Goal: Task Accomplishment & Management: Manage account settings

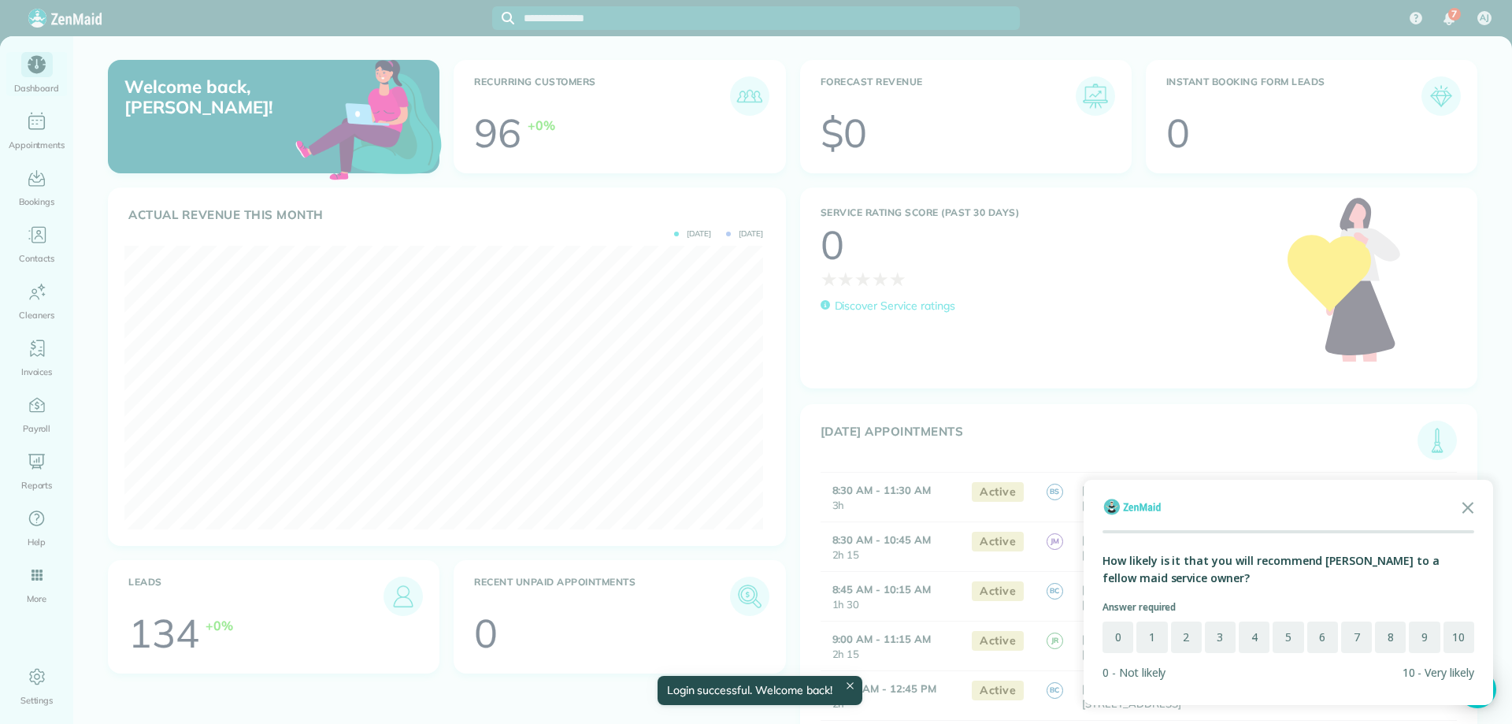
scroll to position [283, 639]
click at [455, 225] on div at bounding box center [756, 362] width 1512 height 724
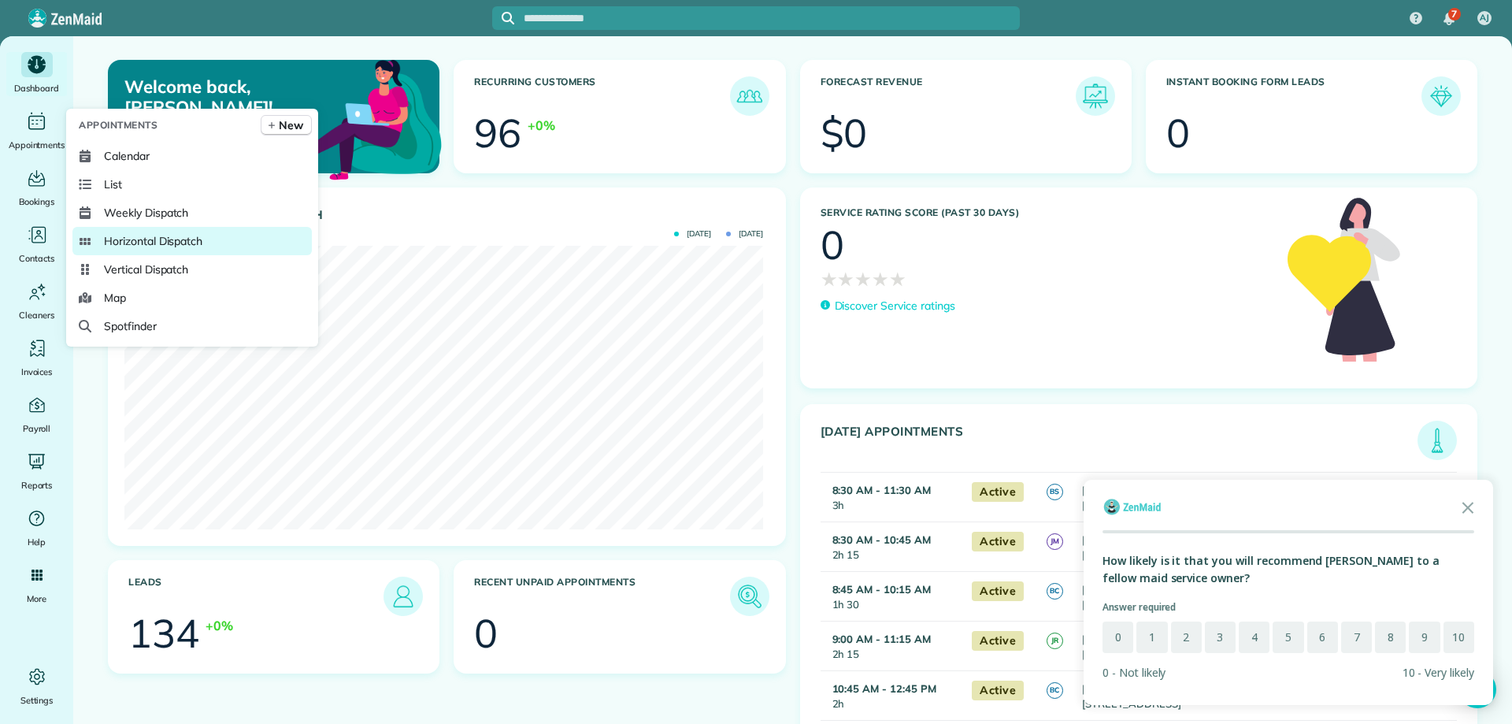
click at [199, 239] on span "Horizontal Dispatch" at bounding box center [153, 241] width 98 height 16
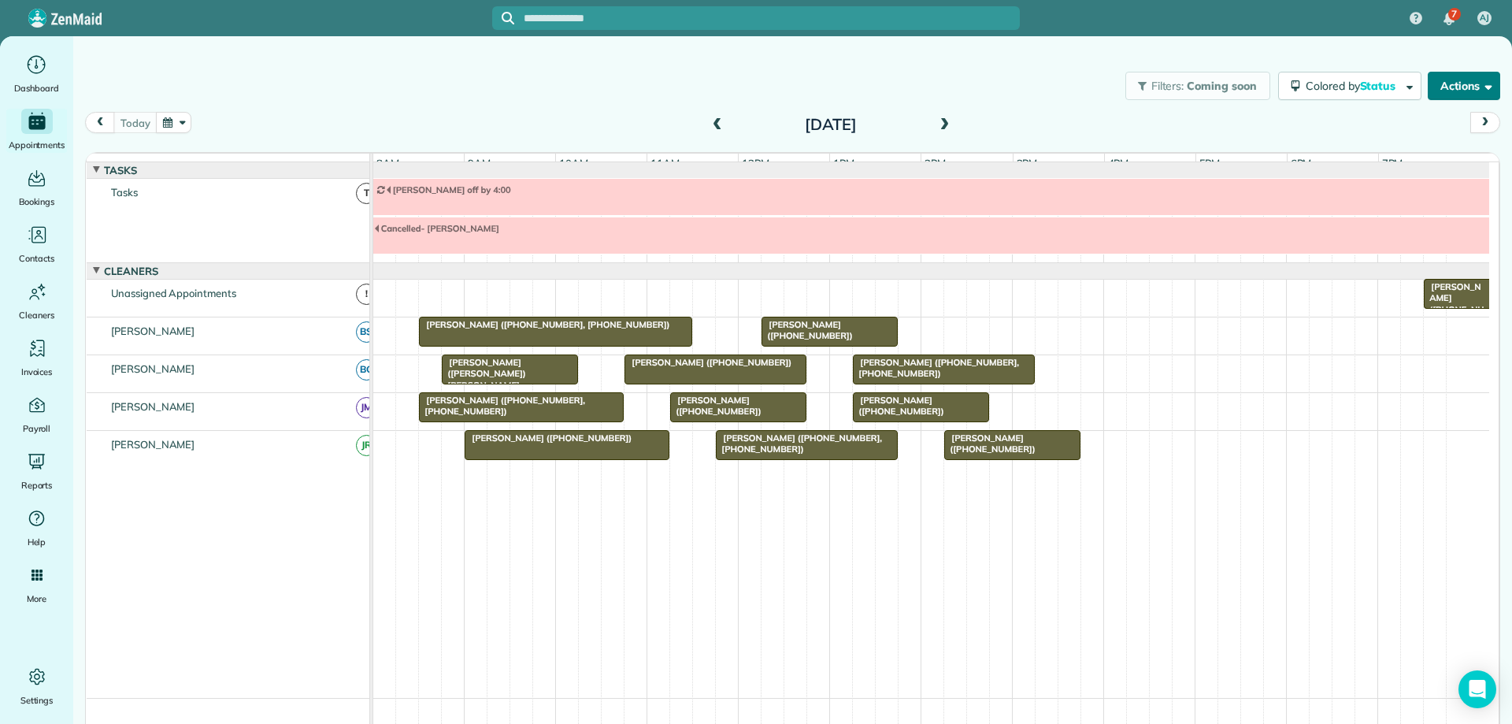
click at [1440, 89] on button "Actions" at bounding box center [1464, 86] width 72 height 28
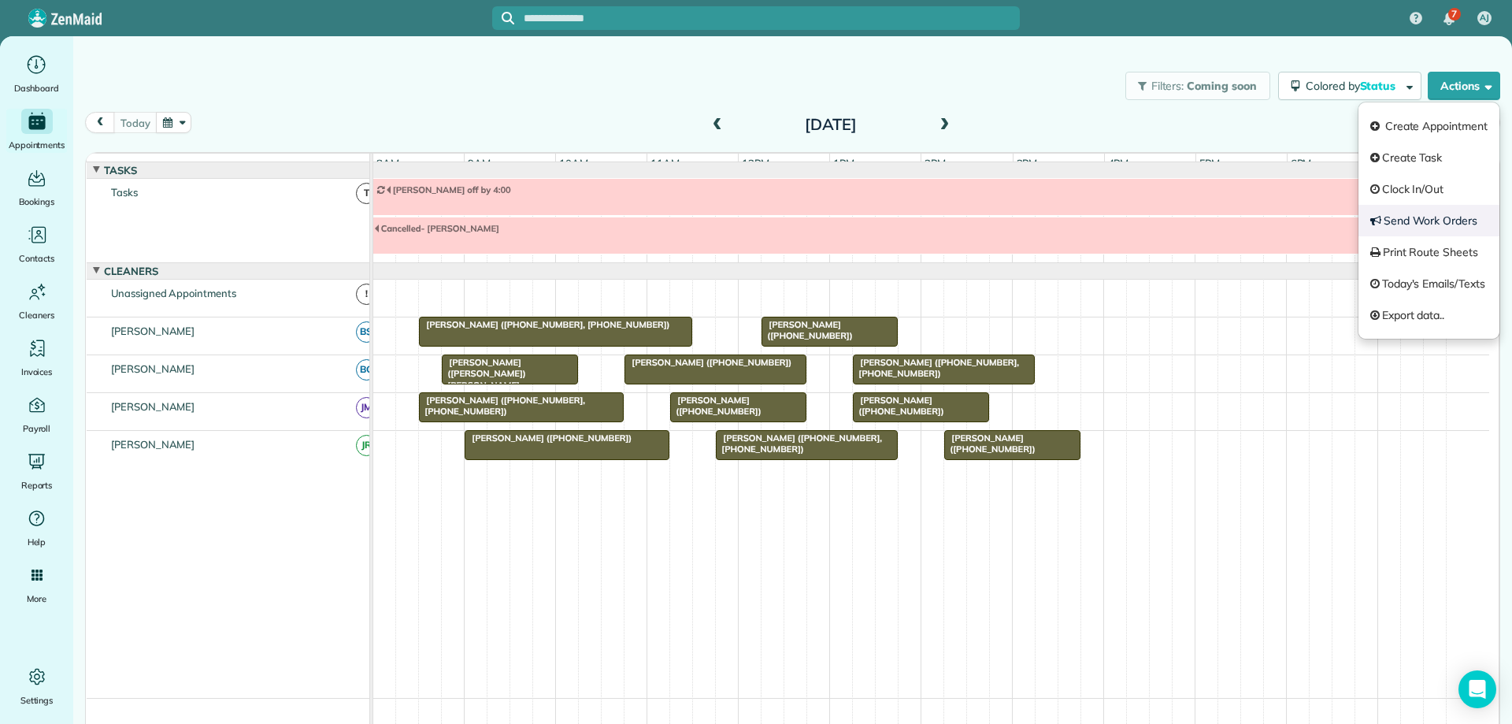
click at [1406, 224] on link "Send Work Orders" at bounding box center [1428, 220] width 141 height 31
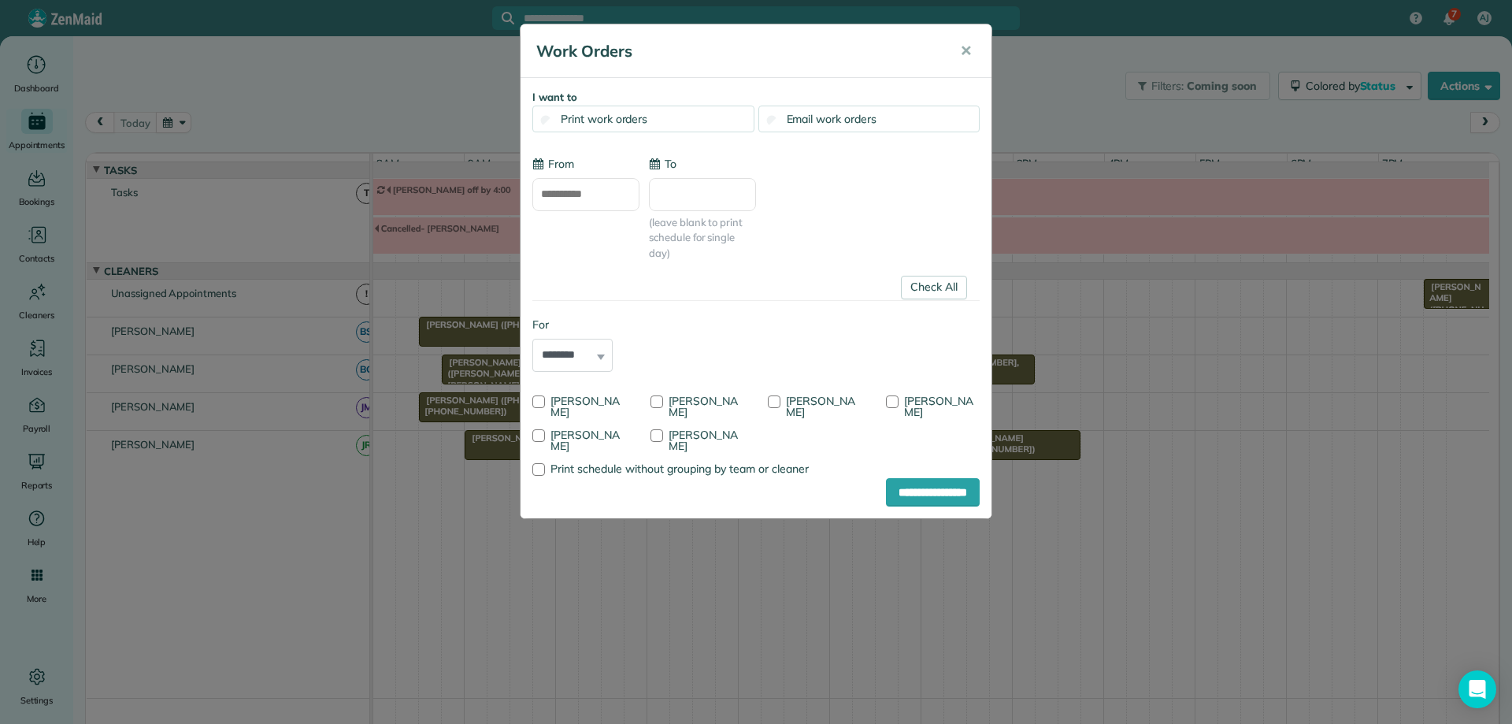
type input "**********"
click at [927, 291] on link "Check All" at bounding box center [934, 288] width 66 height 24
click at [661, 400] on div at bounding box center [656, 401] width 13 height 13
click at [898, 491] on input "**********" at bounding box center [933, 492] width 94 height 28
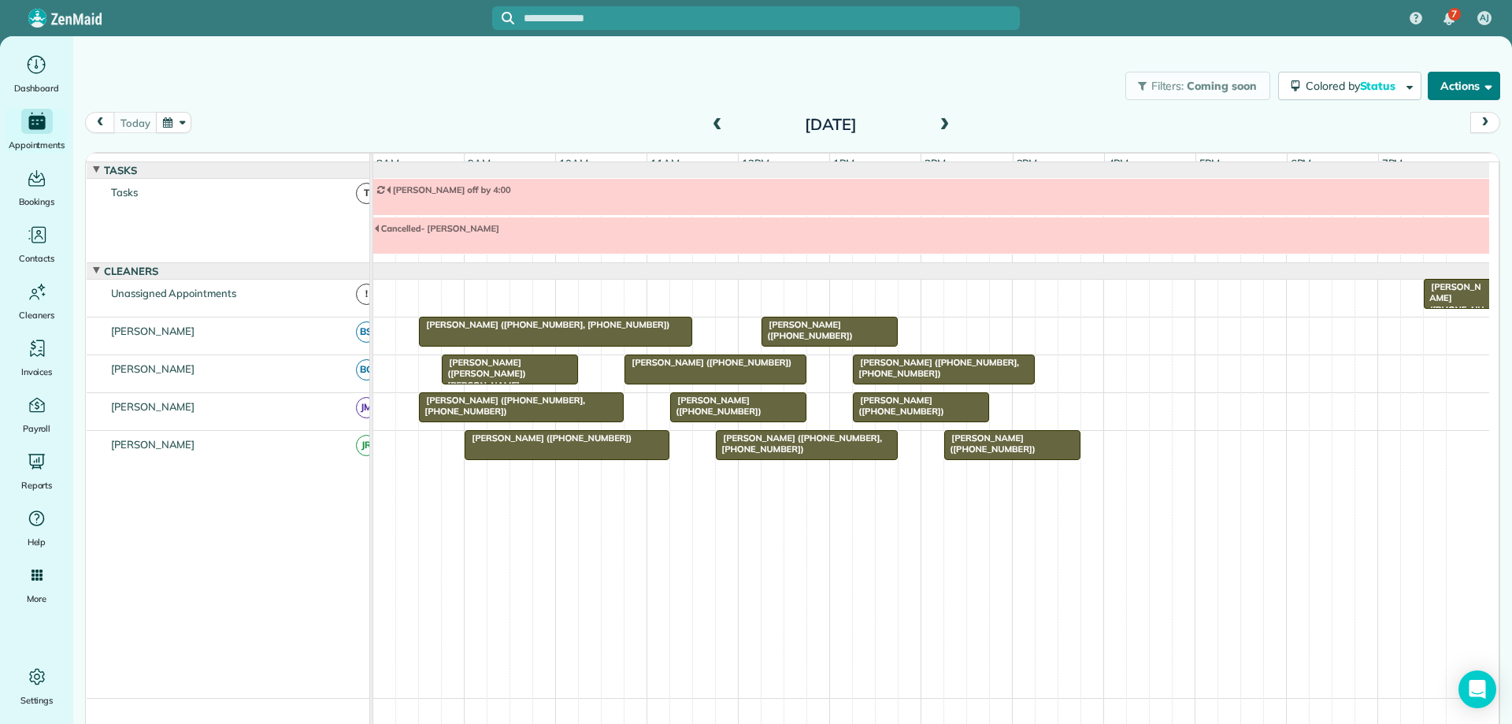
click at [1480, 86] on span "button" at bounding box center [1486, 86] width 12 height 12
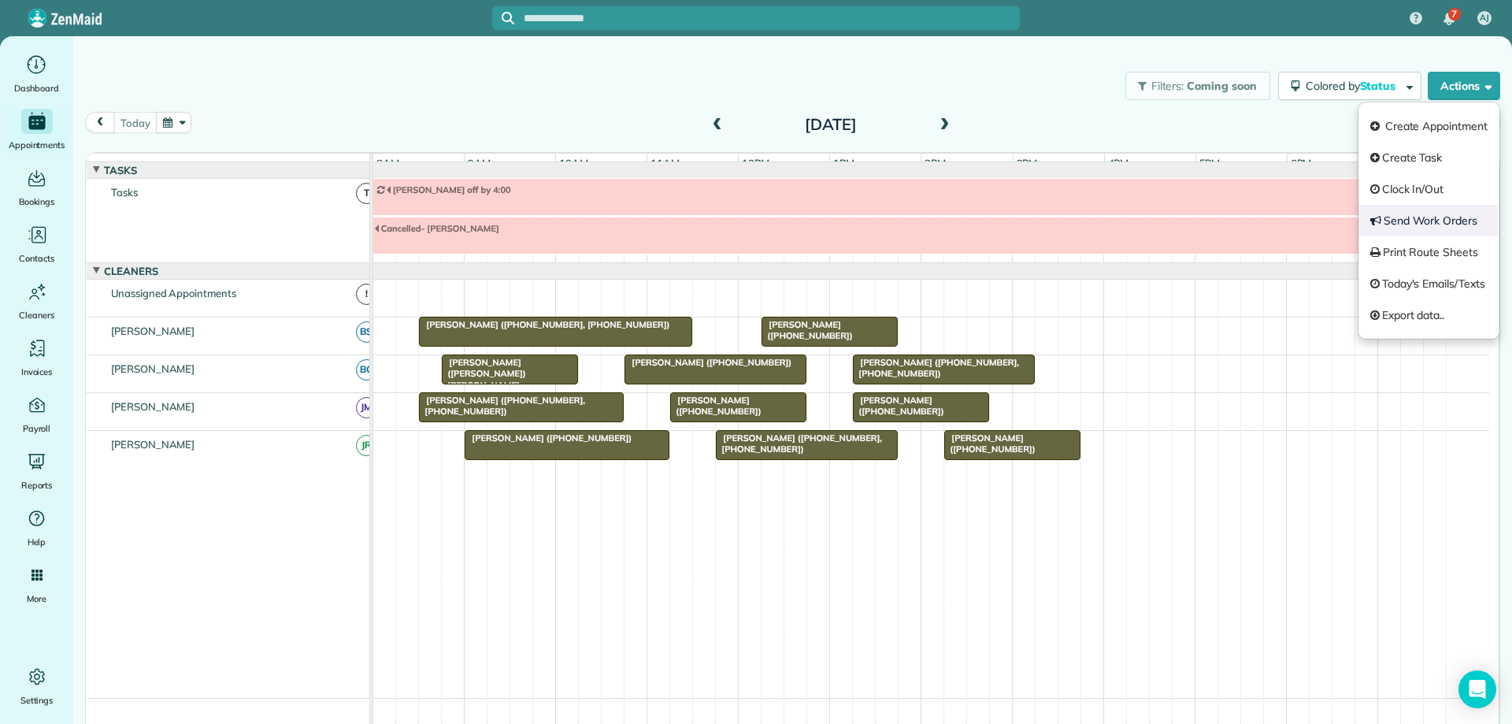
click at [1439, 211] on link "Send Work Orders" at bounding box center [1428, 220] width 141 height 31
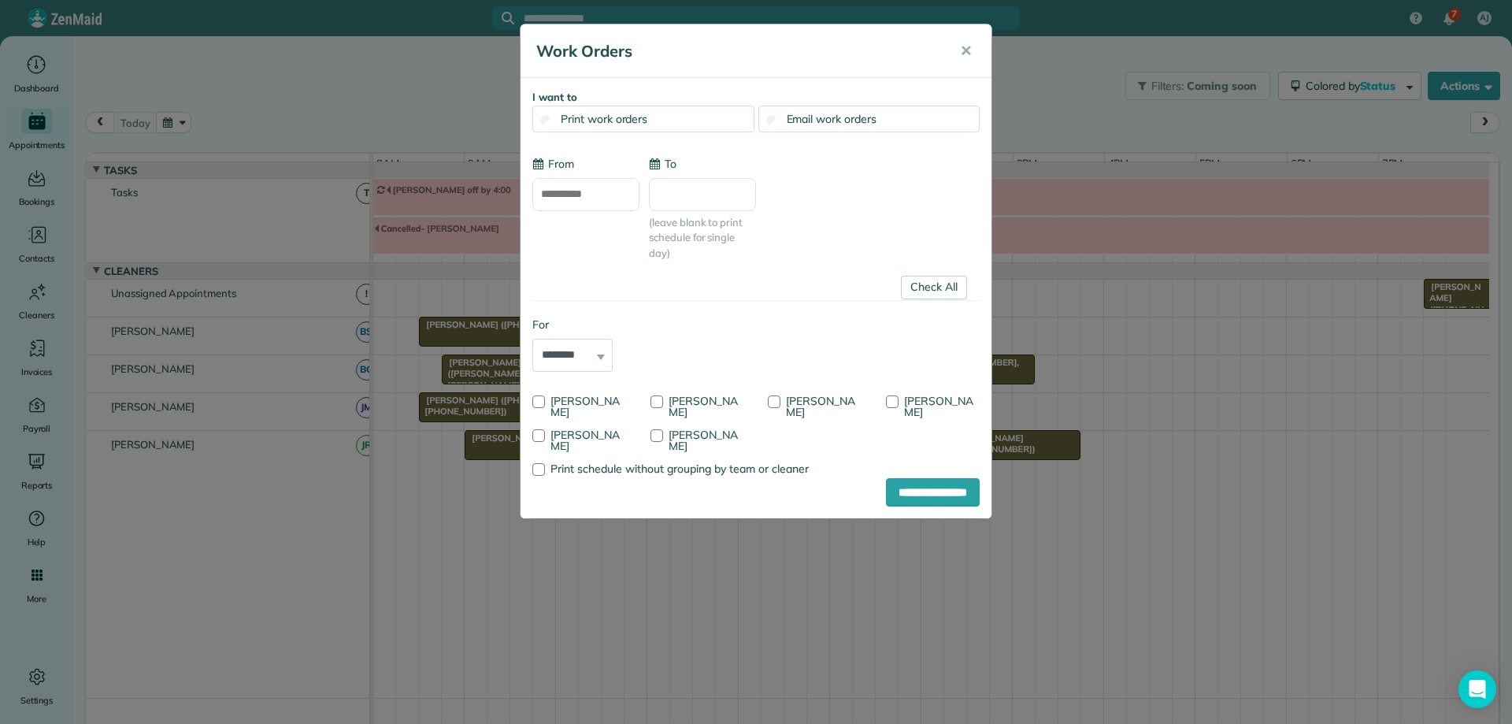
type input "**********"
click at [940, 282] on link "Check All" at bounding box center [934, 288] width 66 height 24
click at [780, 399] on div at bounding box center [774, 401] width 13 height 13
click at [895, 490] on input "**********" at bounding box center [933, 492] width 94 height 28
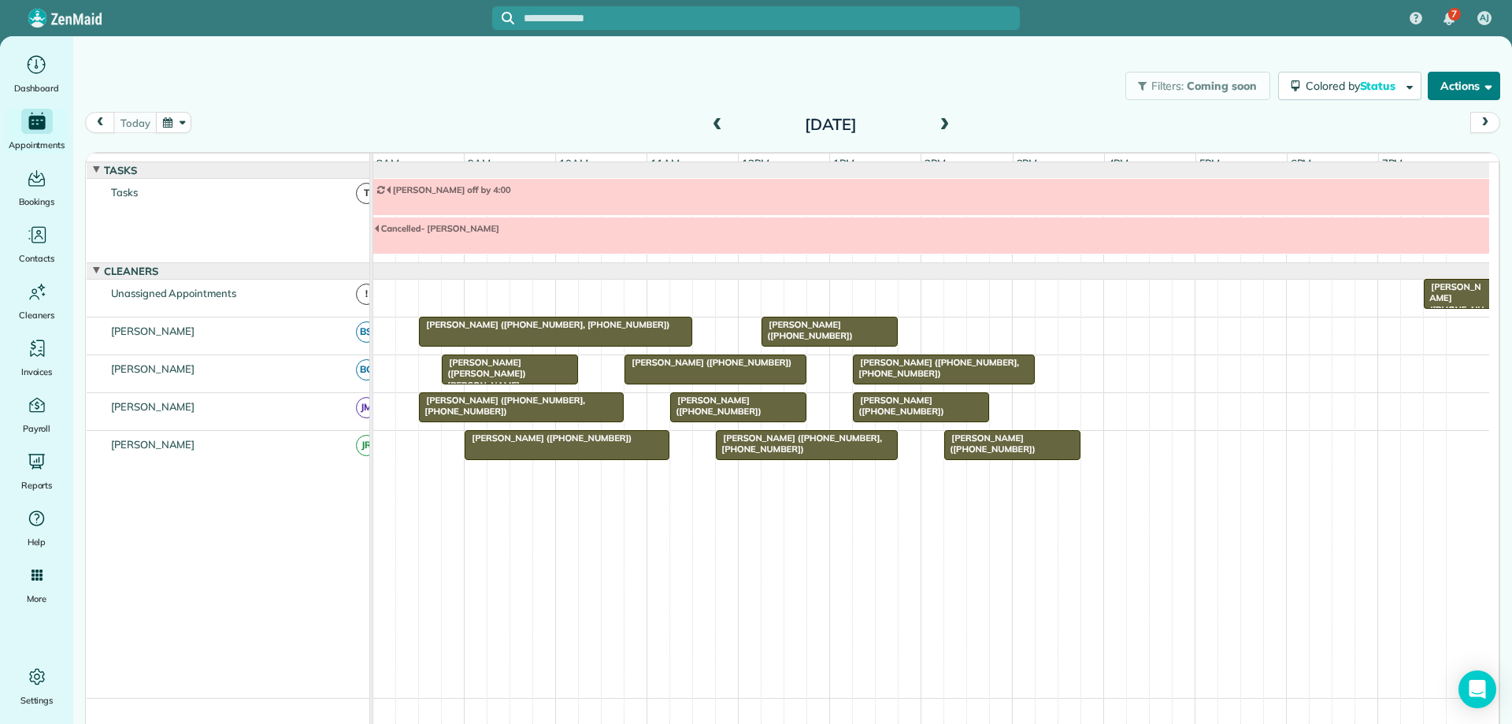
click at [1458, 92] on button "Actions" at bounding box center [1464, 86] width 72 height 28
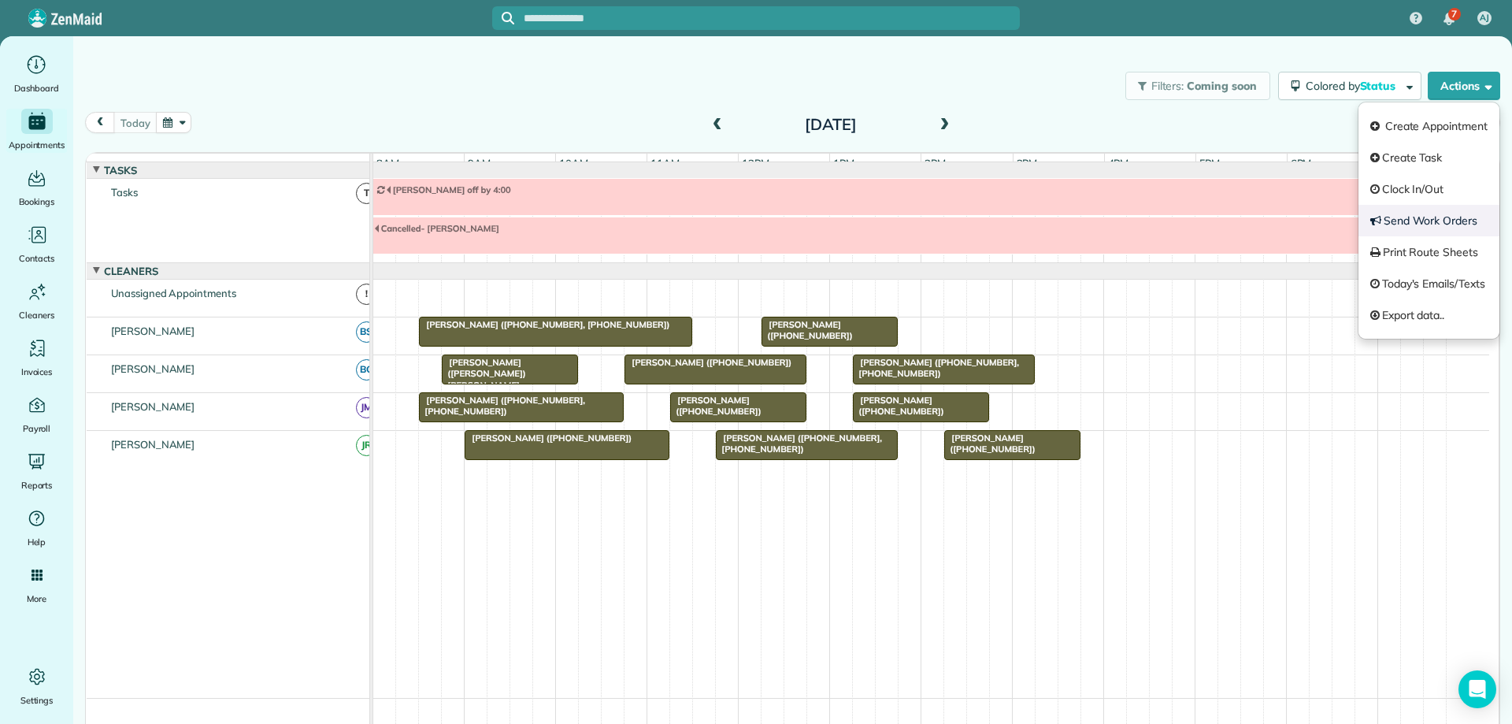
click at [1448, 221] on link "Send Work Orders" at bounding box center [1428, 220] width 141 height 31
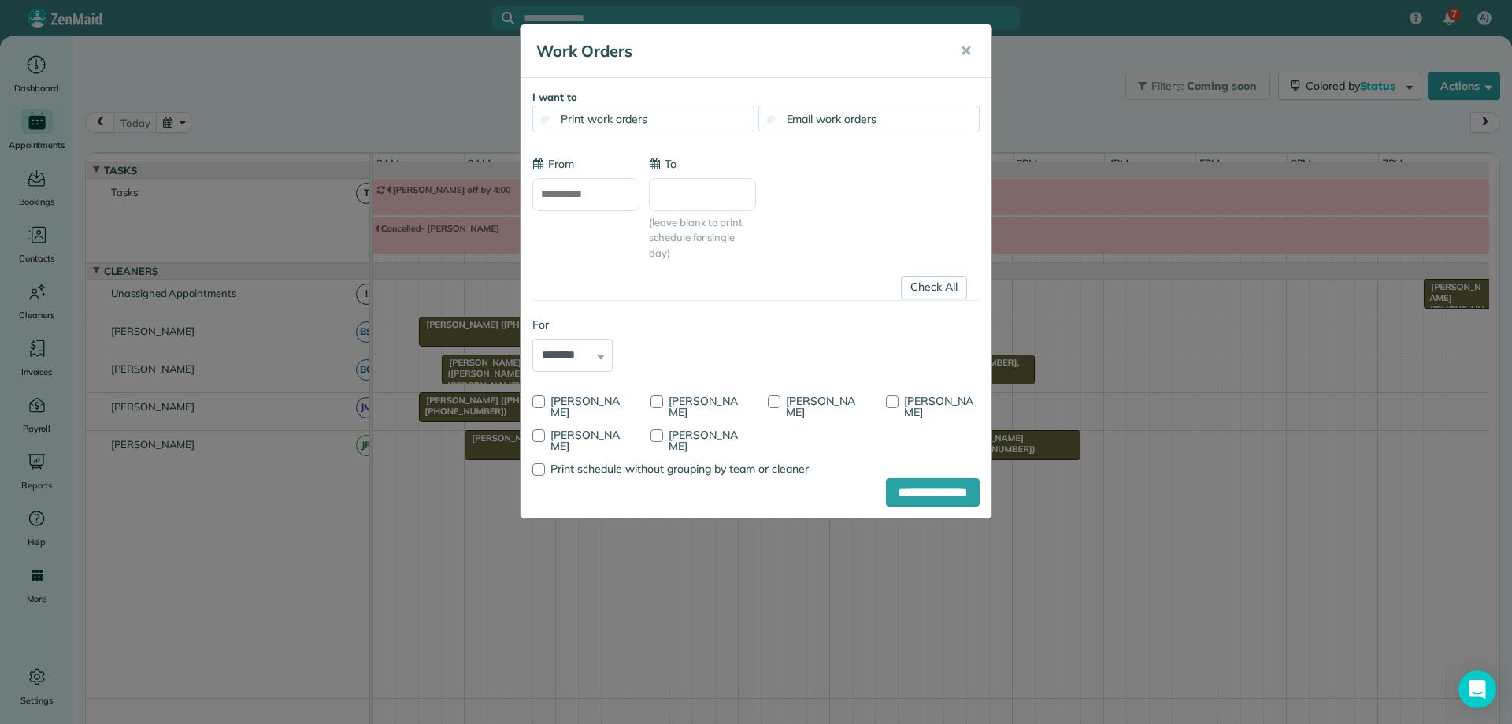
type input "**********"
click at [950, 291] on link "Check All" at bounding box center [934, 288] width 66 height 24
click at [656, 436] on div at bounding box center [656, 435] width 13 height 13
click at [910, 492] on input "**********" at bounding box center [933, 492] width 94 height 28
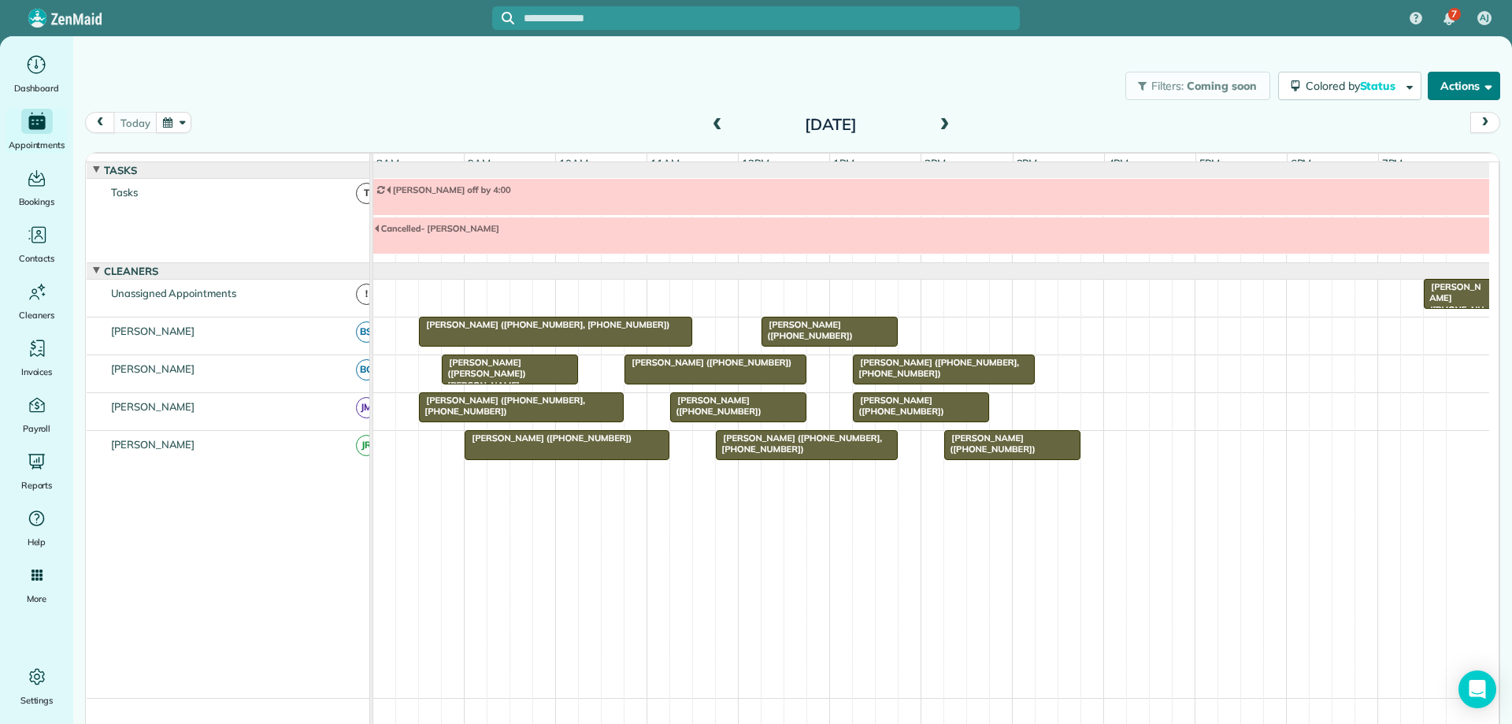
click at [1480, 90] on span "button" at bounding box center [1486, 86] width 12 height 12
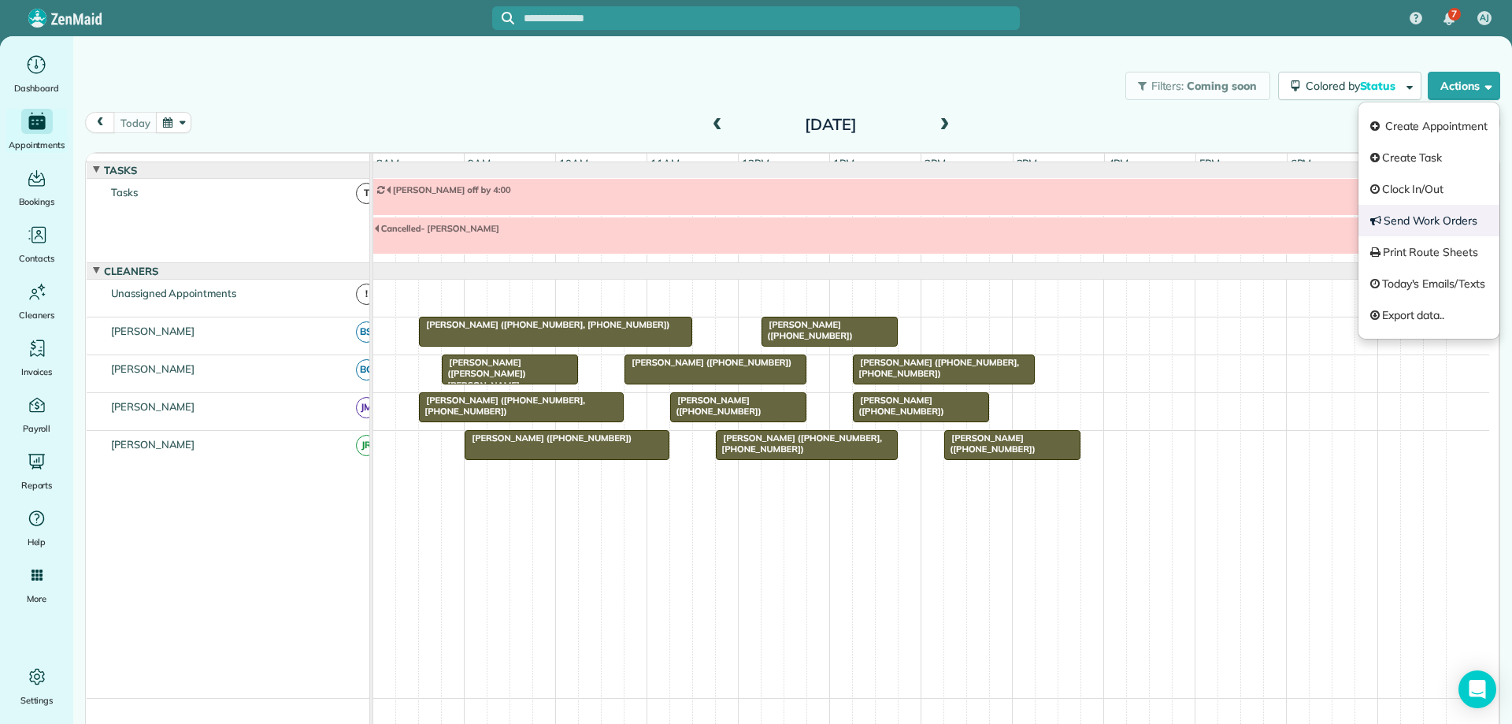
click at [1461, 214] on link "Send Work Orders" at bounding box center [1428, 220] width 141 height 31
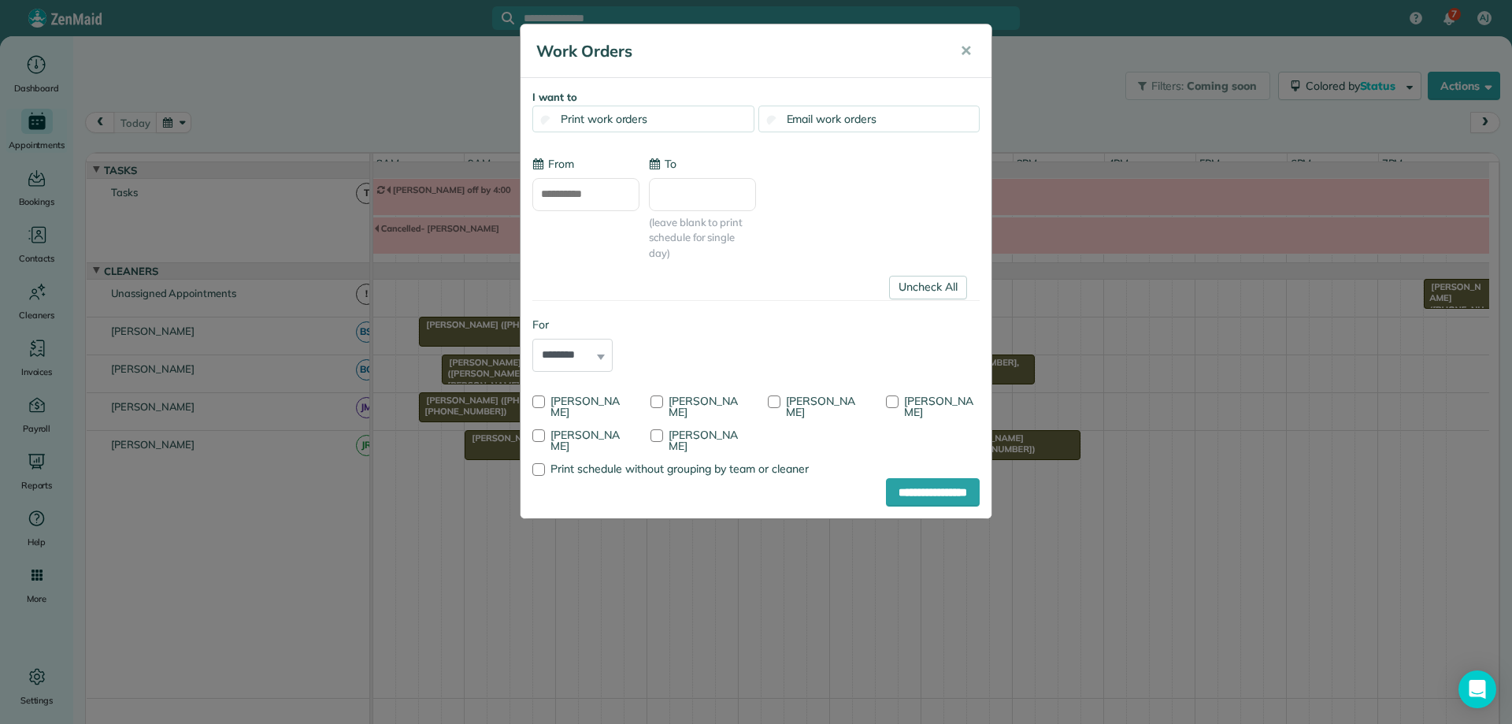
type input "**********"
click at [927, 287] on link "Uncheck All" at bounding box center [928, 288] width 78 height 24
click at [539, 437] on div at bounding box center [538, 435] width 13 height 13
click at [903, 493] on input "**********" at bounding box center [933, 492] width 94 height 28
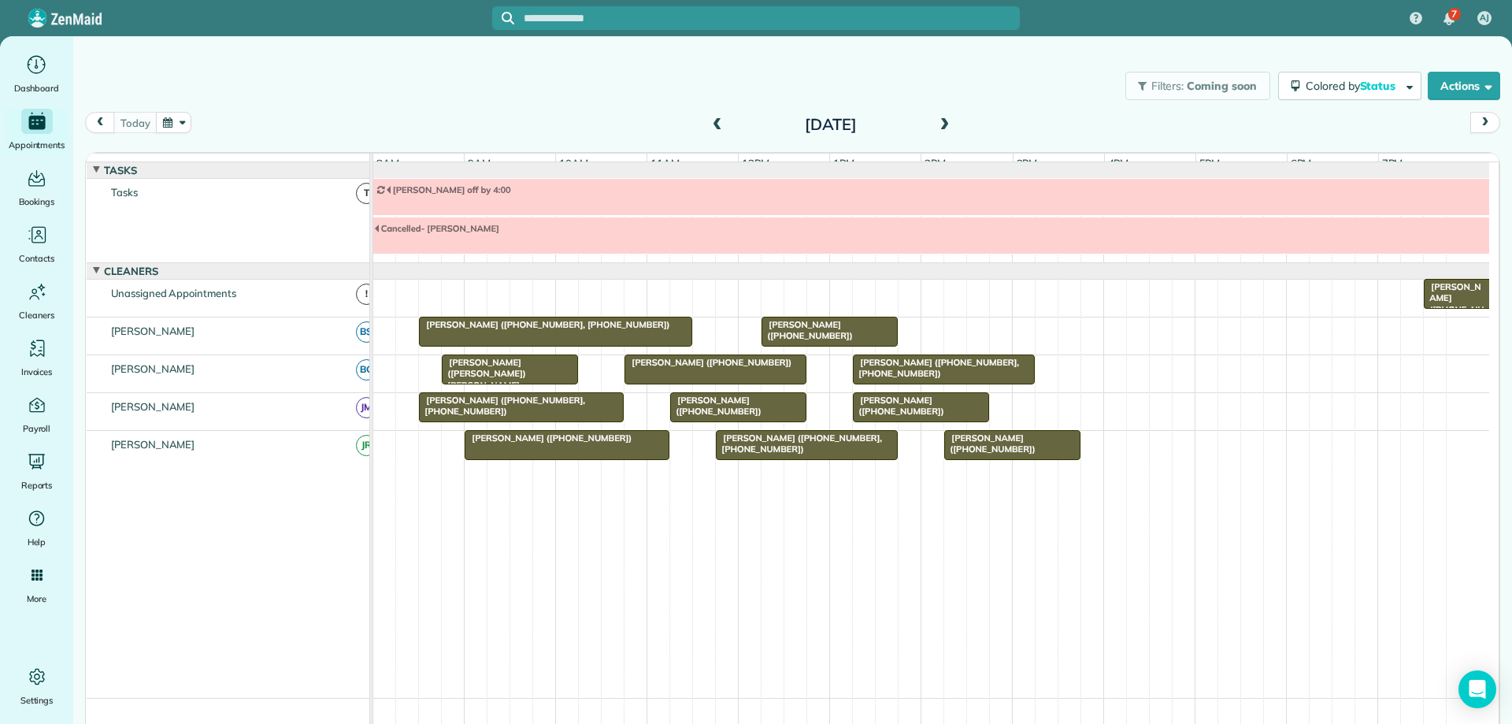
click at [935, 122] on span at bounding box center [943, 125] width 17 height 14
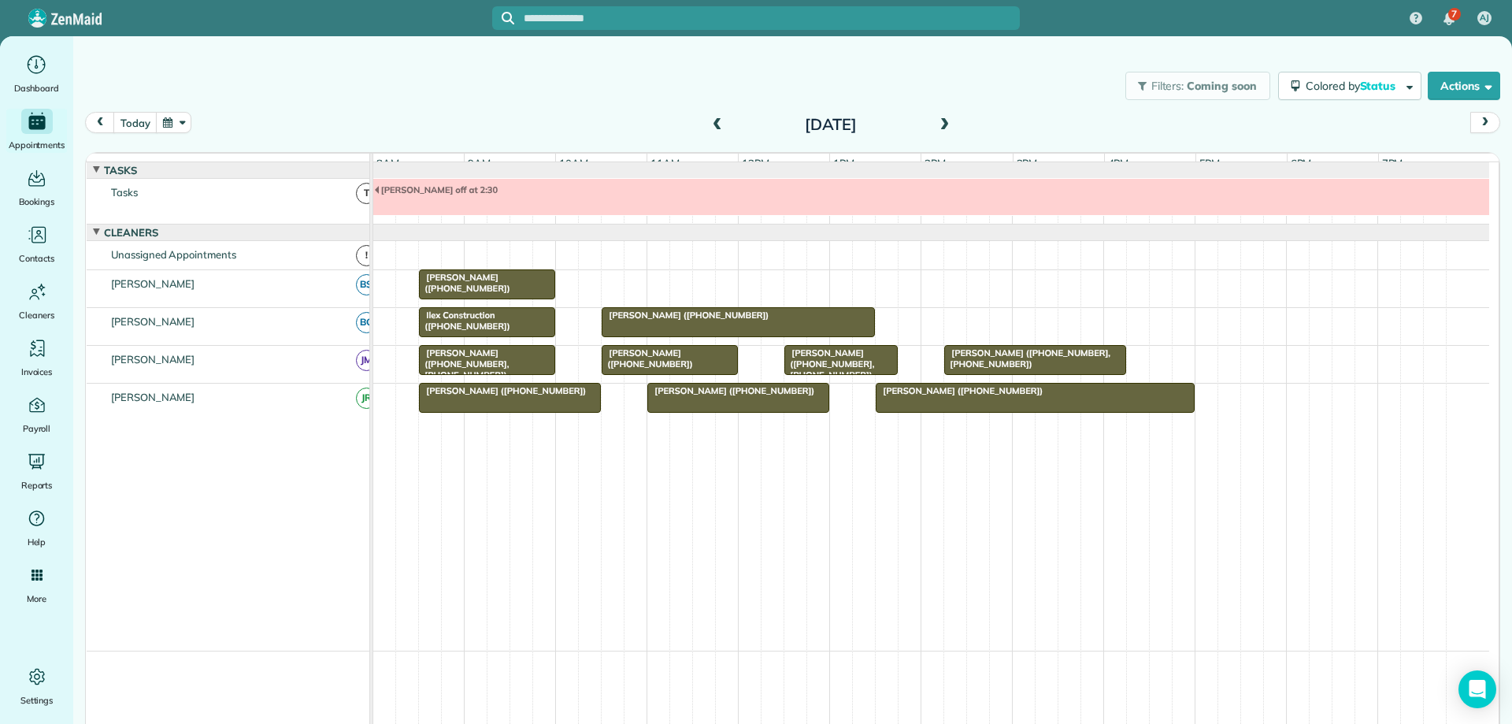
click at [536, 284] on div "Annmarie Johne (+14344664388)" at bounding box center [487, 283] width 127 height 23
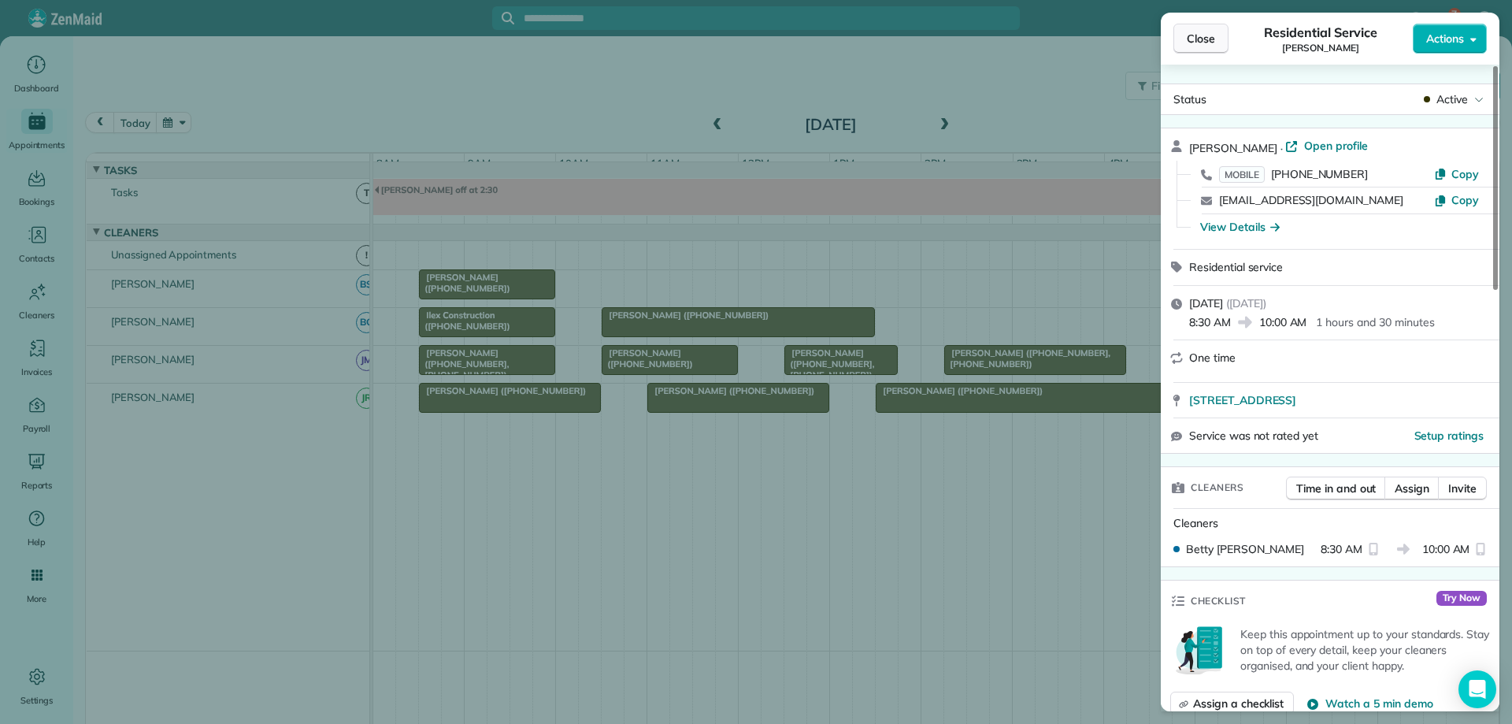
click at [1198, 43] on span "Close" at bounding box center [1201, 39] width 28 height 16
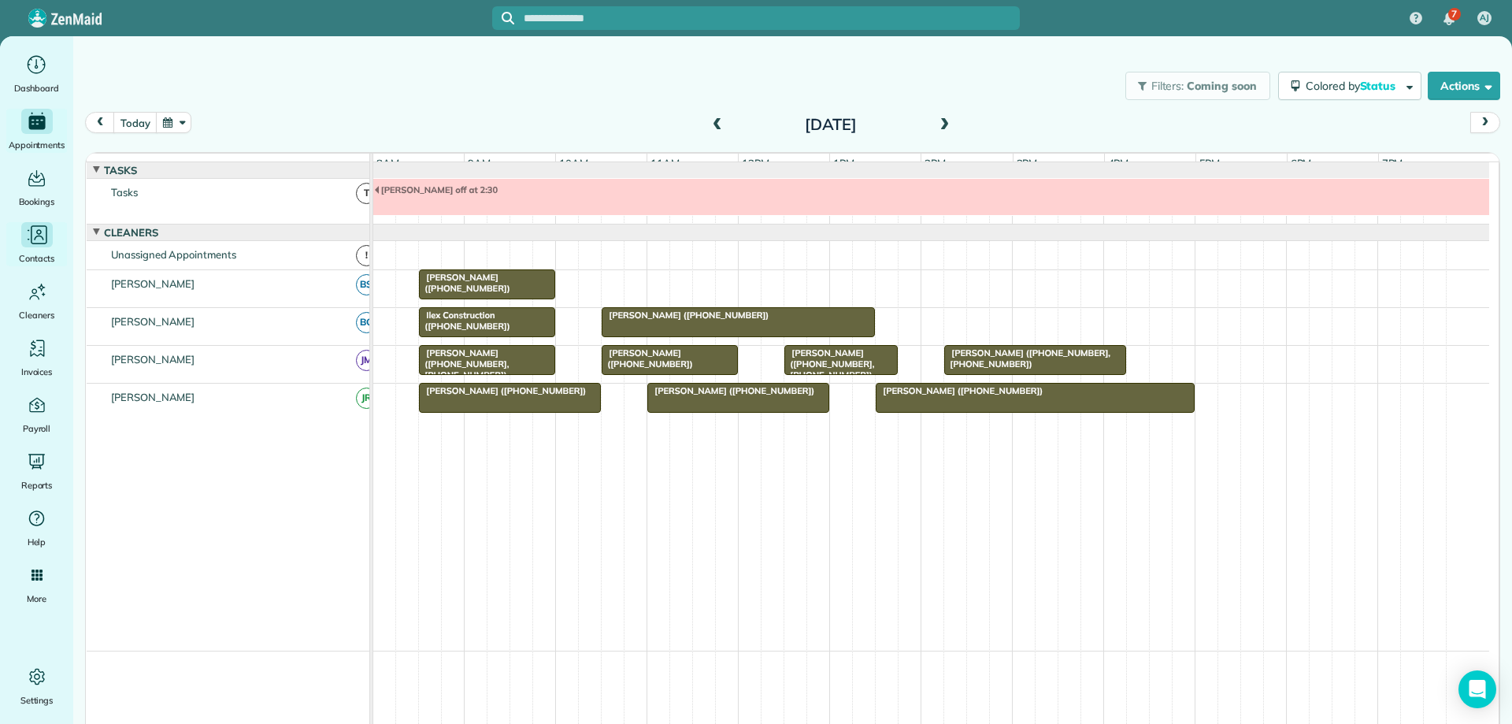
click at [41, 239] on icon "Main" at bounding box center [37, 235] width 24 height 24
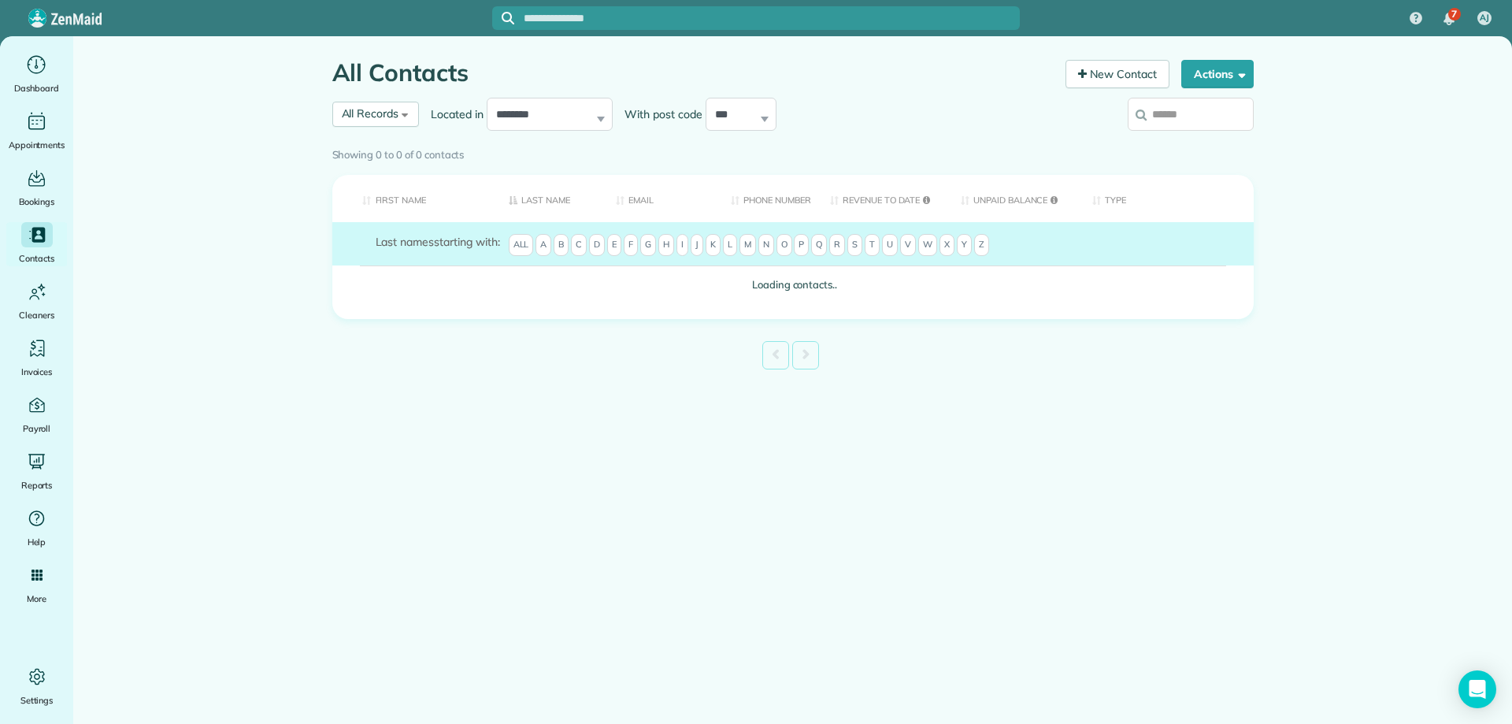
click at [1206, 113] on input "search" at bounding box center [1191, 114] width 126 height 33
click at [1207, 117] on input "search" at bounding box center [1191, 114] width 126 height 33
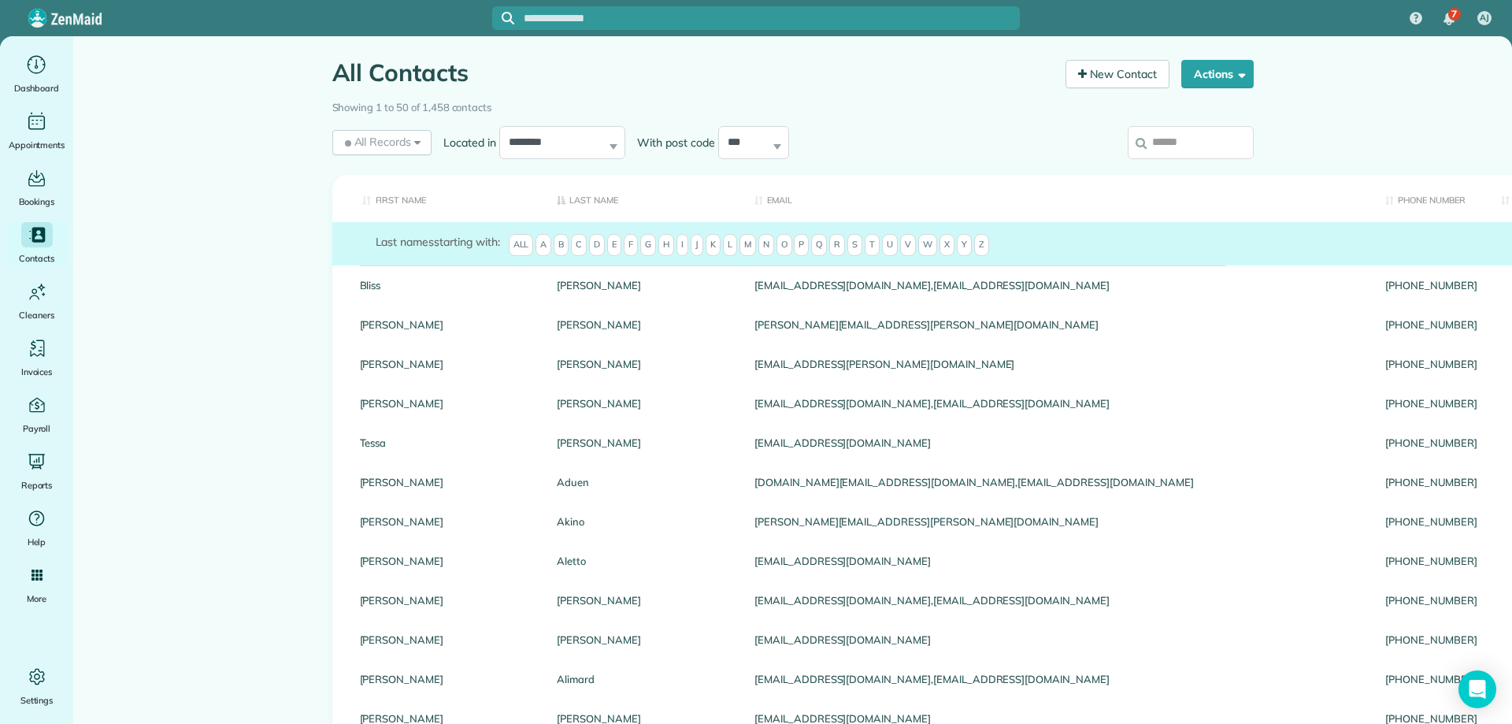
click at [1214, 148] on input "search" at bounding box center [1191, 142] width 126 height 33
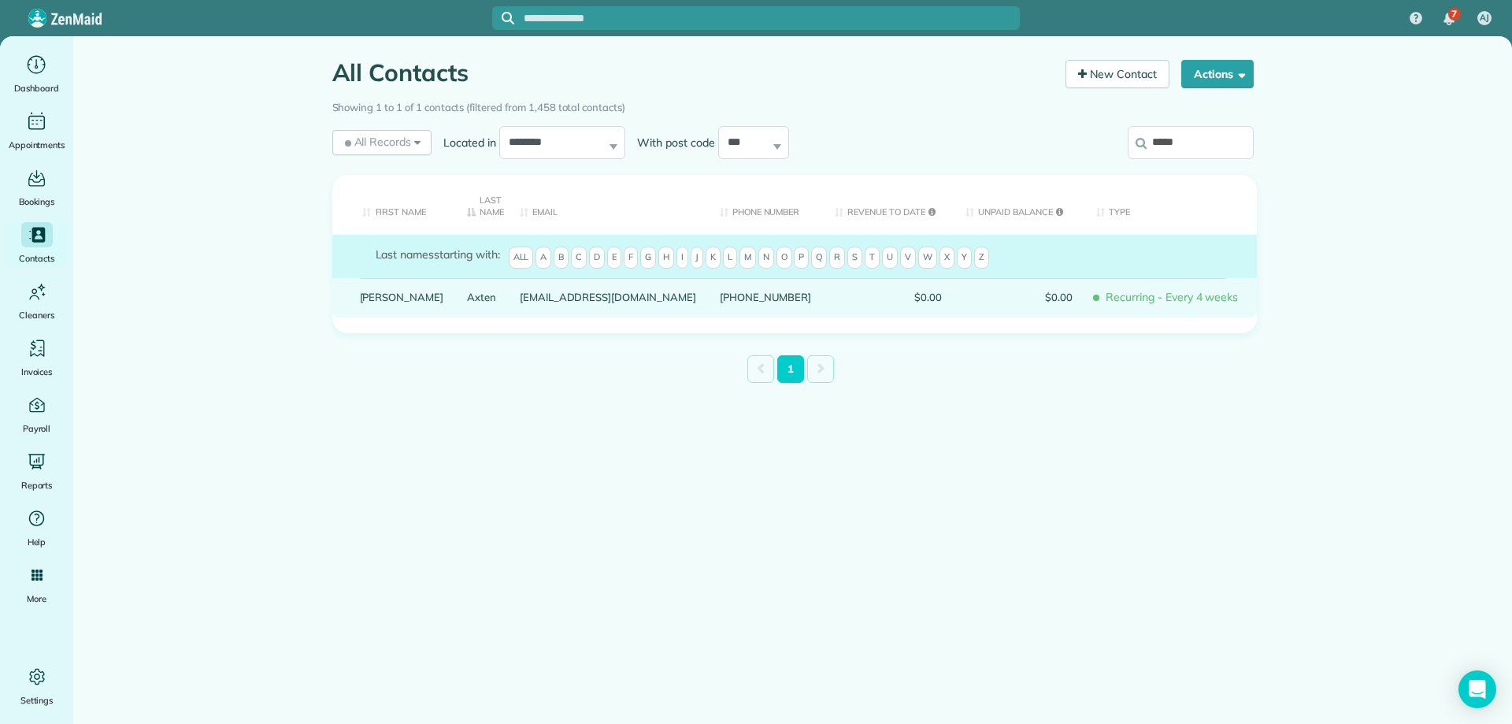
type input "*****"
click at [467, 296] on link "Axten" at bounding box center [481, 296] width 29 height 11
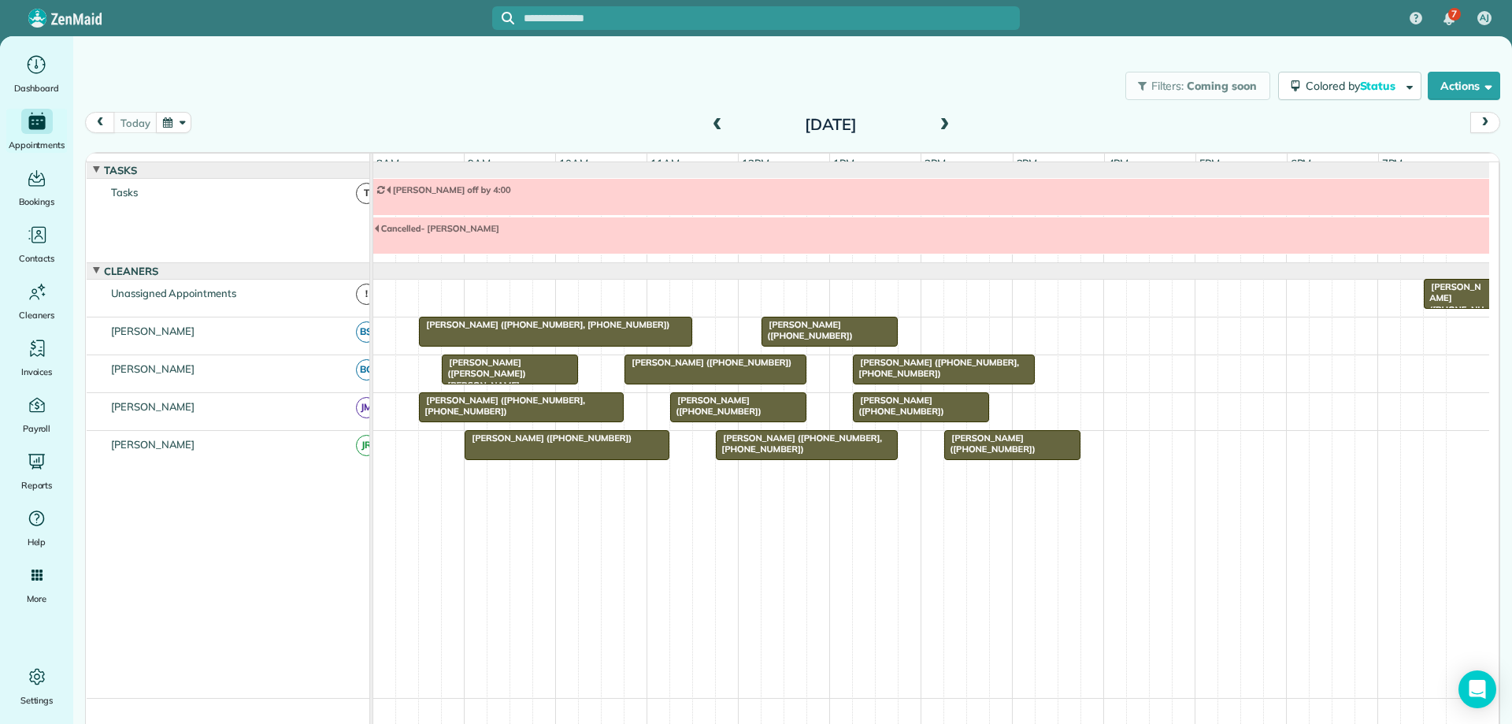
click at [163, 123] on button "button" at bounding box center [174, 122] width 36 height 21
click at [241, 203] on link "6" at bounding box center [237, 203] width 25 height 25
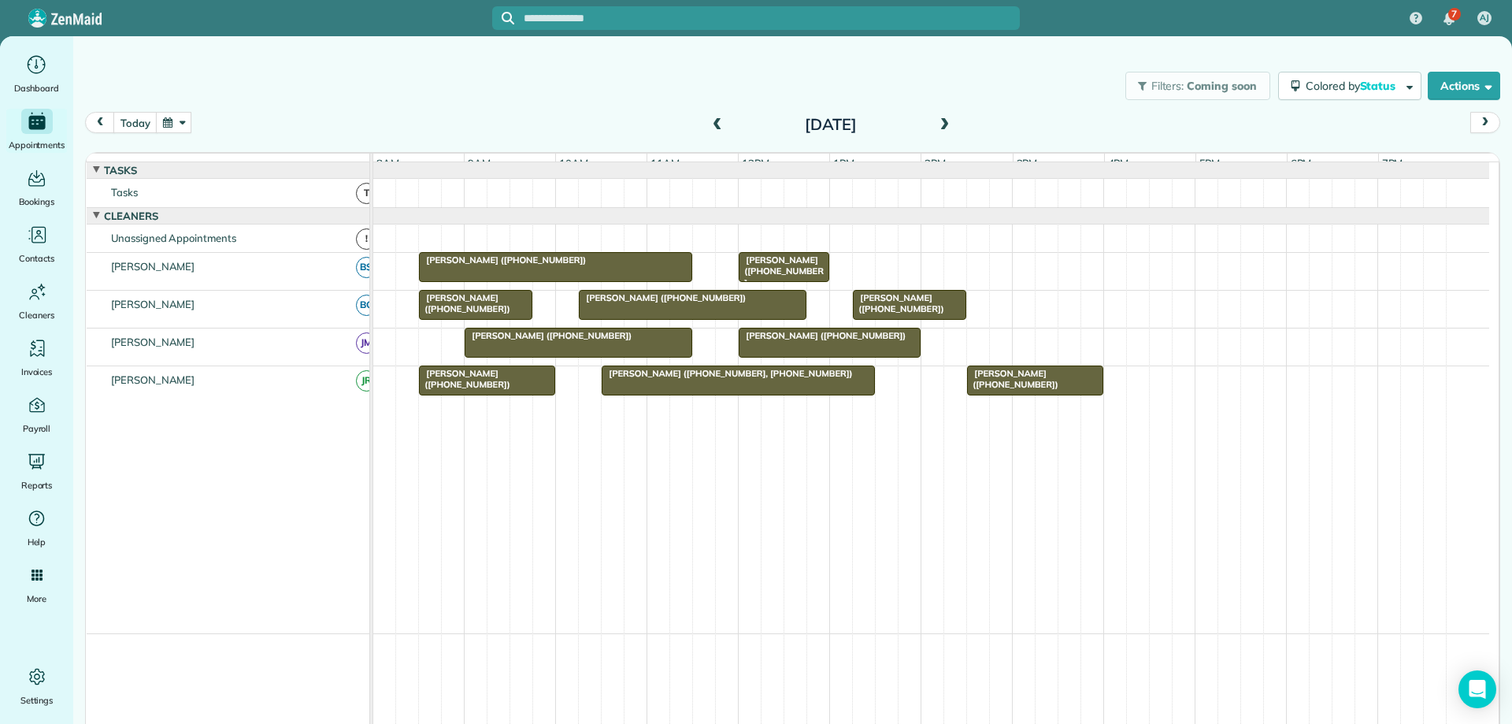
click at [1083, 395] on div at bounding box center [1035, 380] width 135 height 28
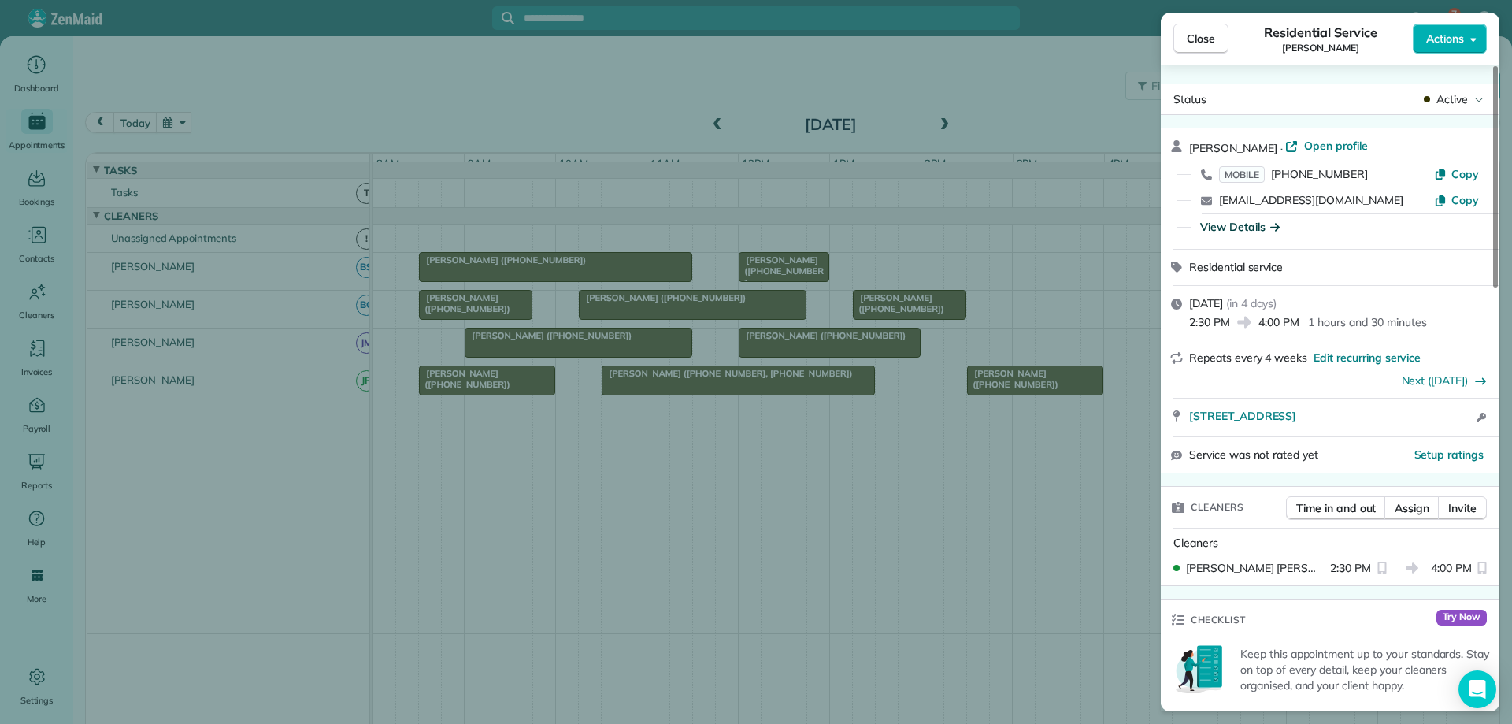
click at [1238, 229] on div "View Details" at bounding box center [1240, 227] width 80 height 16
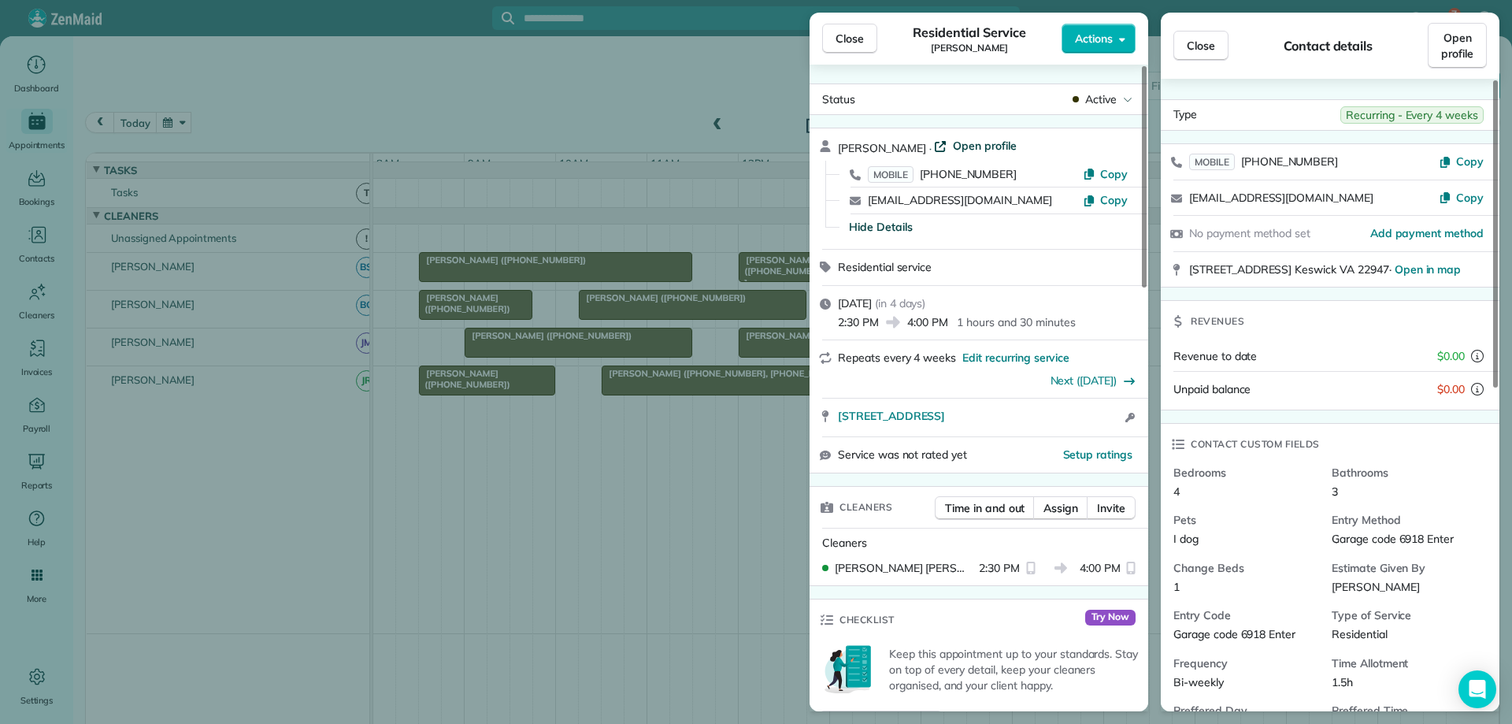
click at [972, 144] on span "Open profile" at bounding box center [985, 146] width 64 height 16
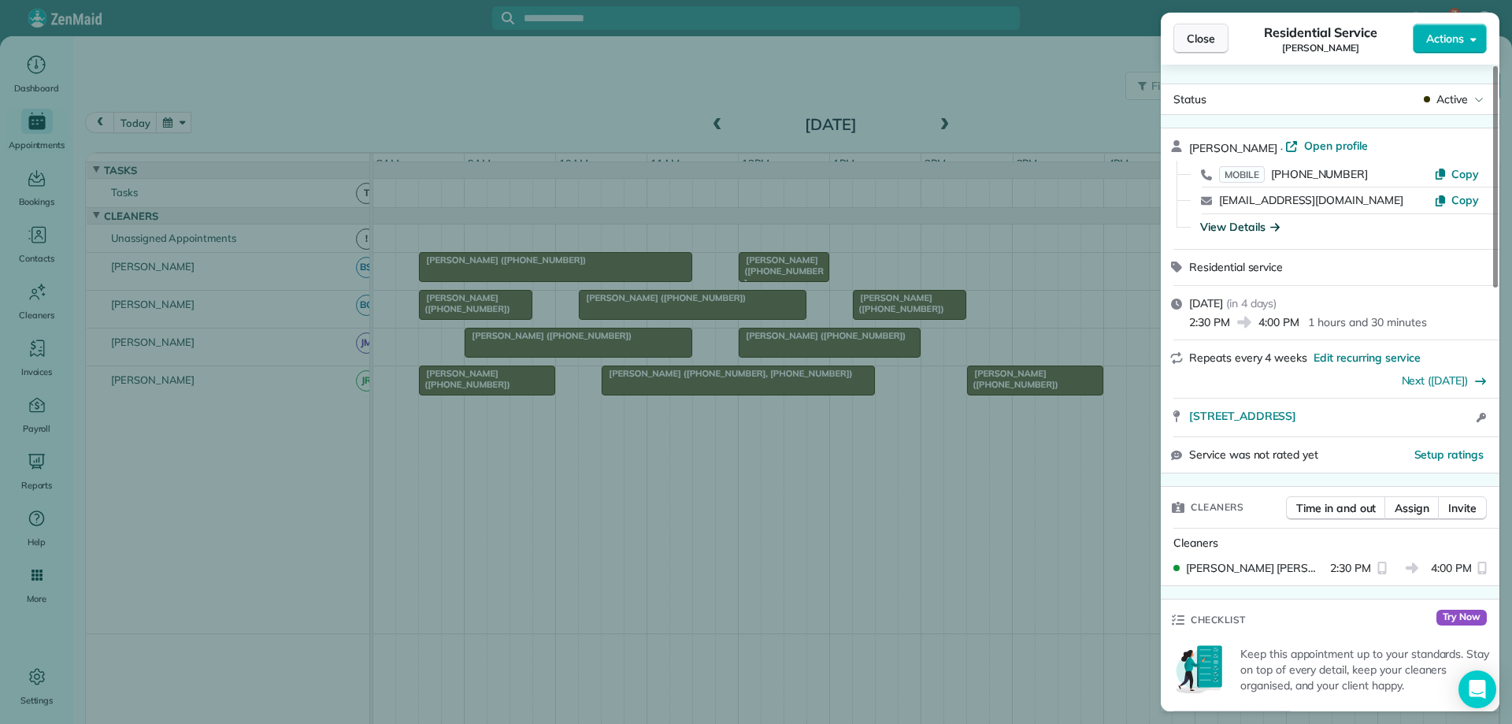
click at [1206, 36] on span "Close" at bounding box center [1201, 39] width 28 height 16
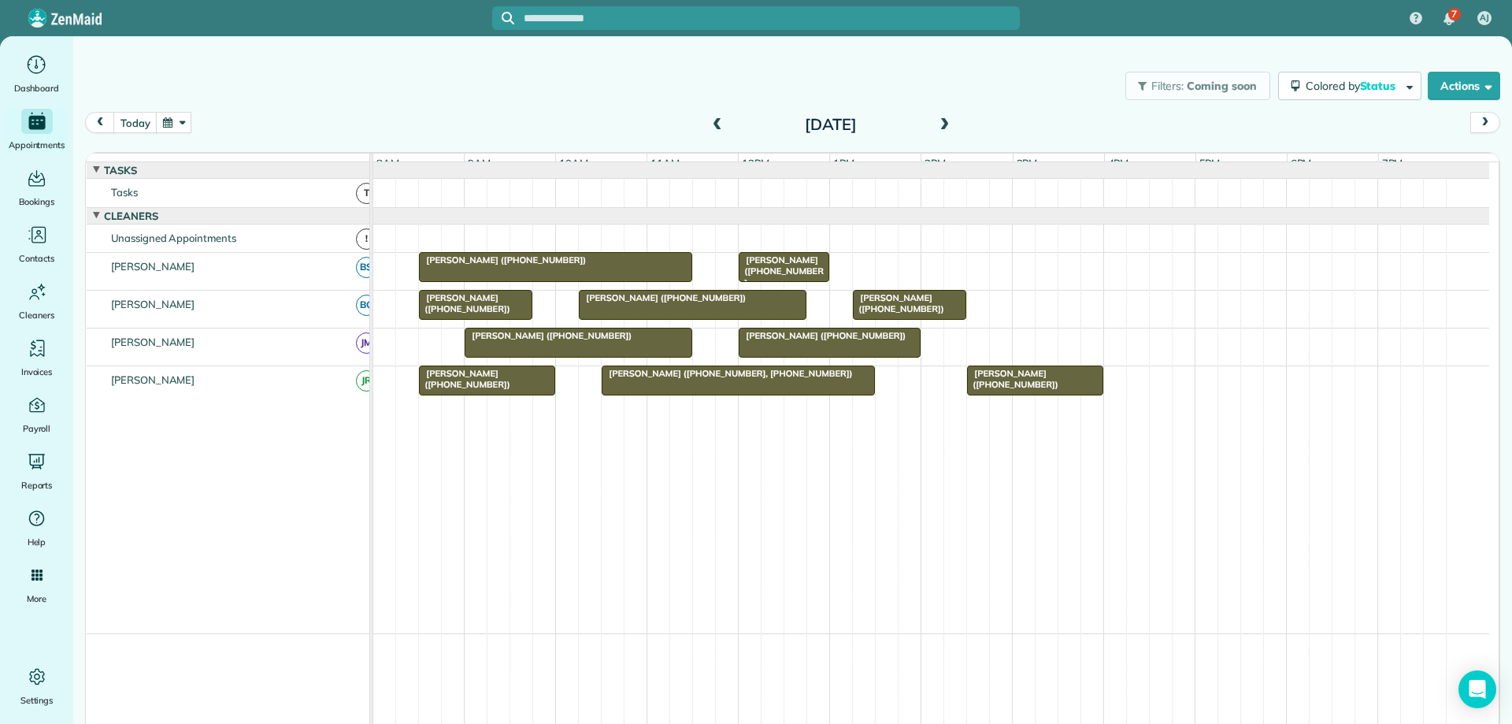
click at [189, 120] on button "button" at bounding box center [174, 122] width 36 height 21
click at [239, 254] on link "20" at bounding box center [237, 254] width 25 height 25
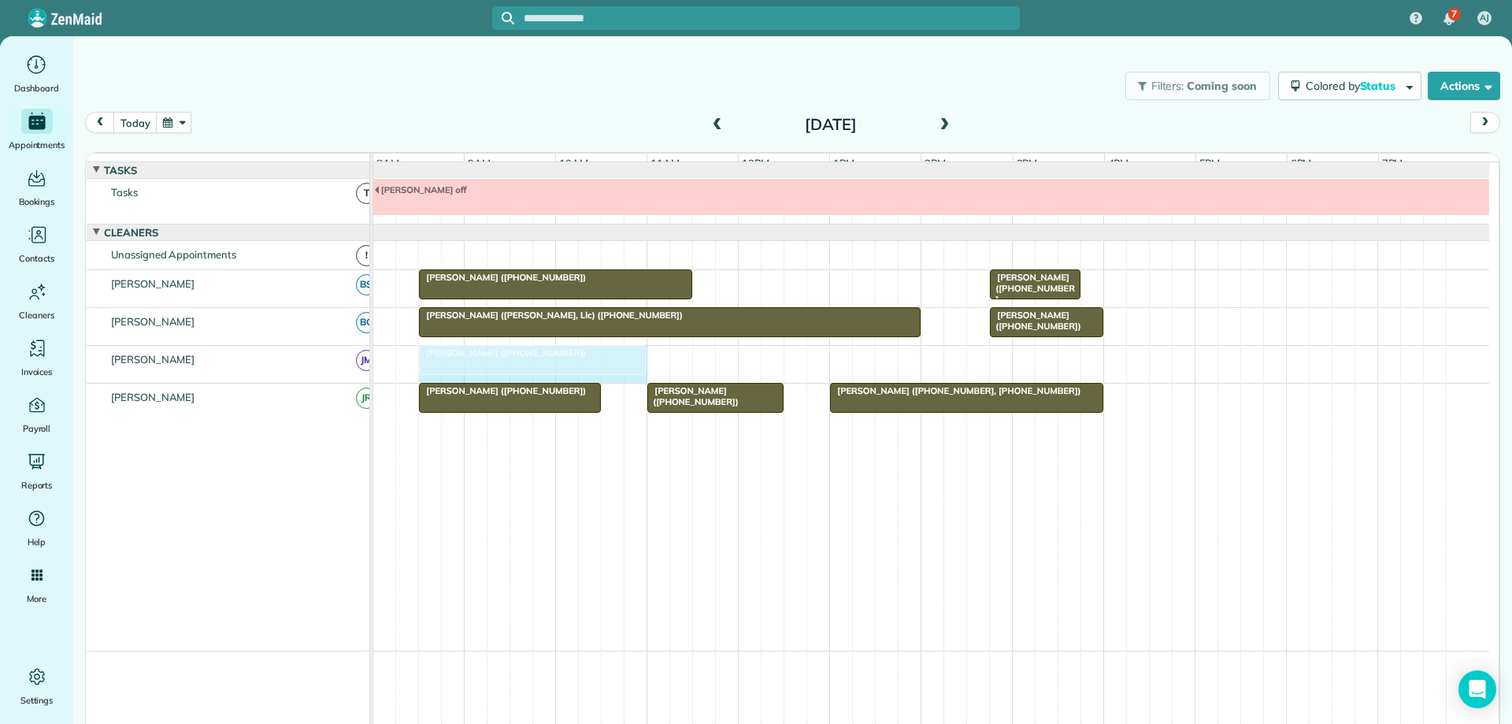
drag, startPoint x: 596, startPoint y: 366, endPoint x: 628, endPoint y: 365, distance: 31.5
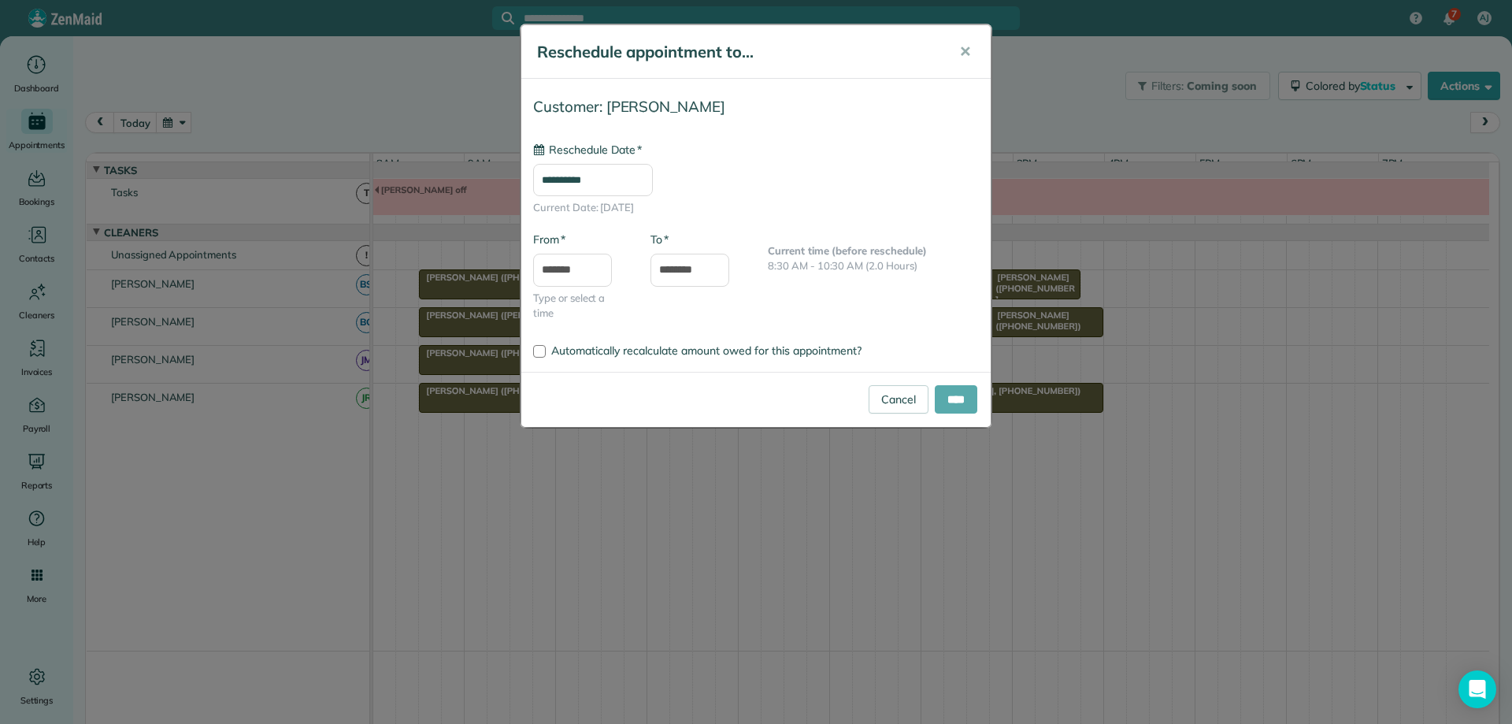
type input "**********"
click at [943, 393] on input "****" at bounding box center [956, 399] width 43 height 28
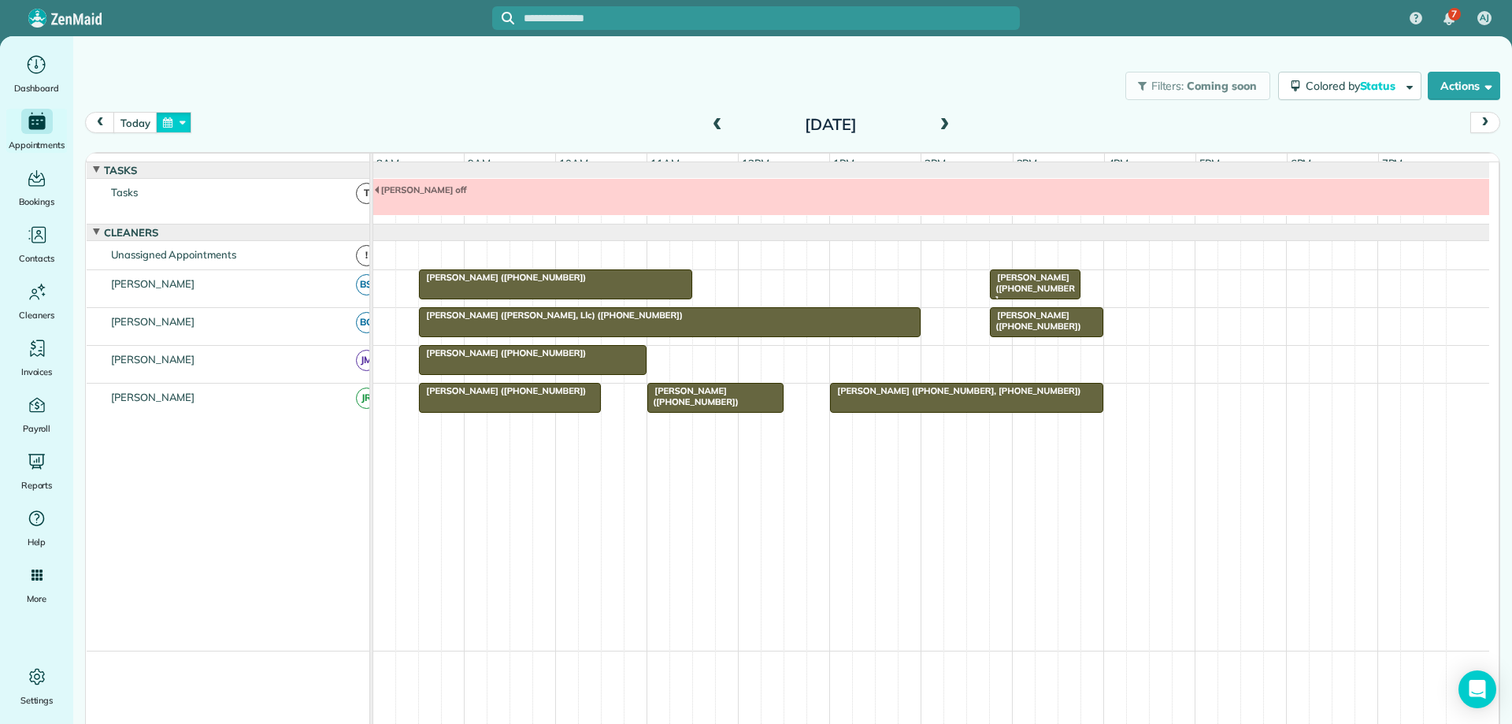
click at [185, 122] on button "button" at bounding box center [174, 122] width 36 height 21
click at [362, 135] on link "Next" at bounding box center [364, 132] width 43 height 39
click at [310, 202] on link "6" at bounding box center [313, 203] width 25 height 25
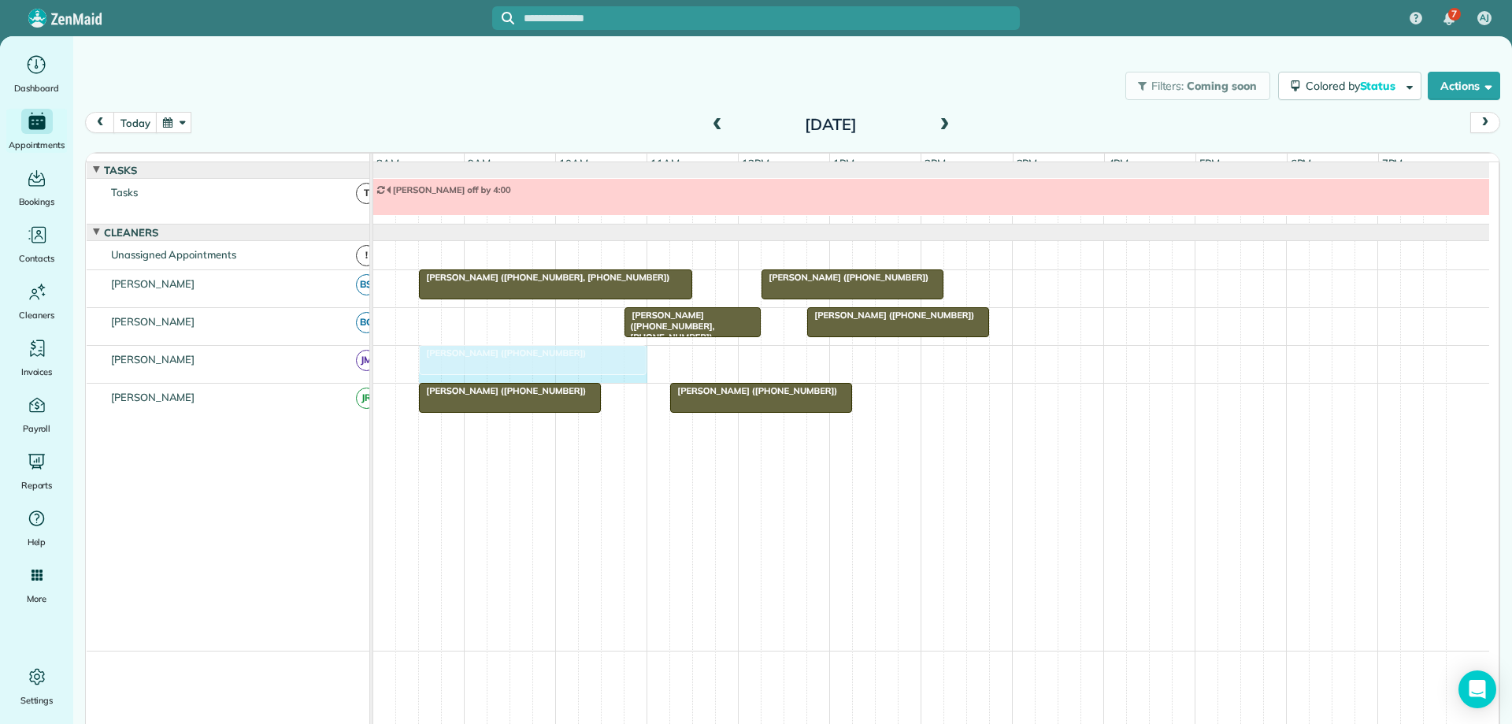
drag, startPoint x: 597, startPoint y: 370, endPoint x: 622, endPoint y: 372, distance: 25.2
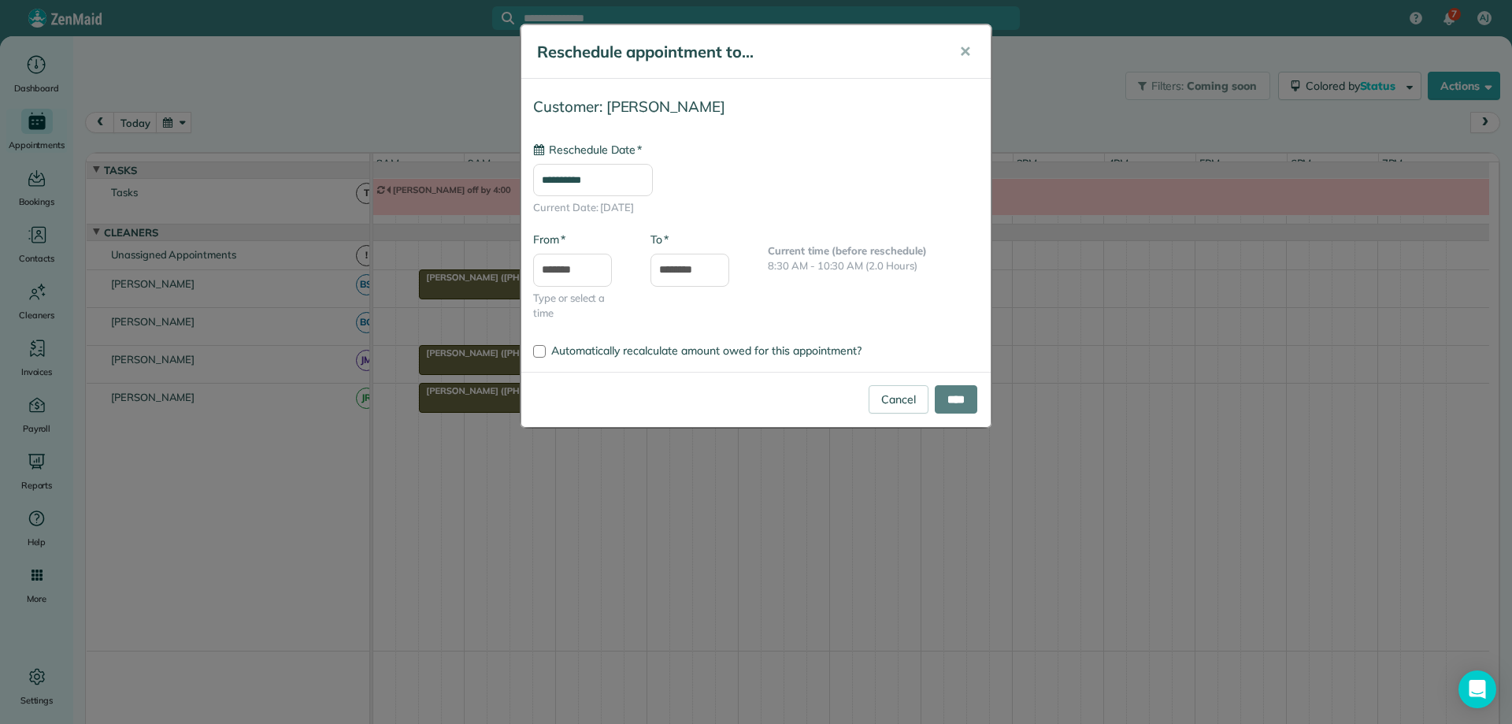
type input "**********"
click at [962, 400] on input "****" at bounding box center [956, 399] width 43 height 28
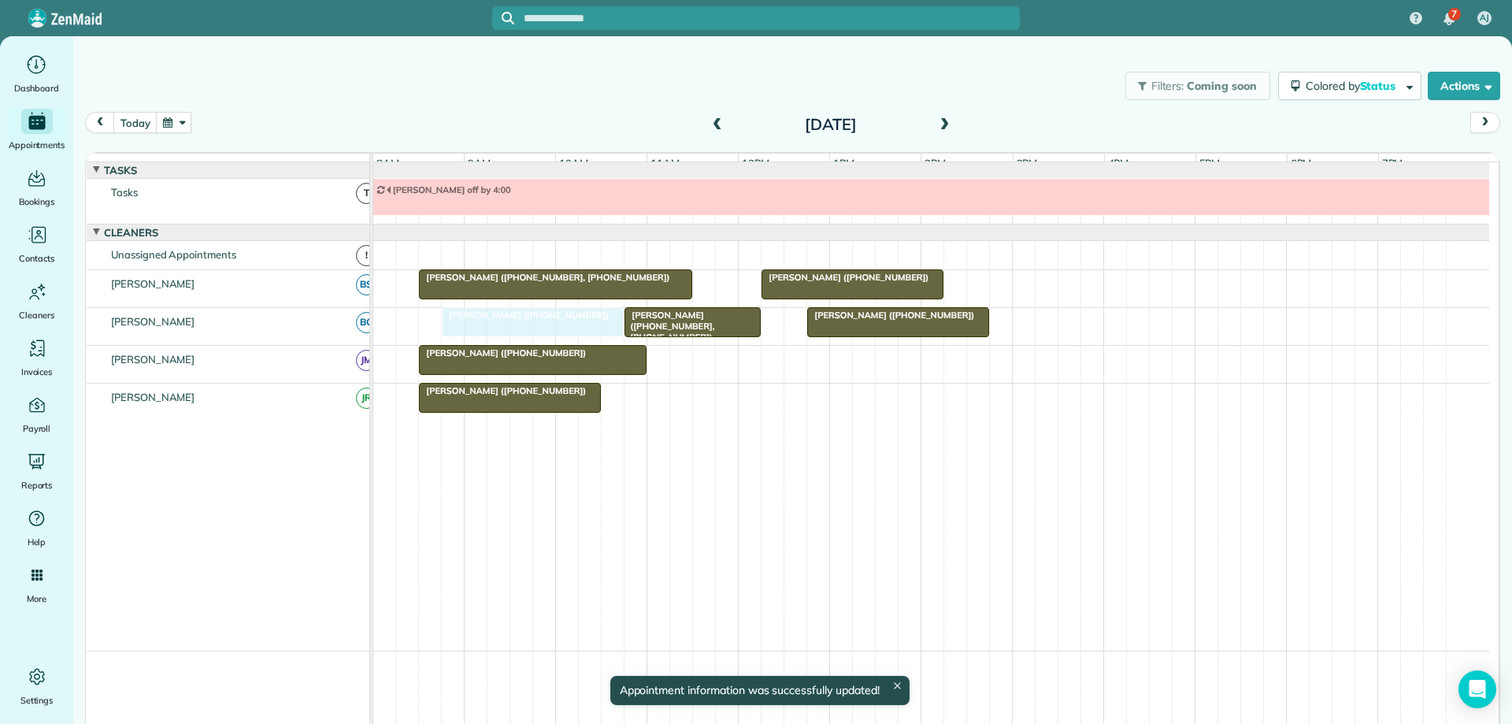
drag, startPoint x: 776, startPoint y: 410, endPoint x: 553, endPoint y: 350, distance: 231.5
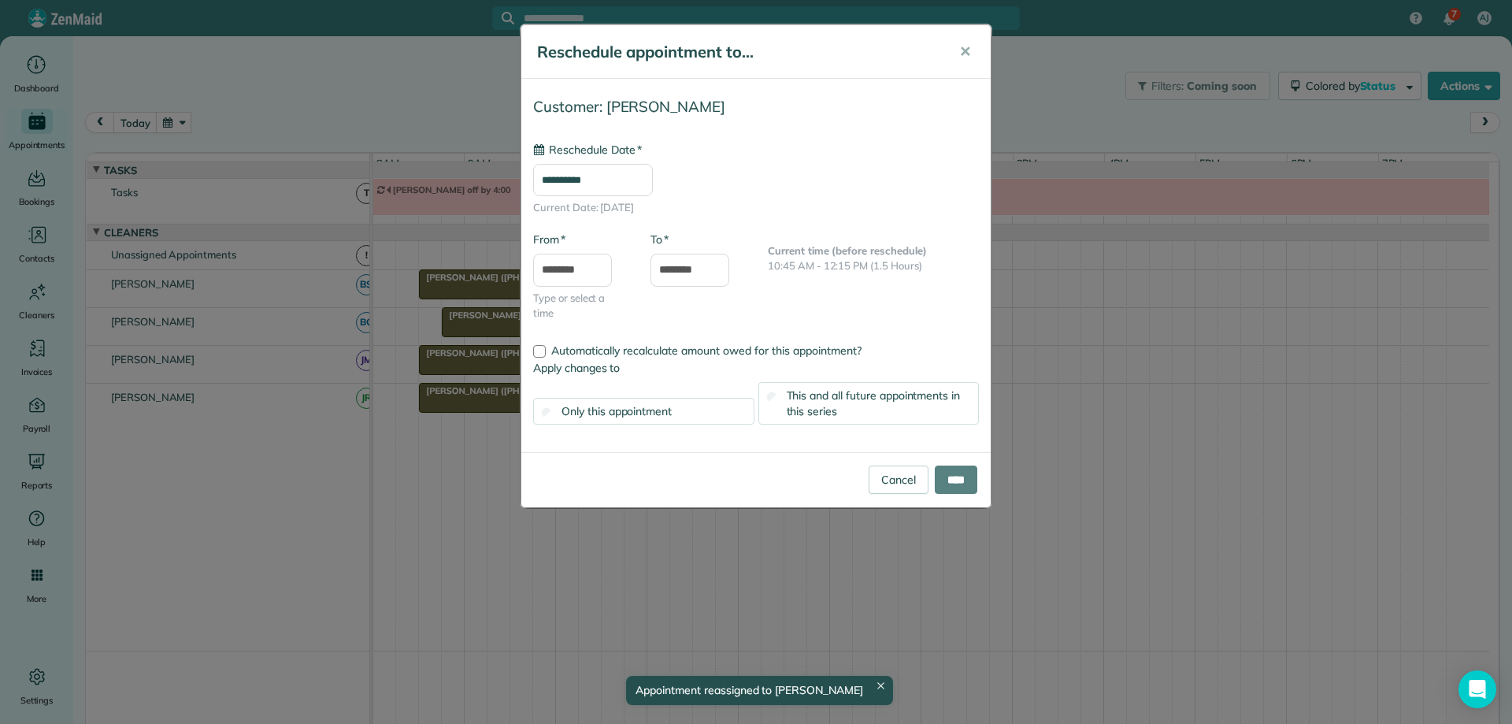
type input "**********"
click at [959, 470] on input "****" at bounding box center [956, 479] width 43 height 28
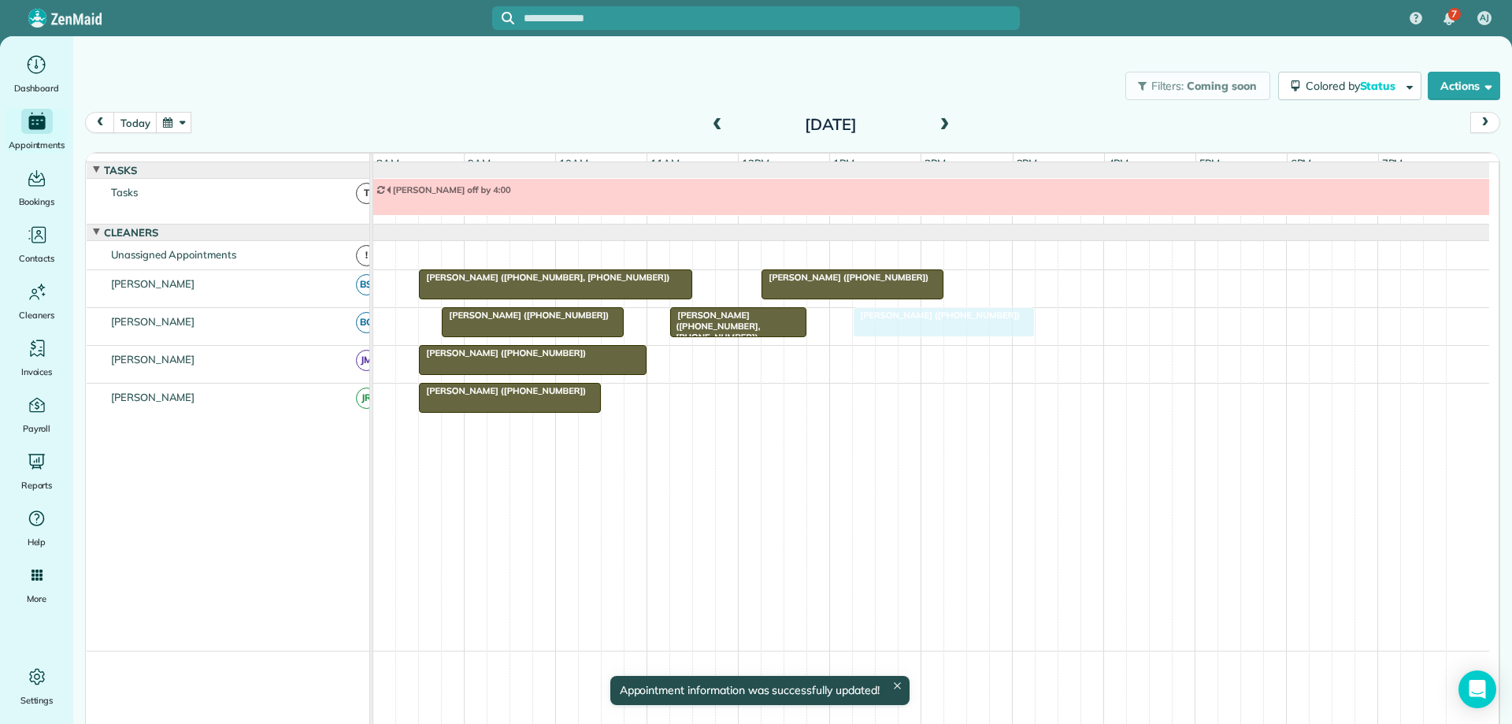
drag, startPoint x: 865, startPoint y: 329, endPoint x: 907, endPoint y: 332, distance: 42.6
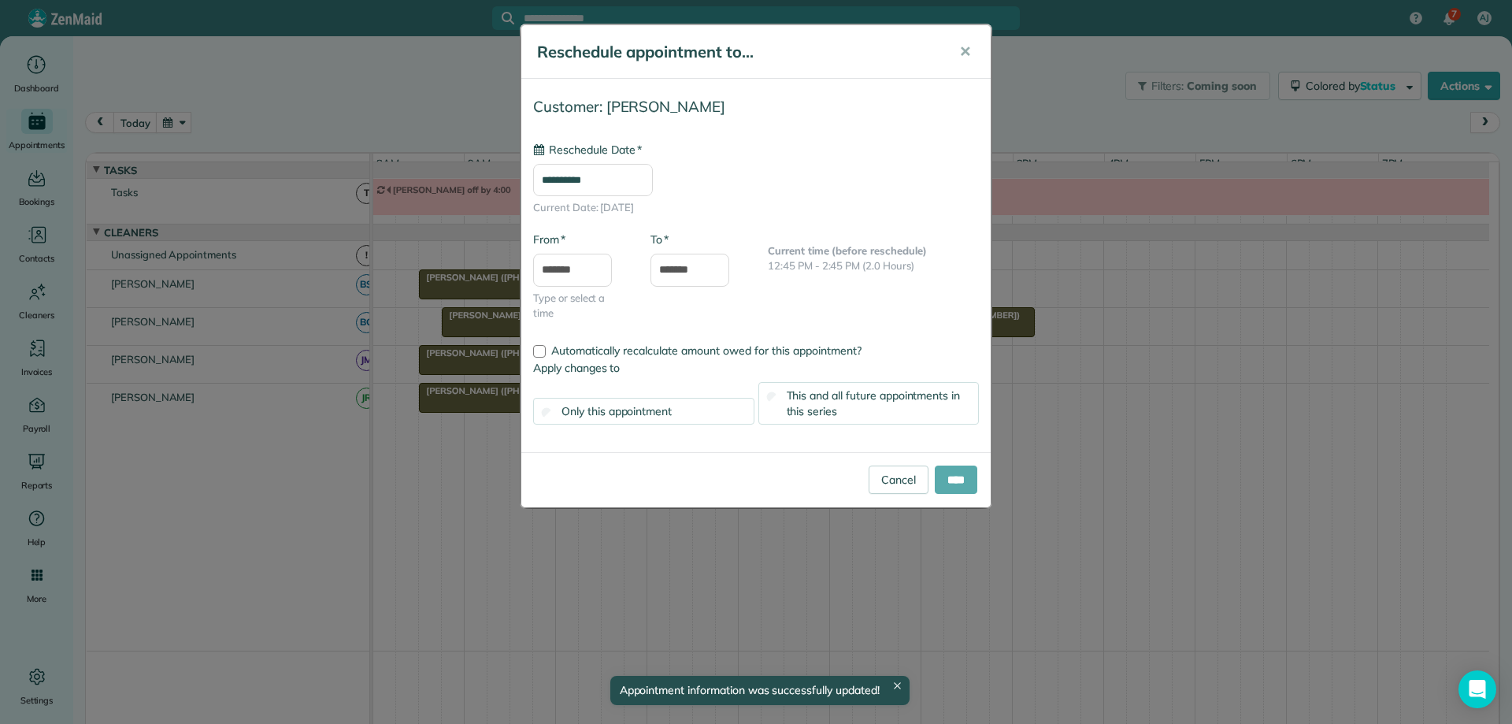
type input "**********"
click at [946, 474] on input "****" at bounding box center [956, 479] width 43 height 28
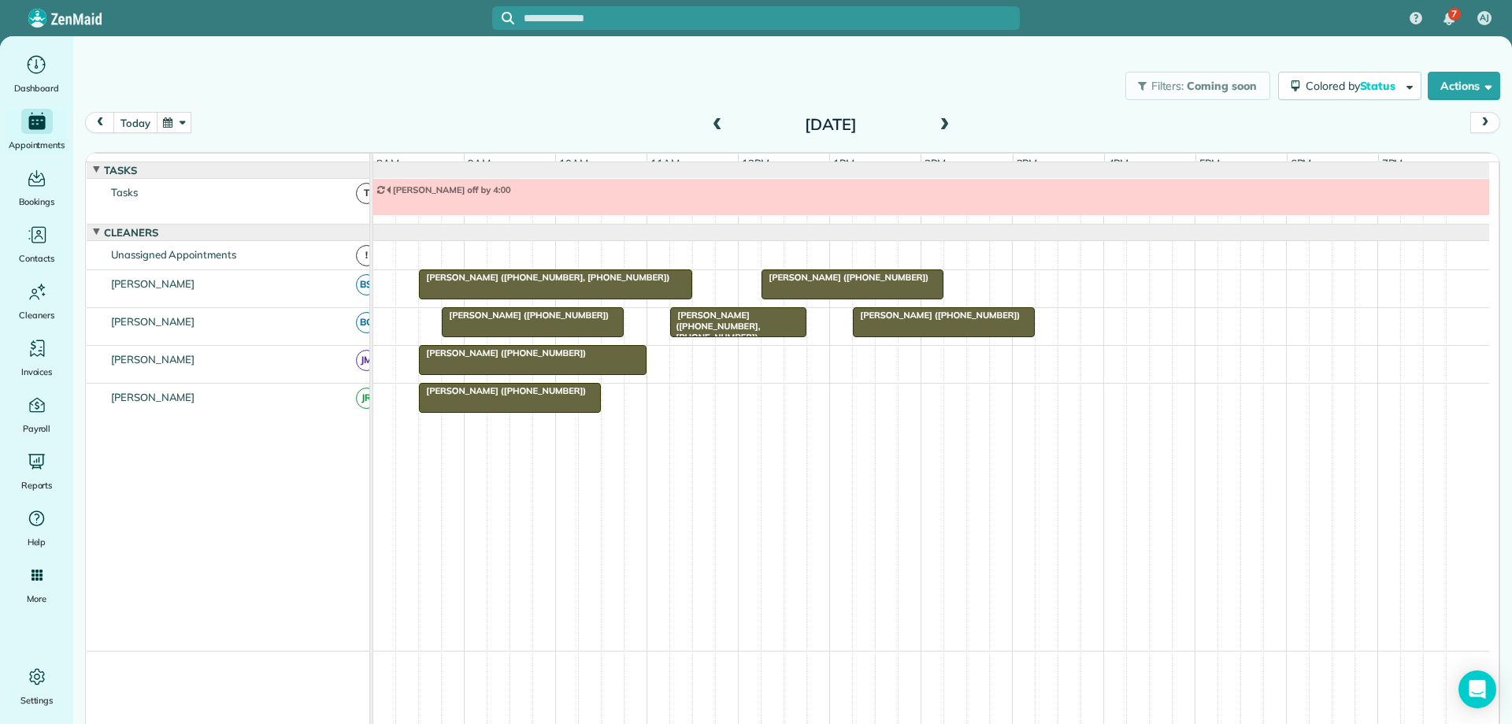
click at [128, 124] on button "today" at bounding box center [134, 122] width 43 height 21
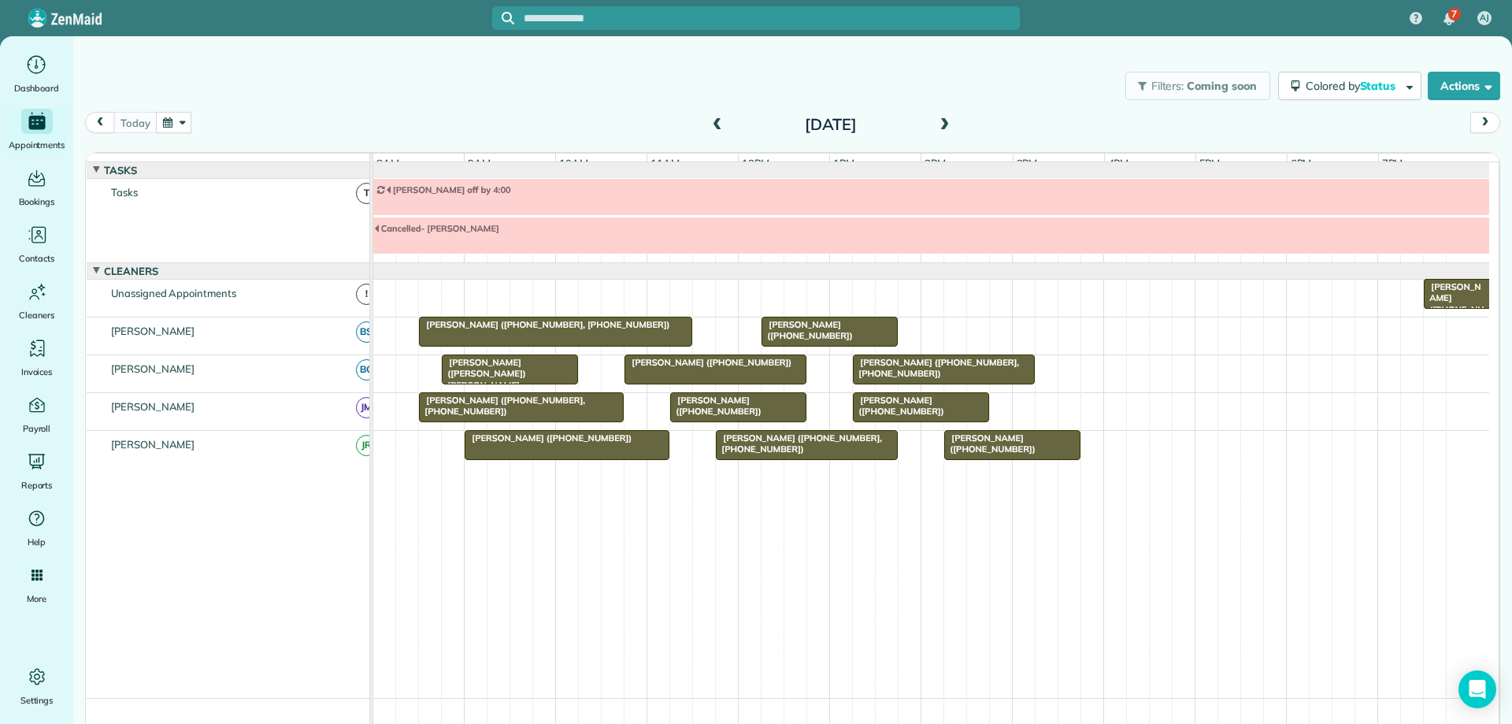
click at [939, 124] on span at bounding box center [943, 125] width 17 height 14
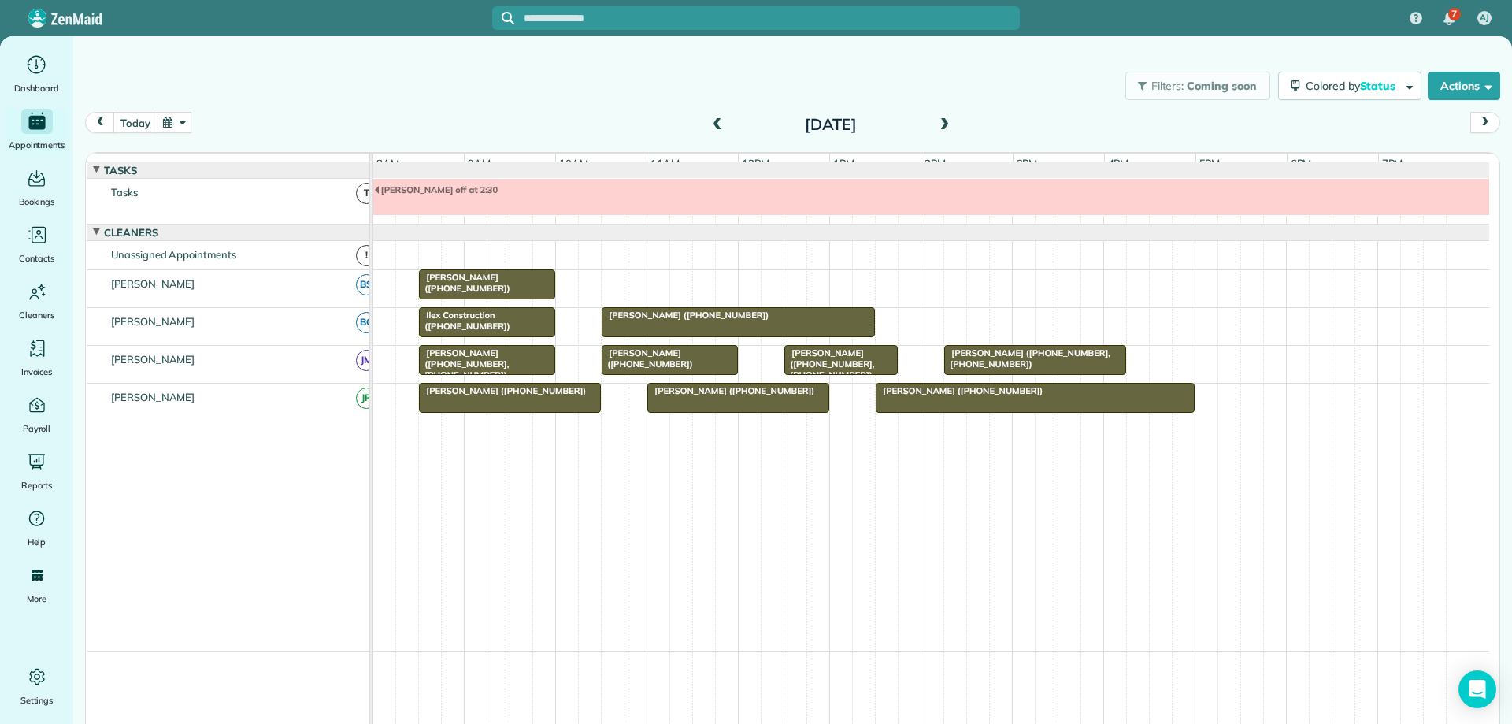
click at [148, 121] on button "today" at bounding box center [134, 122] width 43 height 21
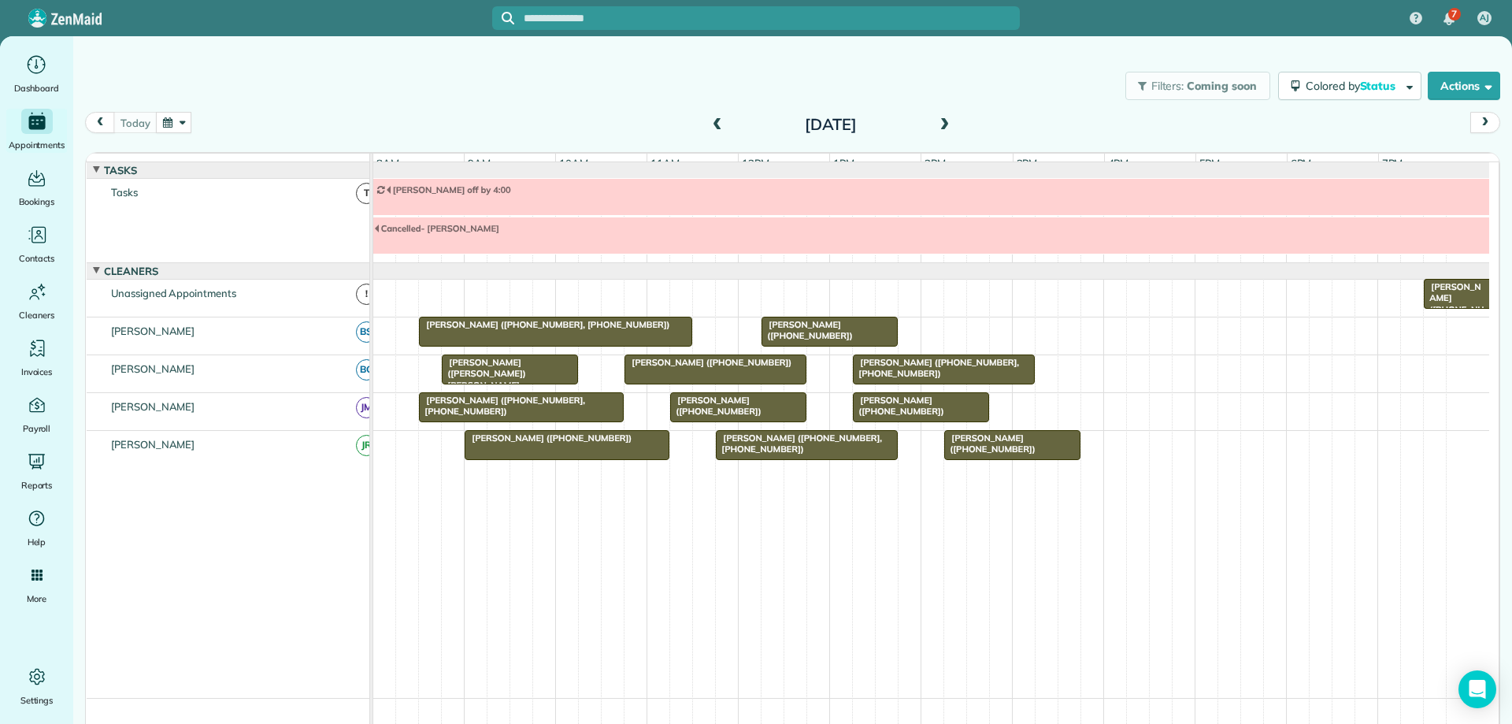
click at [940, 124] on span at bounding box center [943, 125] width 17 height 14
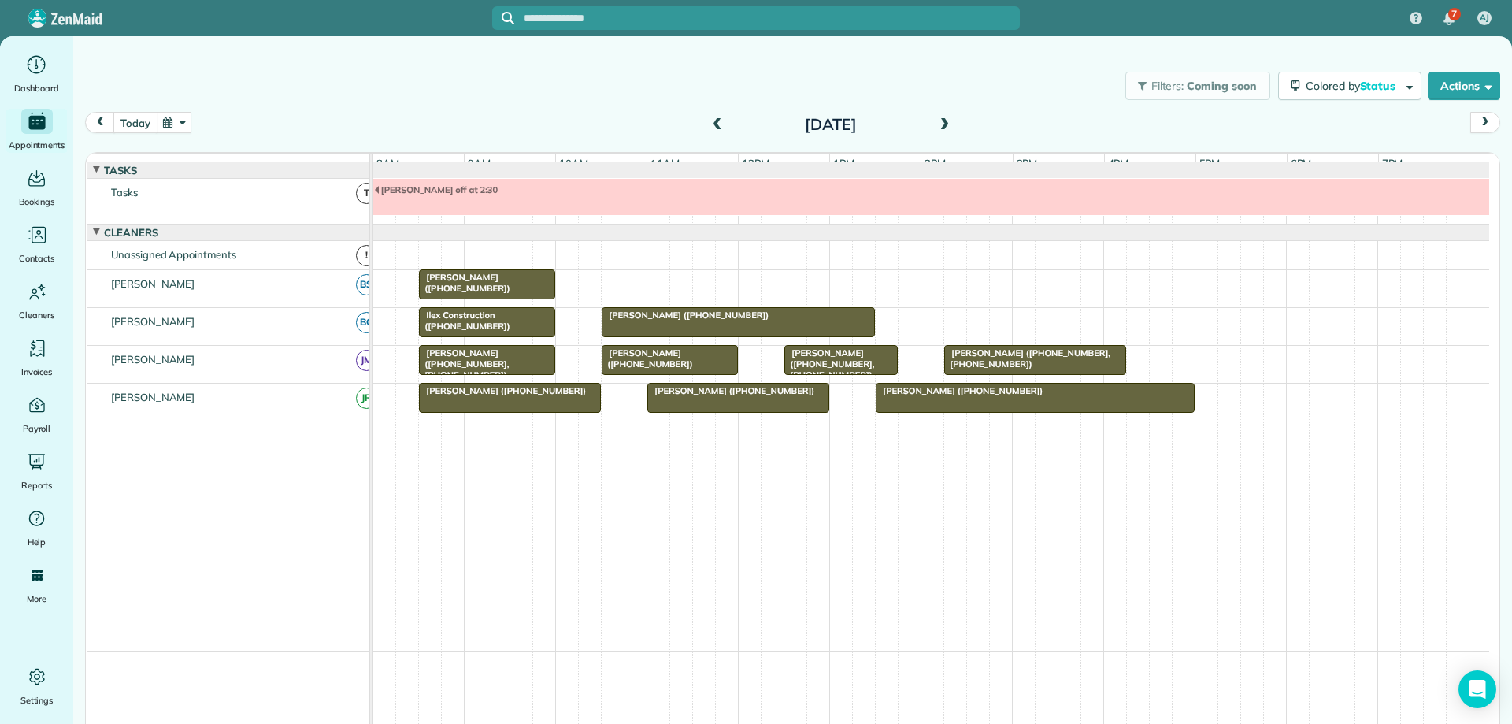
drag, startPoint x: 128, startPoint y: 123, endPoint x: 559, endPoint y: 76, distance: 434.0
click at [589, 106] on div "Filters: Coming soon Colored by Status Color by Cleaner Color by Team Color by …" at bounding box center [792, 379] width 1439 height 687
click at [559, 76] on div "Filters: Coming soon Colored by Status Color by Cleaner Color by Team Color by …" at bounding box center [792, 86] width 1439 height 52
drag, startPoint x: 450, startPoint y: 291, endPoint x: 954, endPoint y: 349, distance: 506.5
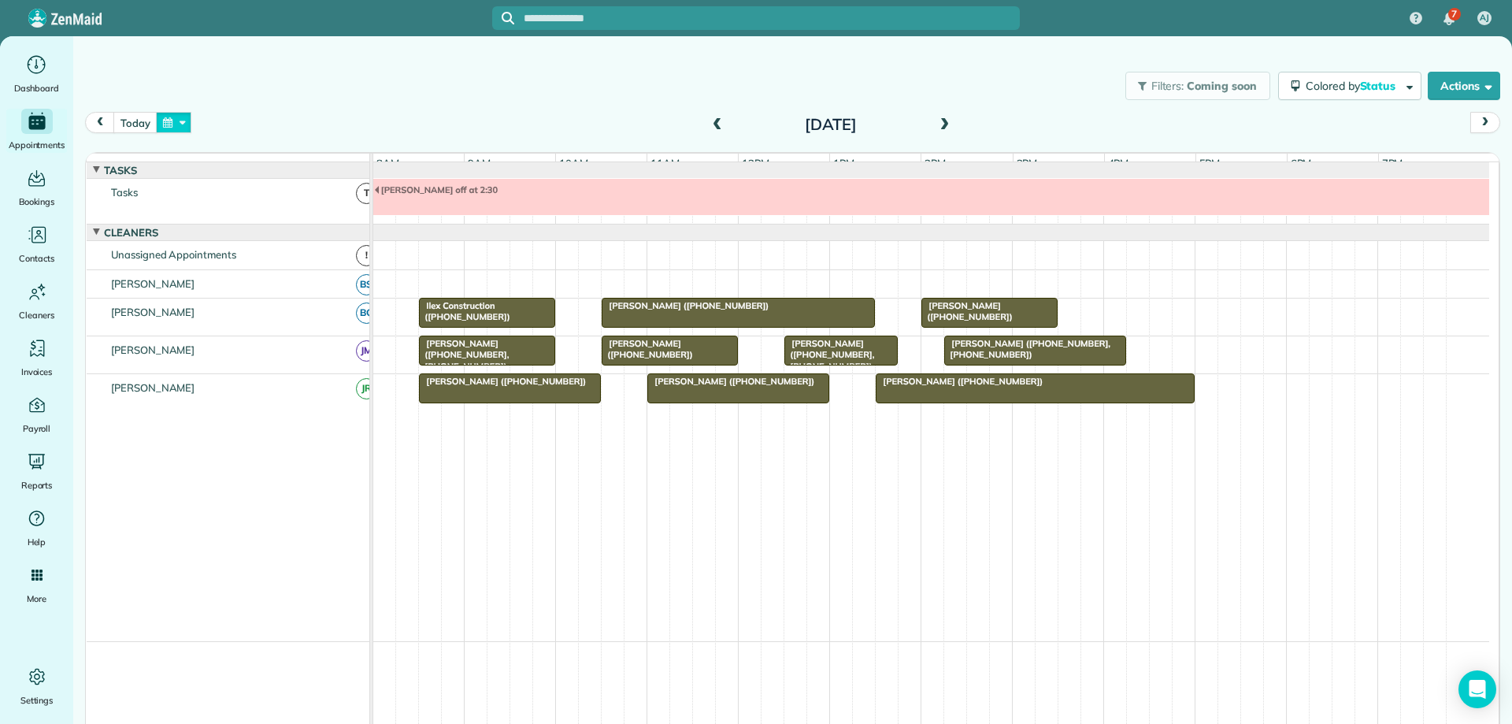
click at [182, 125] on button "button" at bounding box center [174, 122] width 36 height 21
click at [260, 200] on link "7" at bounding box center [262, 203] width 25 height 25
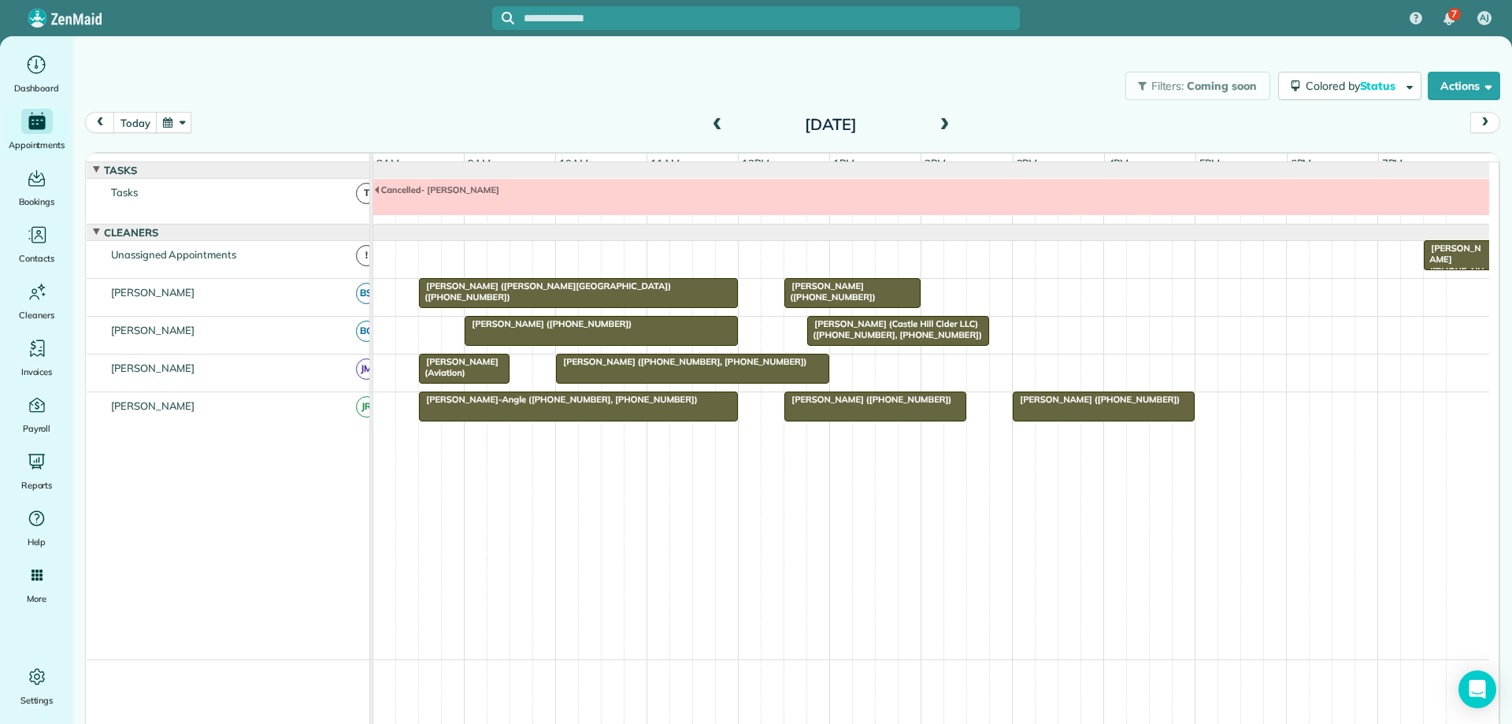
scroll to position [16, 0]
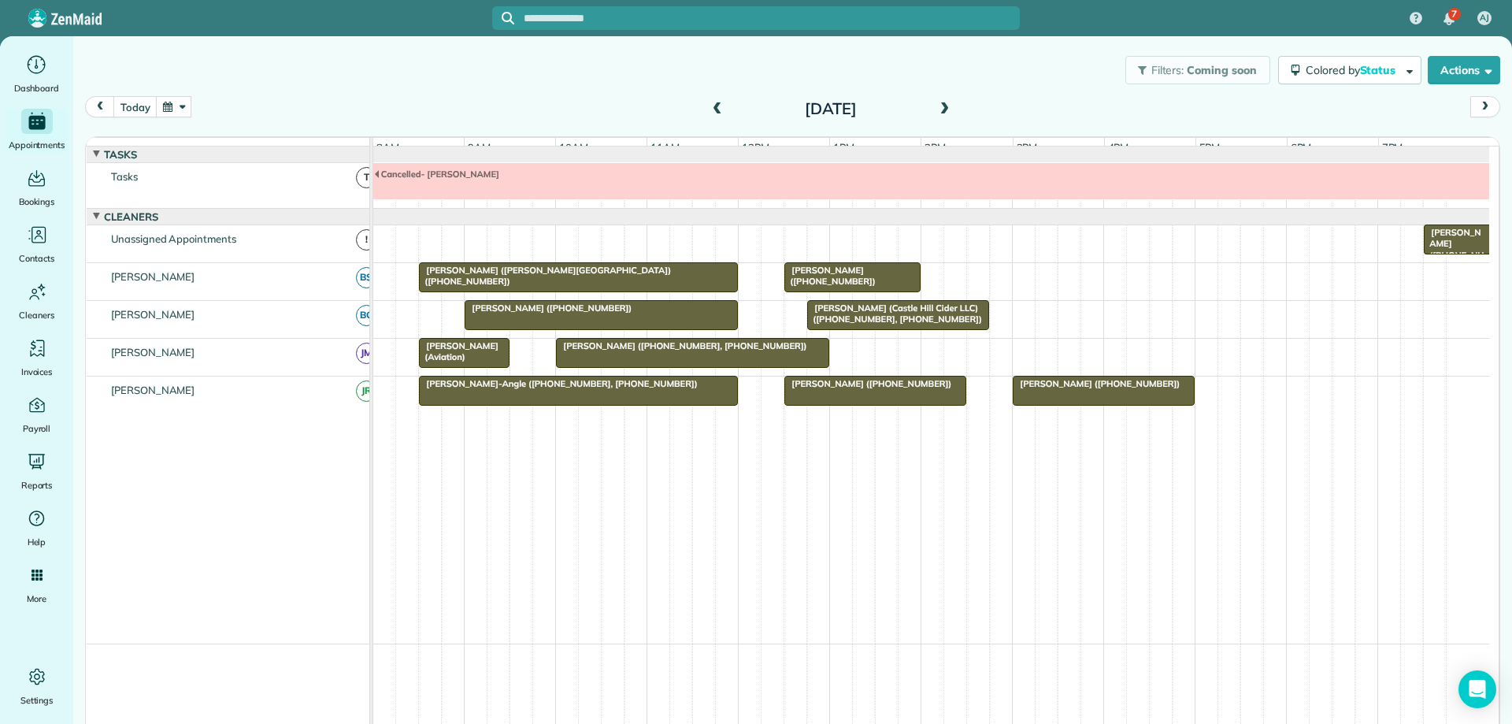
click at [715, 110] on span at bounding box center [717, 109] width 17 height 14
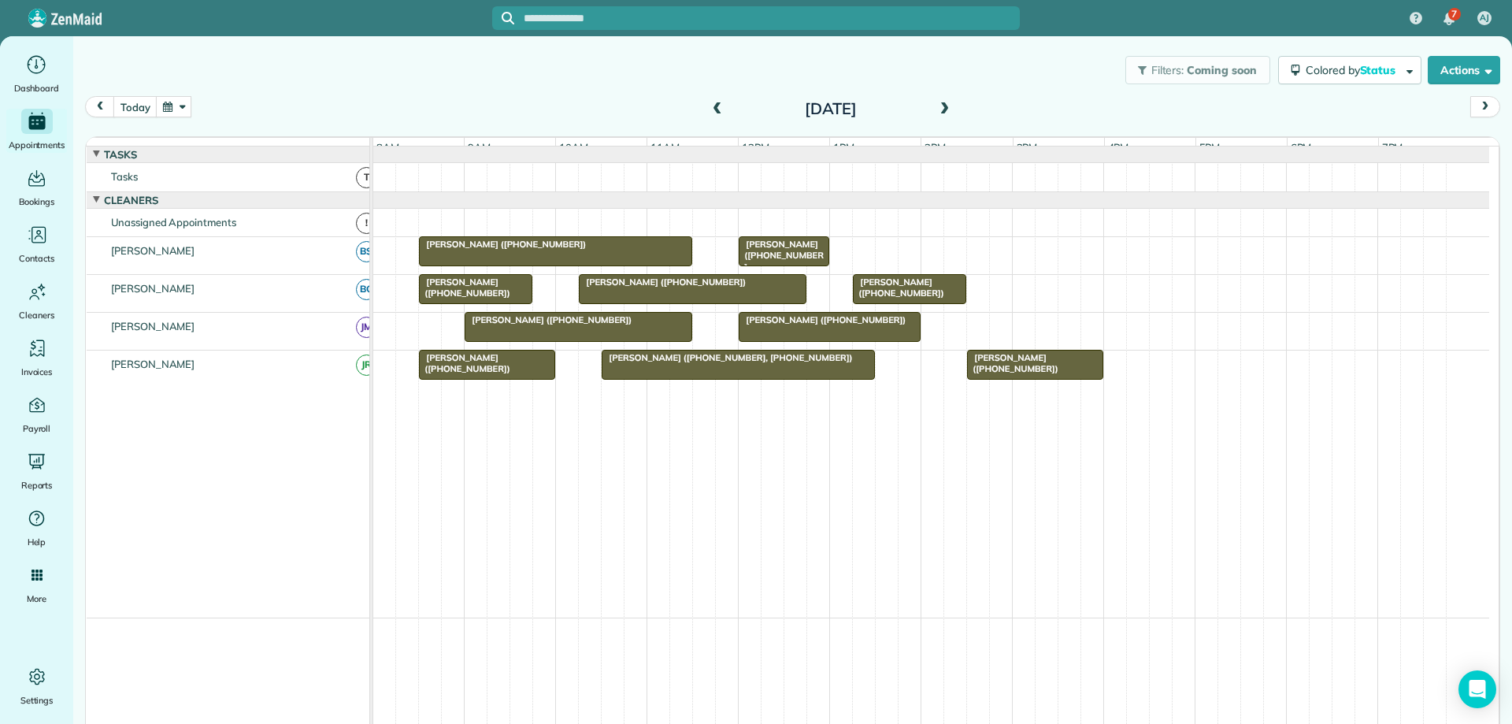
click at [943, 108] on span at bounding box center [943, 109] width 17 height 14
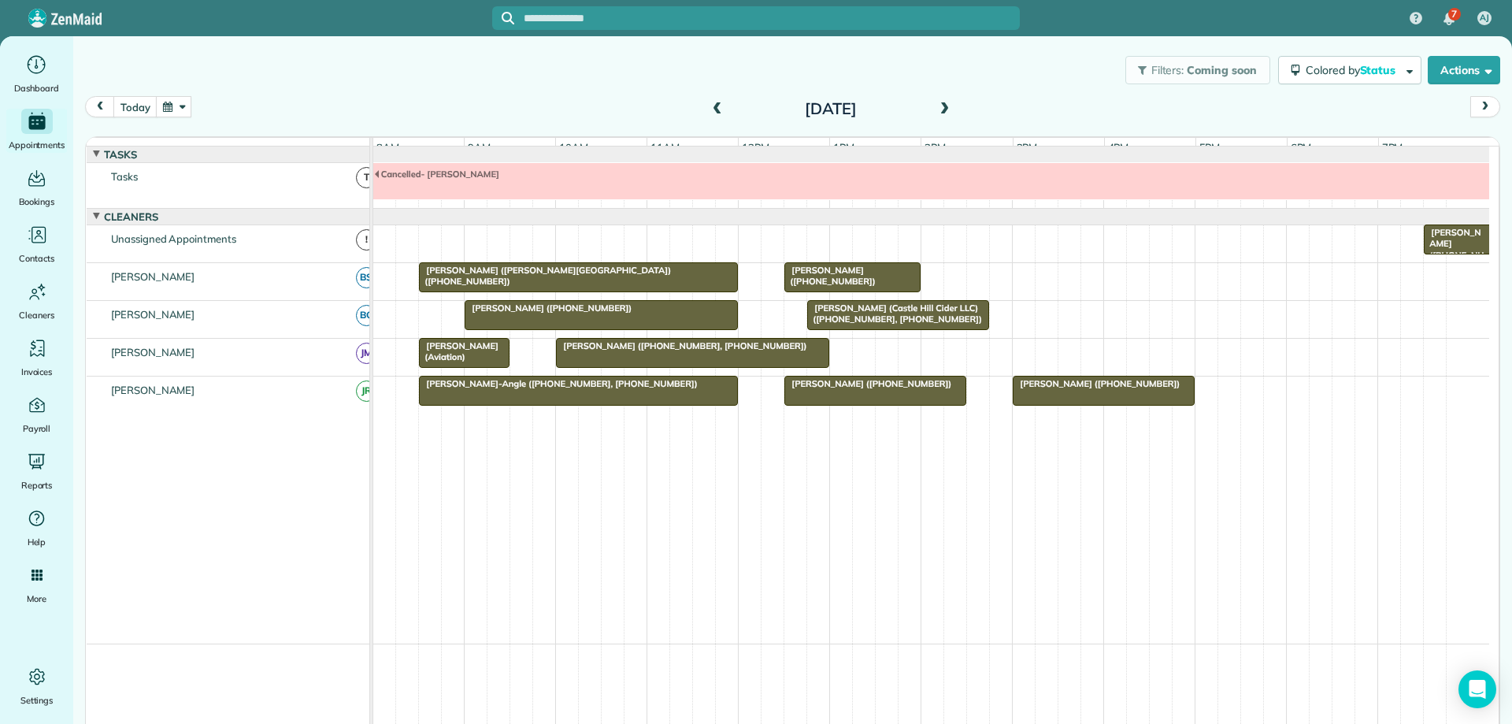
click at [709, 107] on span at bounding box center [717, 109] width 17 height 14
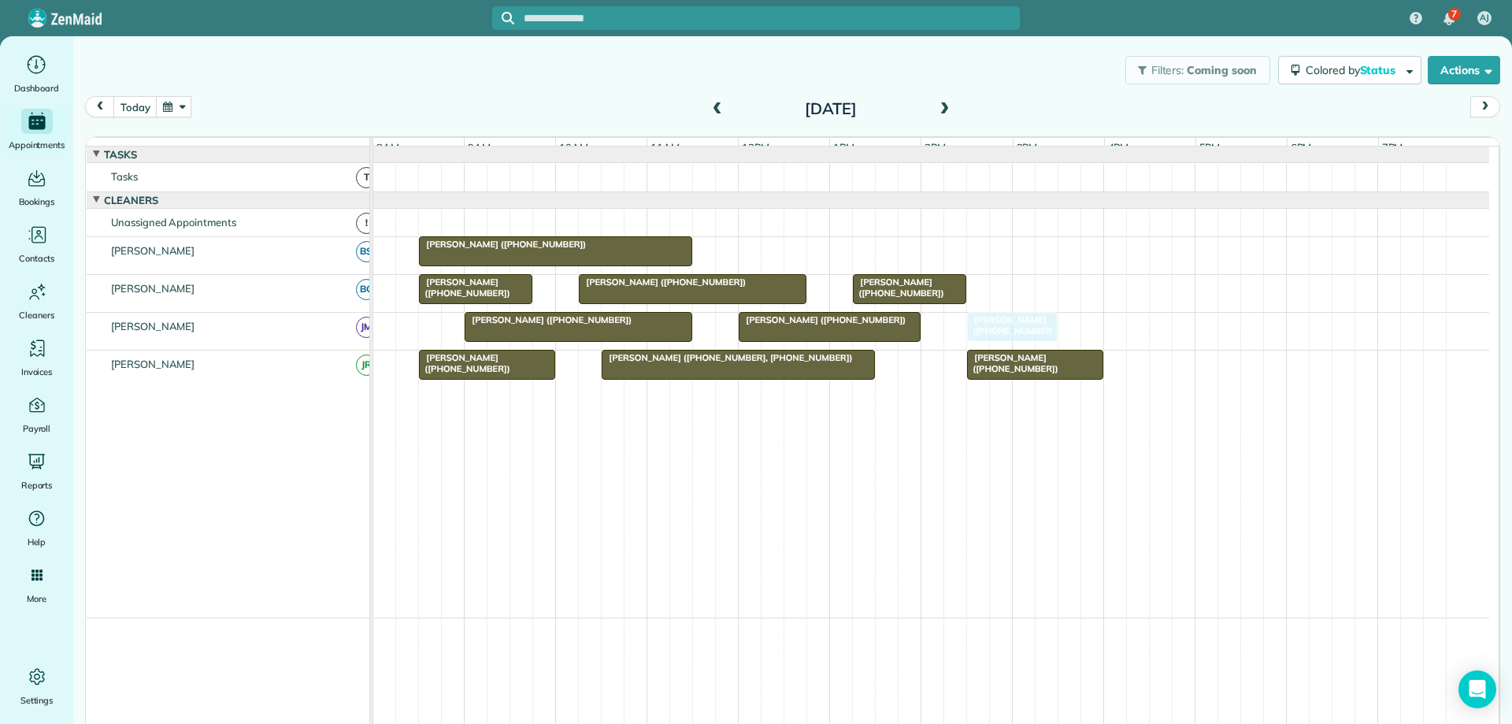
drag, startPoint x: 768, startPoint y: 255, endPoint x: 999, endPoint y: 332, distance: 244.0
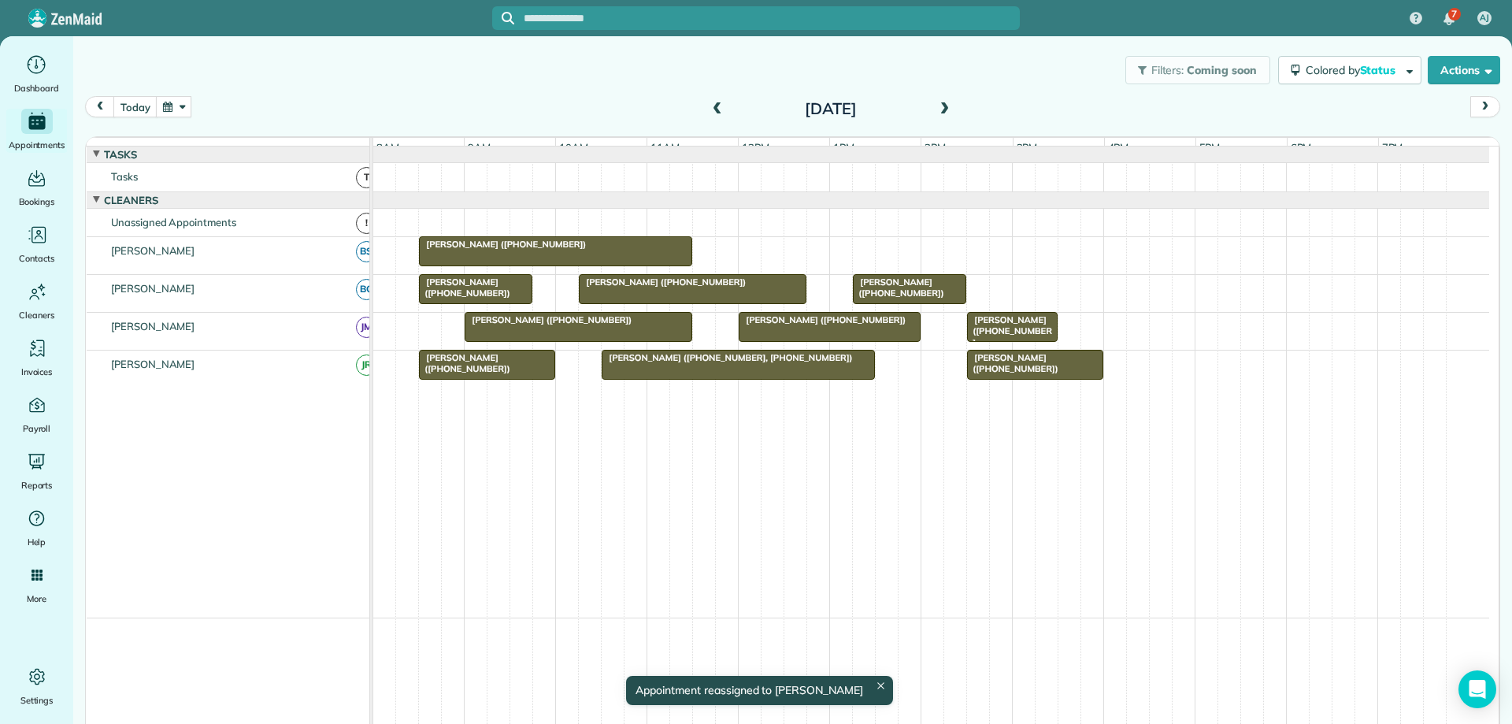
click at [938, 106] on span at bounding box center [943, 109] width 17 height 14
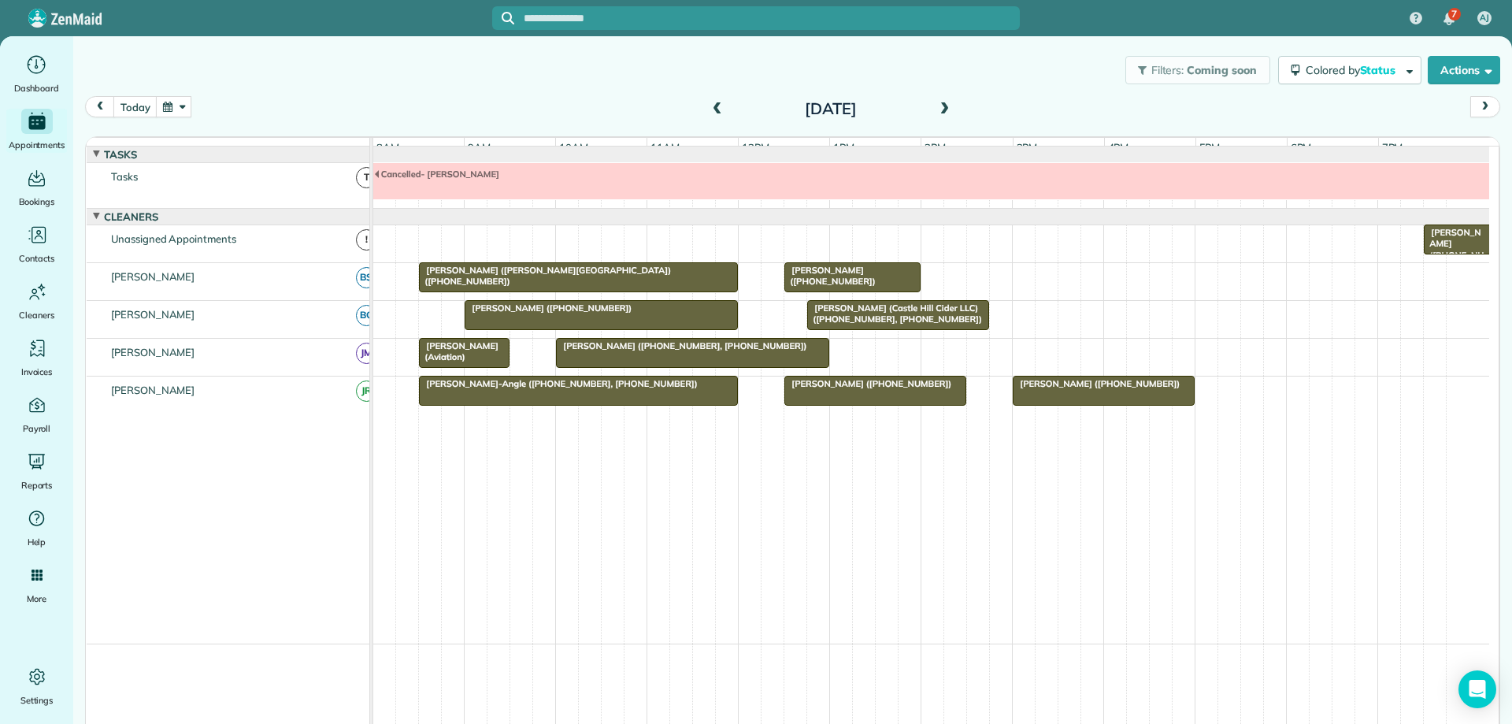
click at [709, 105] on span at bounding box center [717, 109] width 17 height 14
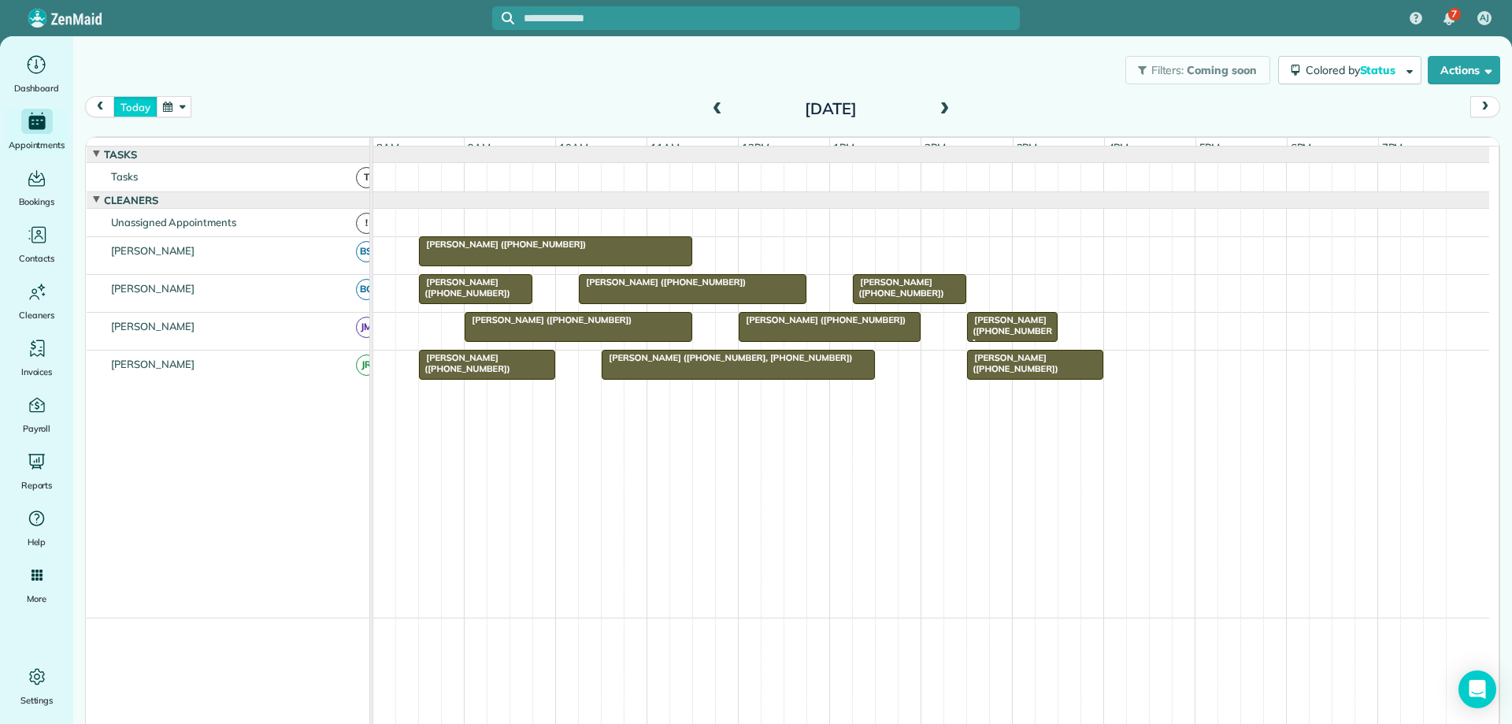
click at [139, 110] on button "today" at bounding box center [134, 106] width 43 height 21
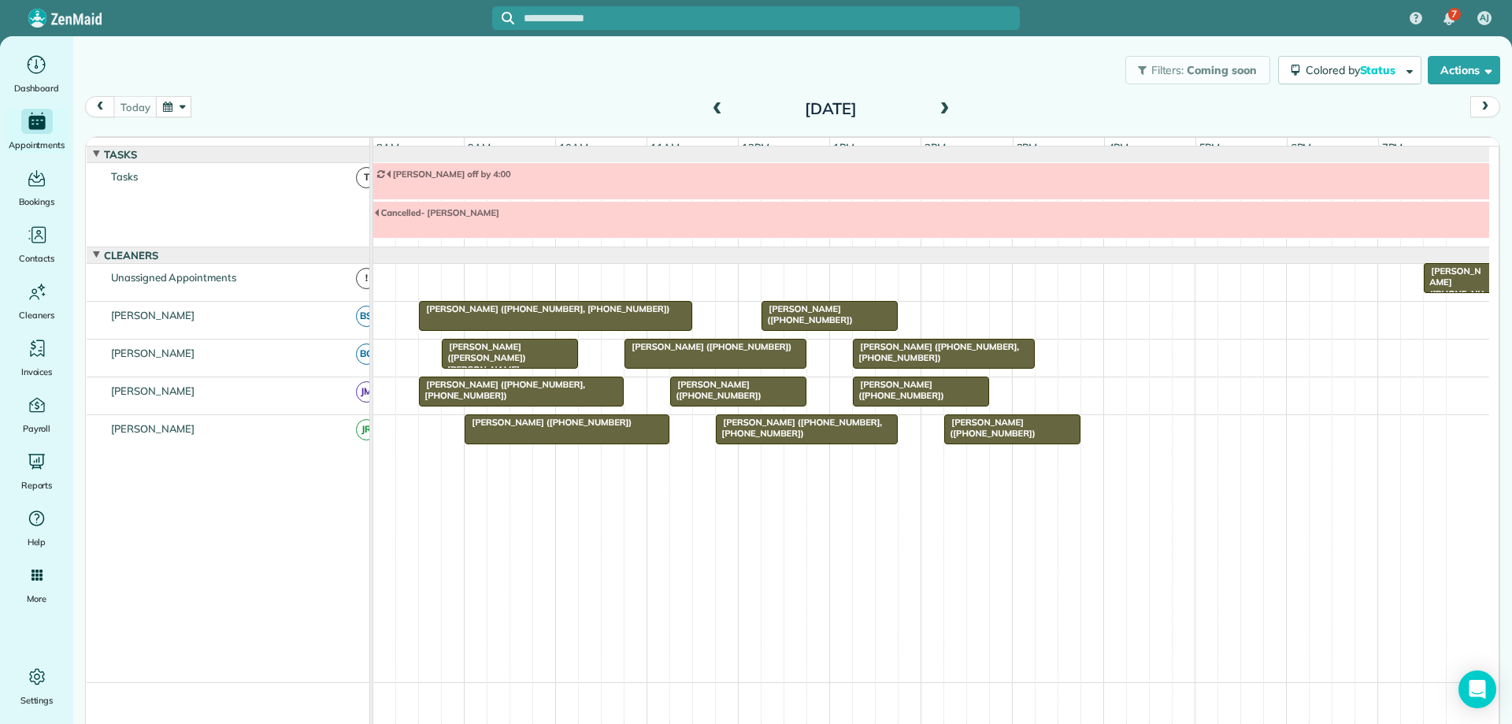
click at [938, 113] on span at bounding box center [943, 109] width 17 height 14
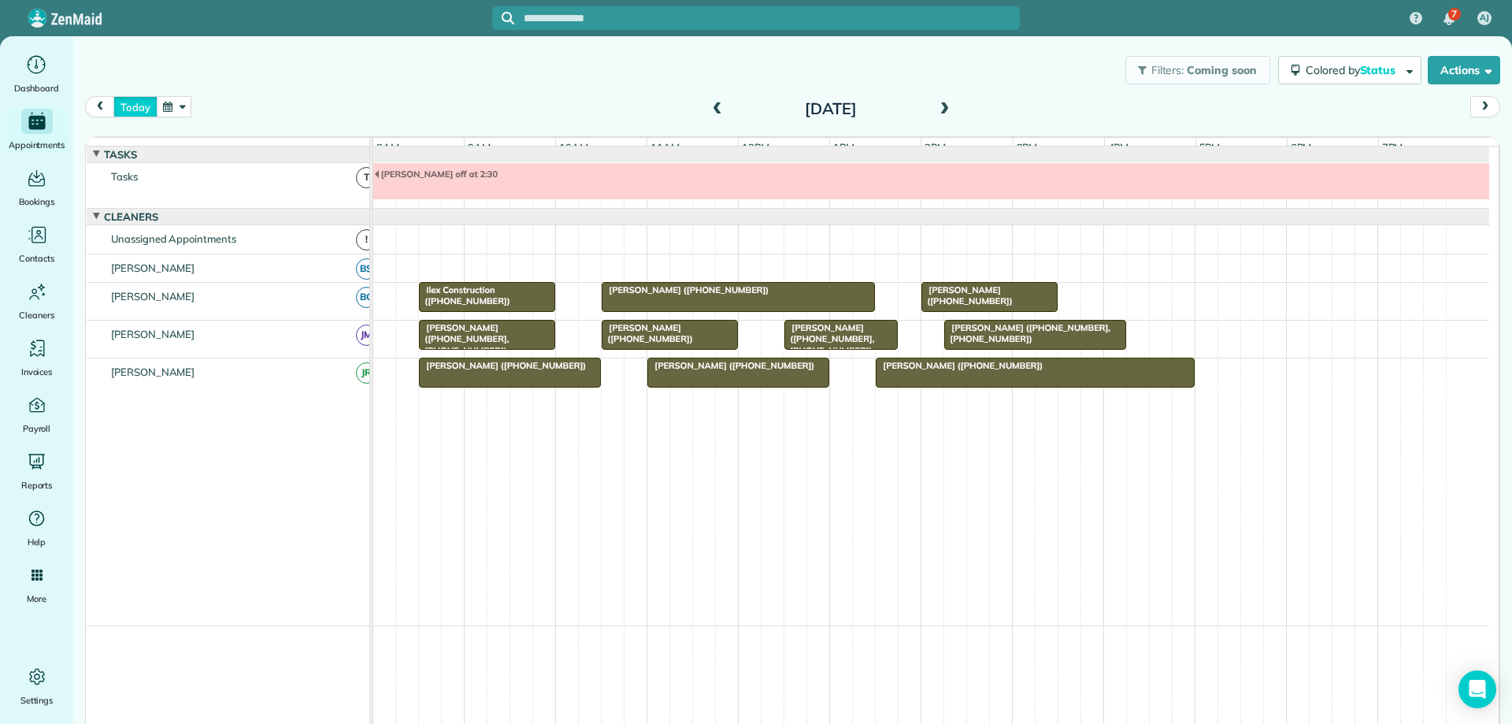
click at [137, 112] on button "today" at bounding box center [134, 106] width 43 height 21
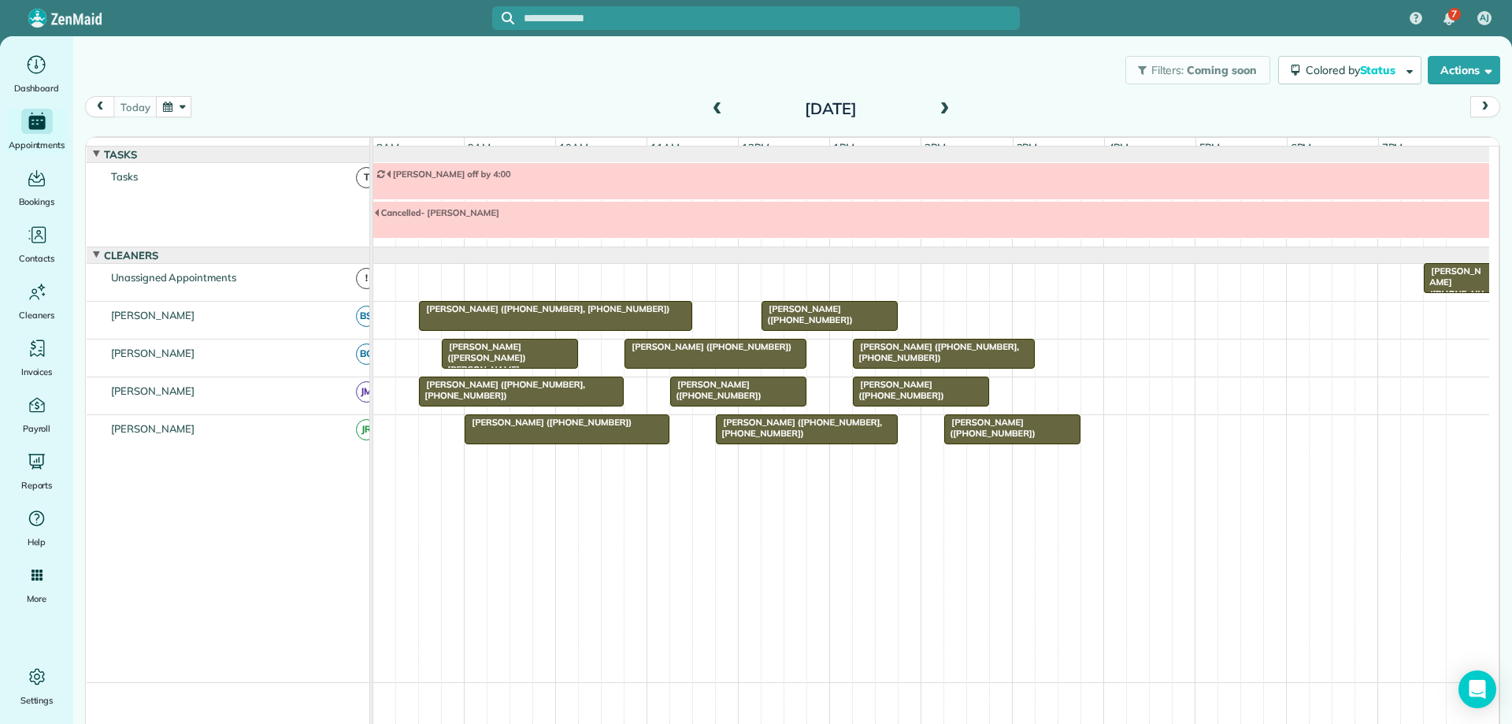
click at [935, 111] on span at bounding box center [943, 109] width 17 height 14
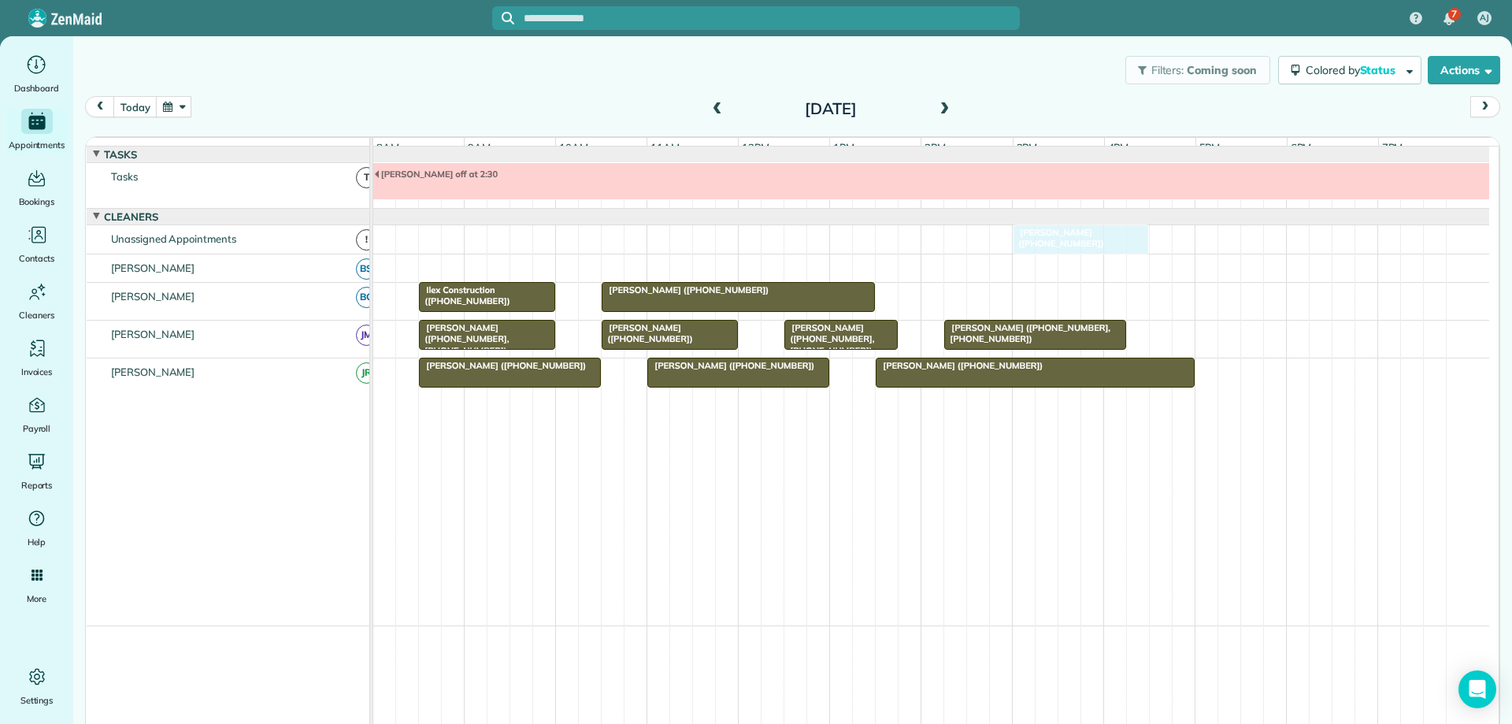
drag, startPoint x: 1000, startPoint y: 306, endPoint x: 1101, endPoint y: 250, distance: 114.9
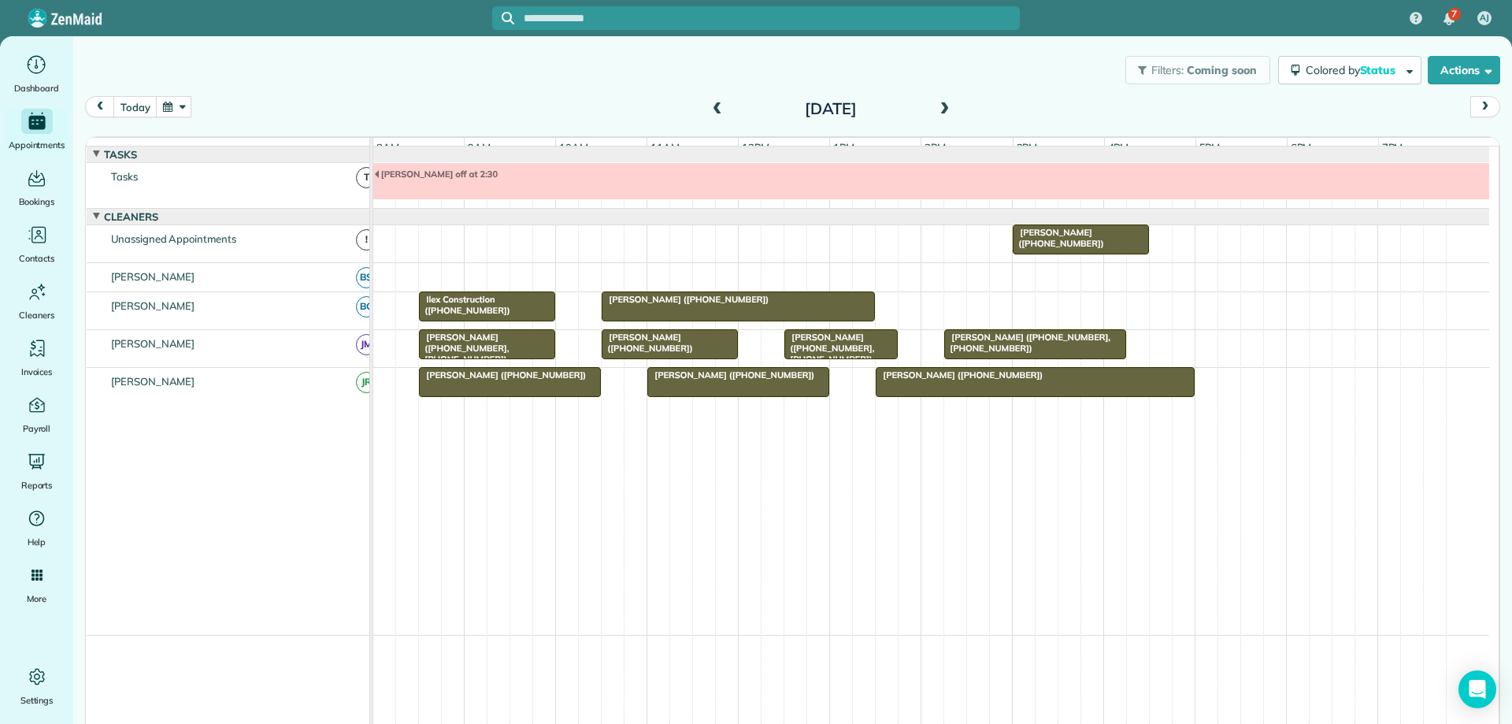
click at [709, 103] on span at bounding box center [717, 109] width 17 height 14
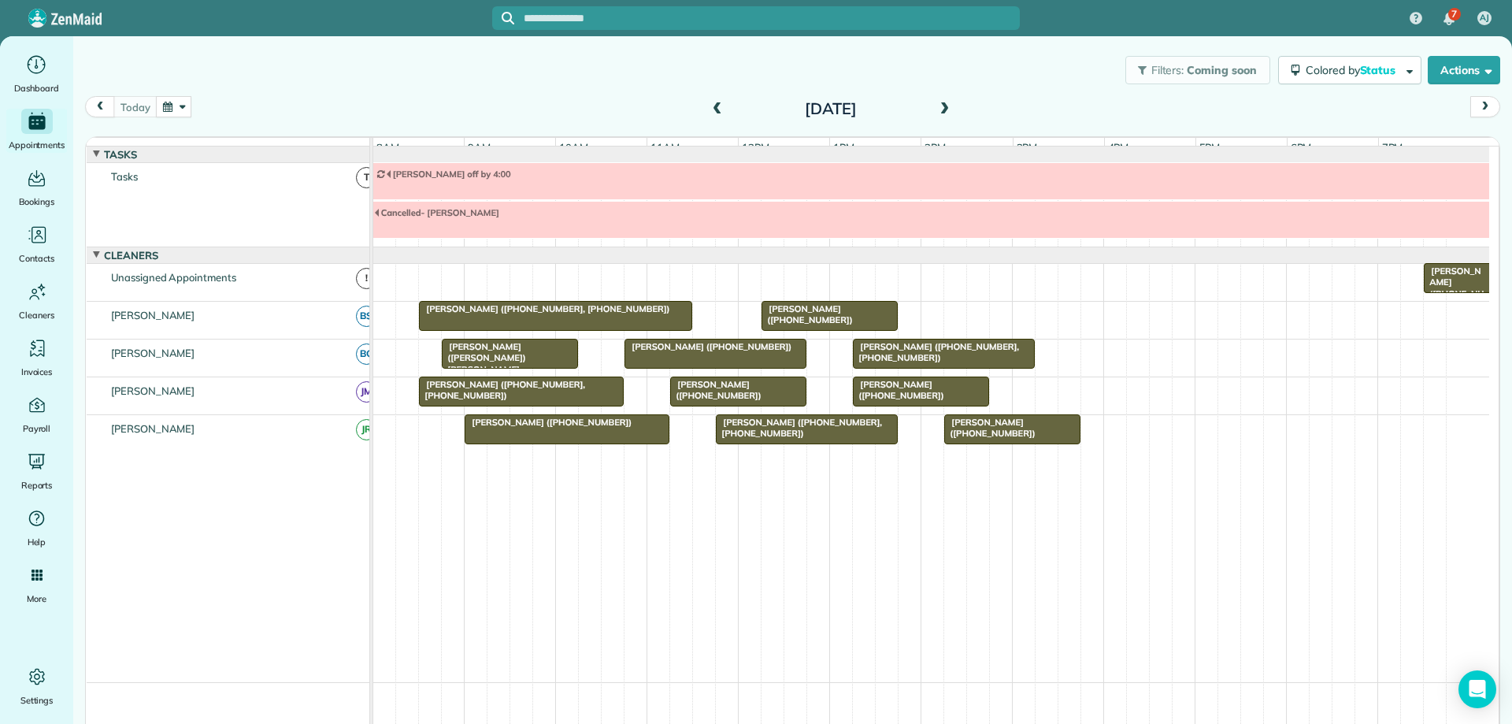
click at [936, 108] on span at bounding box center [943, 109] width 17 height 14
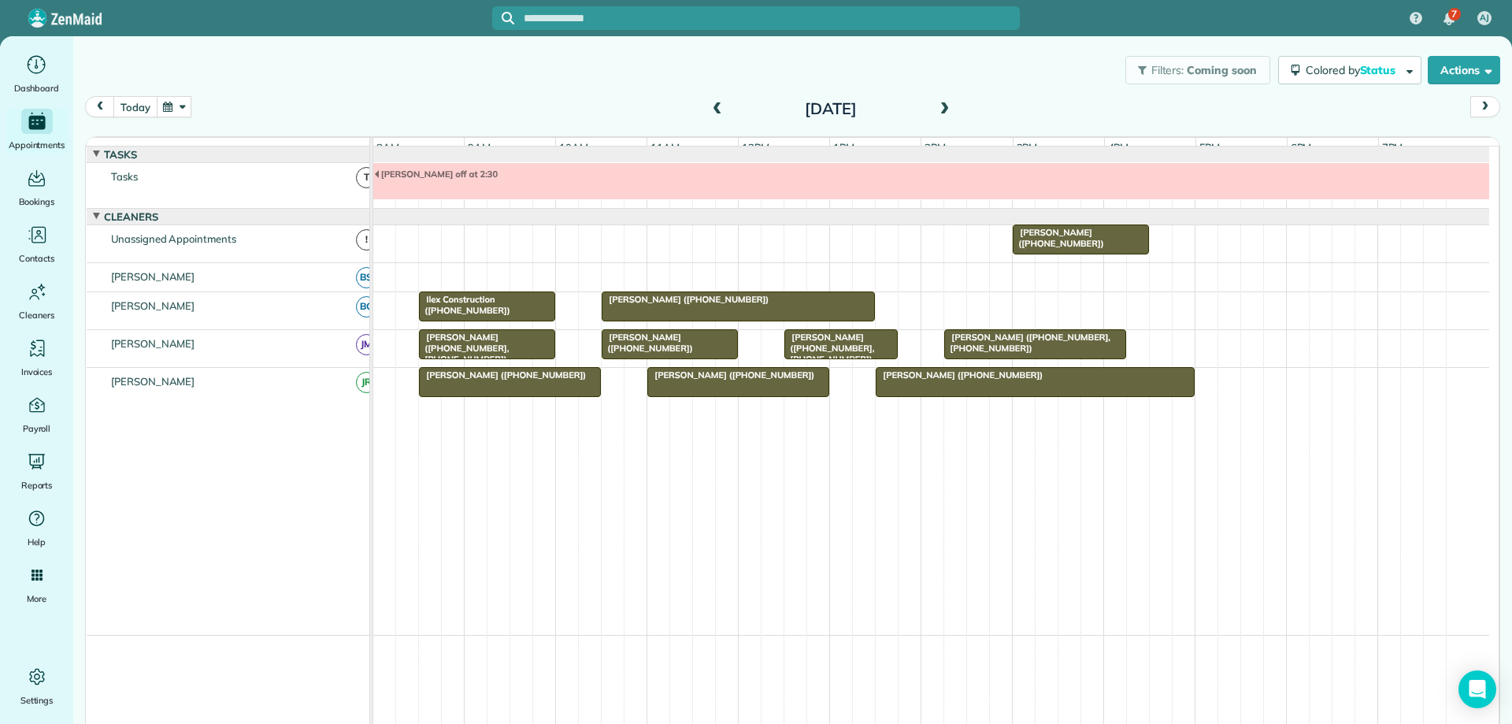
click at [139, 104] on button "today" at bounding box center [134, 106] width 43 height 21
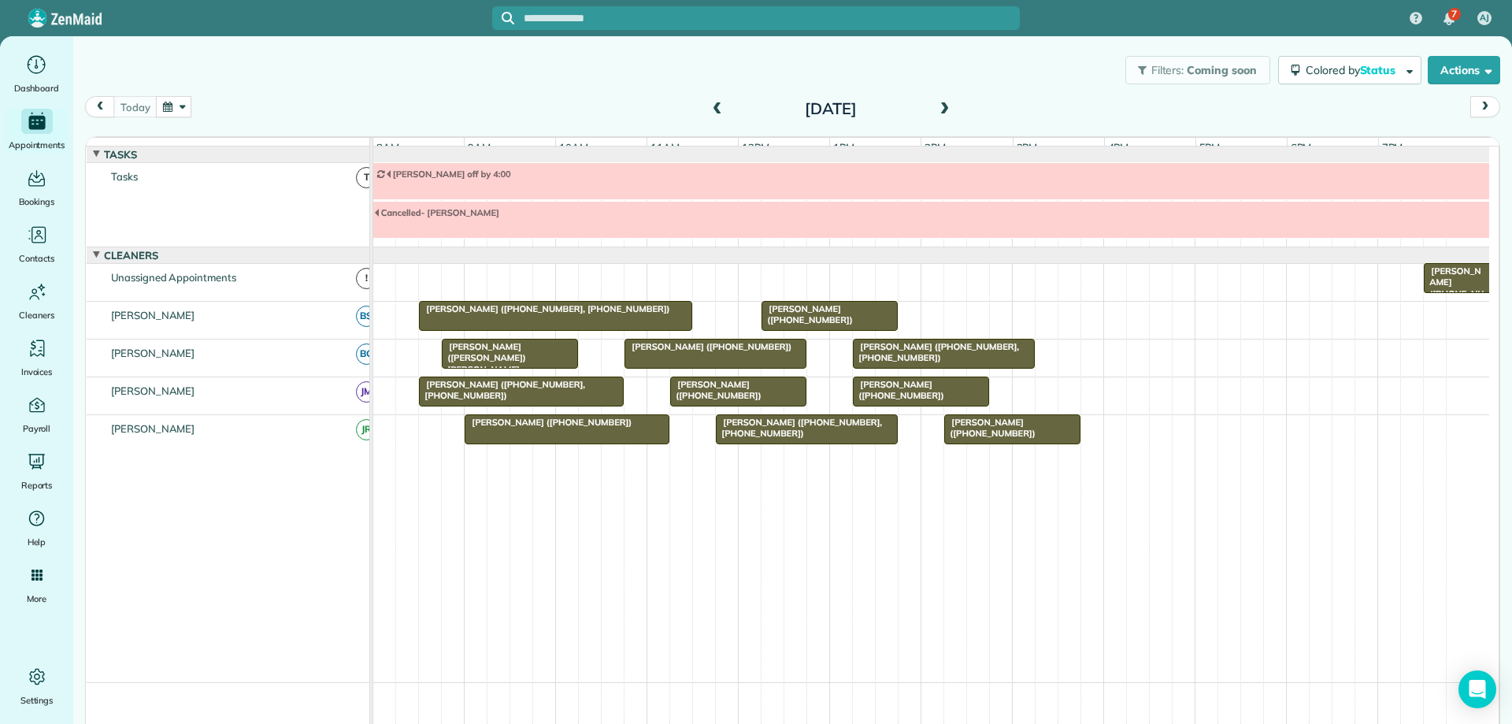
click at [180, 107] on button "button" at bounding box center [174, 106] width 36 height 21
click at [238, 186] on link "6" at bounding box center [237, 188] width 25 height 25
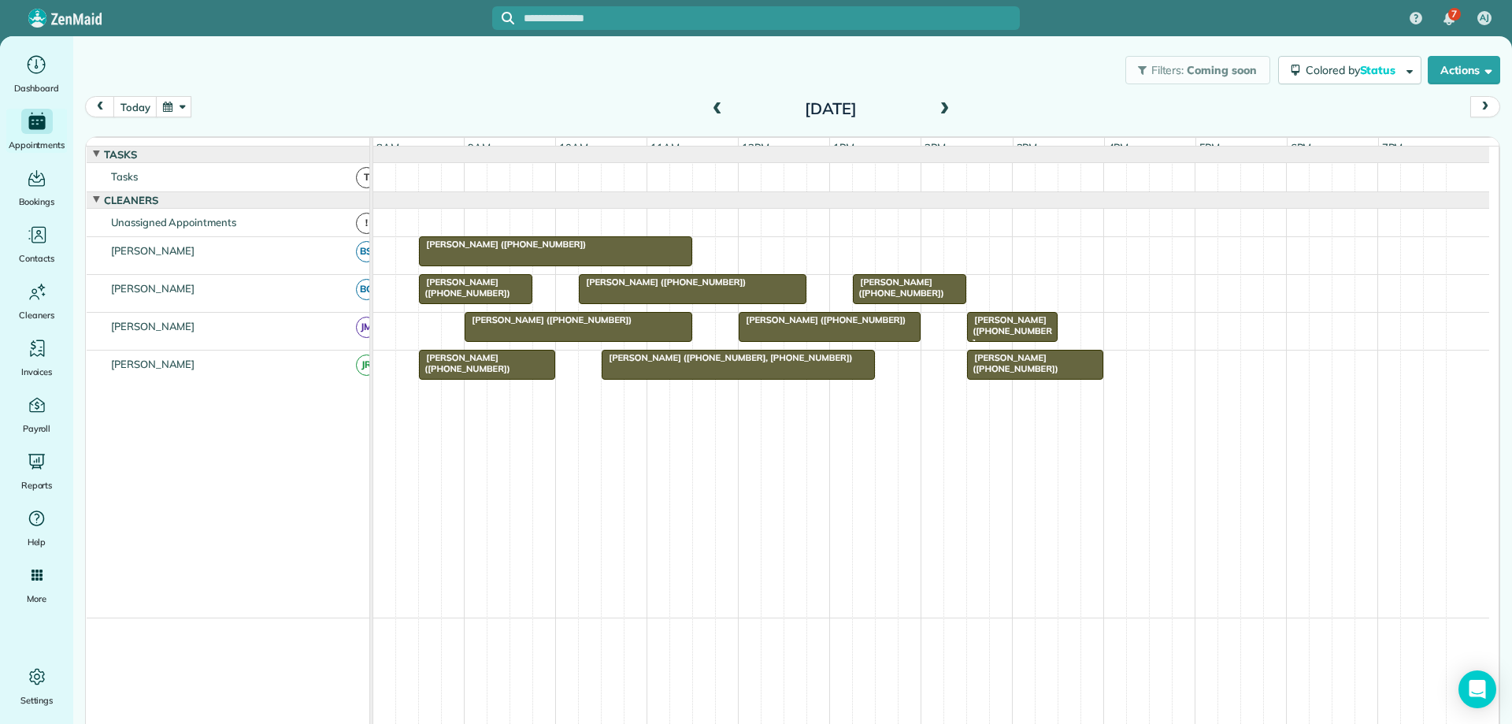
click at [935, 108] on span at bounding box center [943, 109] width 17 height 14
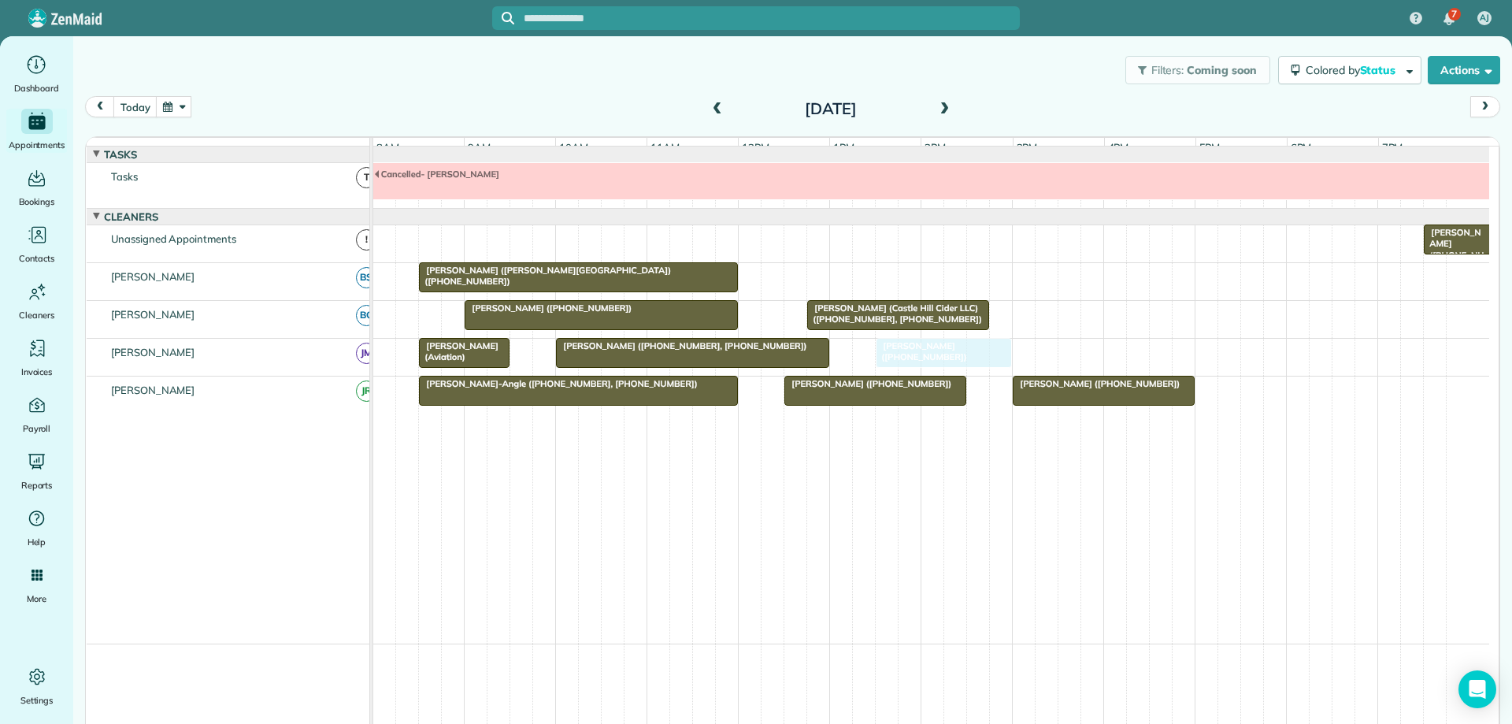
drag, startPoint x: 839, startPoint y: 287, endPoint x: 932, endPoint y: 350, distance: 111.8
click at [935, 108] on span at bounding box center [943, 109] width 17 height 14
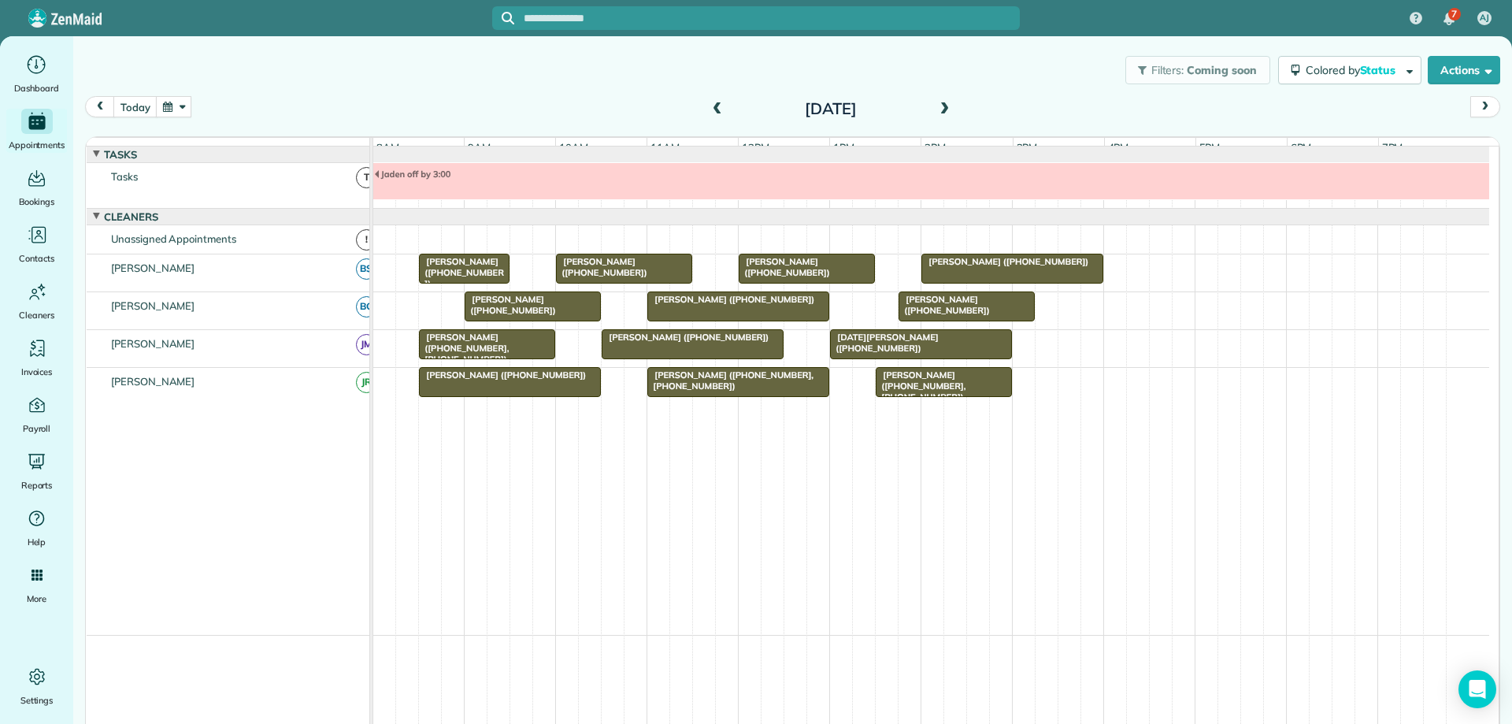
click at [935, 108] on span at bounding box center [943, 109] width 17 height 14
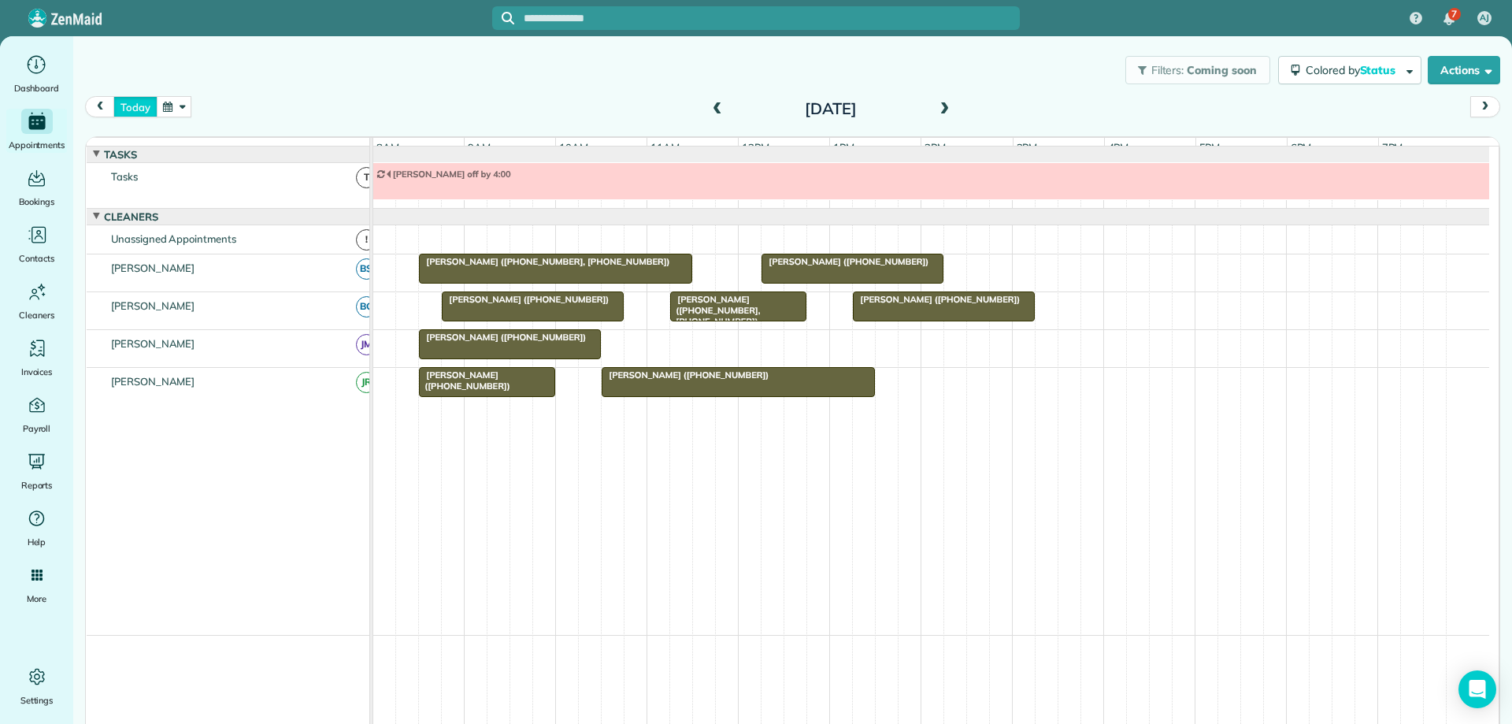
click at [148, 102] on button "today" at bounding box center [134, 106] width 43 height 21
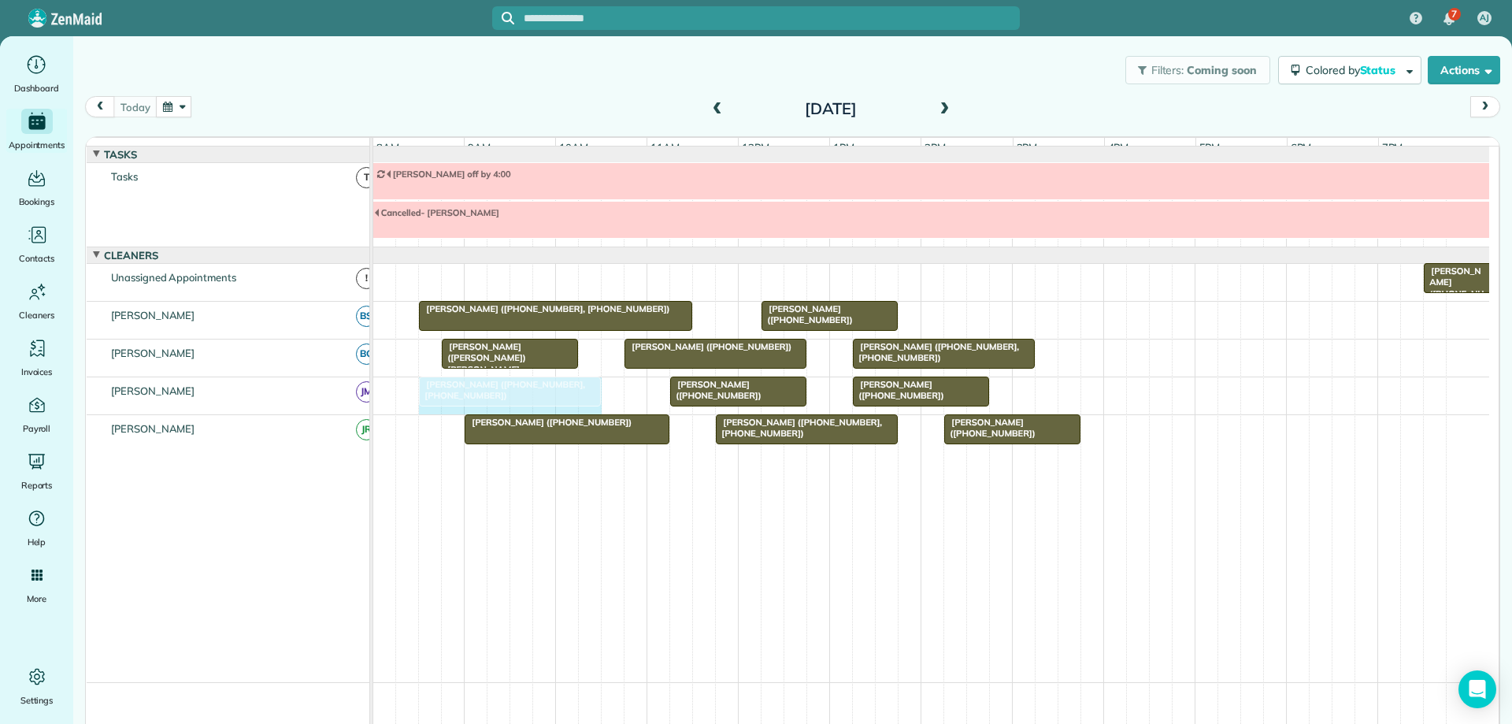
drag, startPoint x: 619, startPoint y: 404, endPoint x: 589, endPoint y: 407, distance: 30.1
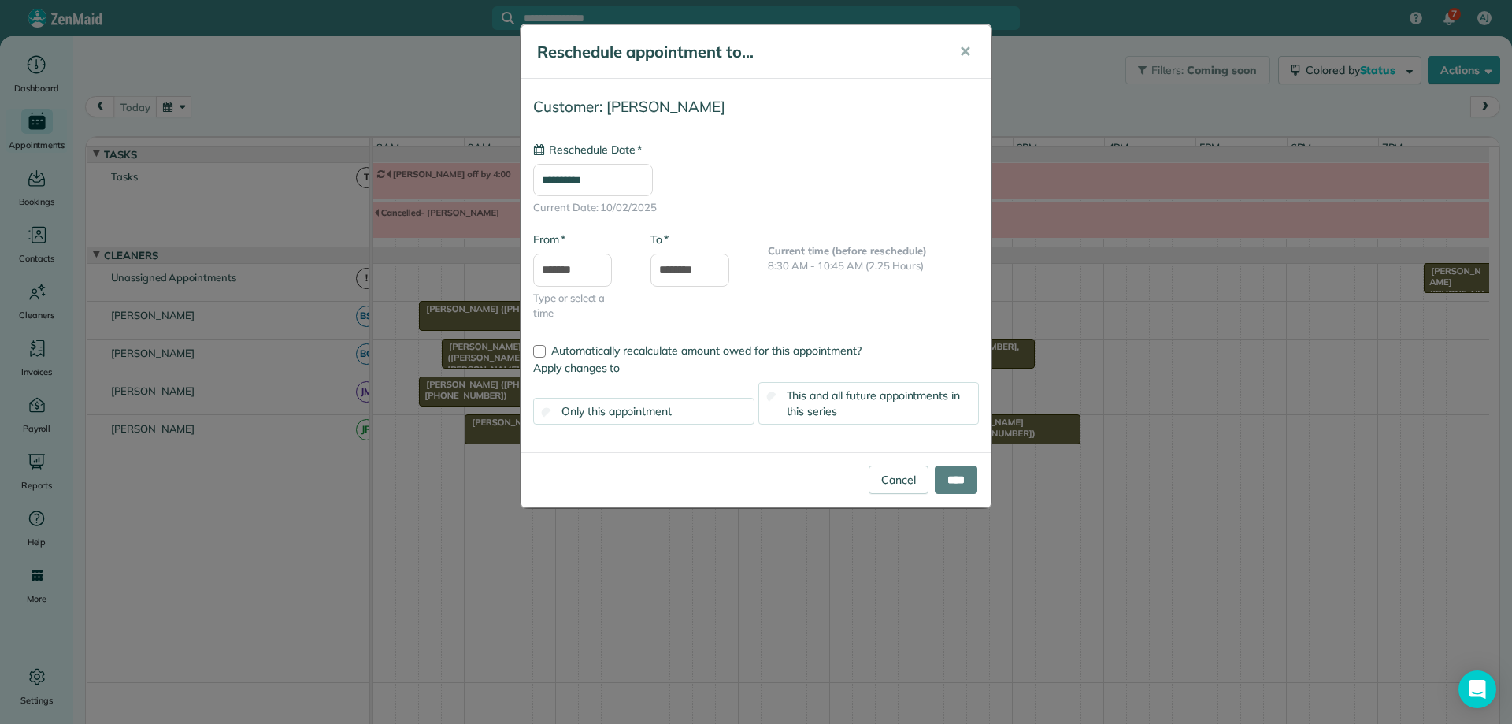
type input "**********"
click at [969, 478] on input "****" at bounding box center [956, 479] width 43 height 28
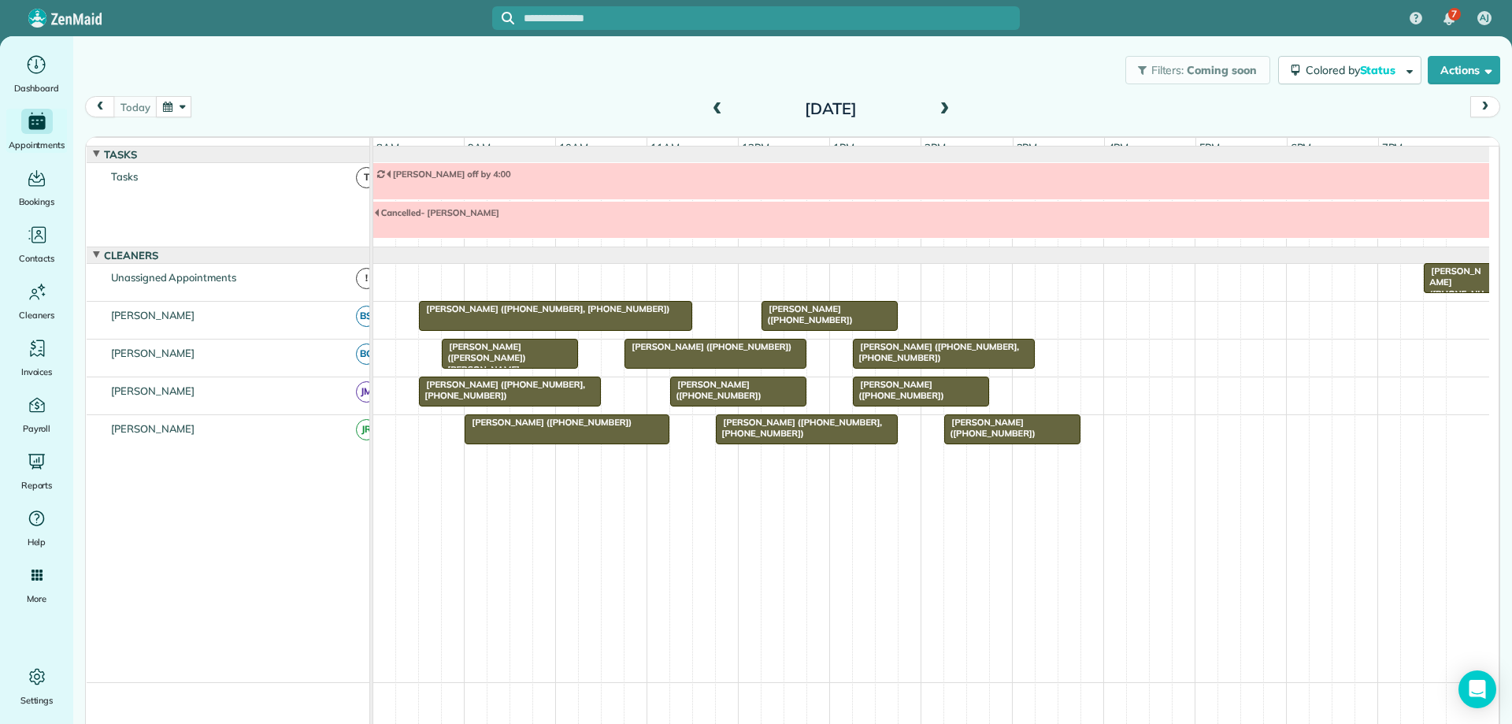
click at [513, 397] on span "[PERSON_NAME] ([PHONE_NUMBER], [PHONE_NUMBER])" at bounding box center [501, 390] width 167 height 22
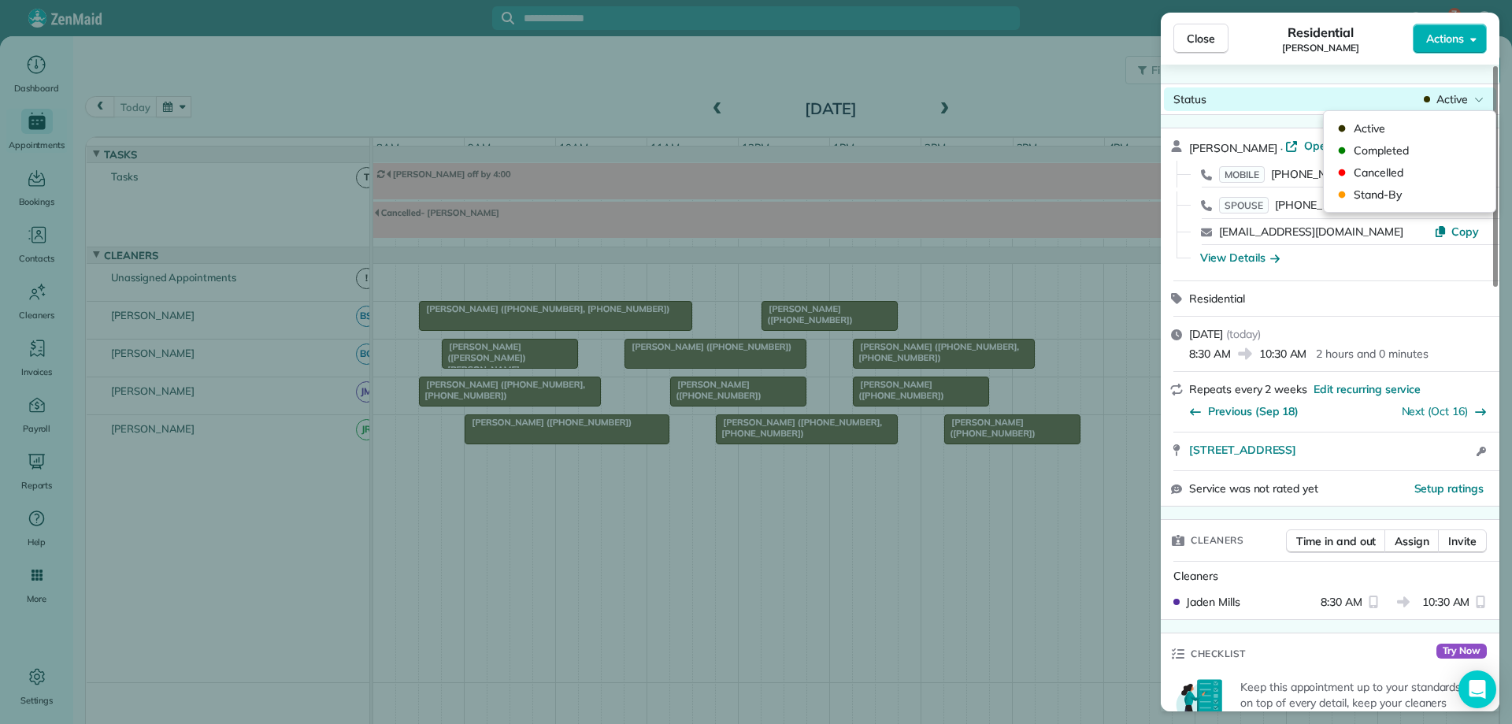
click at [1451, 102] on span "Active" at bounding box center [1451, 99] width 31 height 16
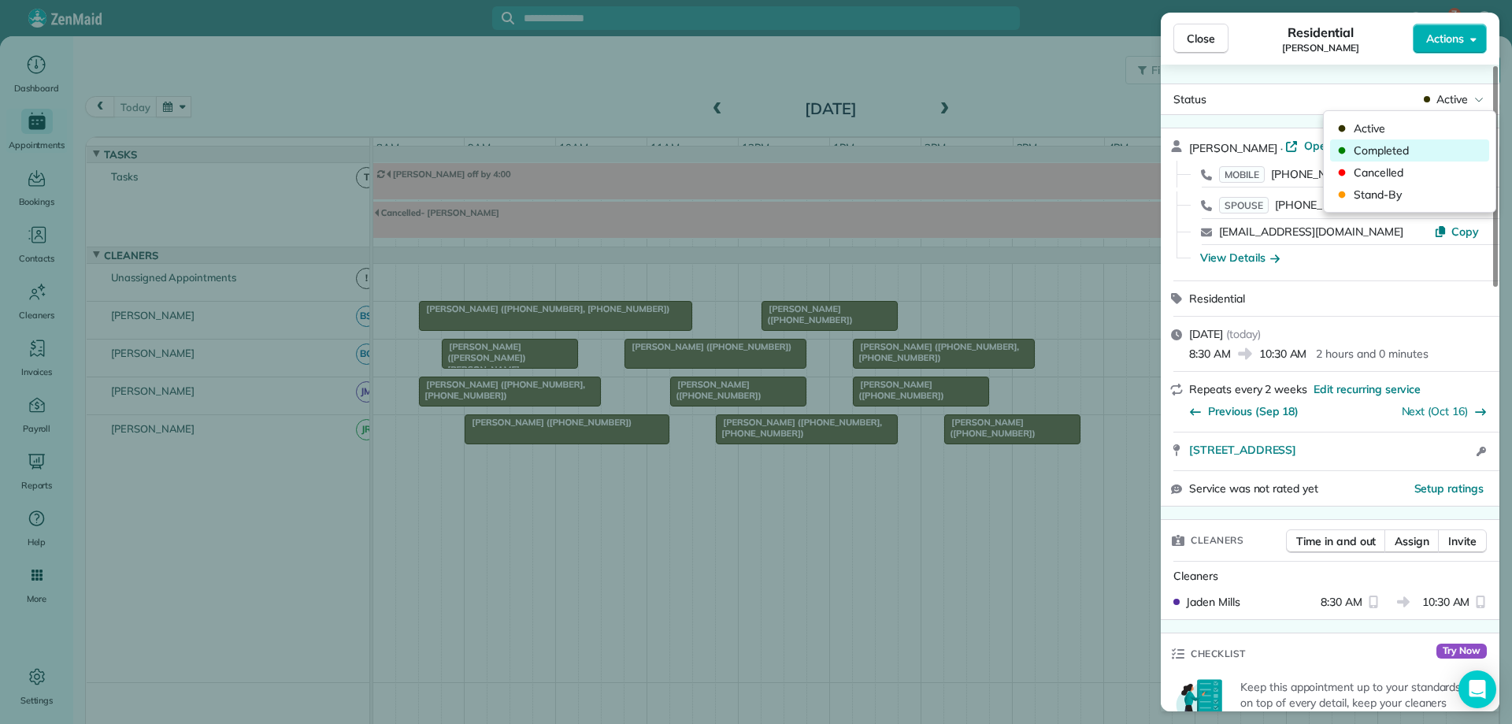
click at [1438, 147] on span "Completed" at bounding box center [1420, 151] width 132 height 16
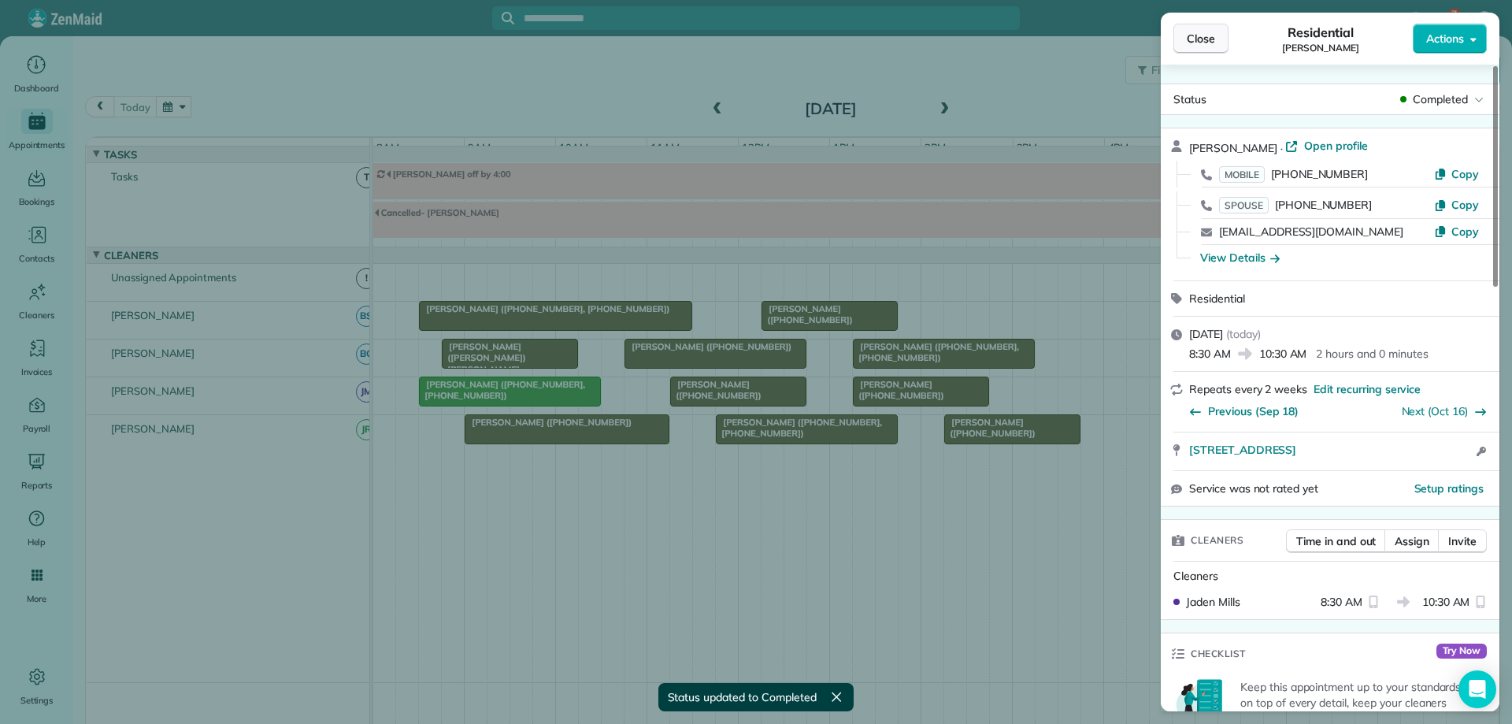
click at [1212, 43] on span "Close" at bounding box center [1201, 39] width 28 height 16
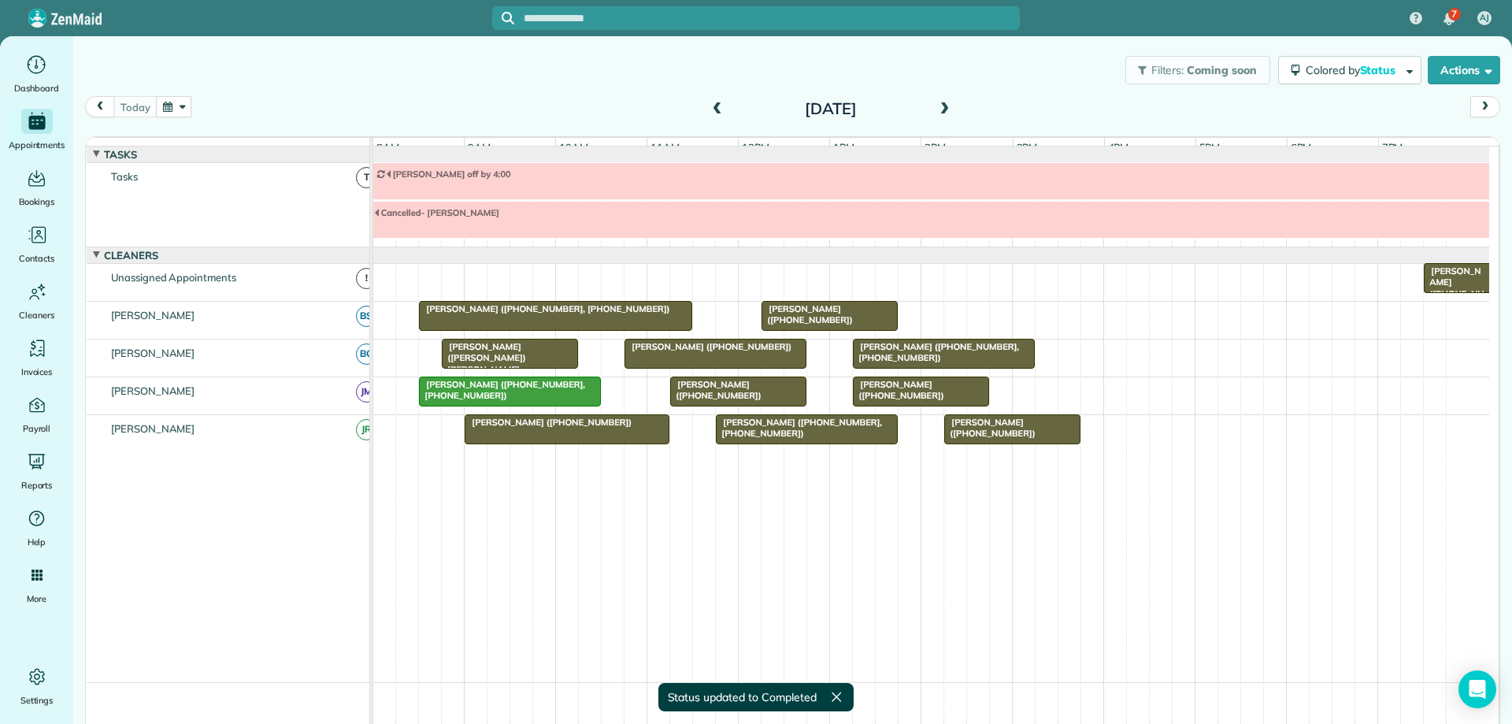
click at [518, 361] on span "[PERSON_NAME] ([PERSON_NAME]) [PERSON_NAME] ([PHONE_NUMBER], [PHONE_NUMBER])" at bounding box center [486, 369] width 91 height 56
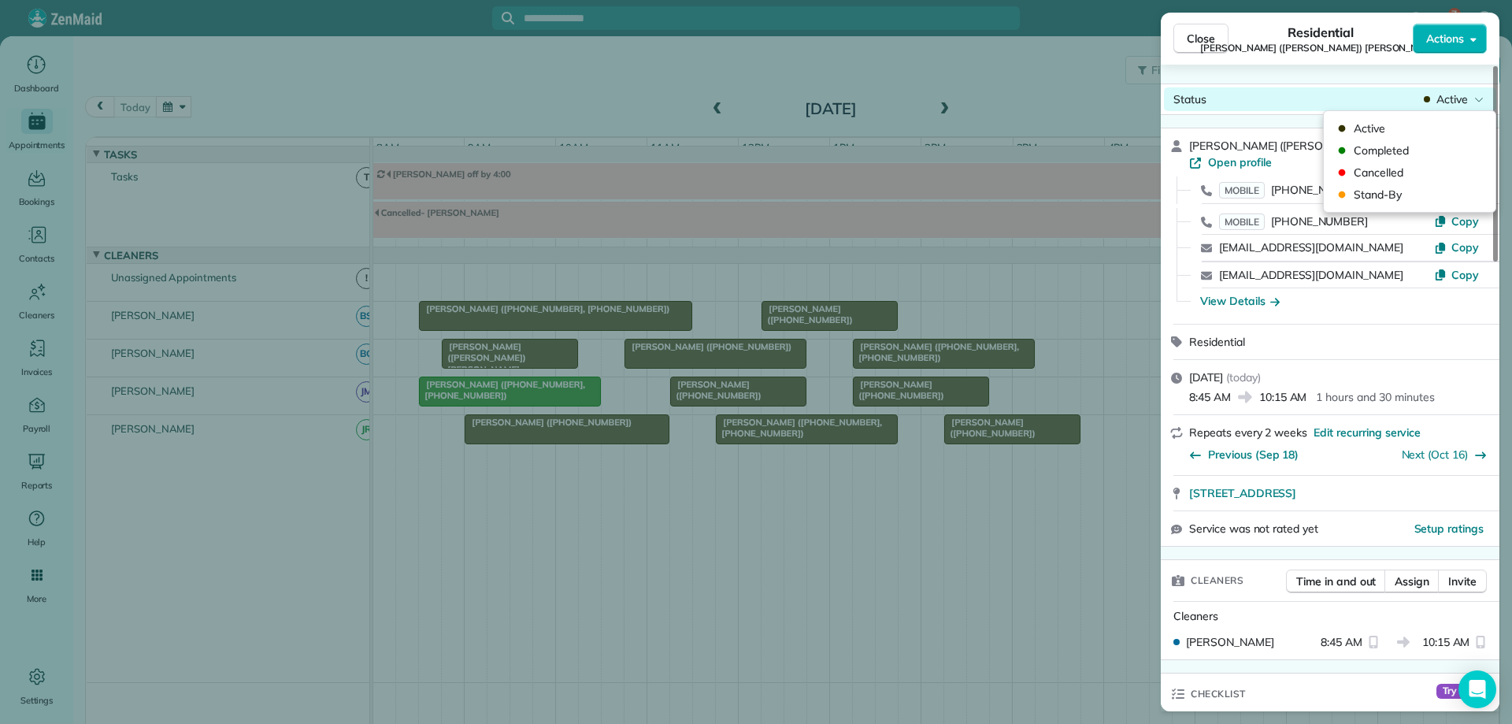
click at [1445, 93] on span "Active" at bounding box center [1451, 99] width 31 height 16
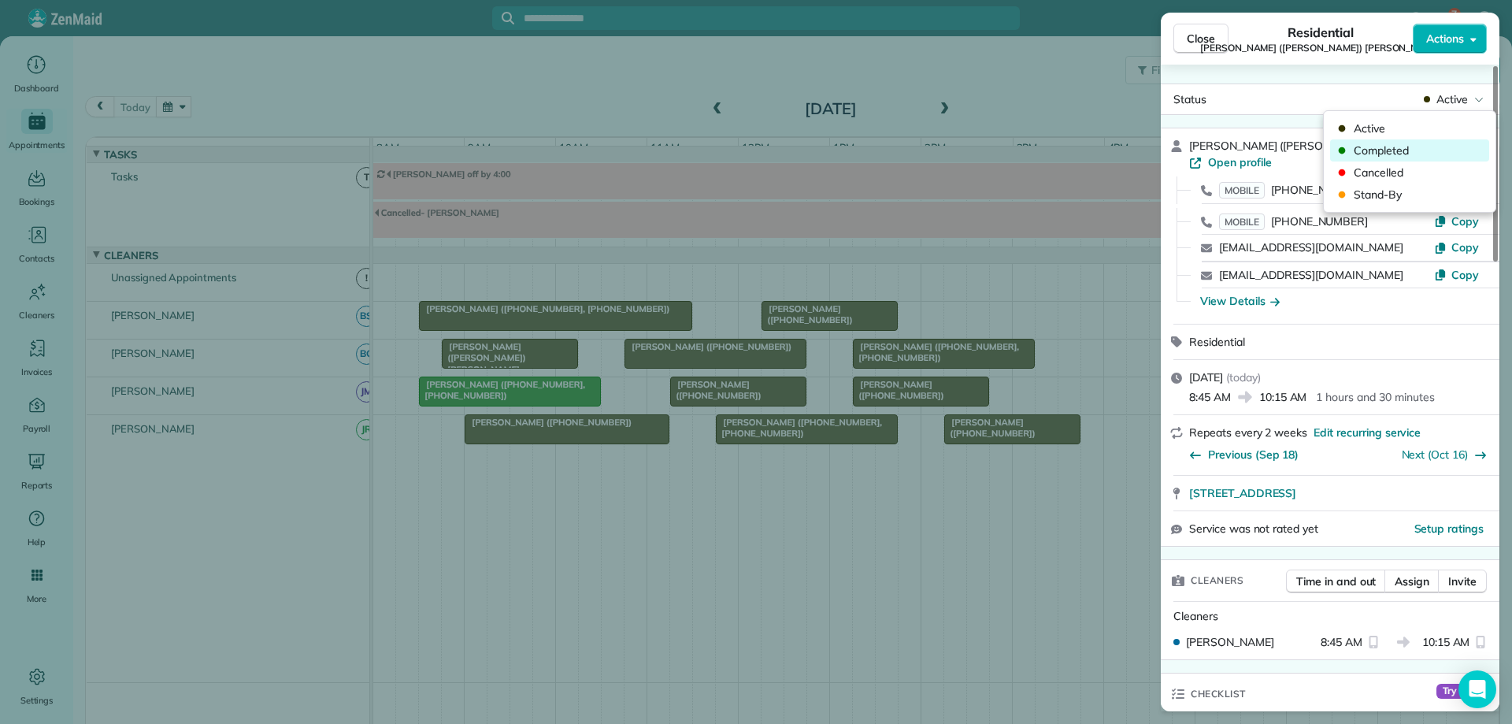
click at [1441, 150] on span "Completed" at bounding box center [1420, 151] width 132 height 16
click at [1205, 35] on span "Close" at bounding box center [1201, 39] width 28 height 16
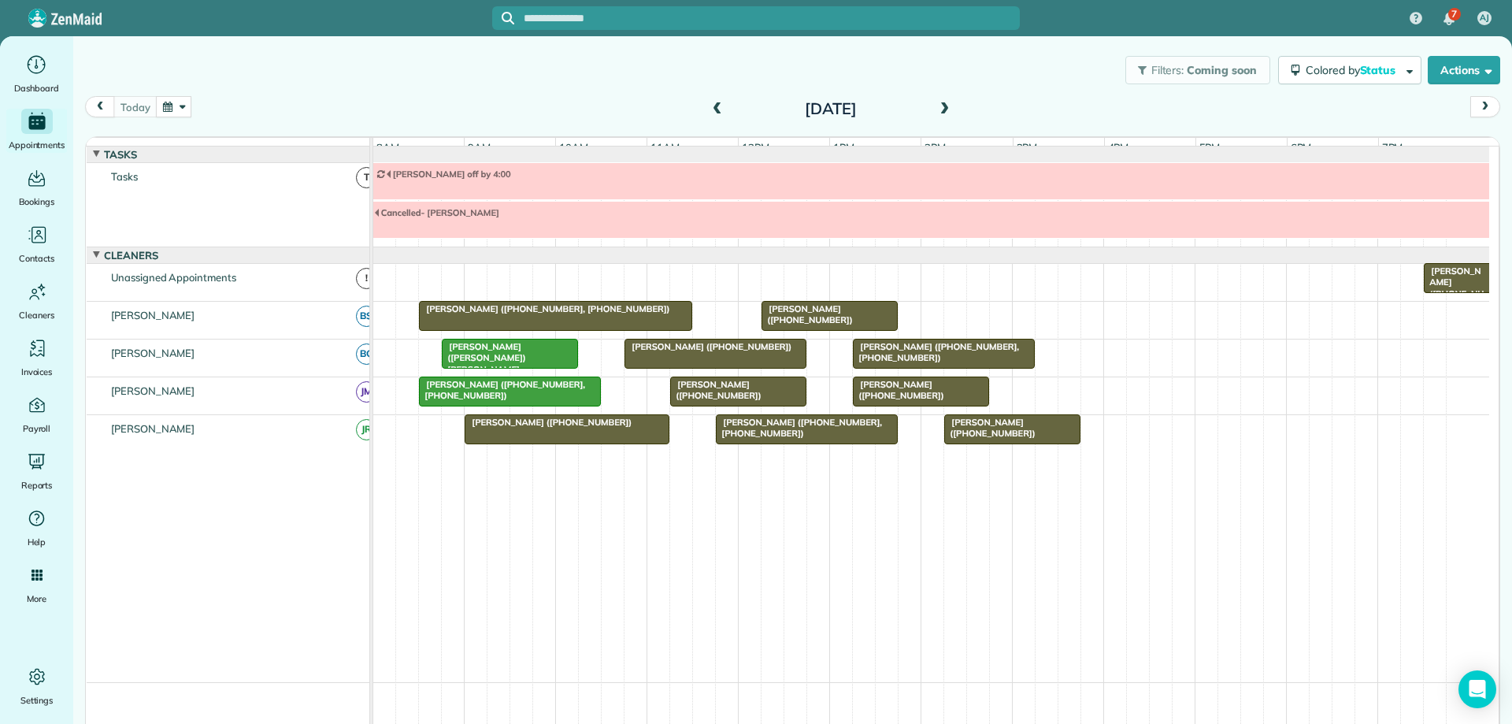
click at [166, 104] on button "button" at bounding box center [174, 106] width 36 height 21
click at [264, 183] on link "7" at bounding box center [262, 188] width 25 height 25
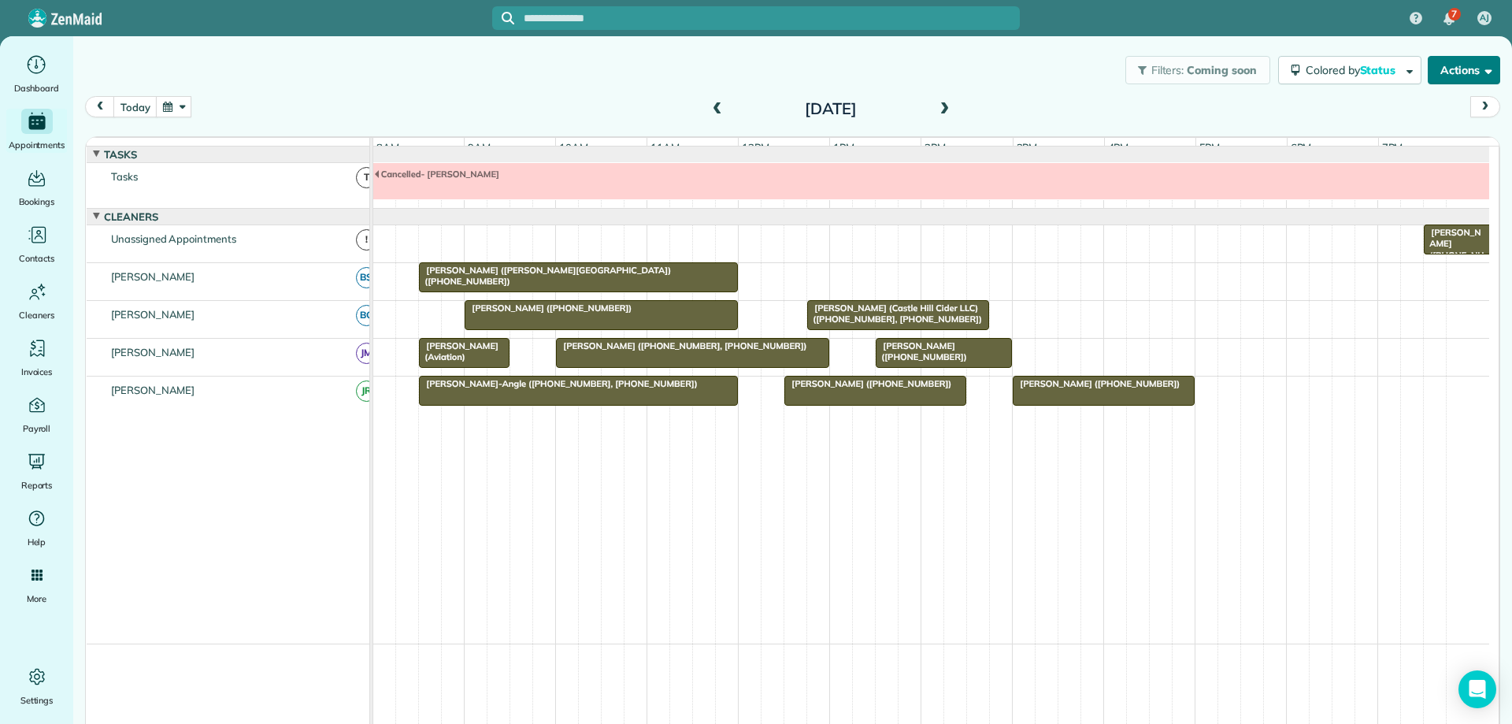
click at [1446, 80] on button "Actions" at bounding box center [1464, 70] width 72 height 28
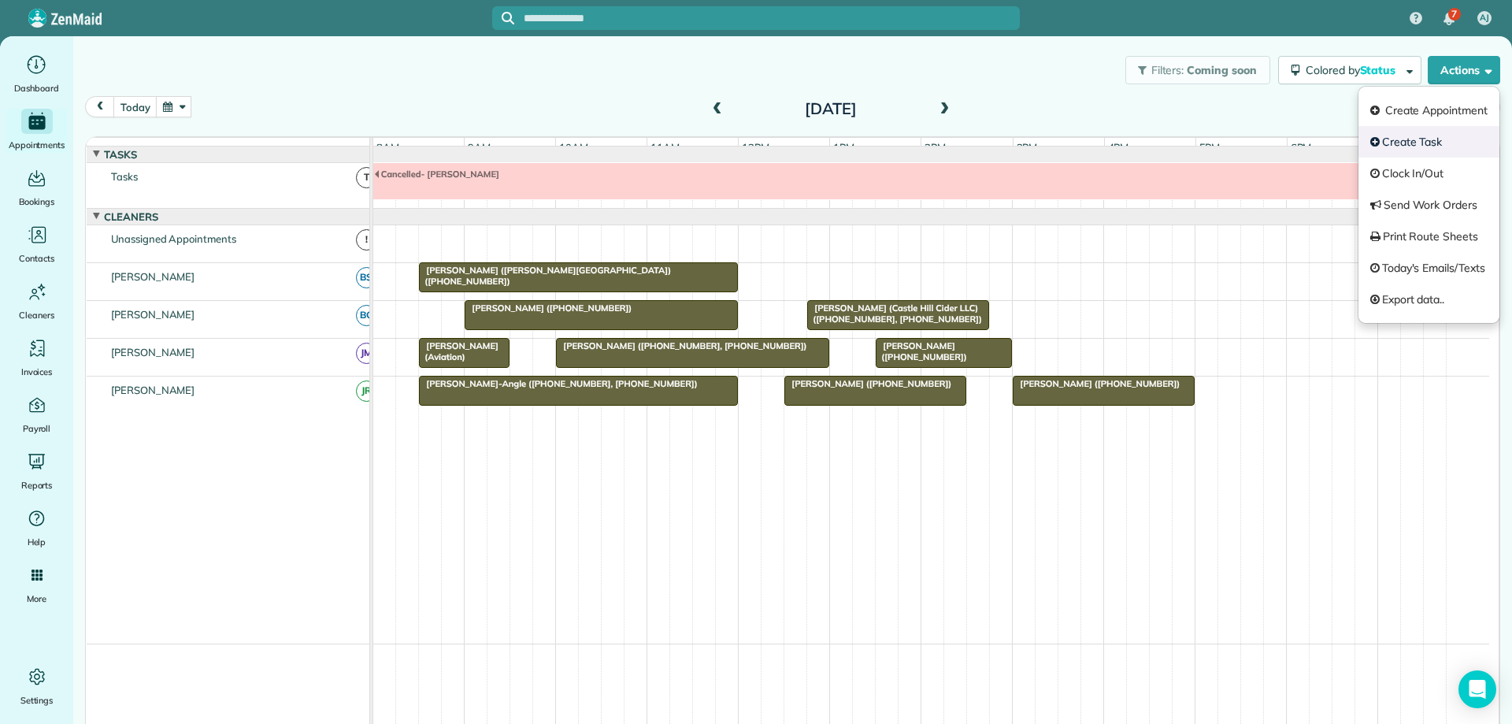
click at [1411, 136] on link "Create Task" at bounding box center [1428, 141] width 141 height 31
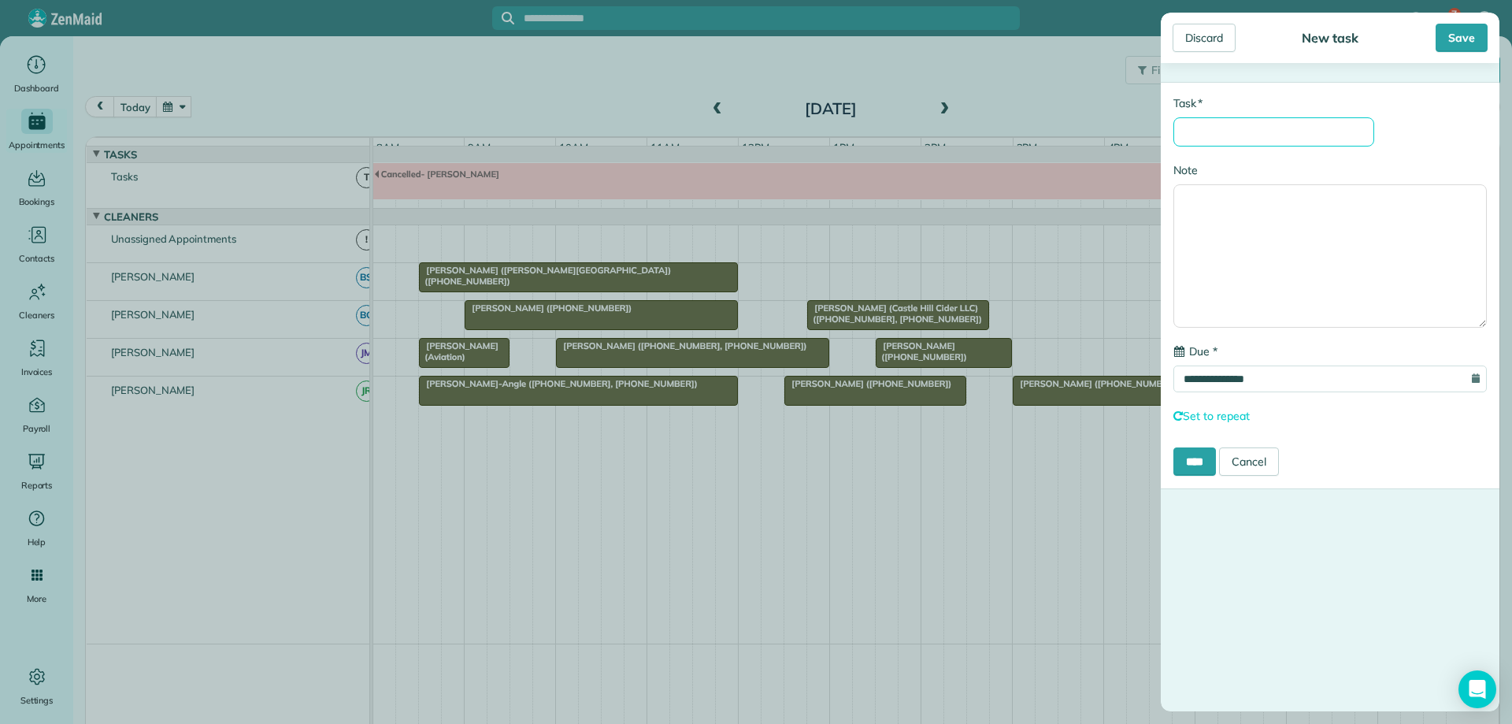
click at [1272, 135] on input "* Task" at bounding box center [1273, 131] width 201 height 29
type input "*********"
click at [1299, 376] on input "**********" at bounding box center [1329, 378] width 313 height 27
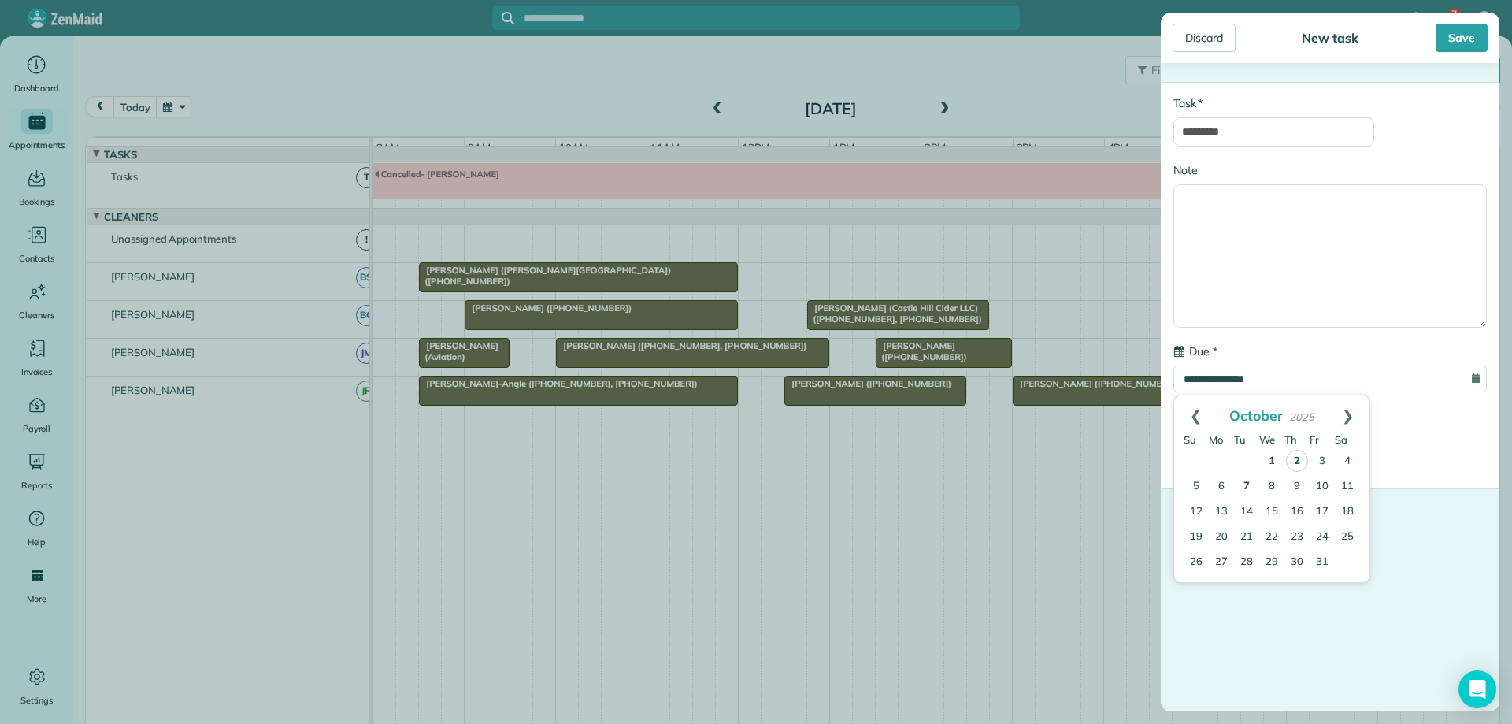
click at [1251, 480] on link "7" at bounding box center [1246, 486] width 25 height 25
type input "**********"
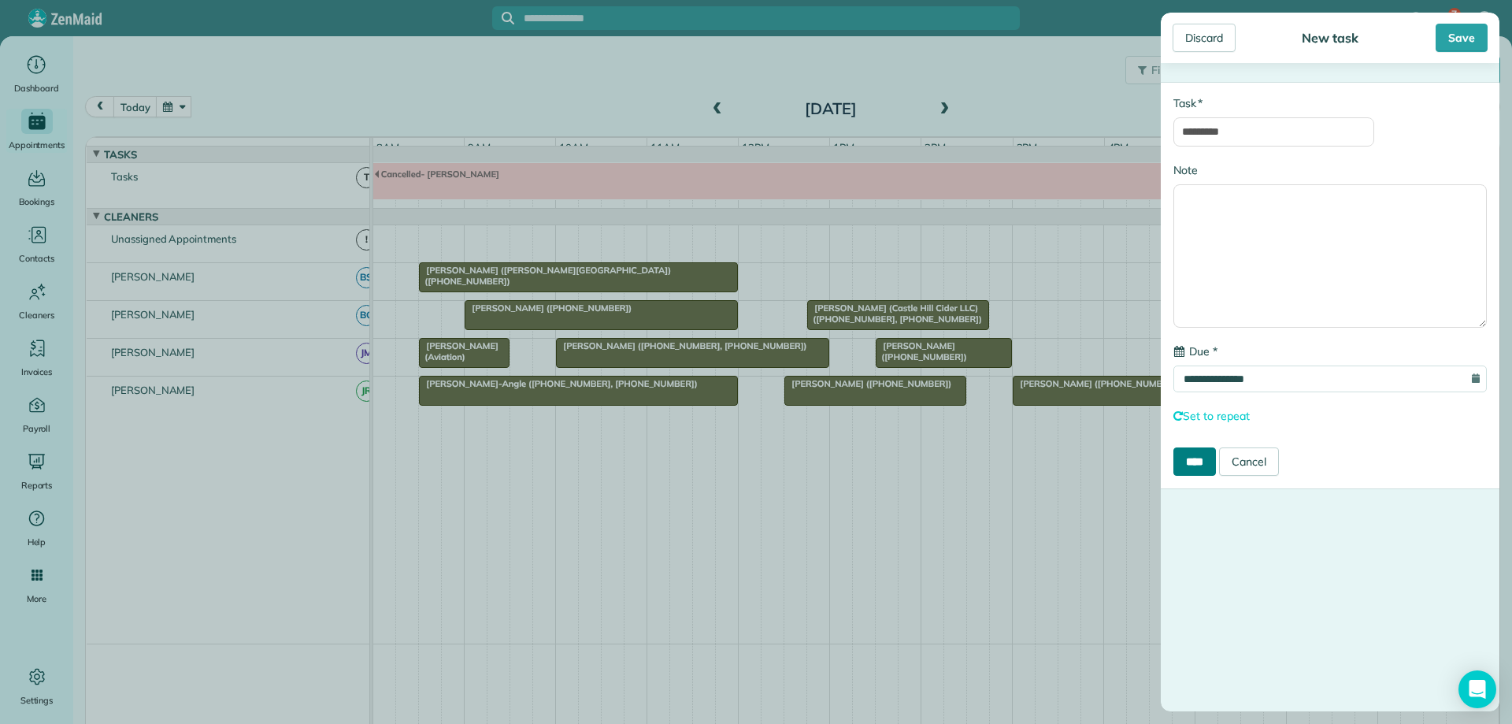
click at [1202, 465] on input "****" at bounding box center [1194, 461] width 43 height 28
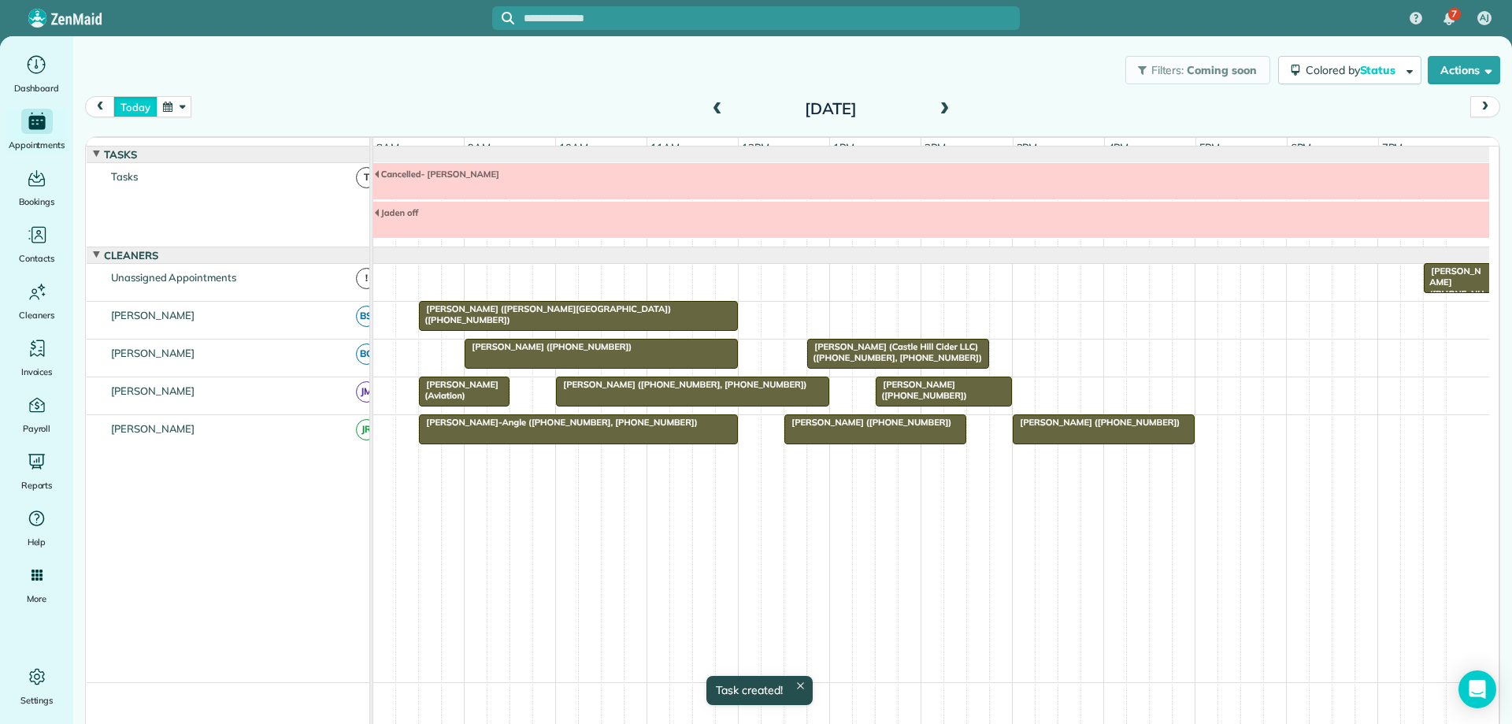
click at [126, 105] on button "today" at bounding box center [134, 106] width 43 height 21
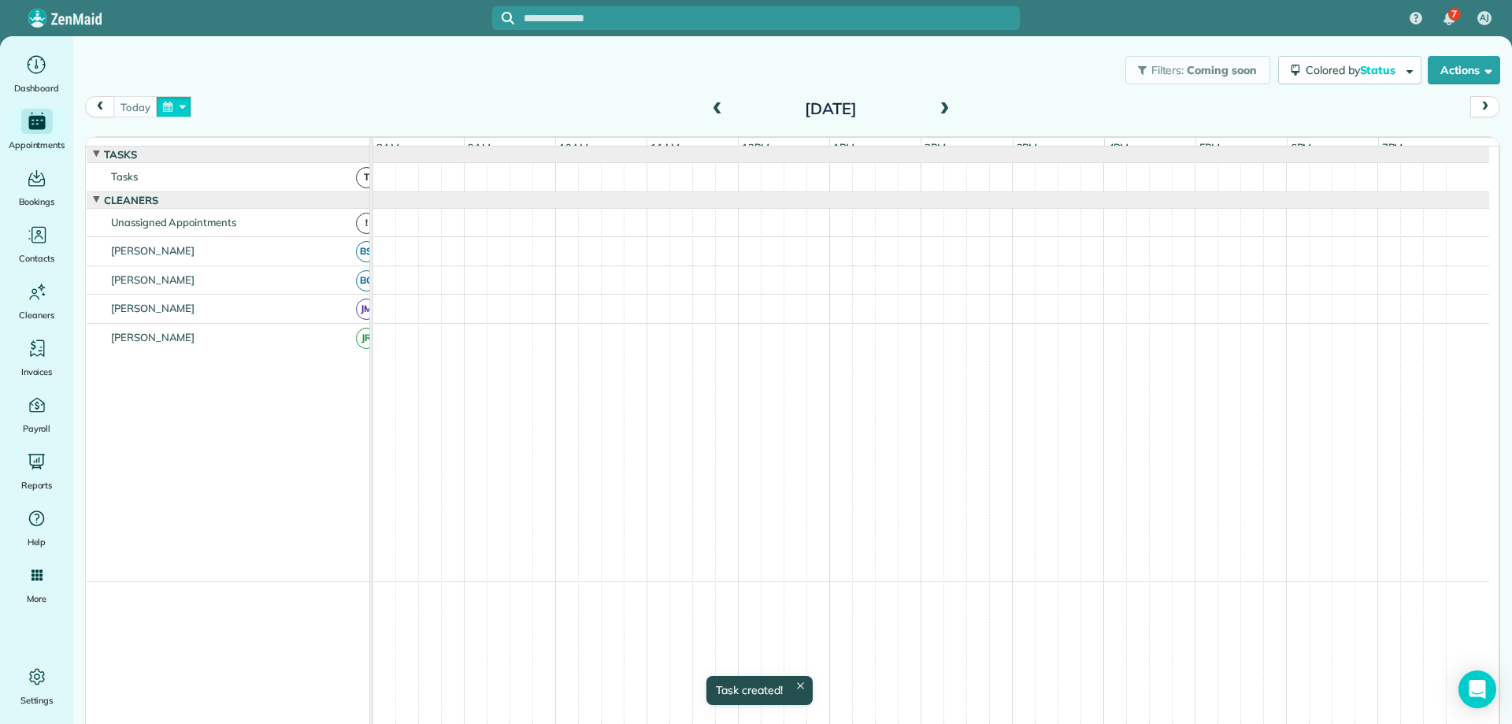
click at [180, 105] on button "button" at bounding box center [174, 106] width 36 height 21
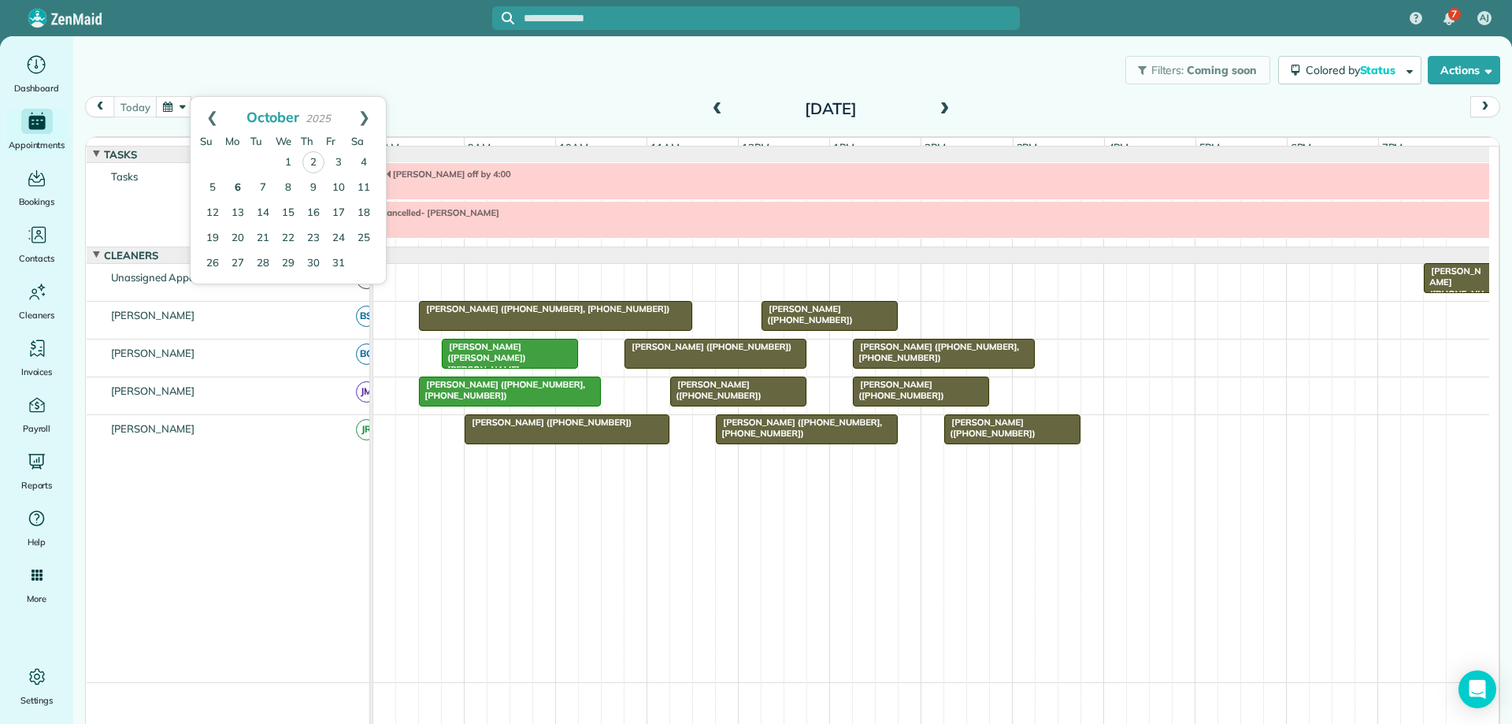
click at [239, 185] on link "6" at bounding box center [237, 188] width 25 height 25
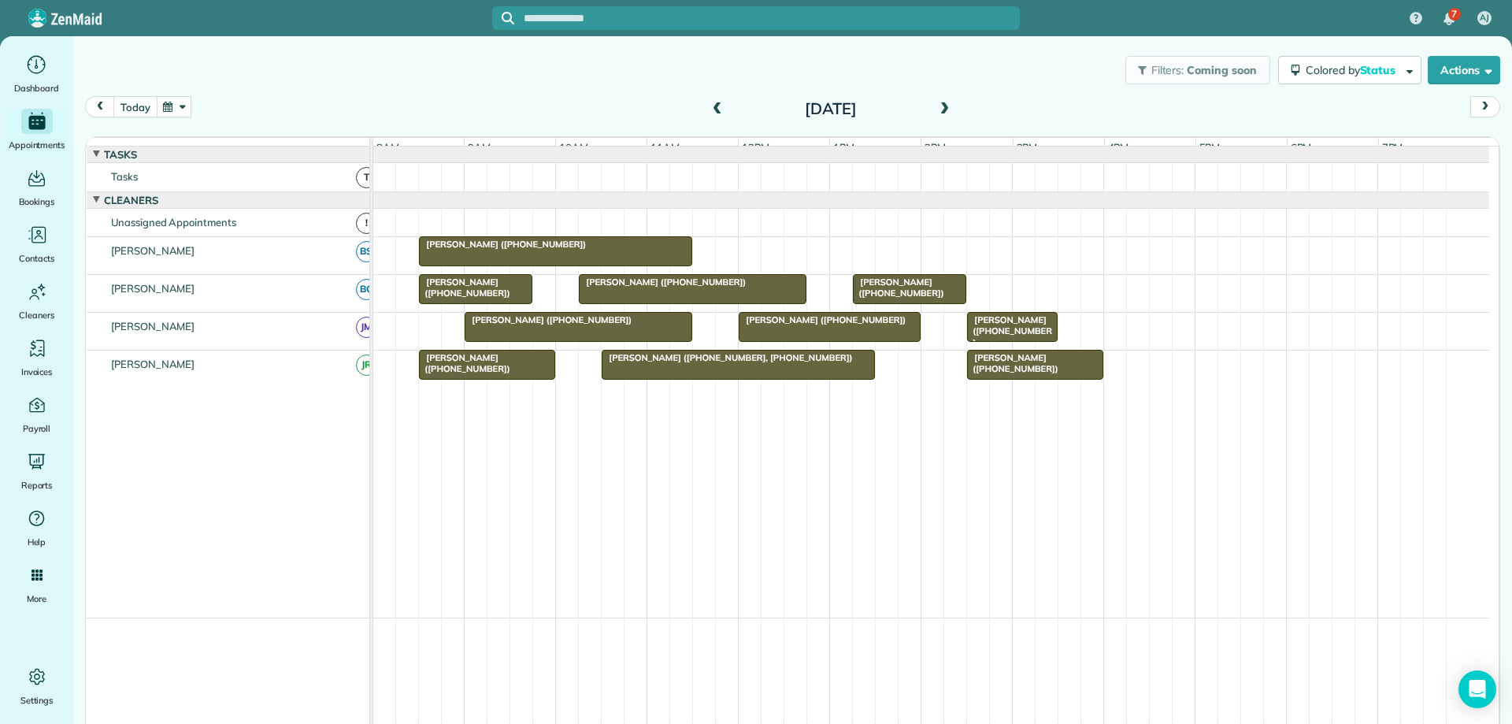
click at [139, 102] on button "today" at bounding box center [134, 106] width 43 height 21
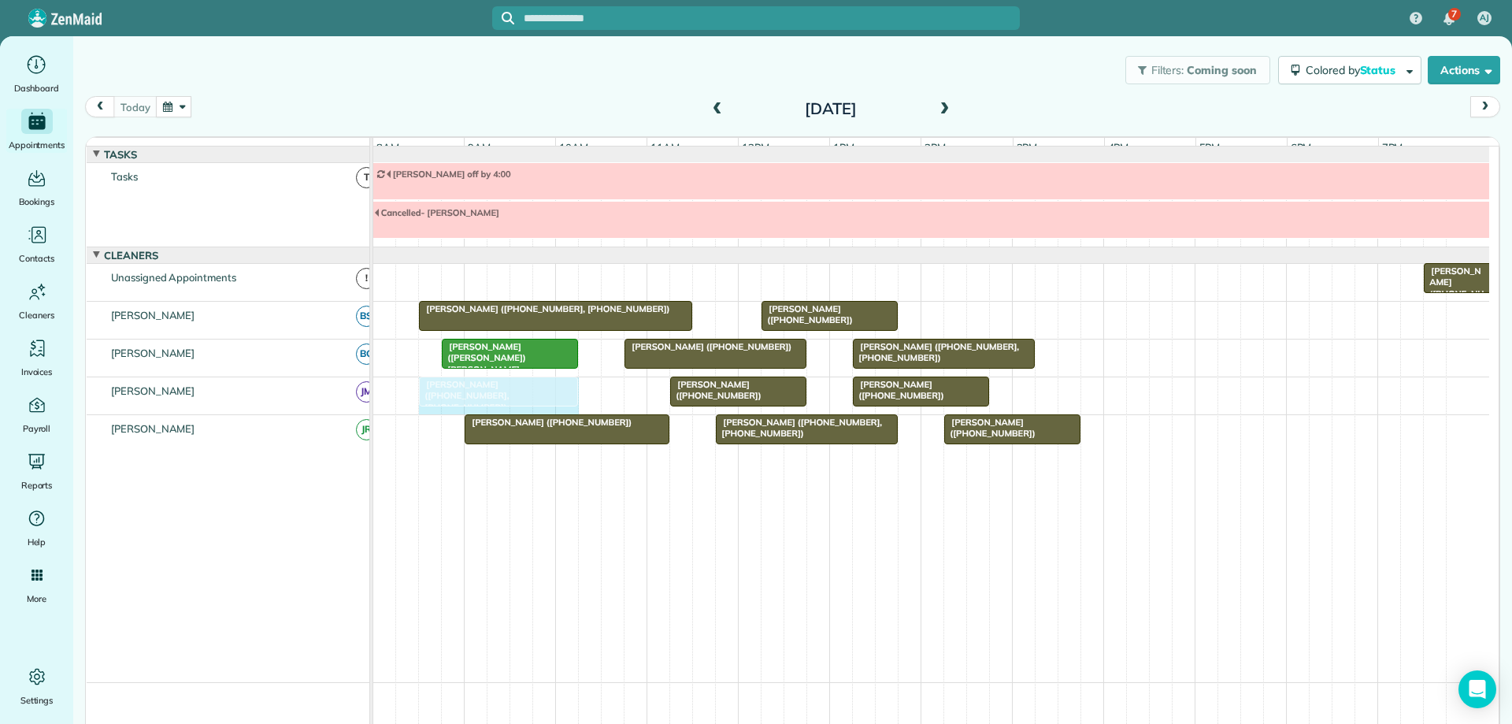
drag, startPoint x: 596, startPoint y: 401, endPoint x: 575, endPoint y: 406, distance: 22.0
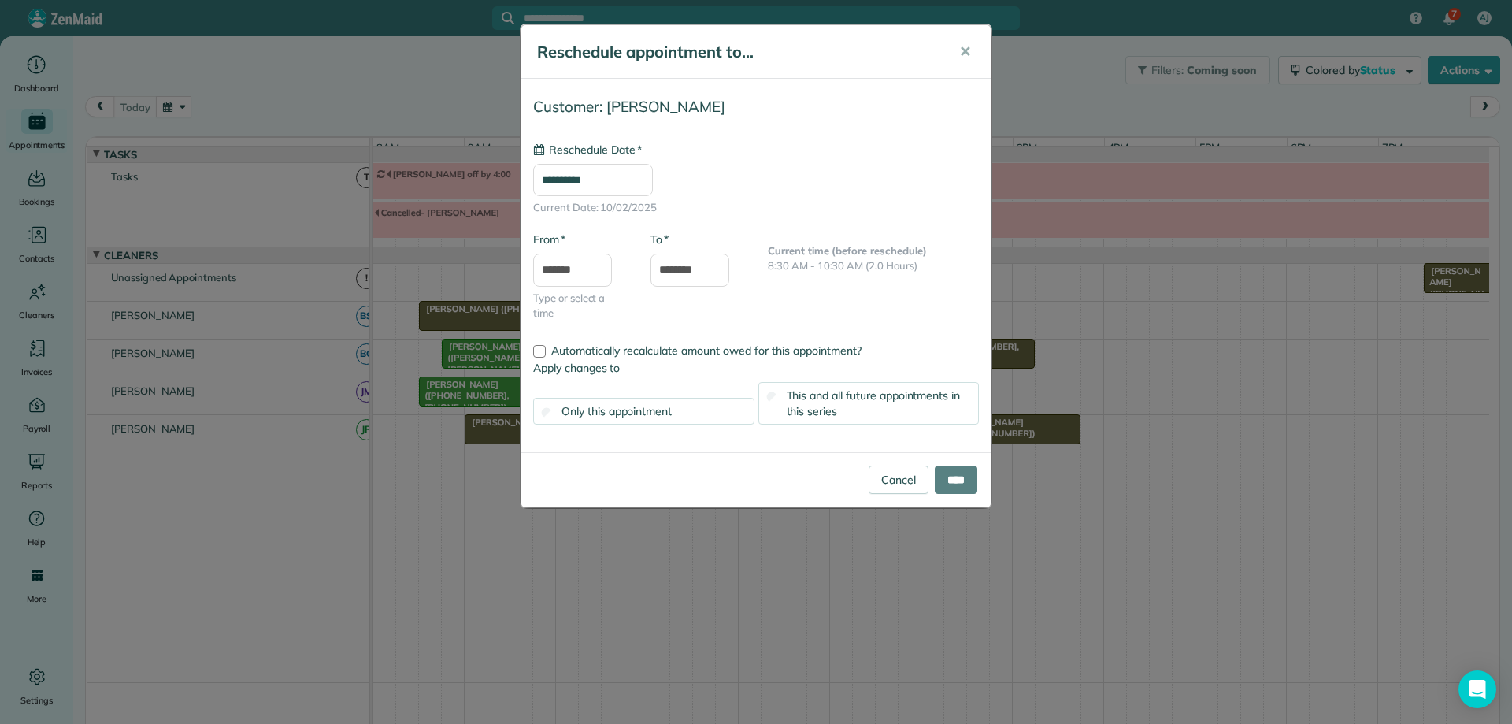
type input "**********"
click at [952, 476] on input "****" at bounding box center [956, 479] width 43 height 28
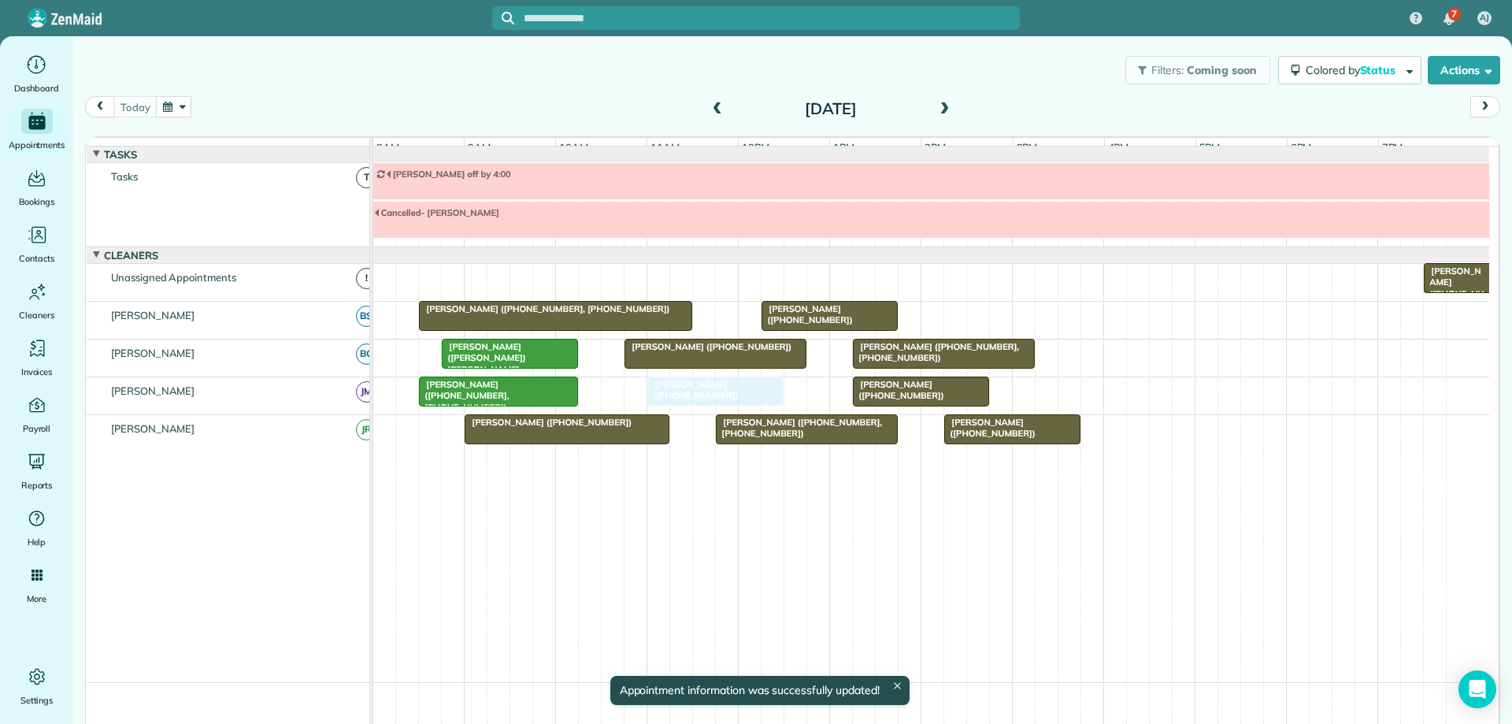
drag, startPoint x: 785, startPoint y: 403, endPoint x: 754, endPoint y: 403, distance: 31.5
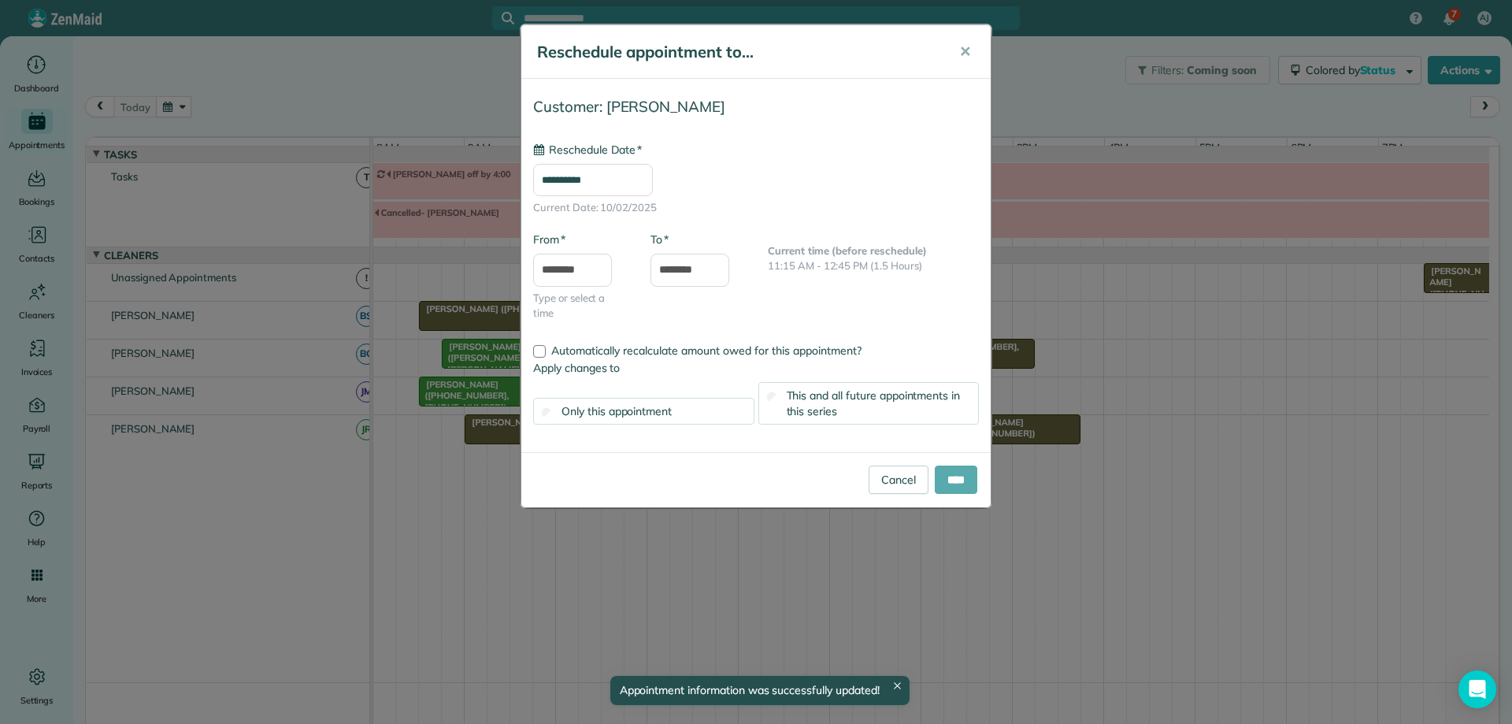
type input "**********"
click at [954, 479] on input "****" at bounding box center [956, 479] width 43 height 28
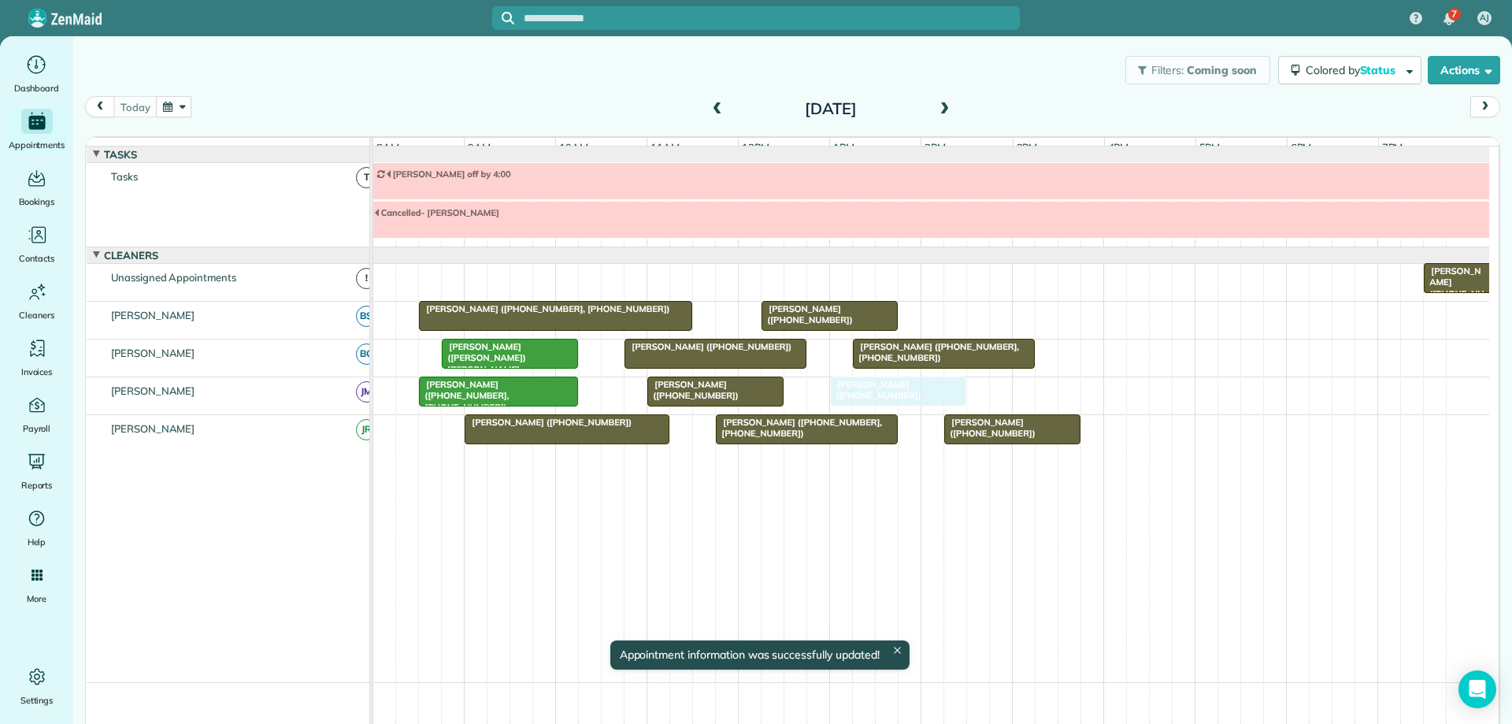
drag, startPoint x: 968, startPoint y: 401, endPoint x: 948, endPoint y: 406, distance: 20.4
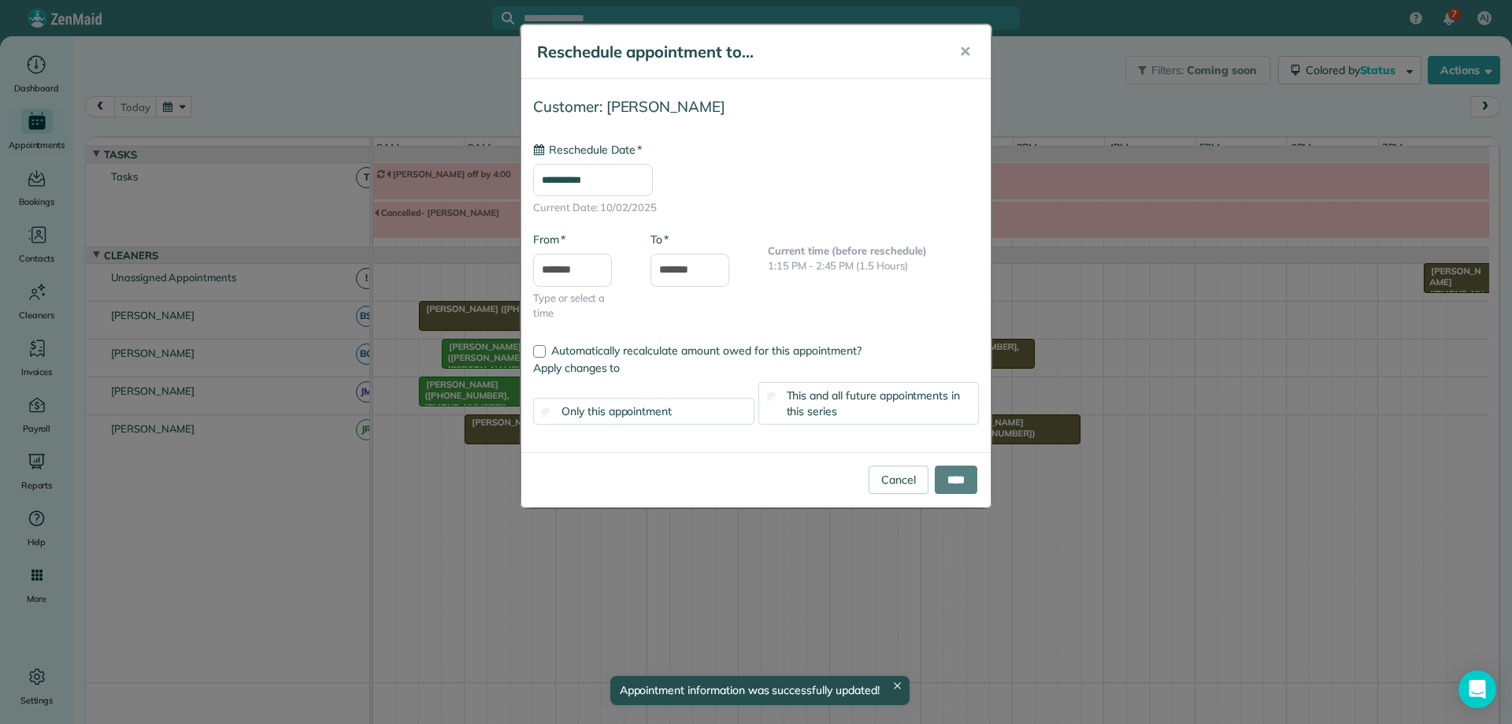
type input "**********"
click at [947, 487] on input "****" at bounding box center [956, 479] width 43 height 28
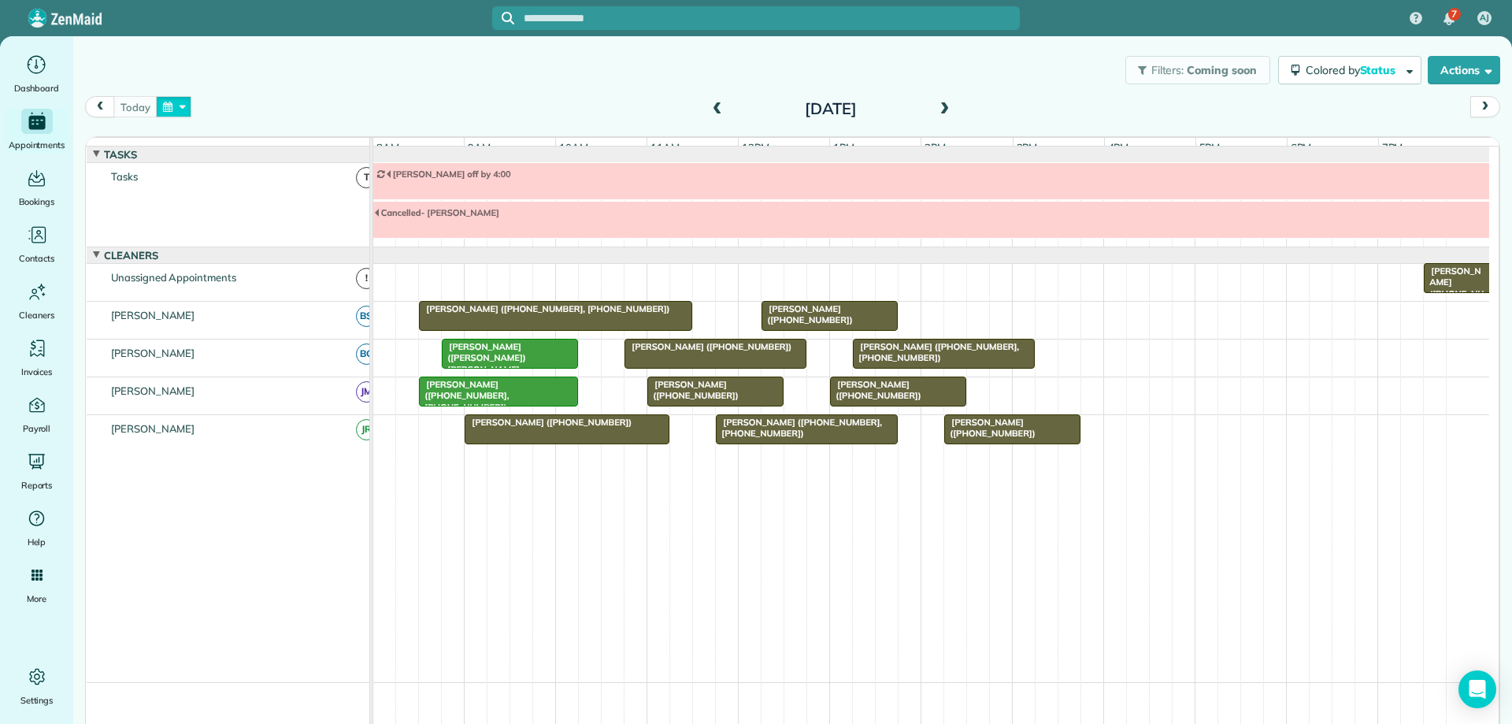
click at [183, 107] on button "button" at bounding box center [174, 106] width 36 height 21
click at [210, 114] on link "Prev" at bounding box center [212, 116] width 43 height 39
click at [240, 209] on link "15" at bounding box center [237, 212] width 25 height 25
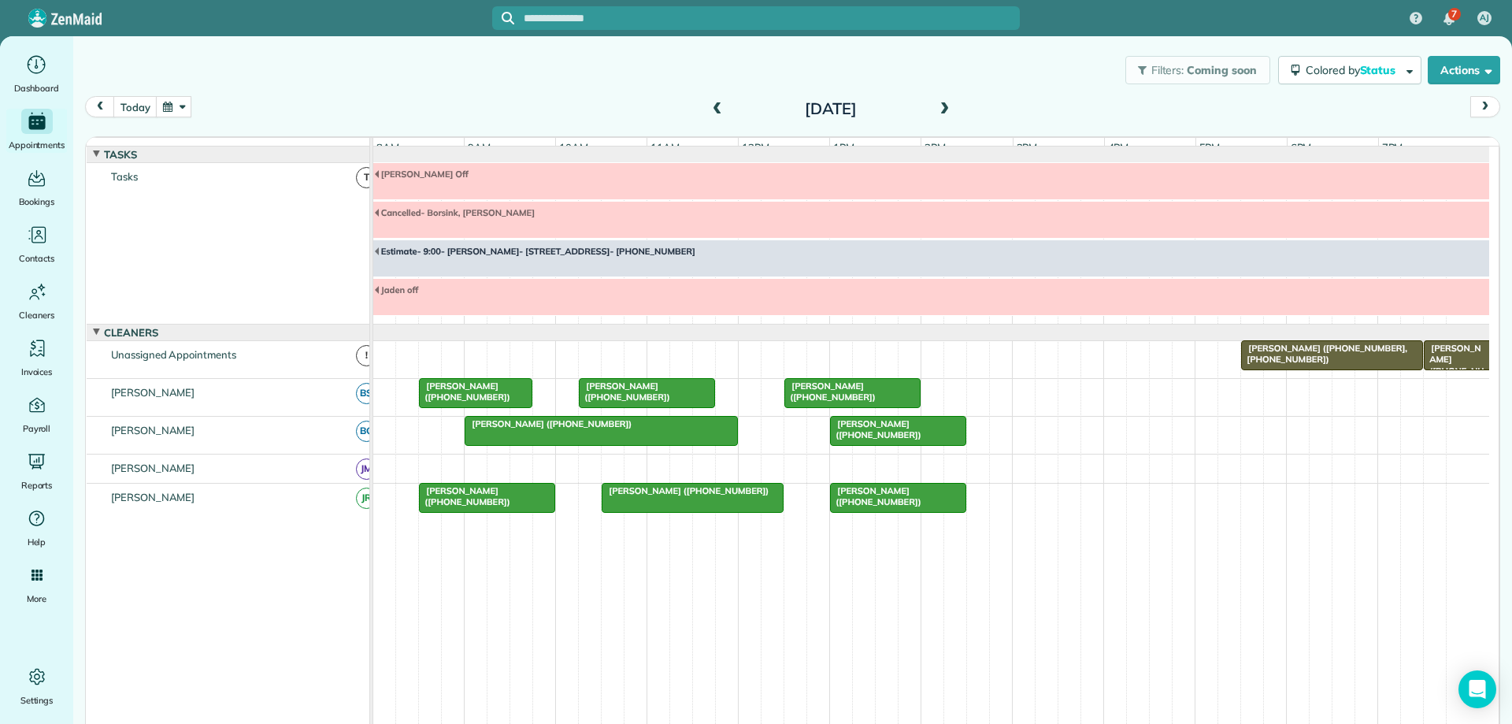
click at [937, 108] on span at bounding box center [943, 109] width 17 height 14
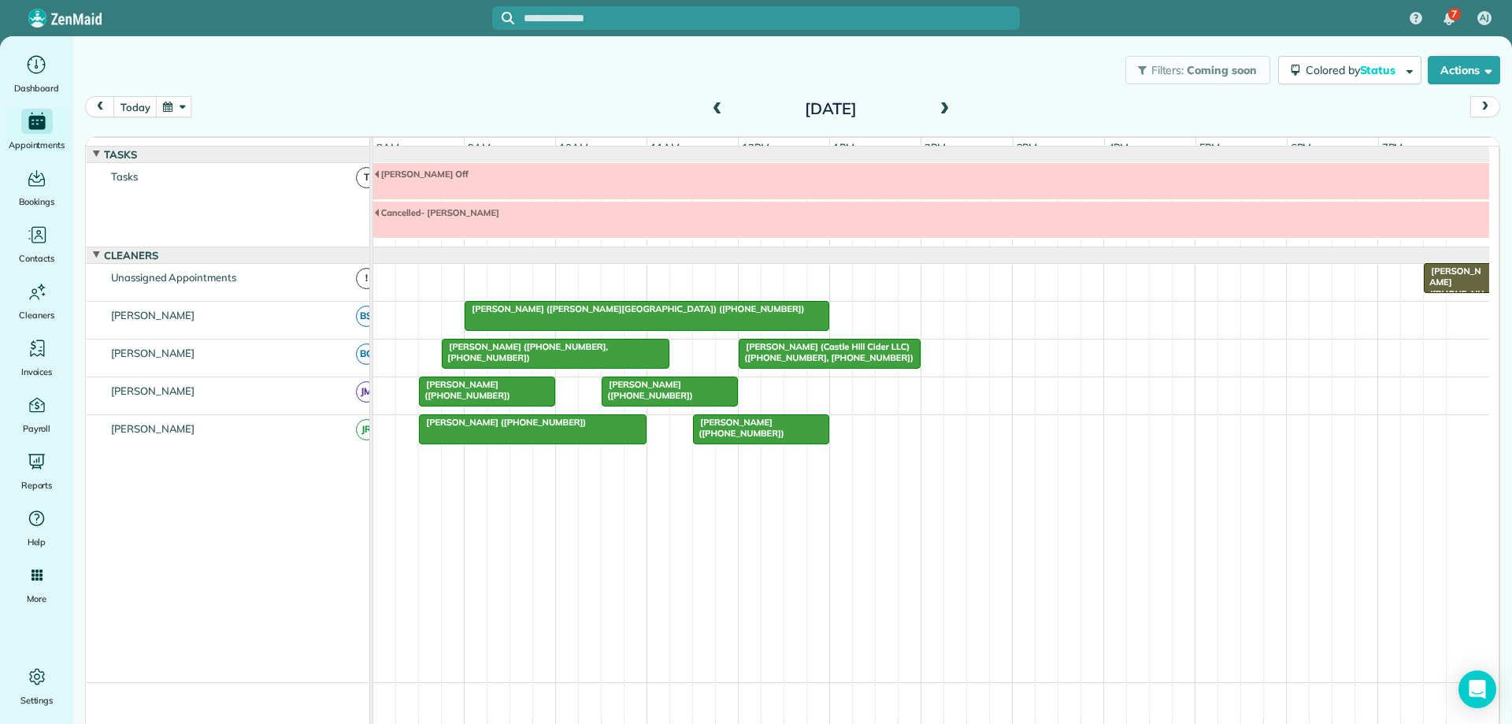
click at [937, 108] on span at bounding box center [943, 109] width 17 height 14
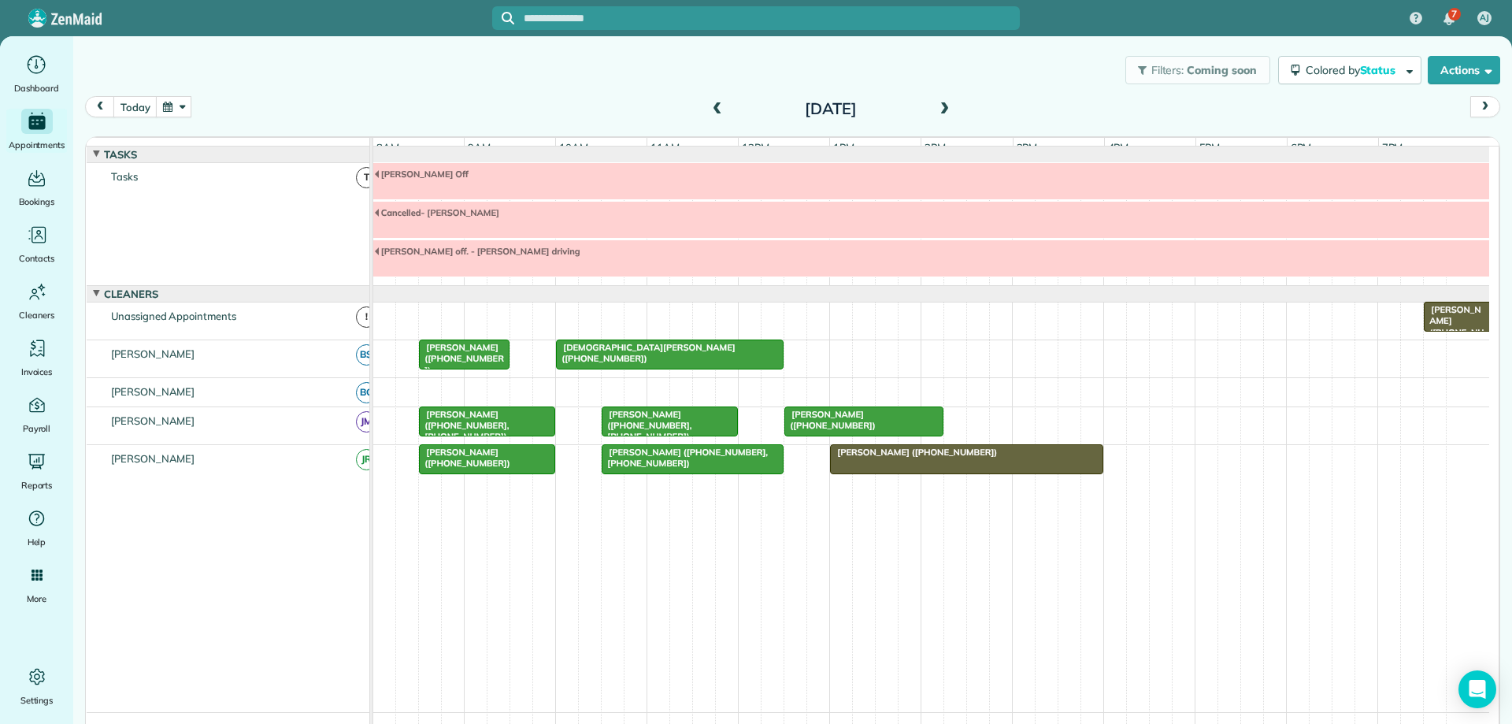
click at [939, 109] on span at bounding box center [943, 109] width 17 height 14
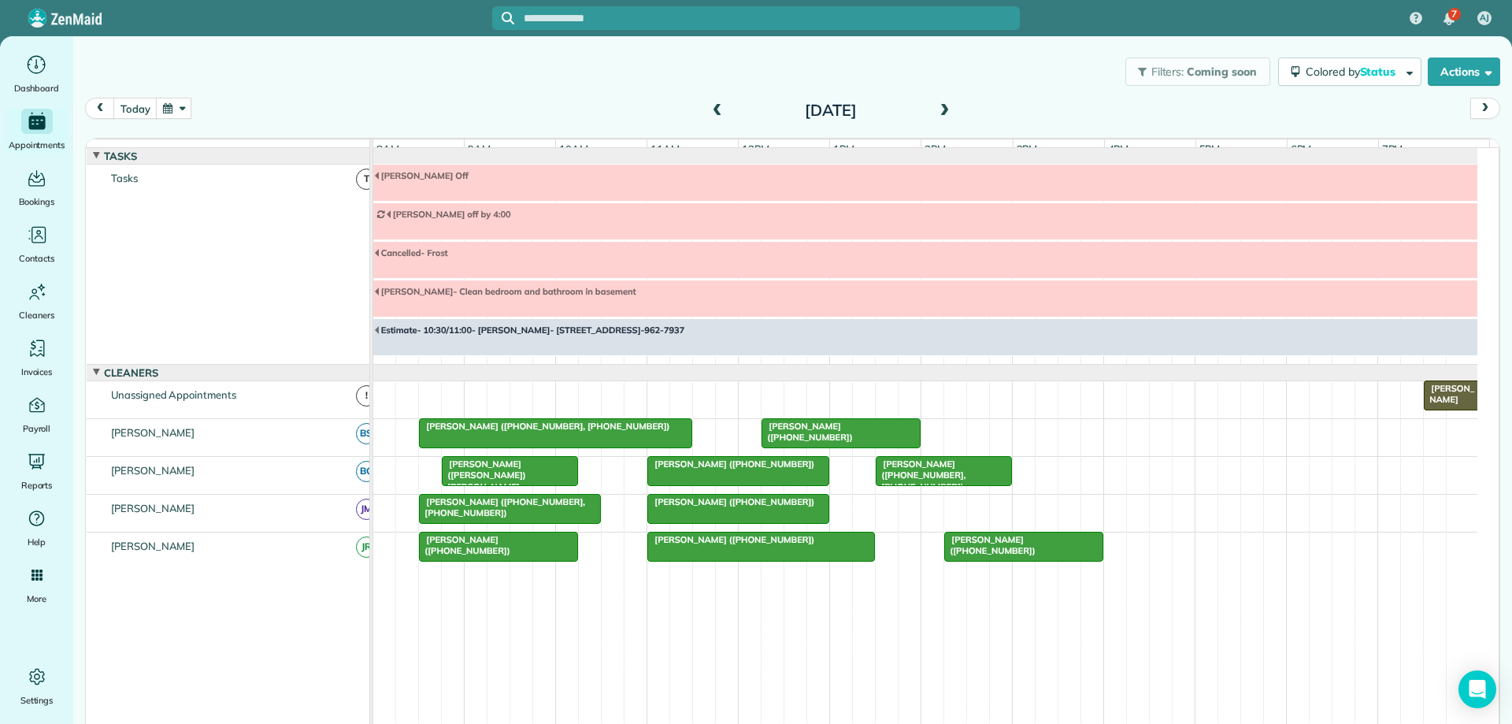
click at [943, 109] on span at bounding box center [943, 111] width 17 height 14
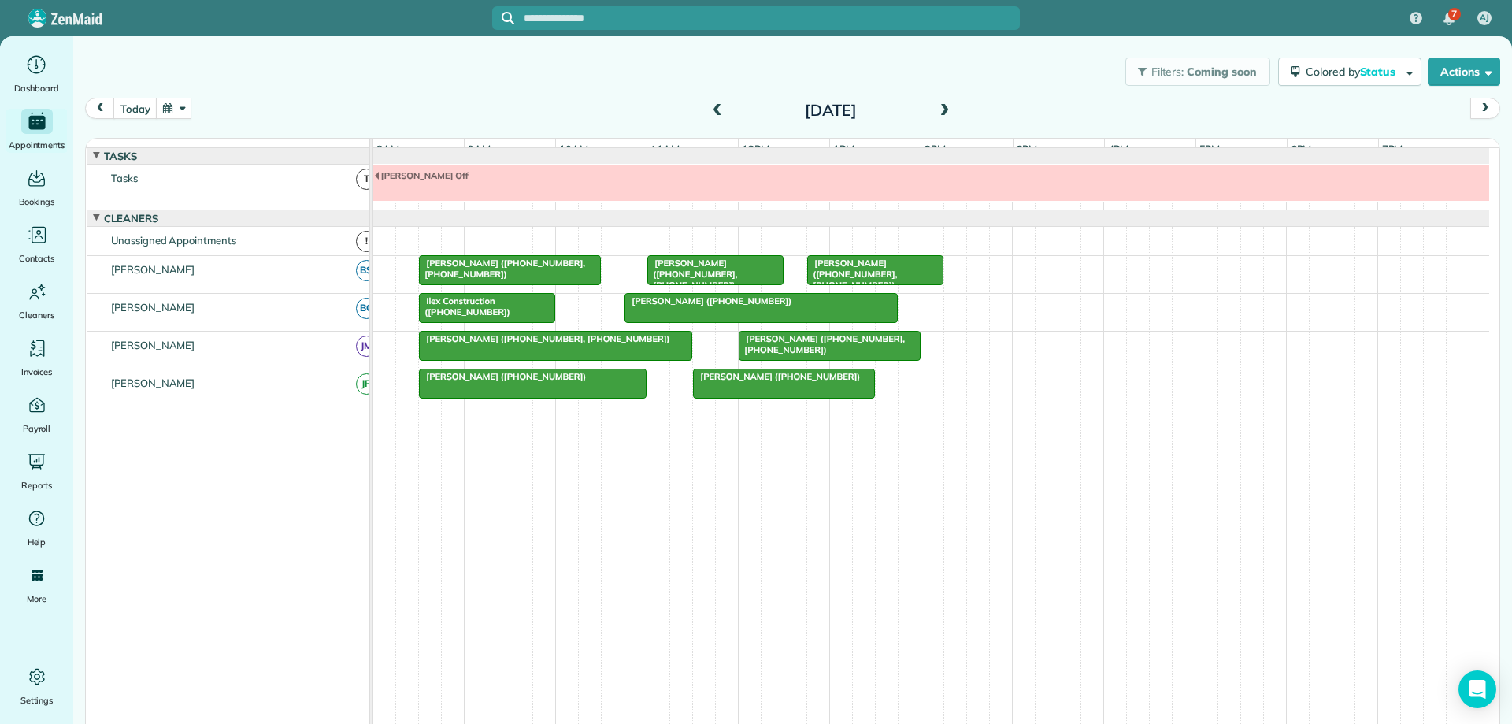
click at [935, 114] on span at bounding box center [943, 111] width 17 height 14
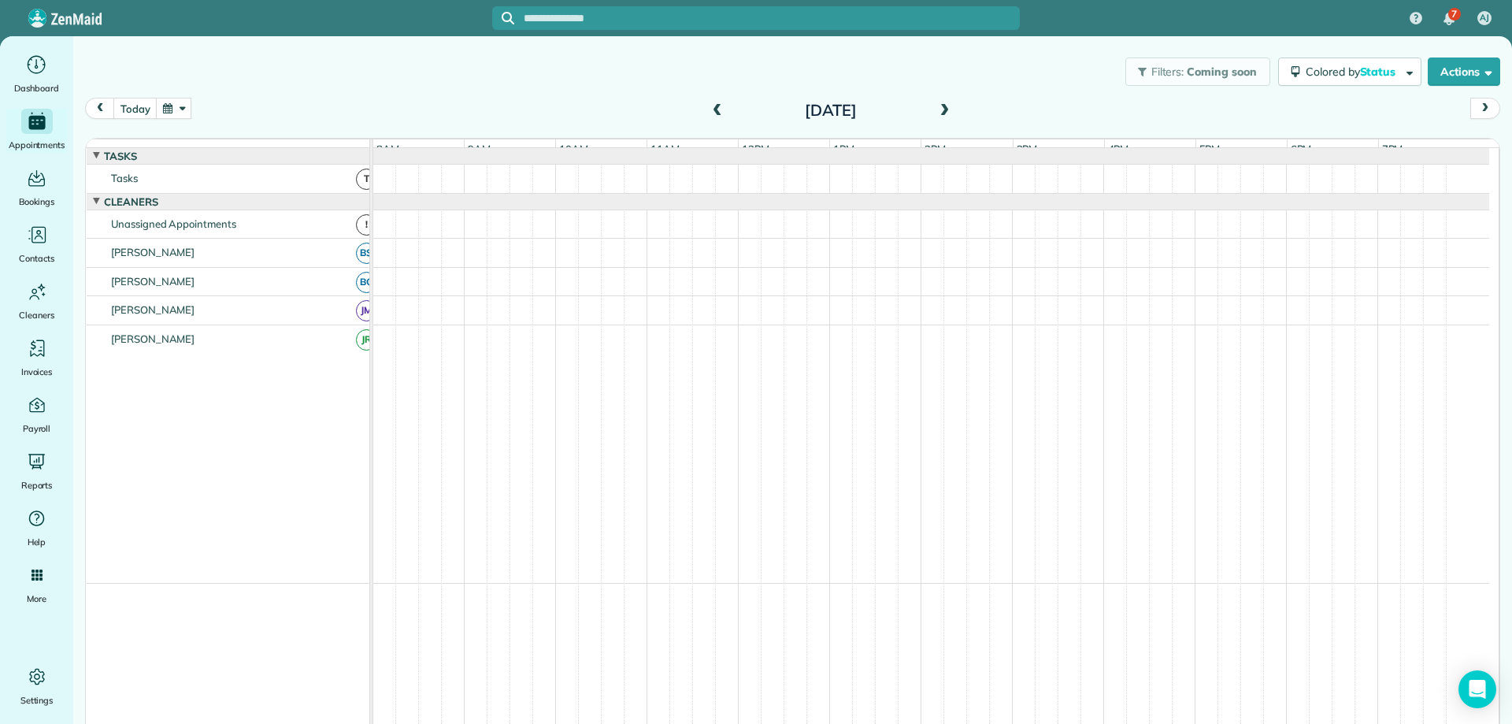
click at [935, 114] on span at bounding box center [943, 111] width 17 height 14
click at [936, 113] on span at bounding box center [943, 111] width 17 height 14
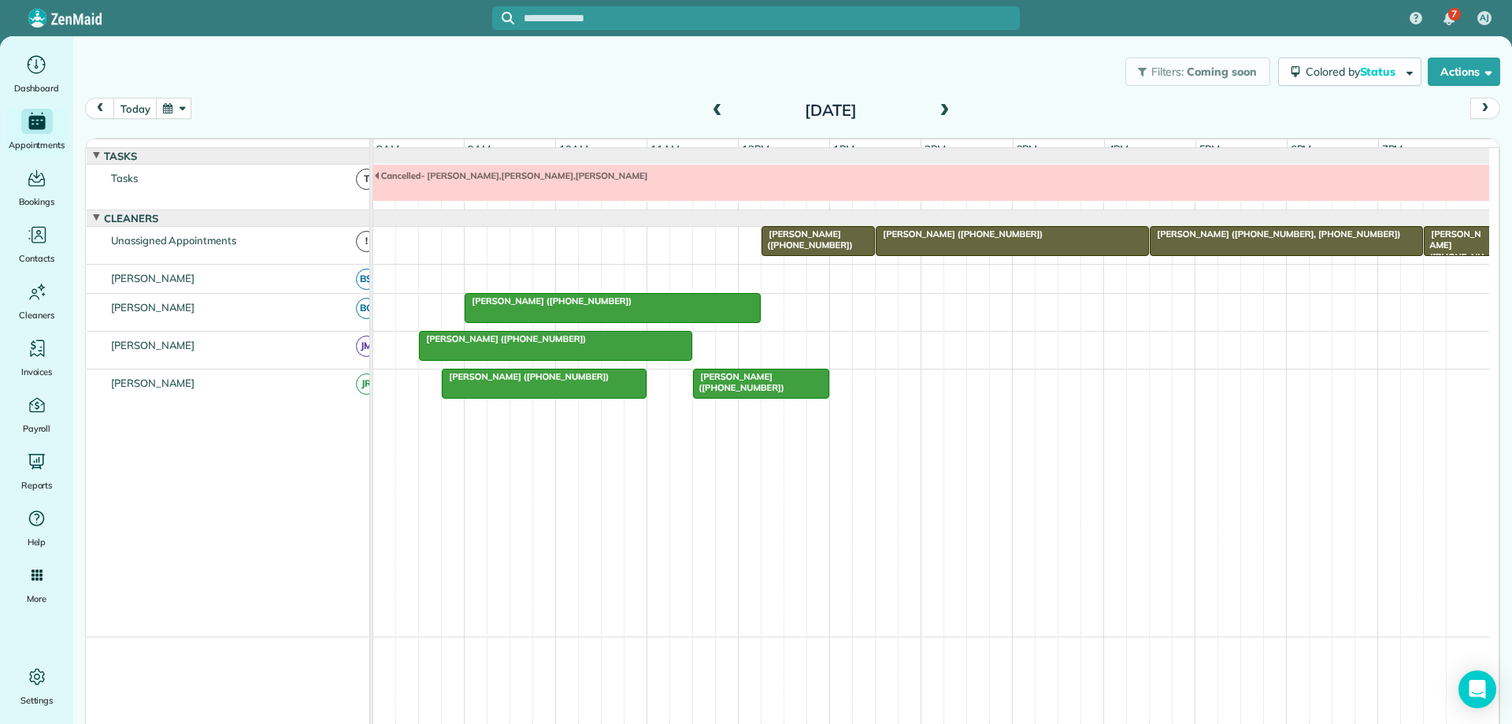
click at [938, 108] on span at bounding box center [943, 111] width 17 height 14
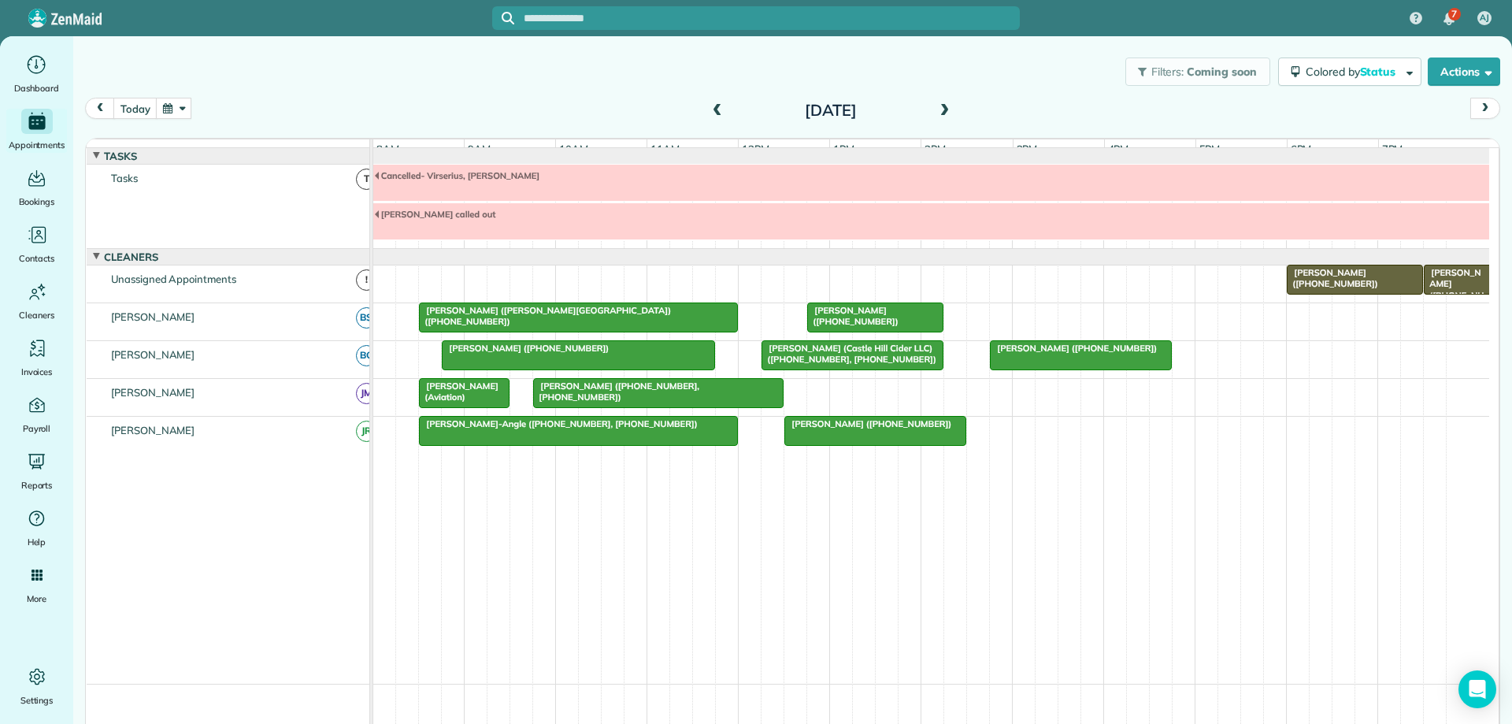
click at [939, 107] on span at bounding box center [943, 111] width 17 height 14
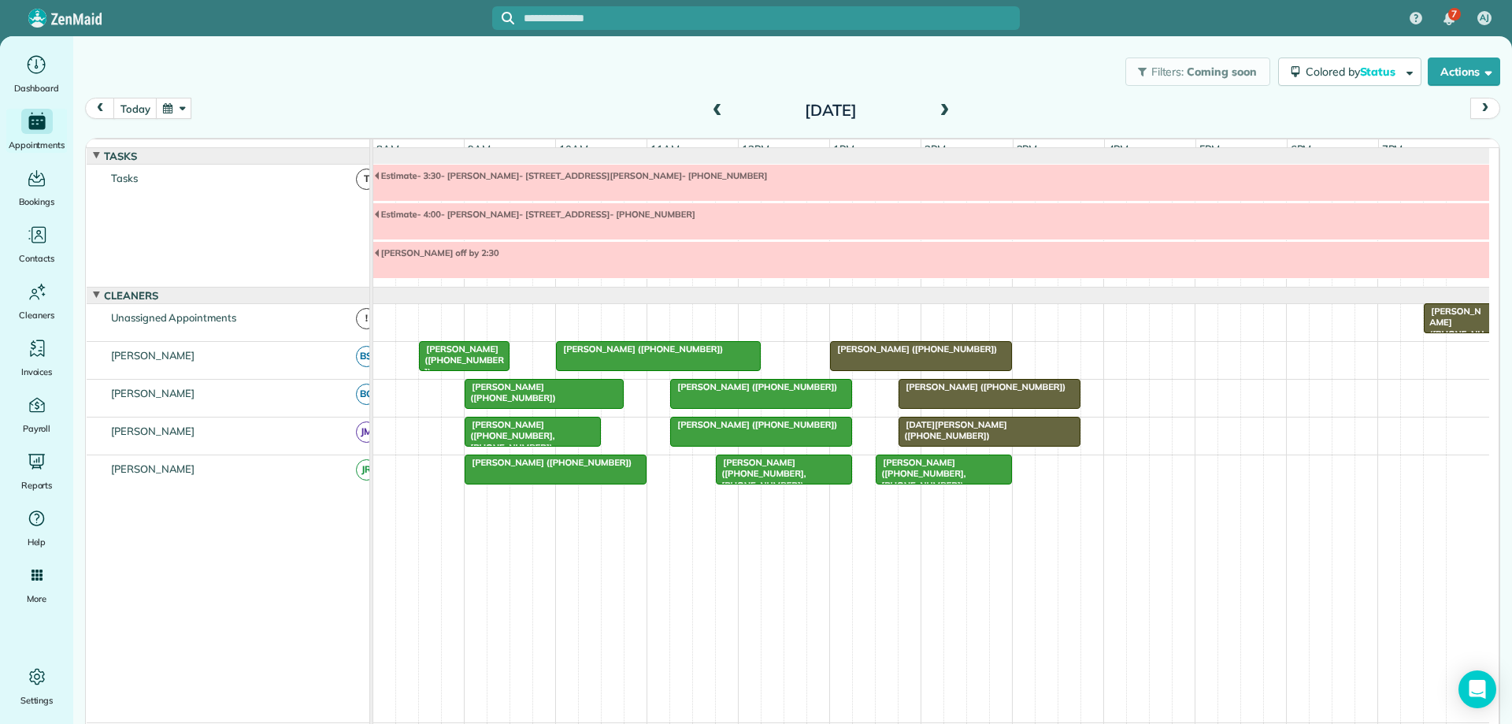
click at [941, 109] on span at bounding box center [943, 111] width 17 height 14
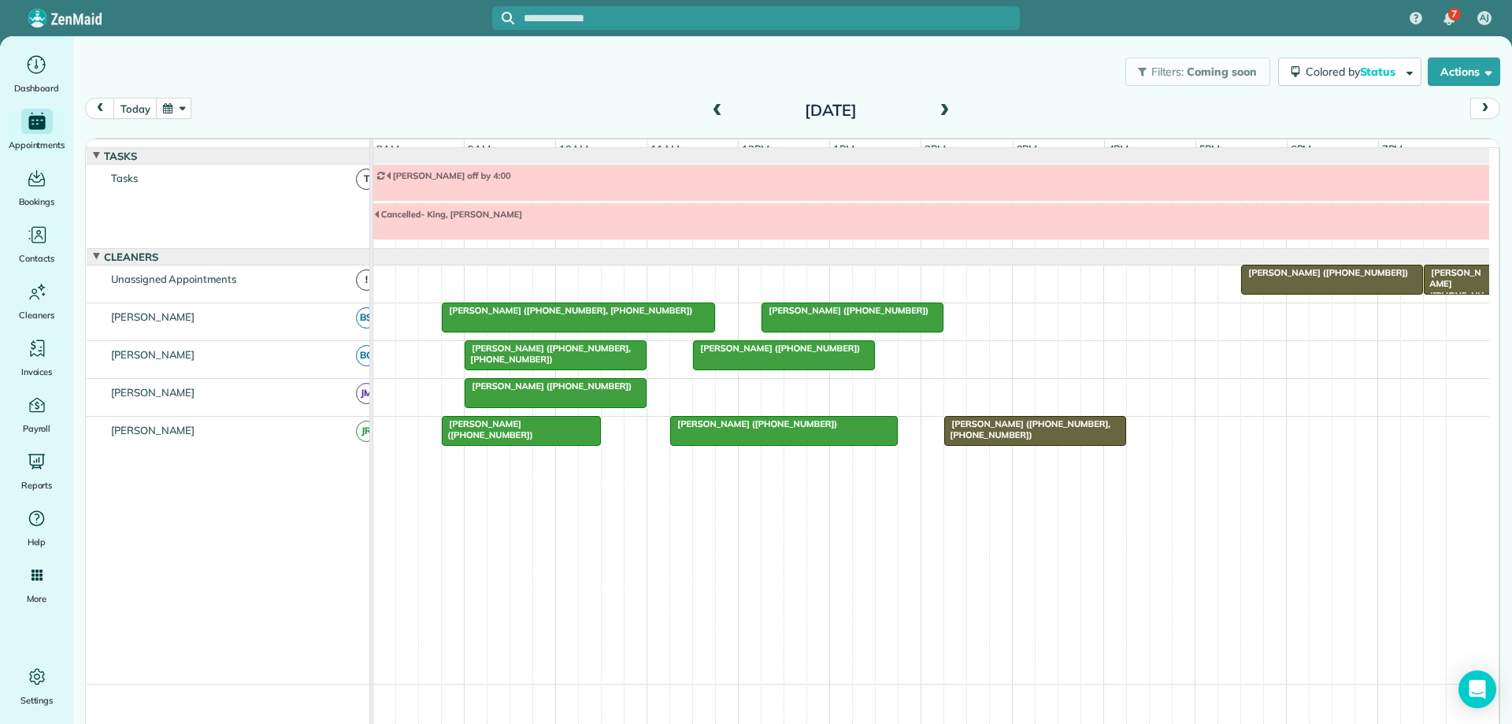
click at [939, 111] on span at bounding box center [943, 111] width 17 height 14
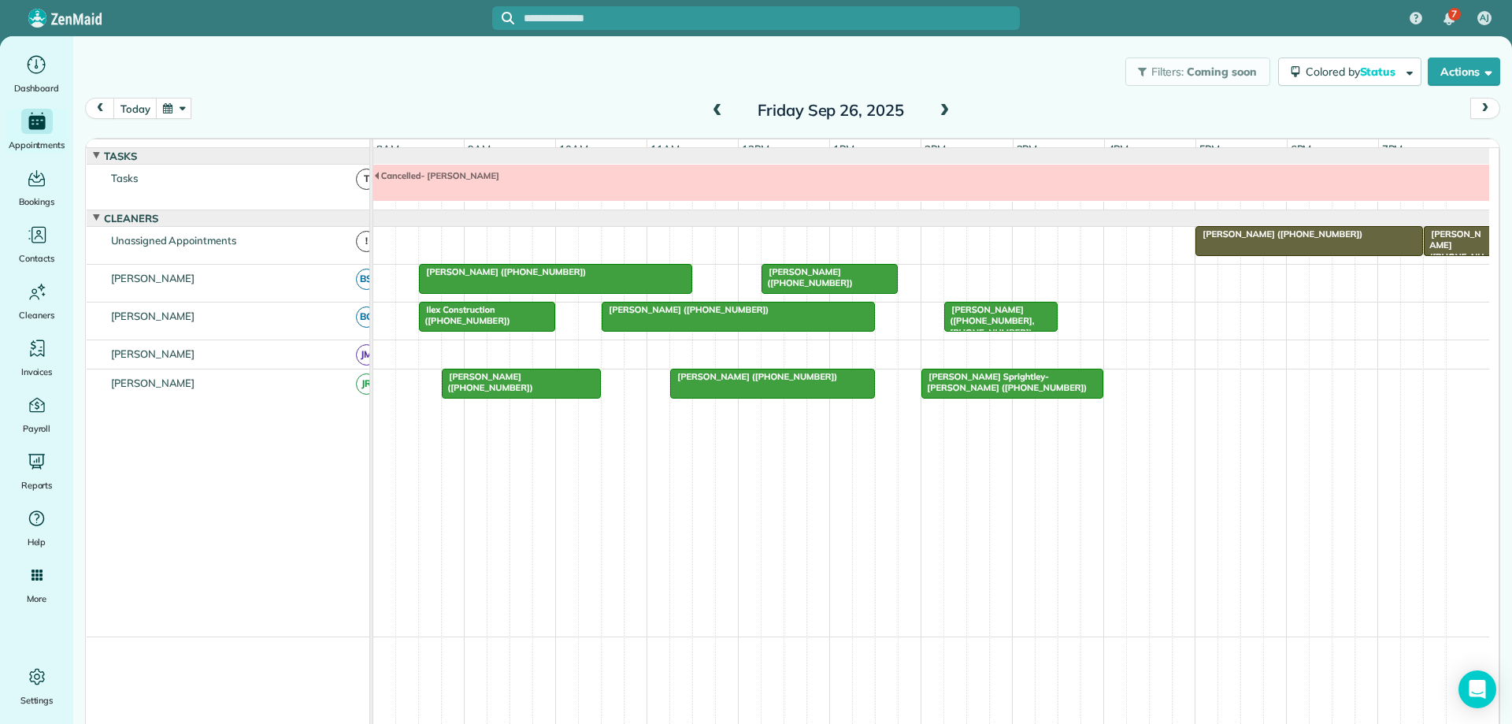
click at [164, 105] on button "button" at bounding box center [174, 108] width 36 height 21
click at [240, 187] on link "6" at bounding box center [237, 189] width 25 height 25
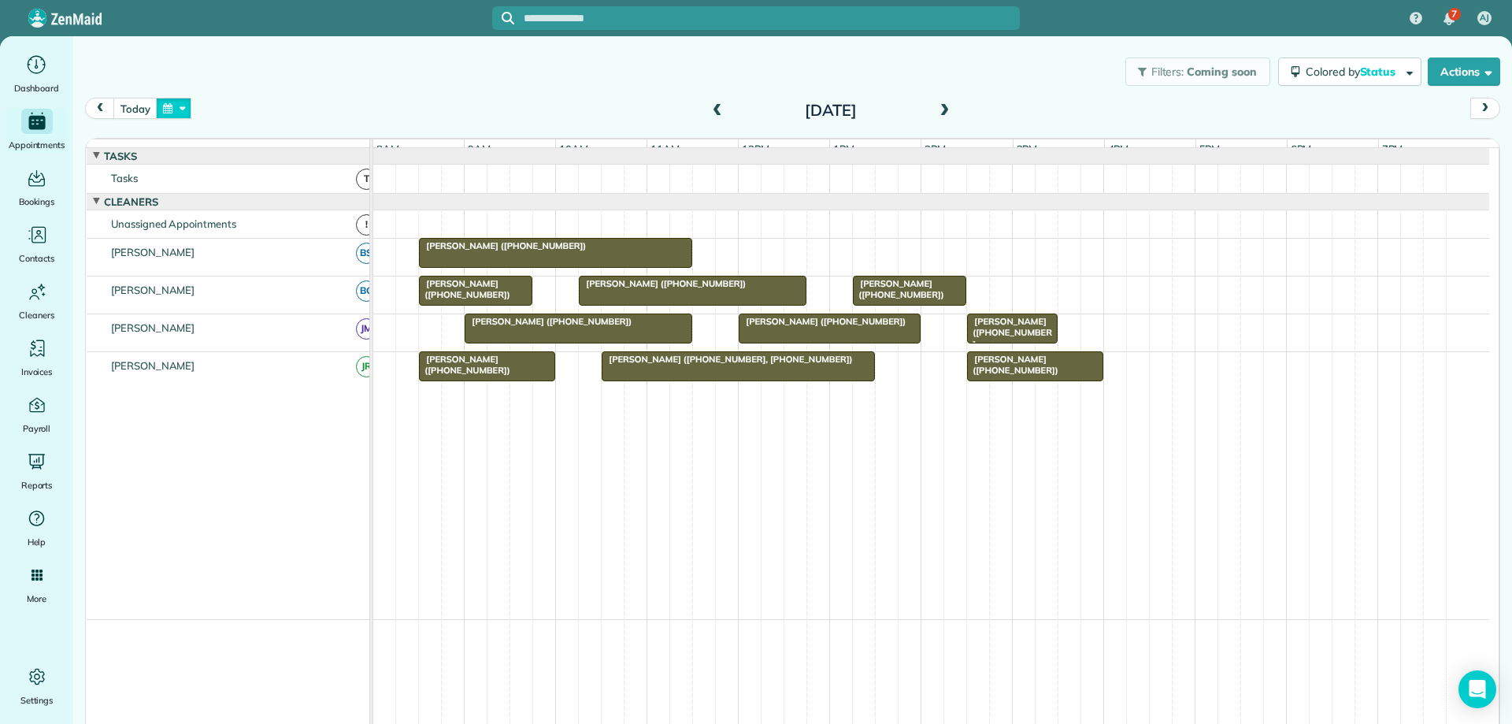
click at [176, 106] on button "button" at bounding box center [174, 108] width 36 height 21
click at [209, 119] on link "Prev" at bounding box center [212, 117] width 43 height 39
click at [235, 187] on link "8" at bounding box center [237, 188] width 25 height 25
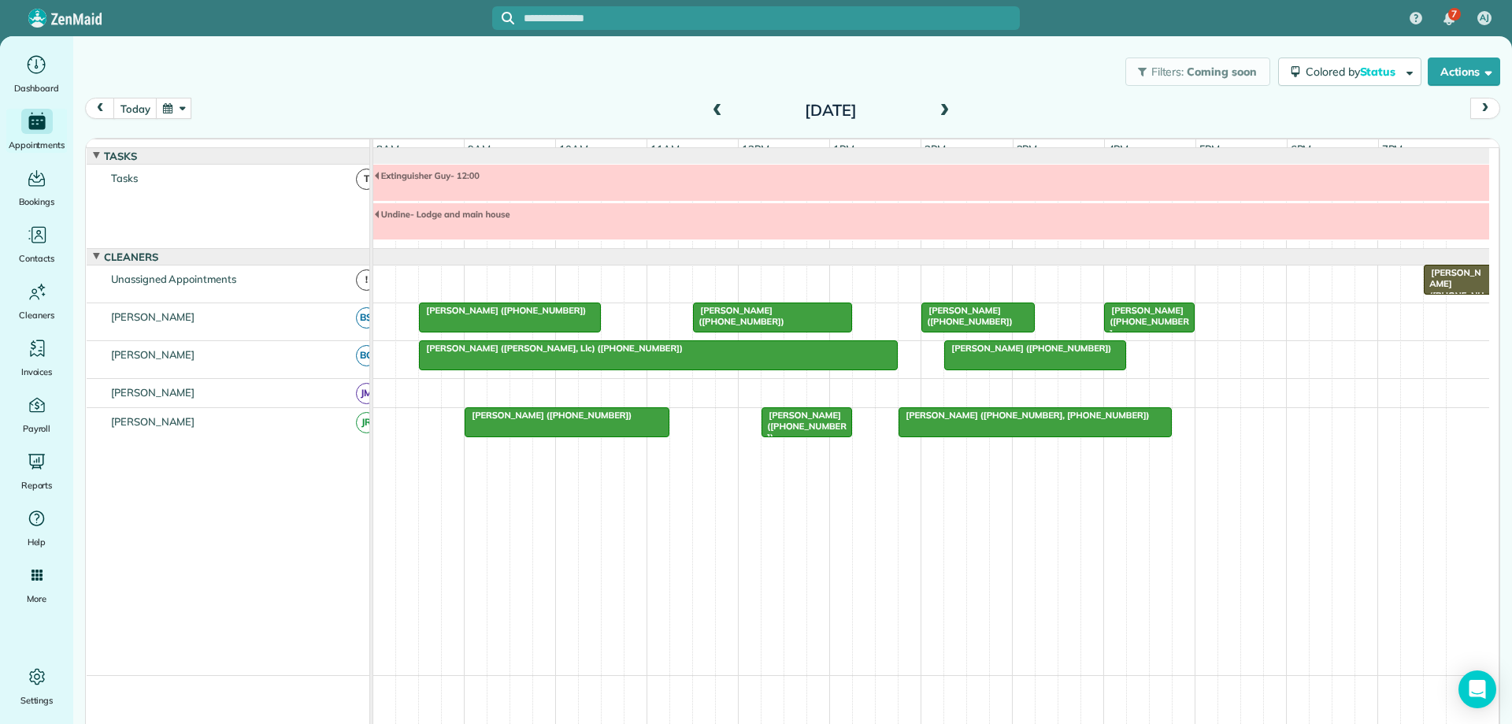
click at [936, 109] on span at bounding box center [943, 111] width 17 height 14
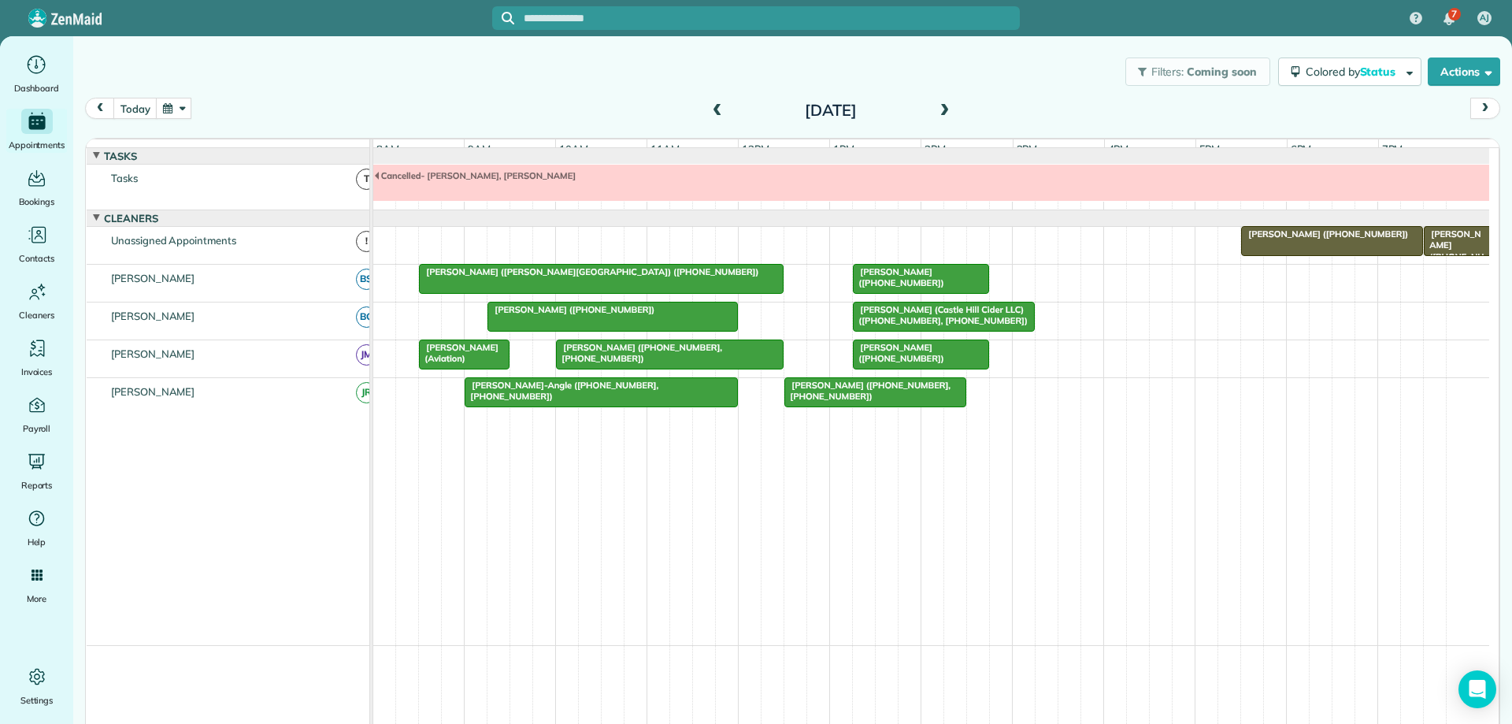
click at [936, 109] on span at bounding box center [943, 111] width 17 height 14
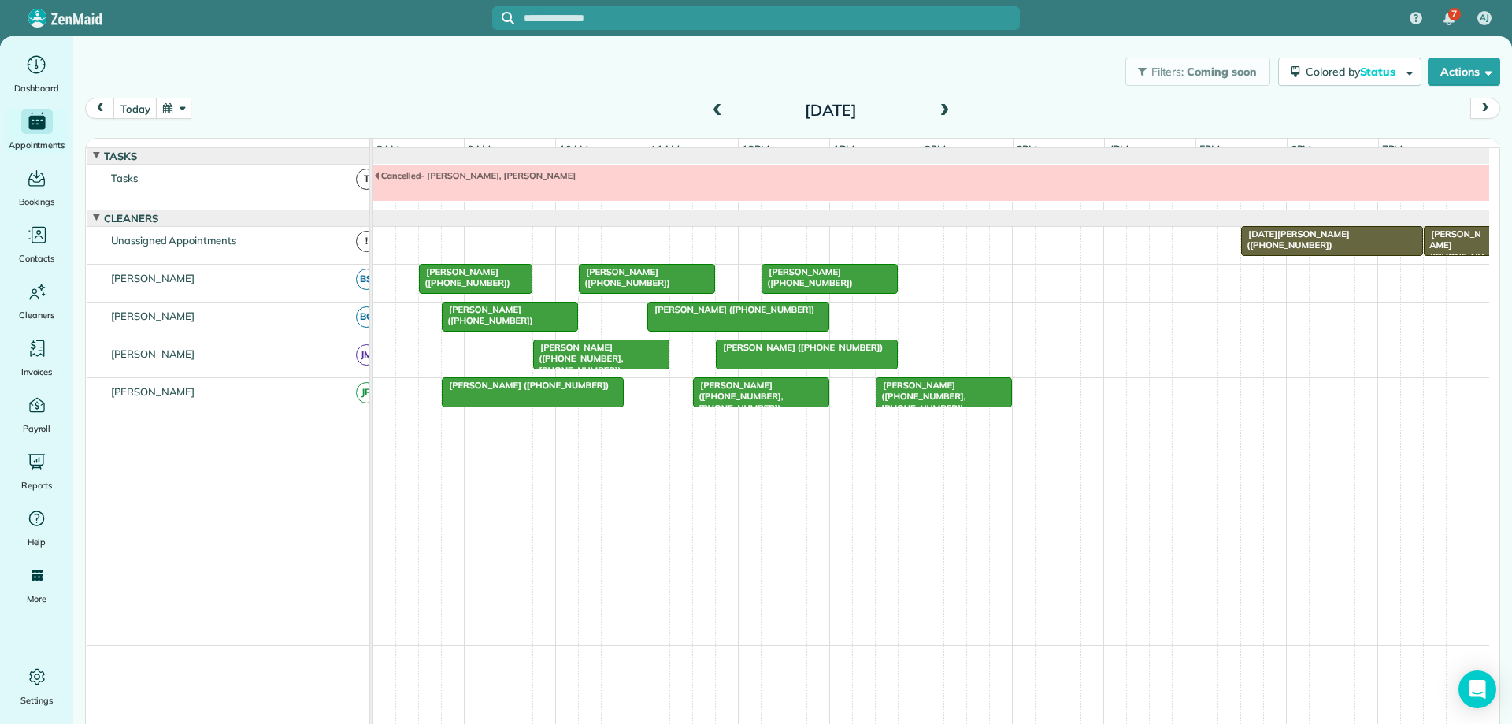
click at [936, 109] on span at bounding box center [943, 111] width 17 height 14
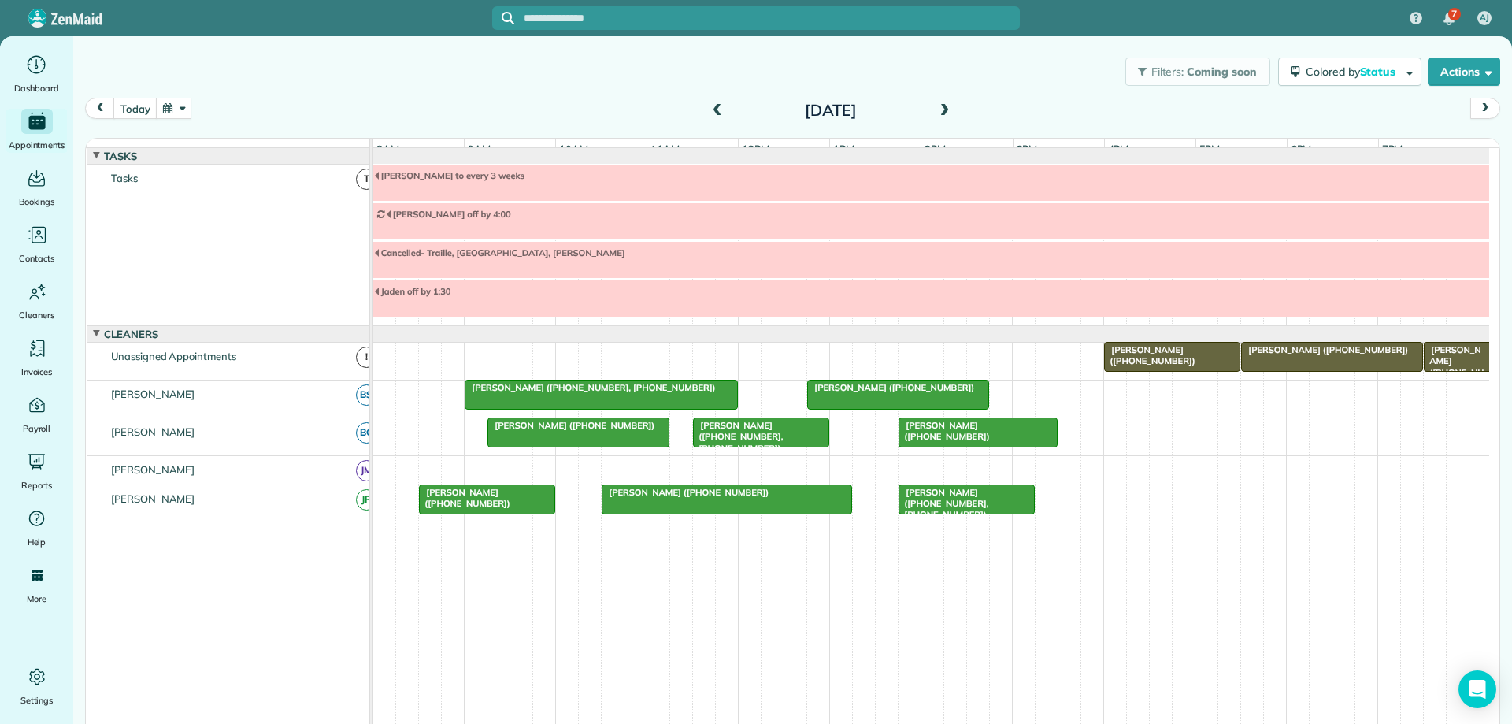
click at [936, 109] on span at bounding box center [943, 111] width 17 height 14
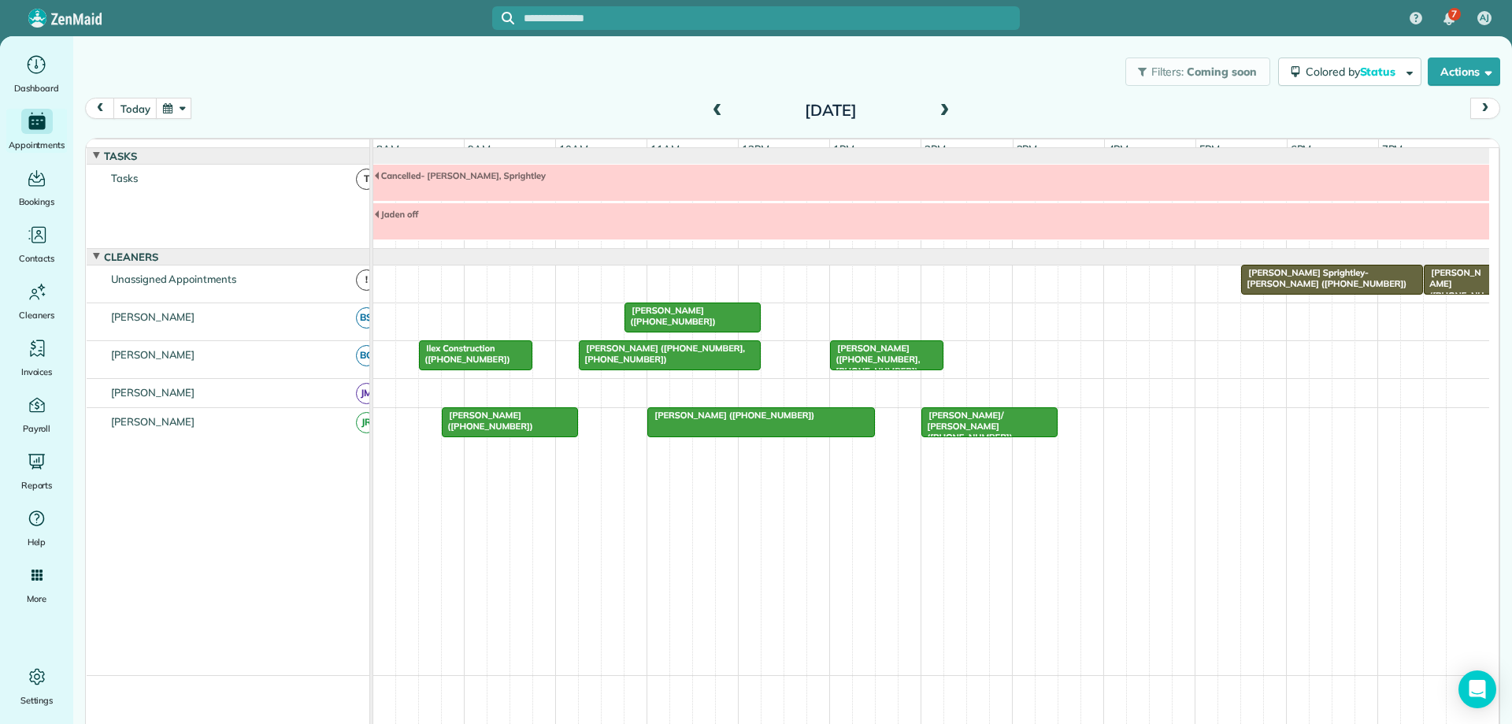
click at [936, 109] on span at bounding box center [943, 111] width 17 height 14
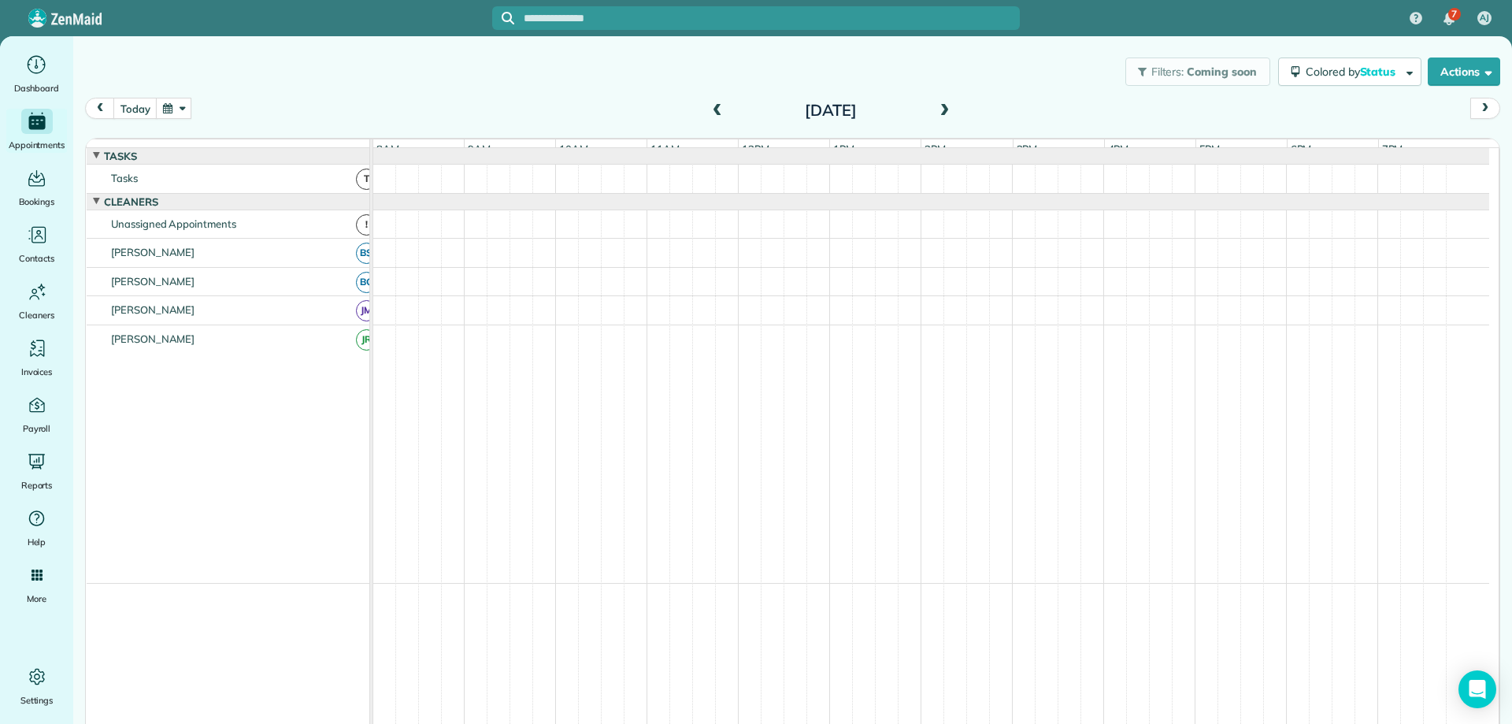
click at [936, 109] on span at bounding box center [943, 111] width 17 height 14
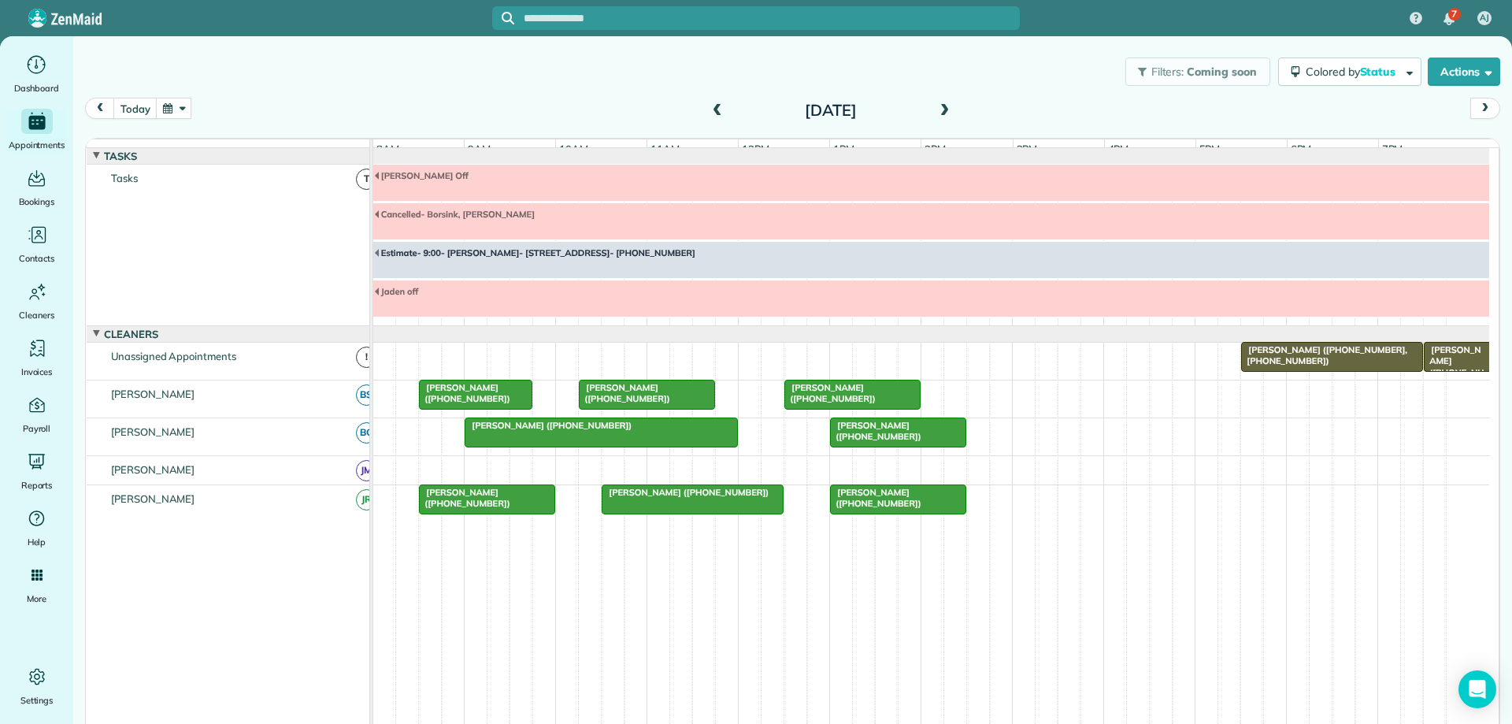
click at [936, 109] on span at bounding box center [943, 111] width 17 height 14
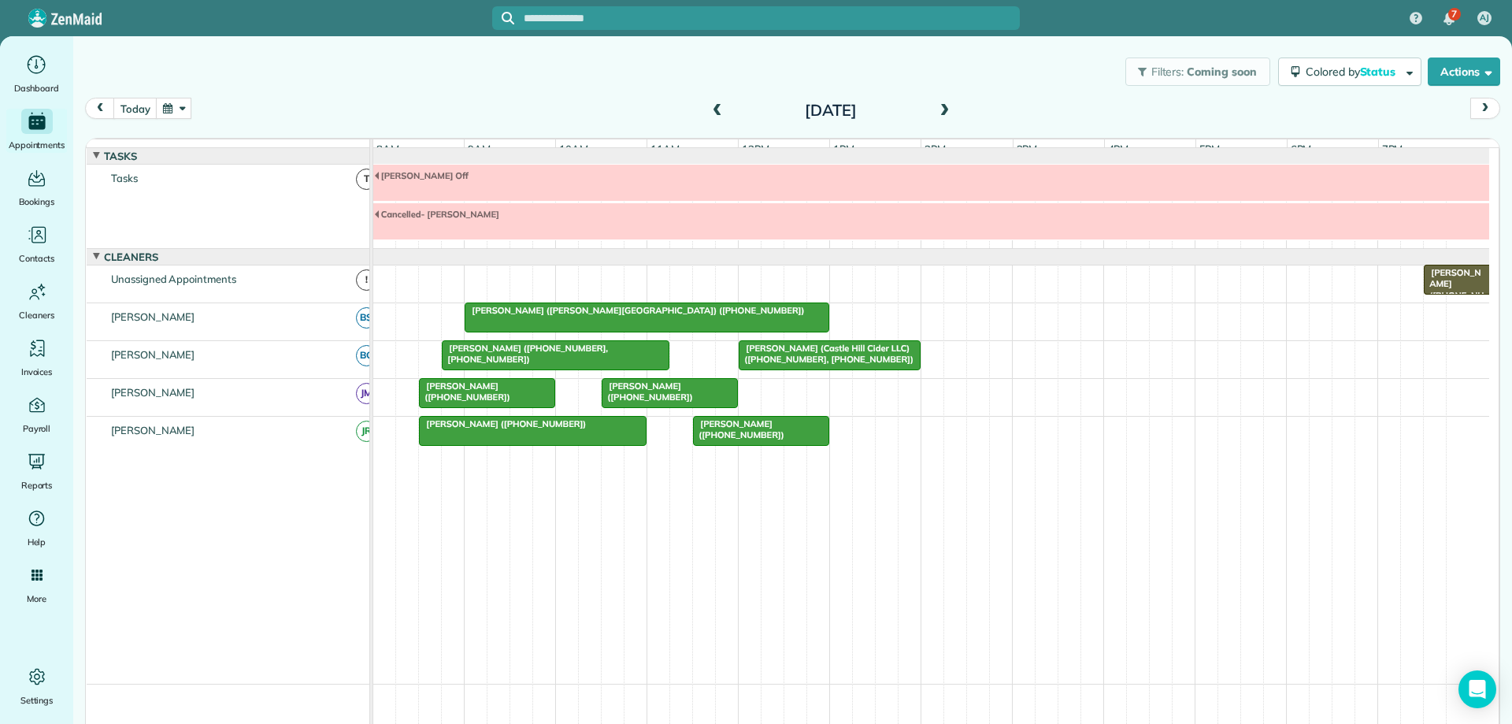
click at [936, 109] on span at bounding box center [943, 111] width 17 height 14
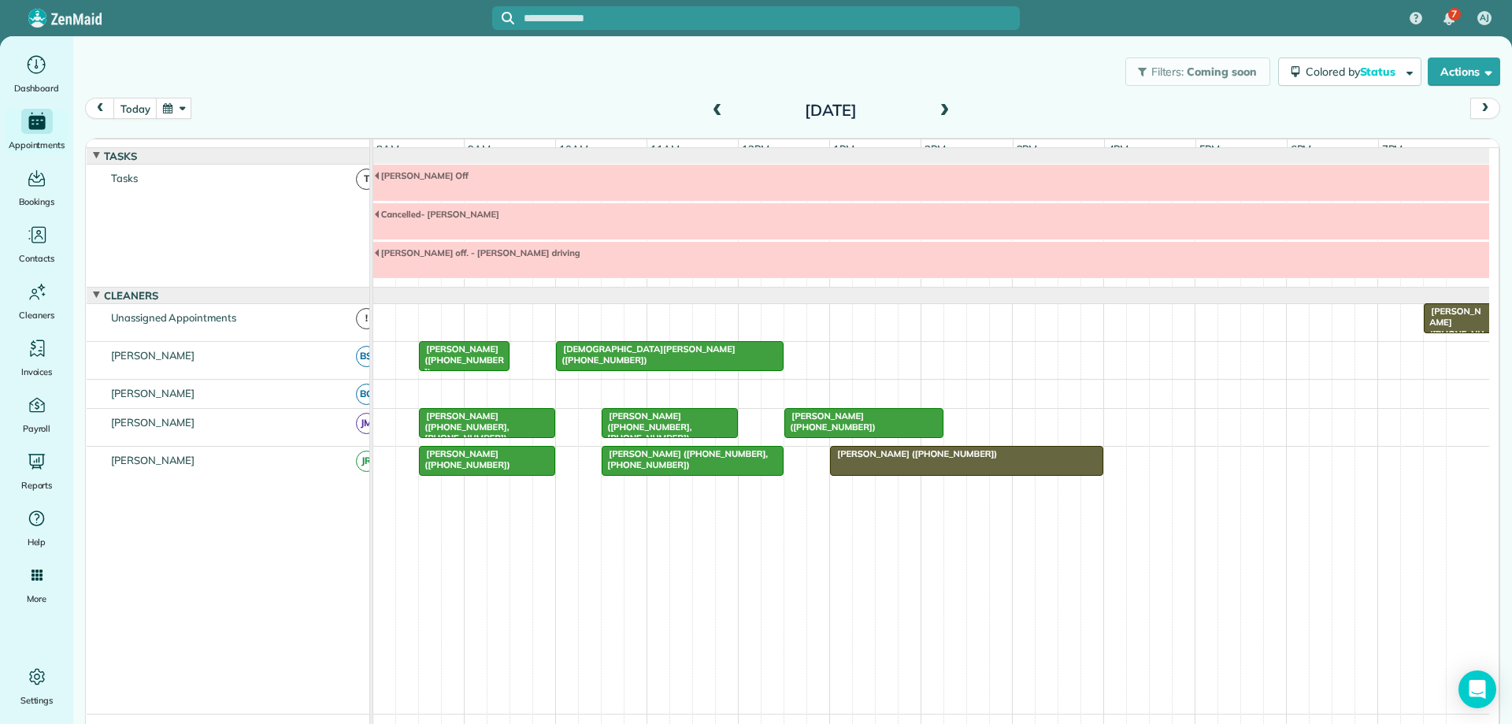
click at [936, 109] on span at bounding box center [943, 111] width 17 height 14
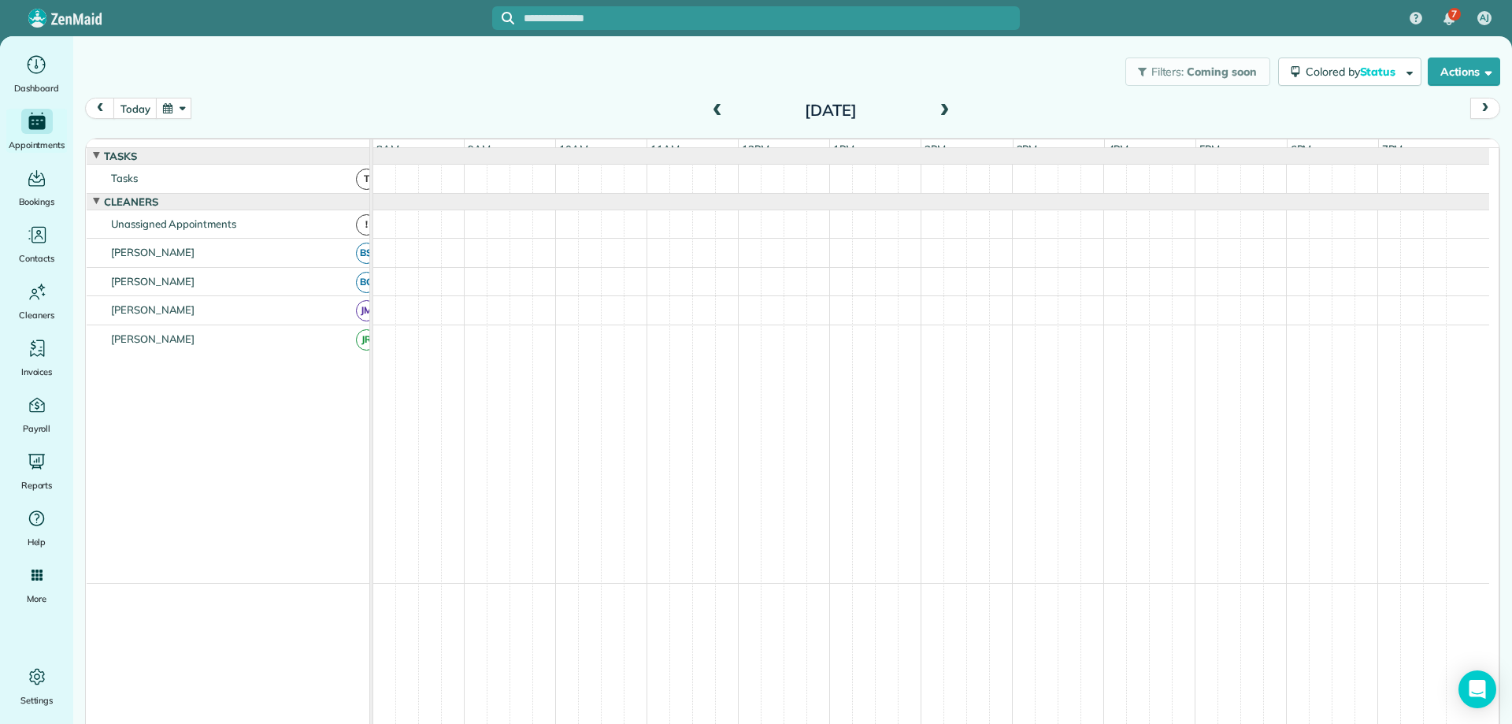
scroll to position [28, 0]
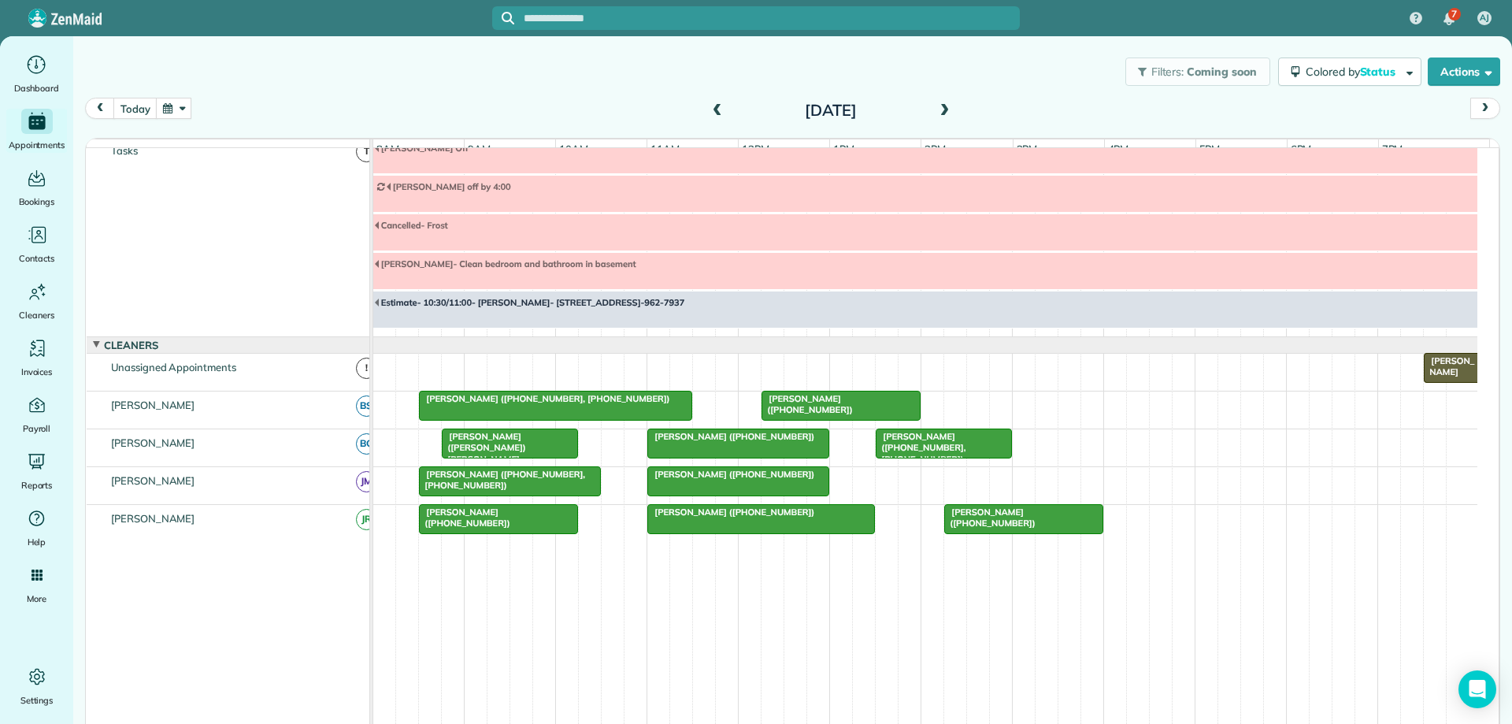
click at [186, 114] on button "button" at bounding box center [174, 108] width 36 height 21
click at [212, 116] on link "Prev" at bounding box center [212, 117] width 43 height 39
click at [237, 188] on link "8" at bounding box center [237, 188] width 25 height 25
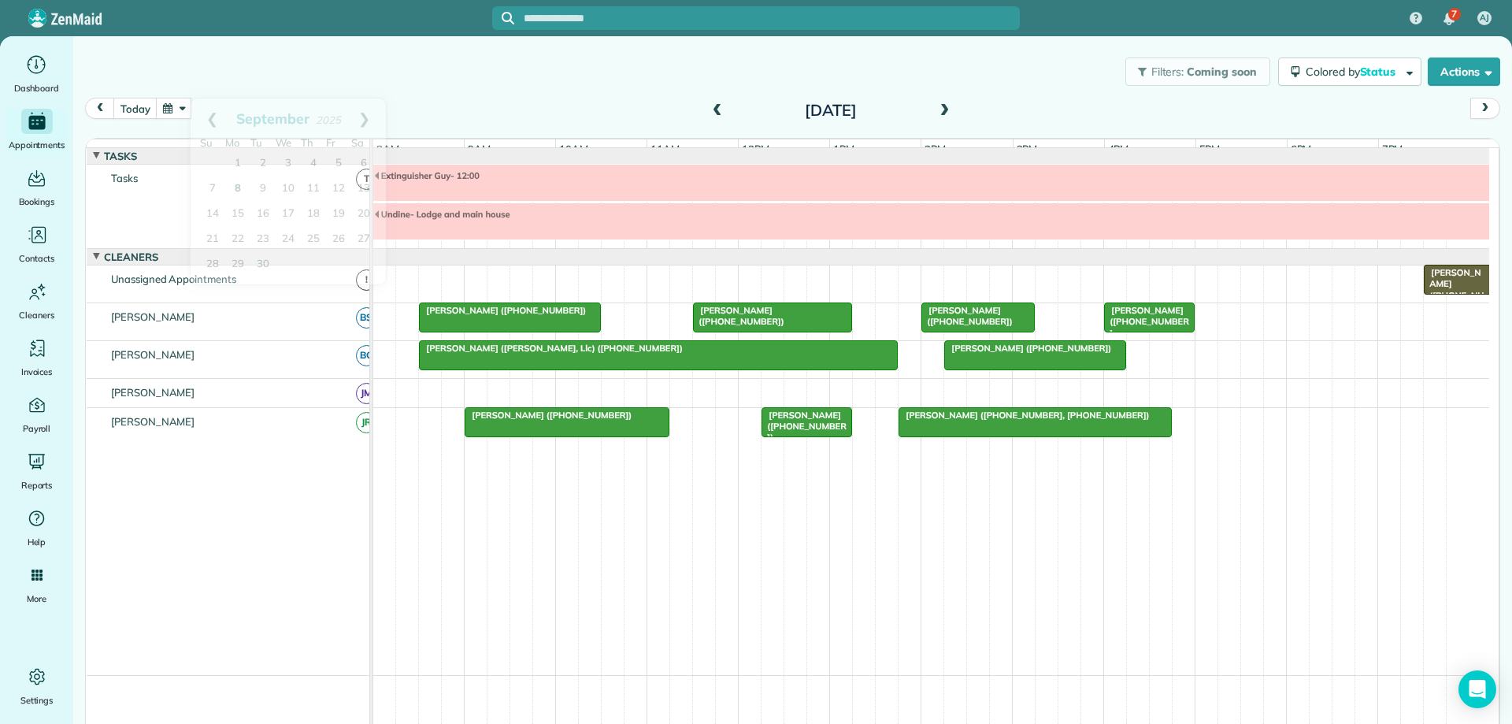
scroll to position [0, 0]
click at [943, 111] on span at bounding box center [943, 111] width 17 height 14
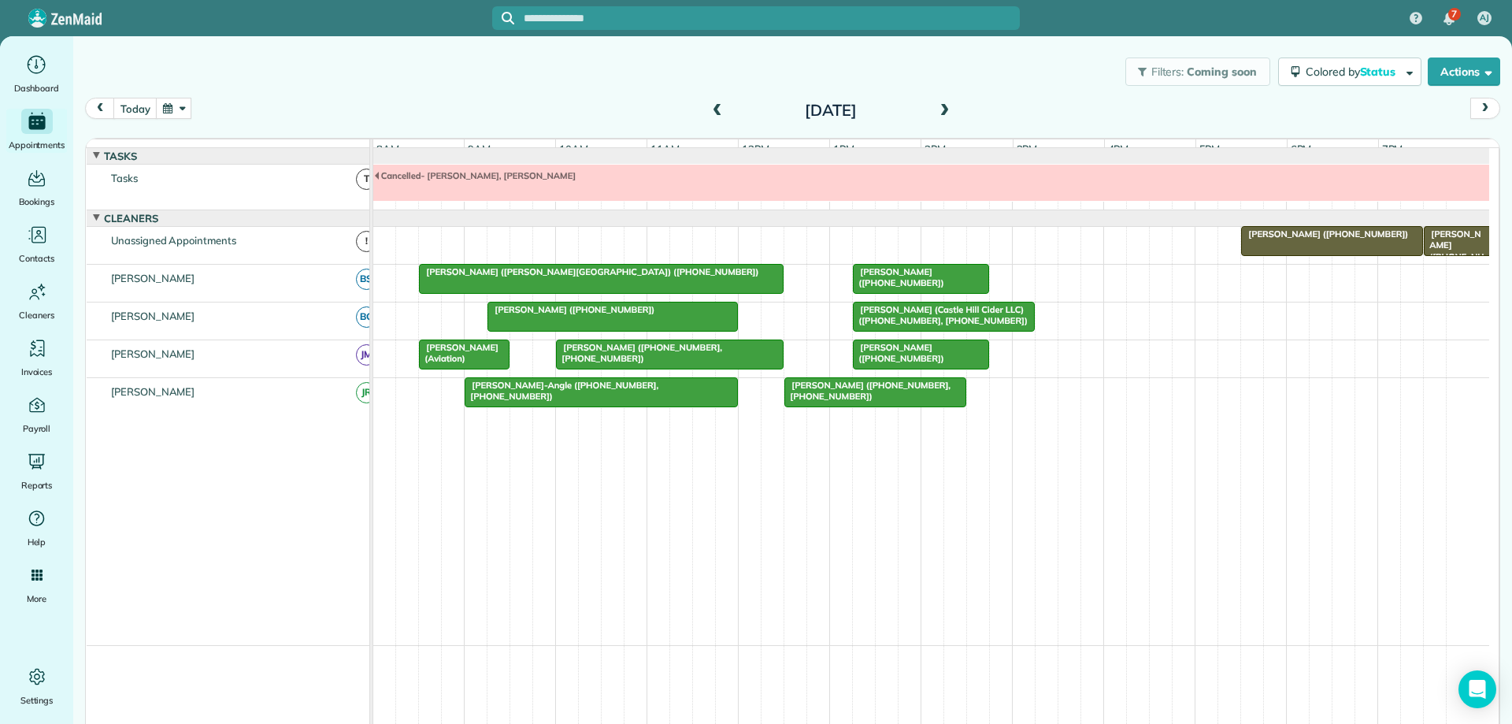
click at [943, 111] on span at bounding box center [943, 111] width 17 height 14
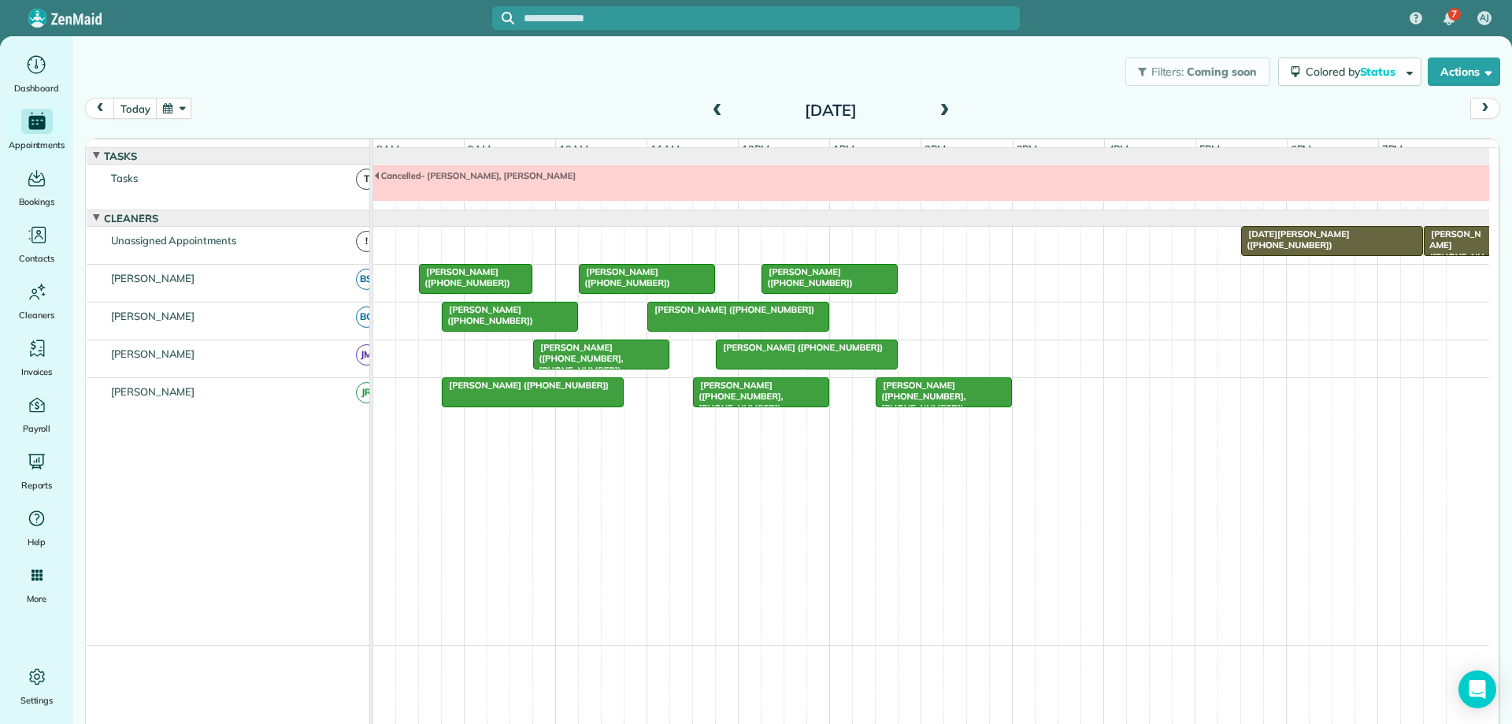
click at [943, 111] on span at bounding box center [943, 111] width 17 height 14
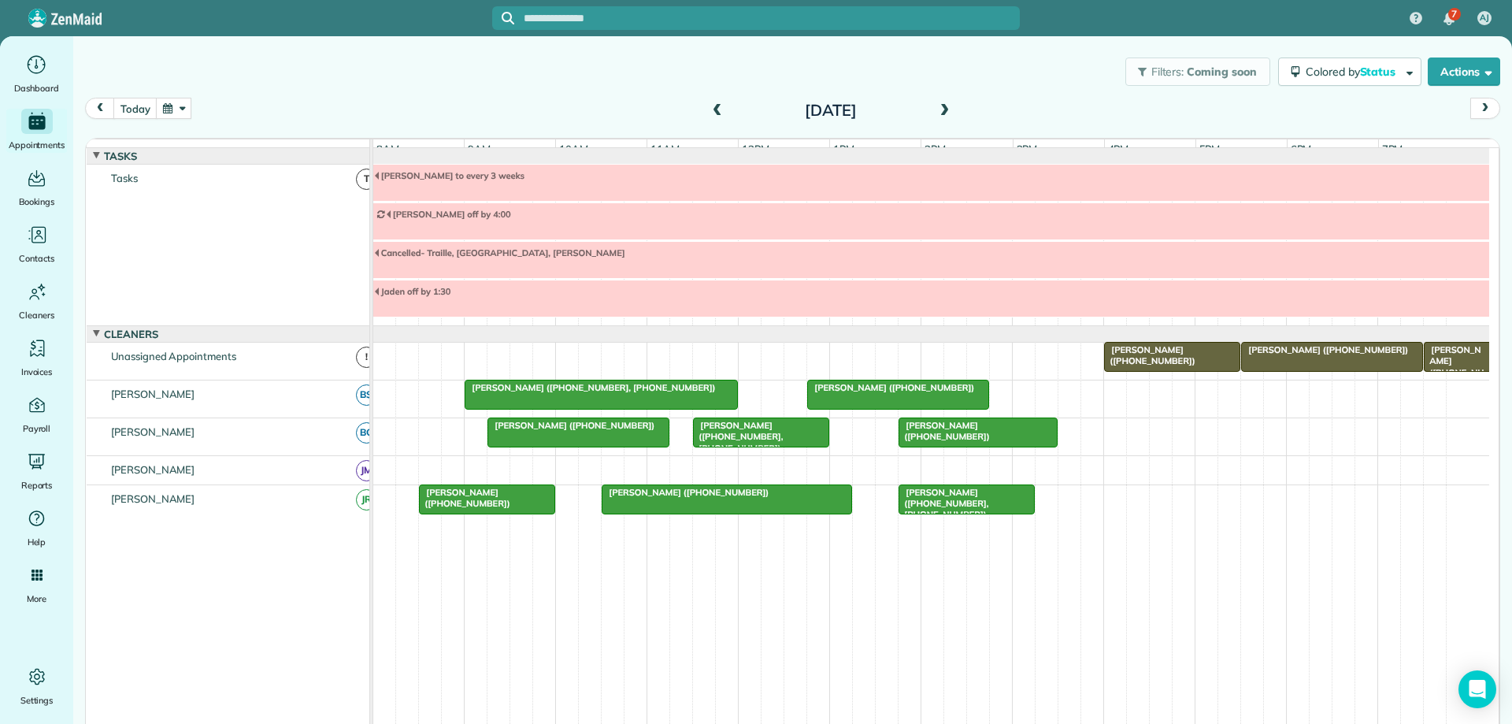
click at [943, 111] on span at bounding box center [943, 111] width 17 height 14
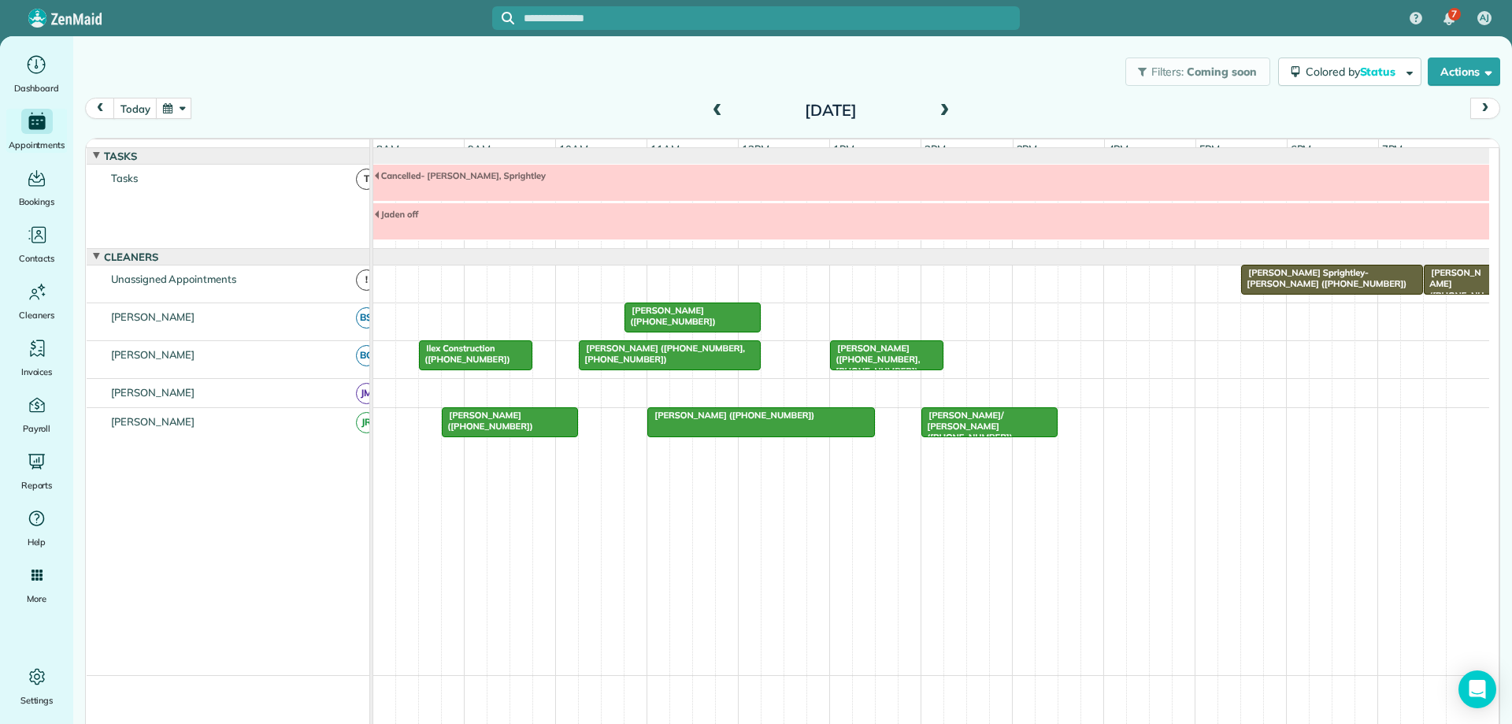
click at [943, 111] on span at bounding box center [943, 111] width 17 height 14
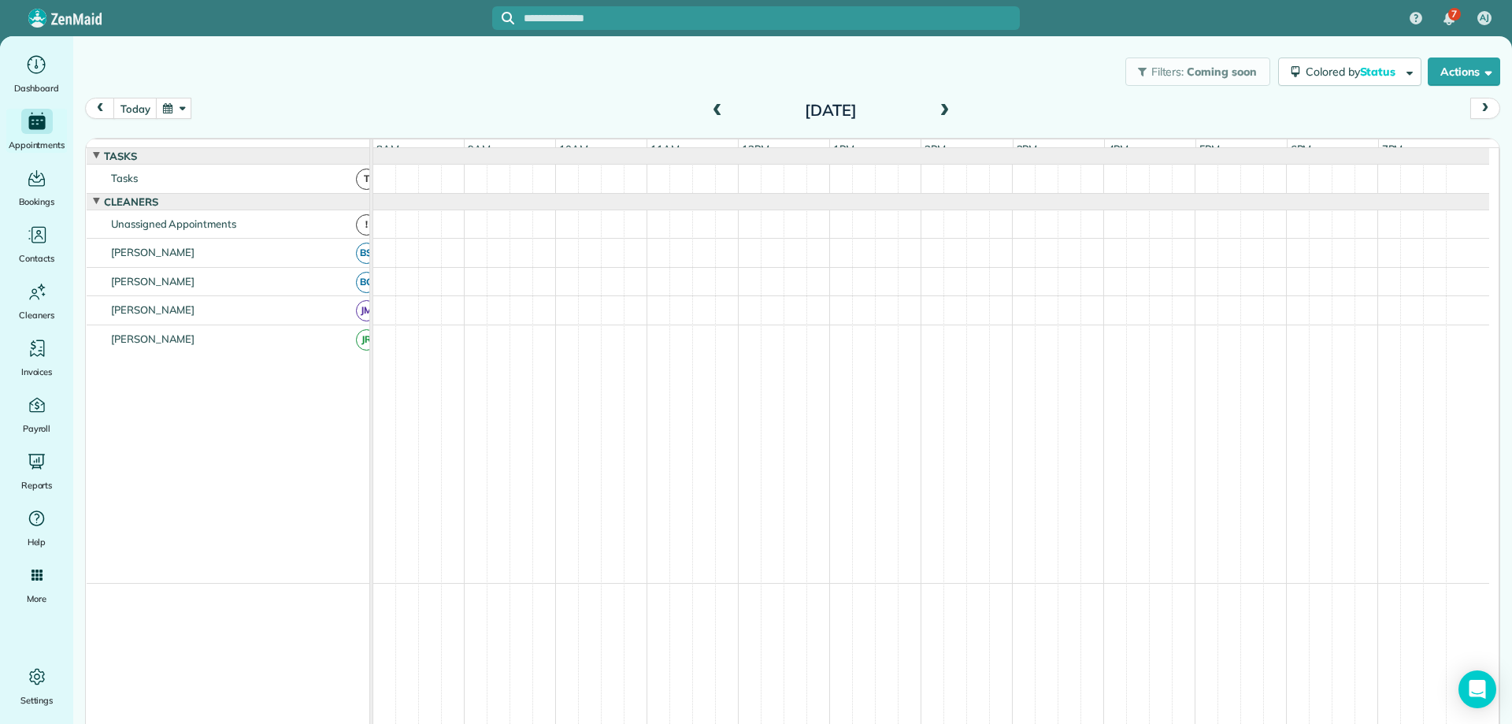
click at [943, 111] on span at bounding box center [943, 111] width 17 height 14
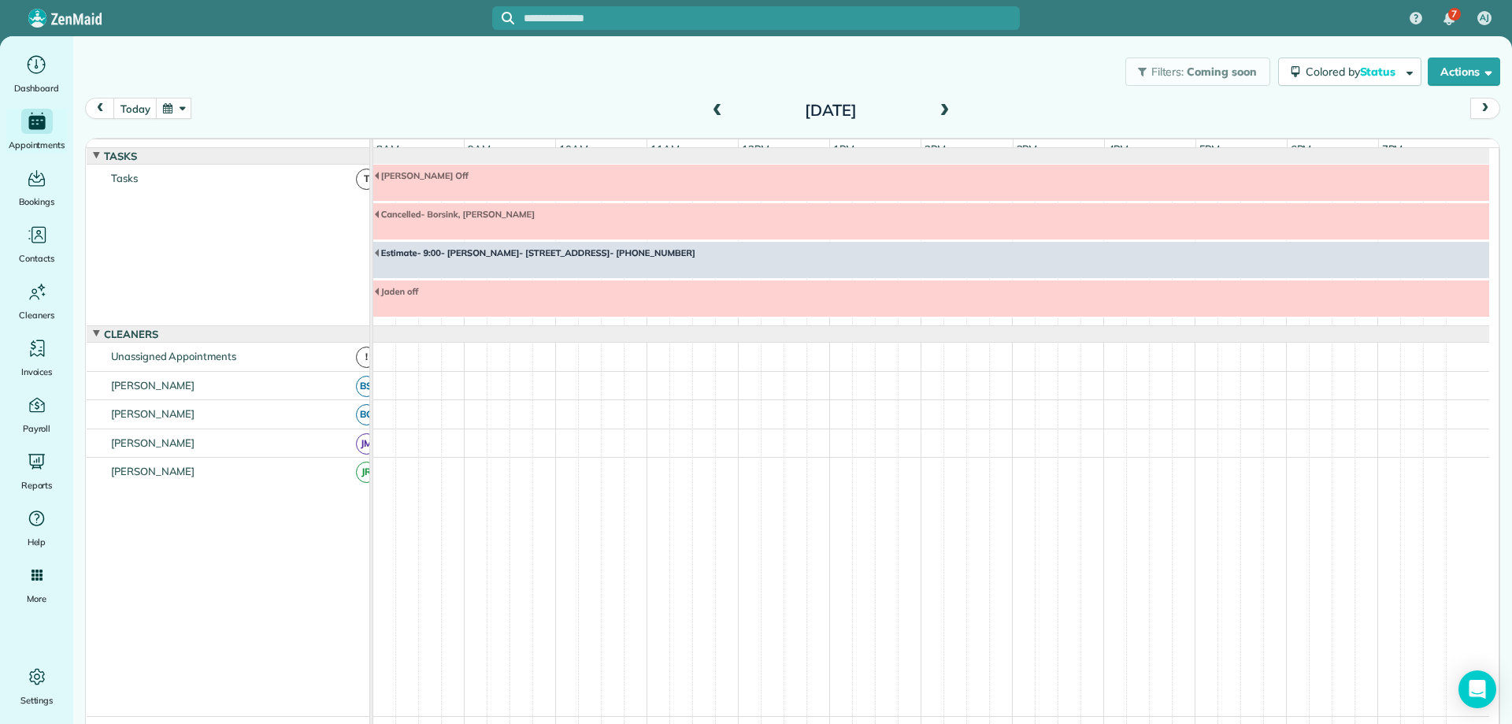
click at [935, 109] on span at bounding box center [943, 111] width 17 height 14
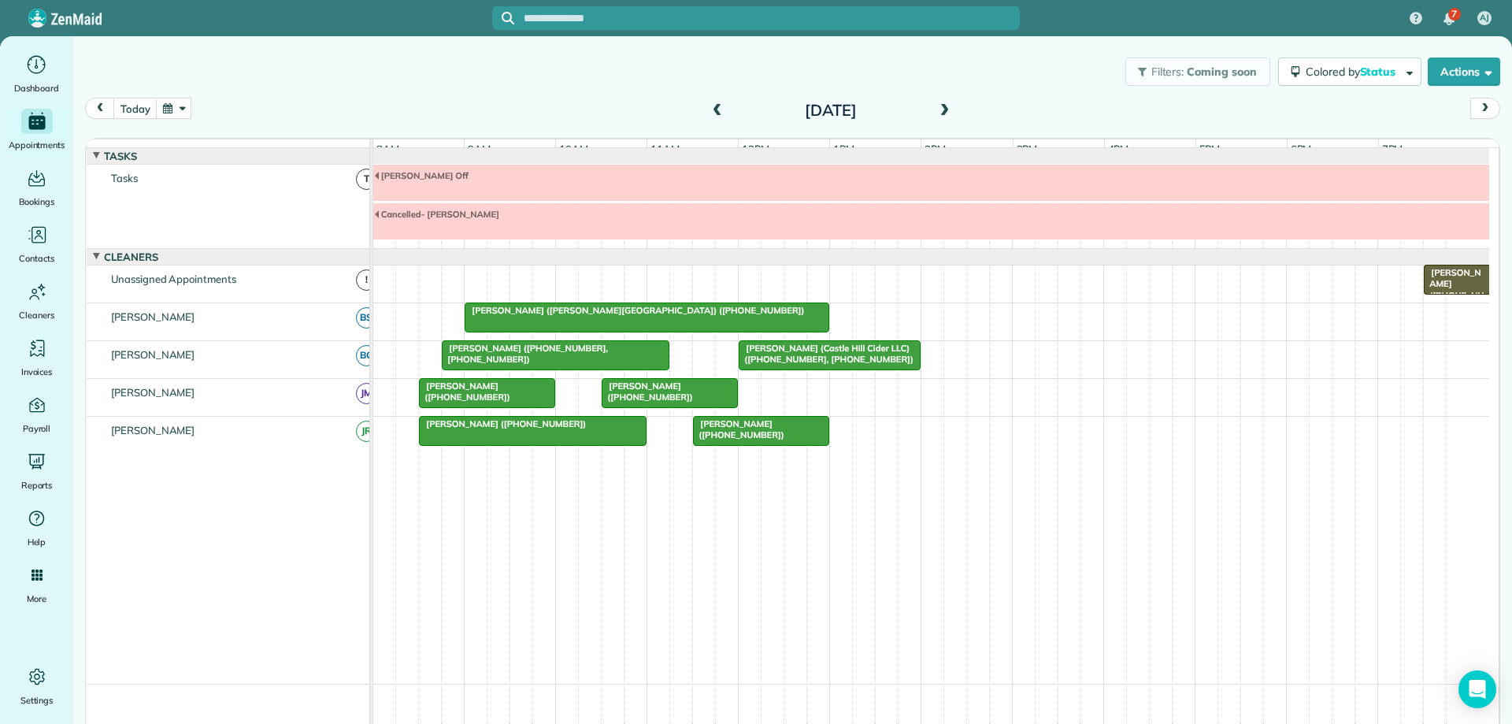
click at [935, 109] on span at bounding box center [943, 111] width 17 height 14
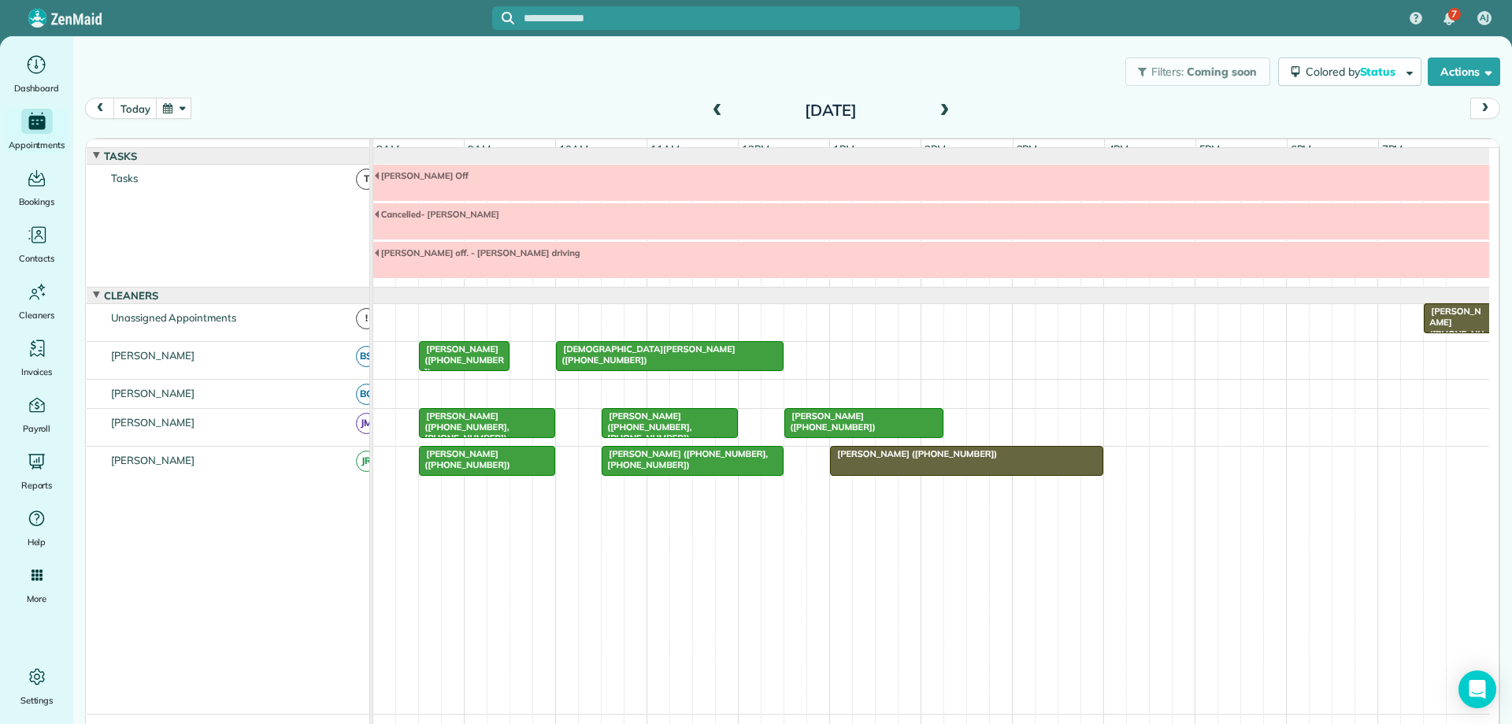
click at [935, 109] on span at bounding box center [943, 111] width 17 height 14
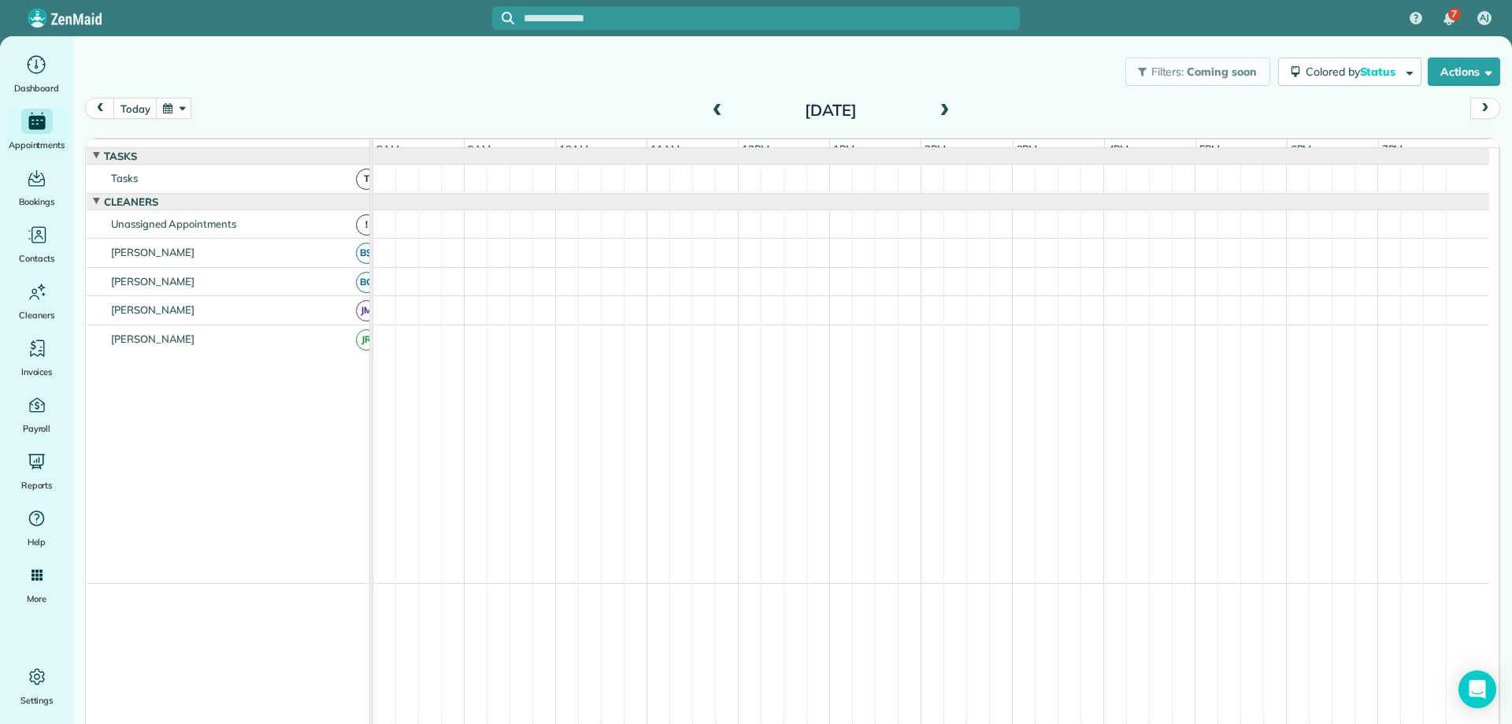
scroll to position [28, 0]
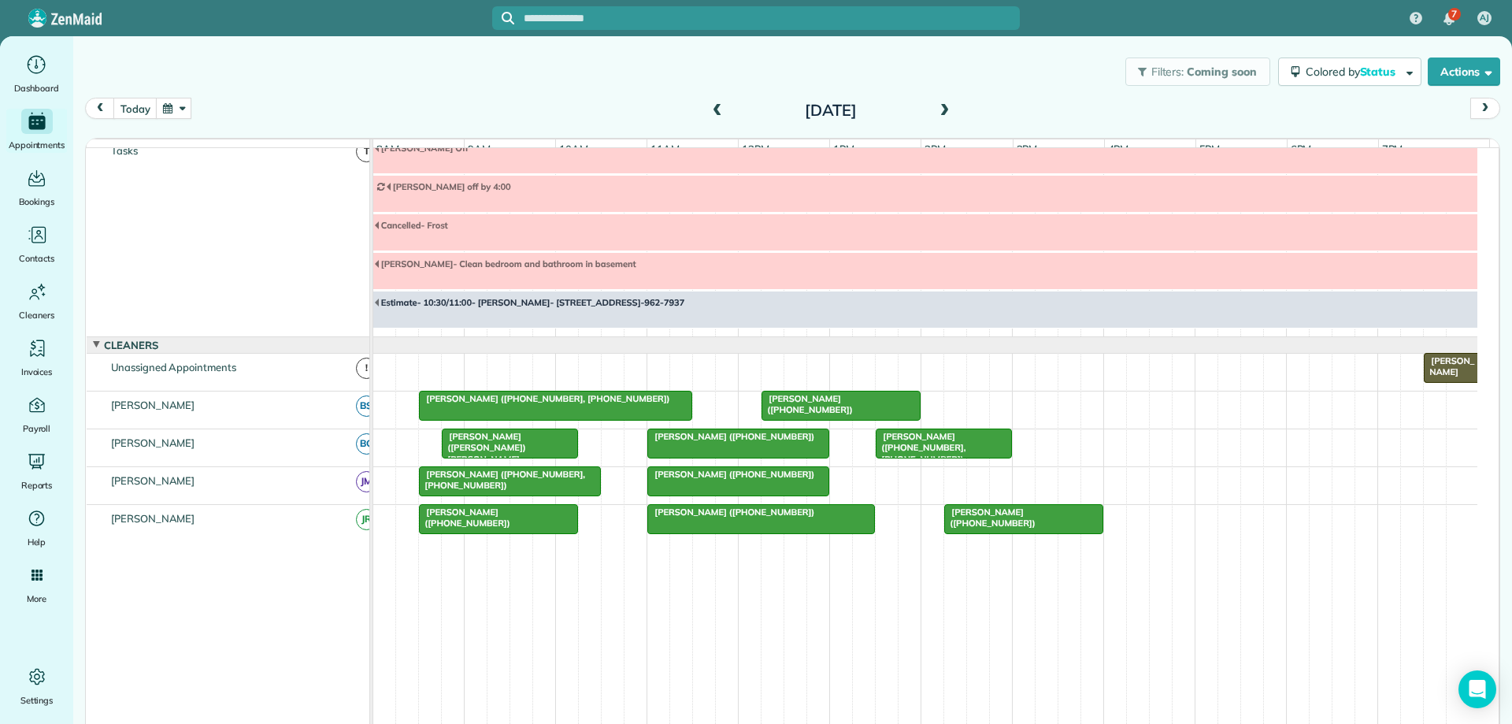
click at [935, 109] on span at bounding box center [943, 111] width 17 height 14
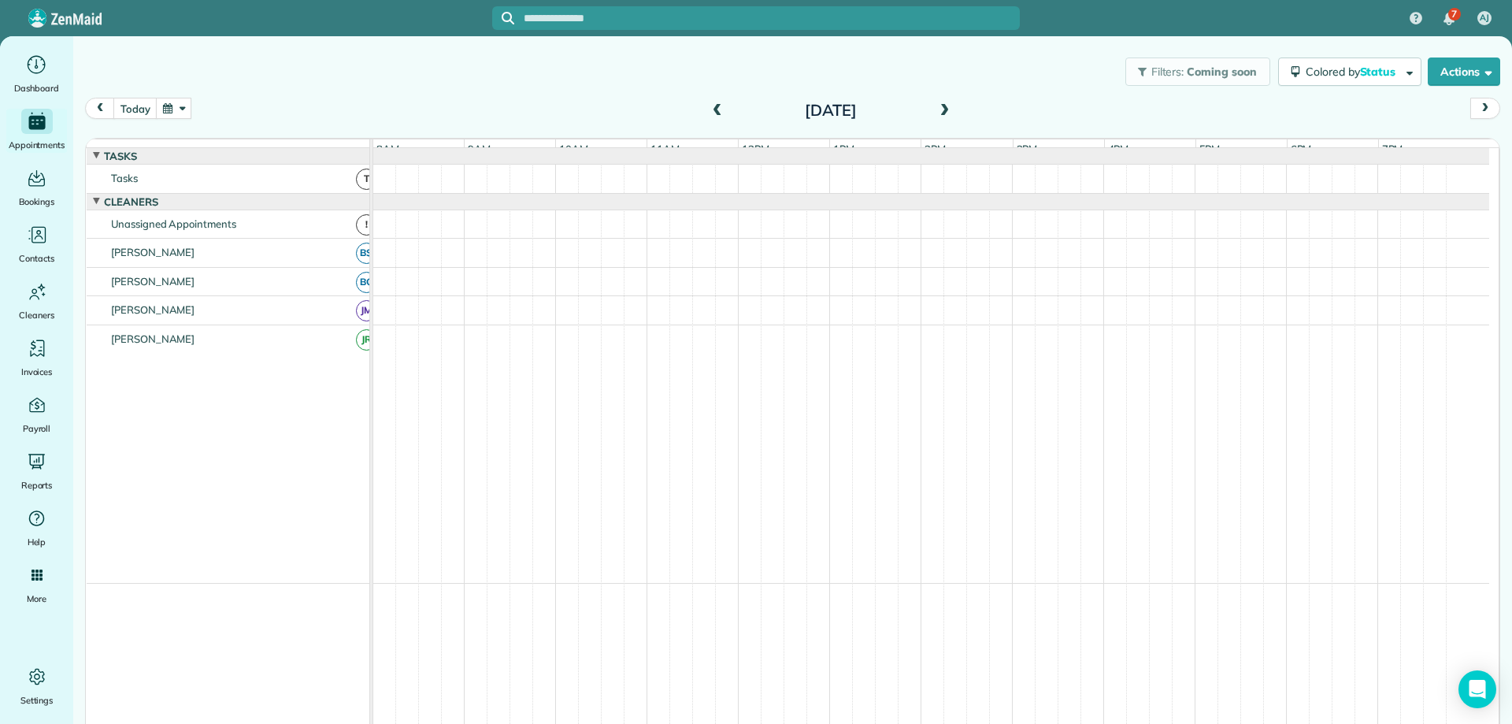
scroll to position [0, 0]
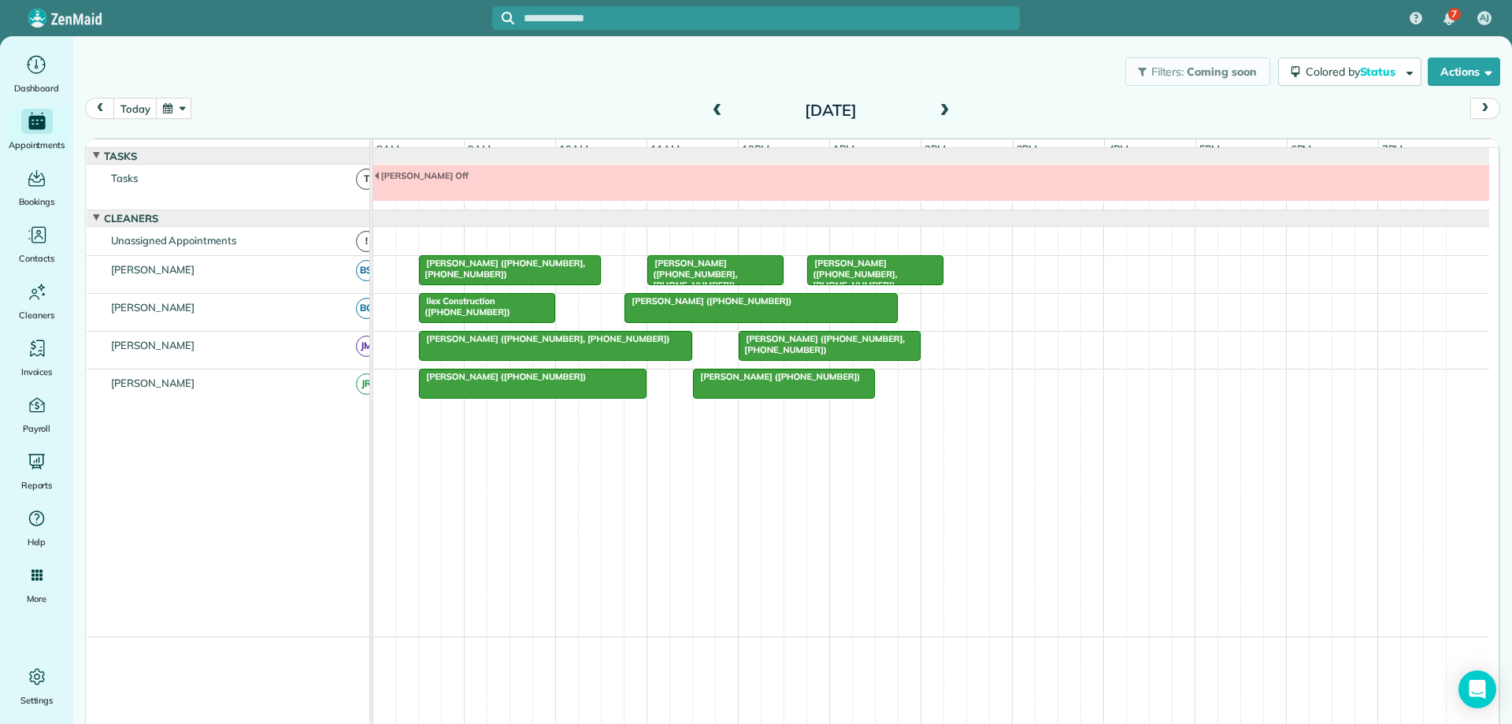
click at [941, 105] on span at bounding box center [943, 111] width 17 height 14
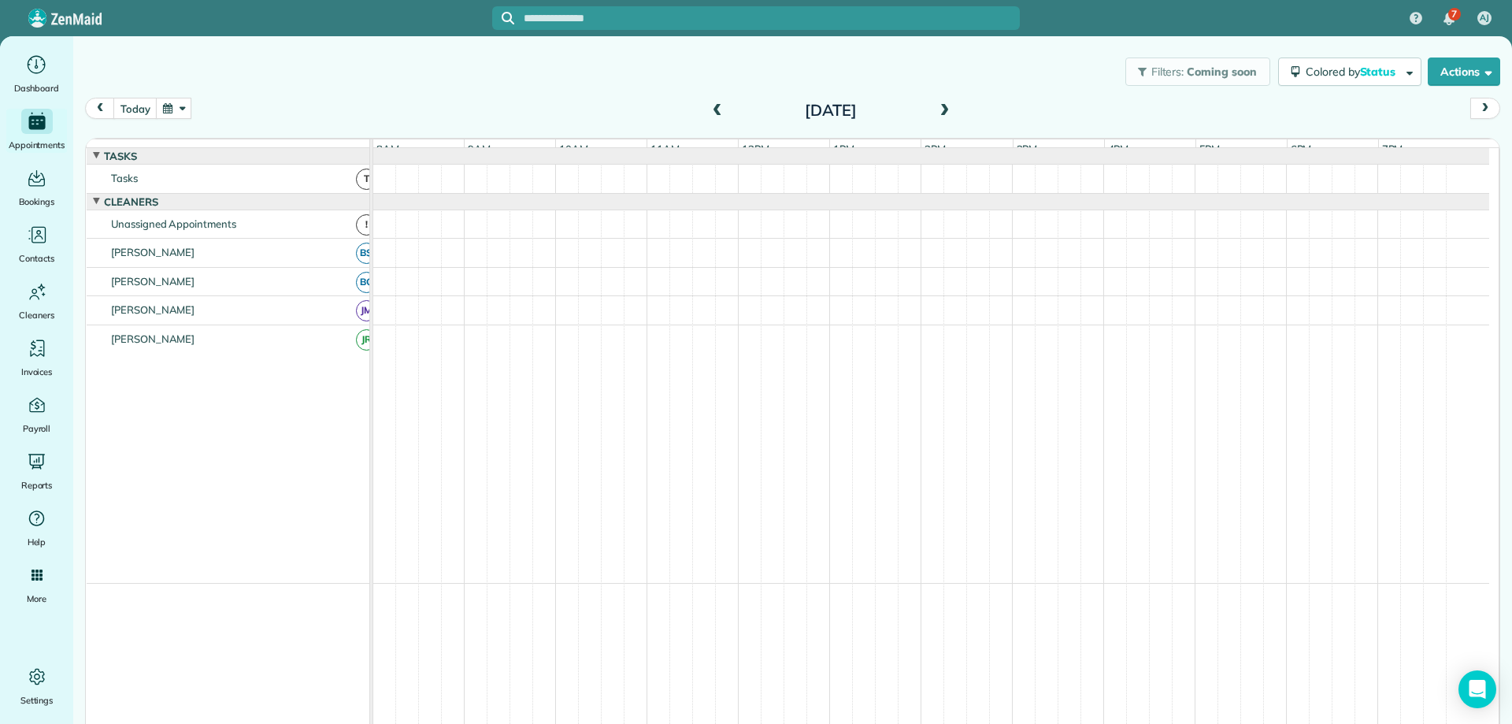
click at [939, 106] on span at bounding box center [943, 111] width 17 height 14
click at [939, 109] on span at bounding box center [943, 111] width 17 height 14
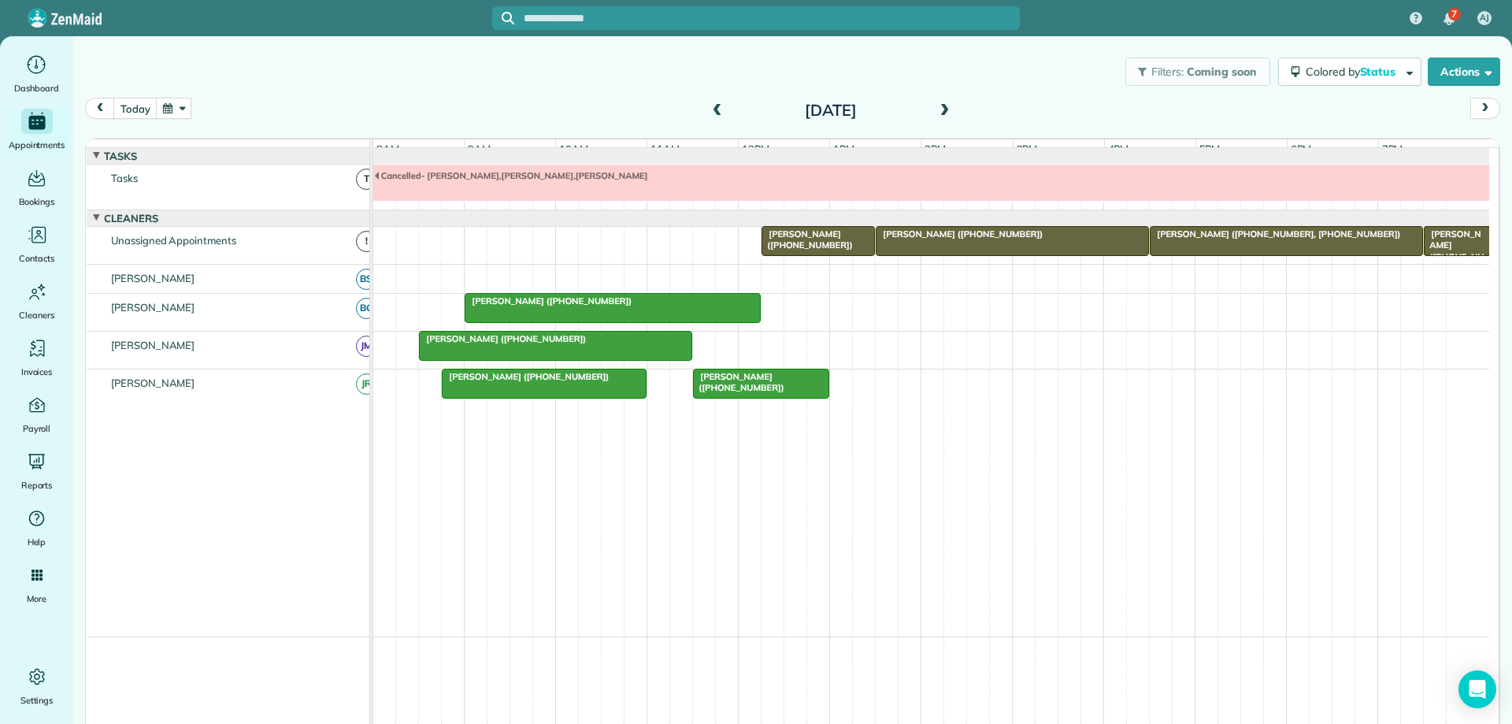
click at [939, 109] on span at bounding box center [943, 111] width 17 height 14
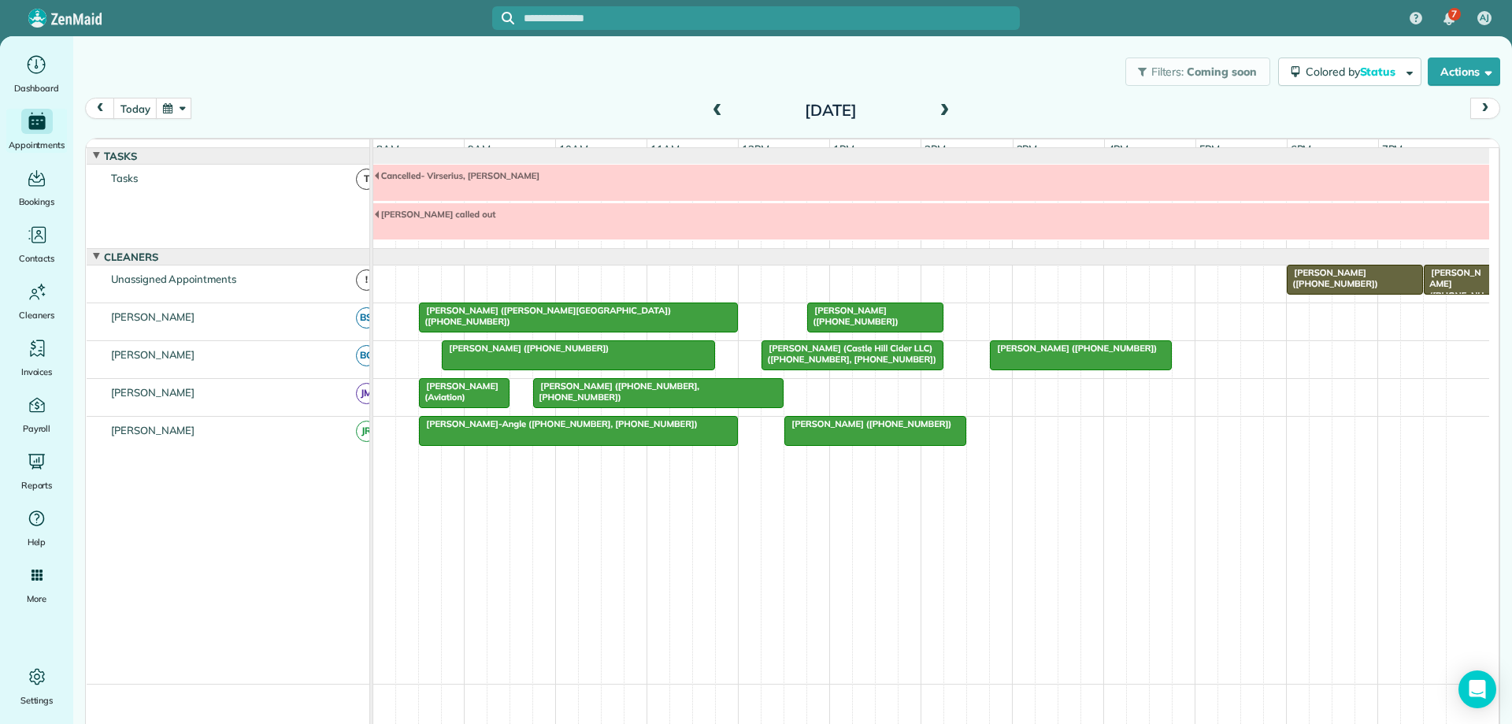
click at [939, 109] on span at bounding box center [943, 111] width 17 height 14
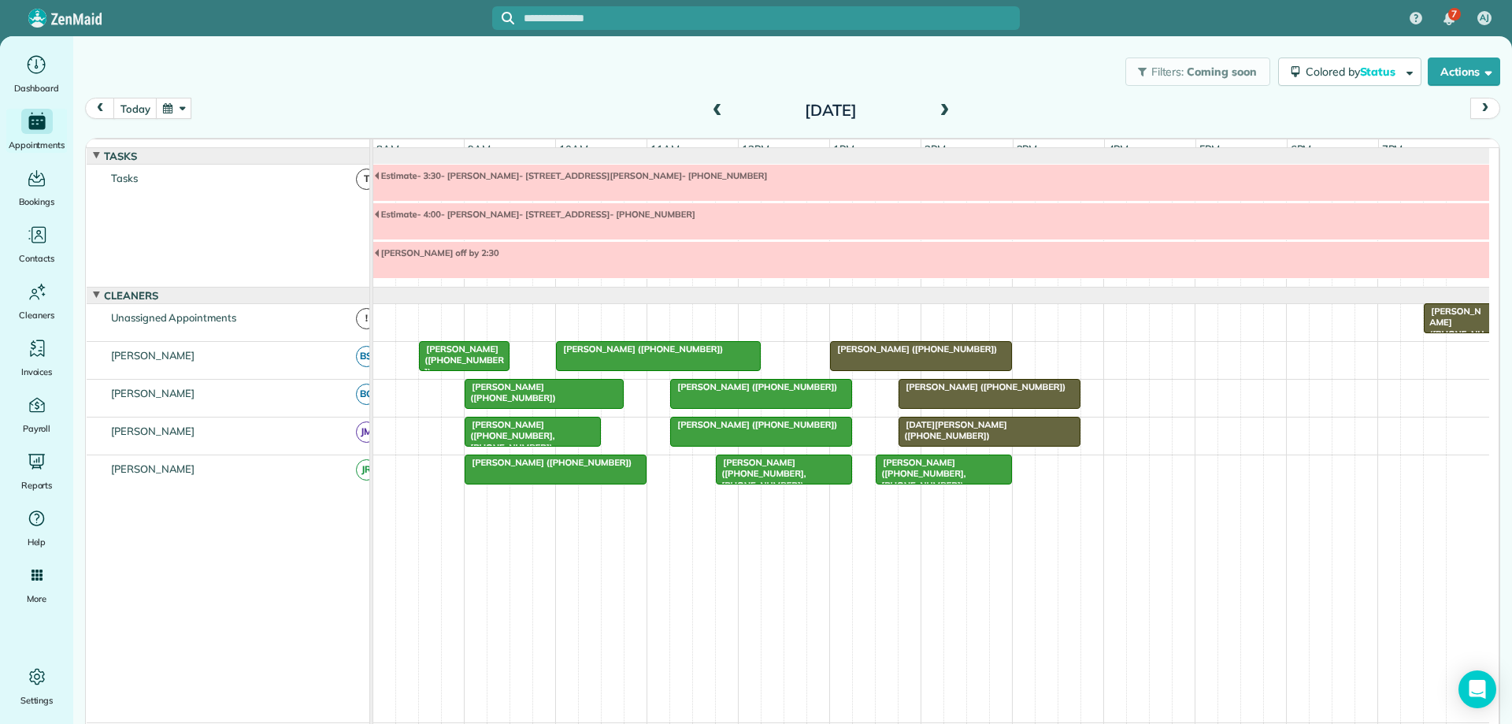
click at [939, 109] on span at bounding box center [943, 111] width 17 height 14
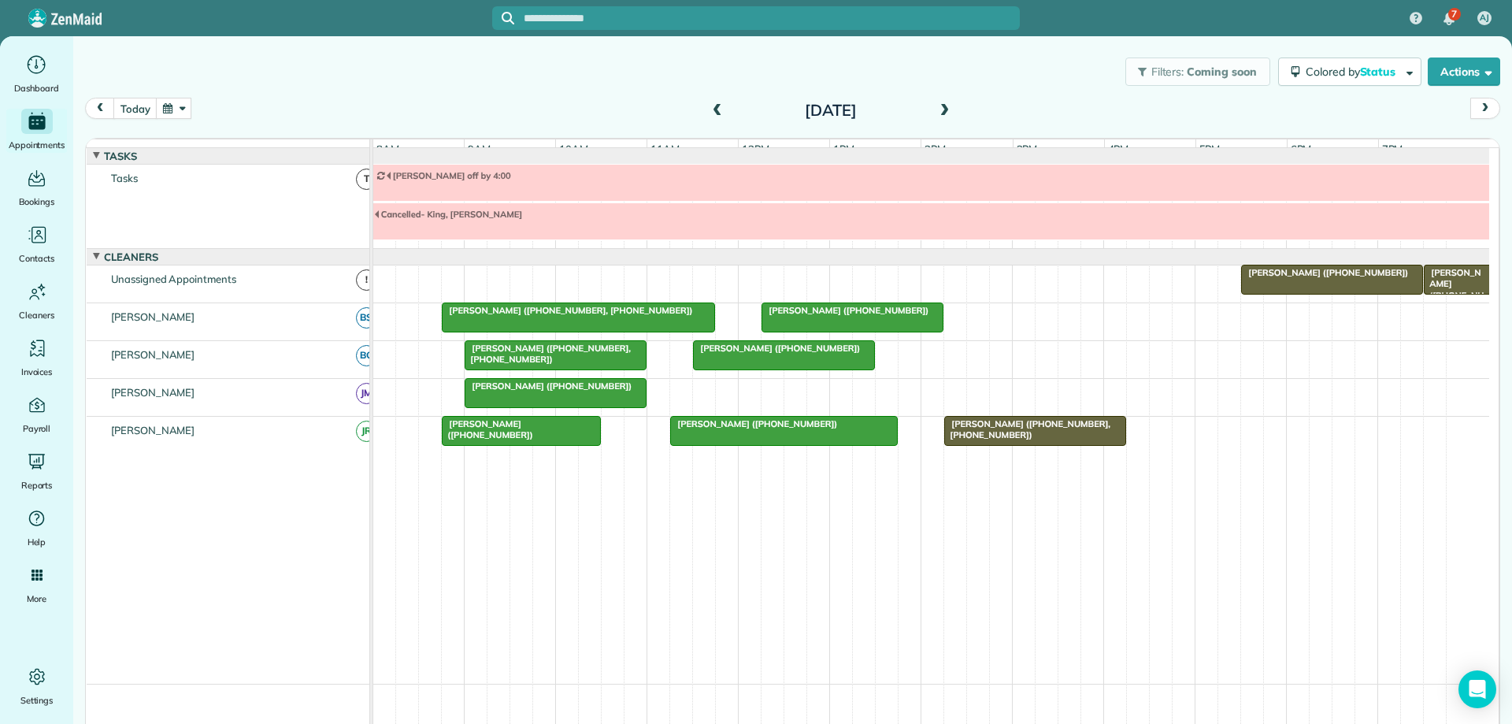
click at [709, 108] on span at bounding box center [717, 111] width 17 height 14
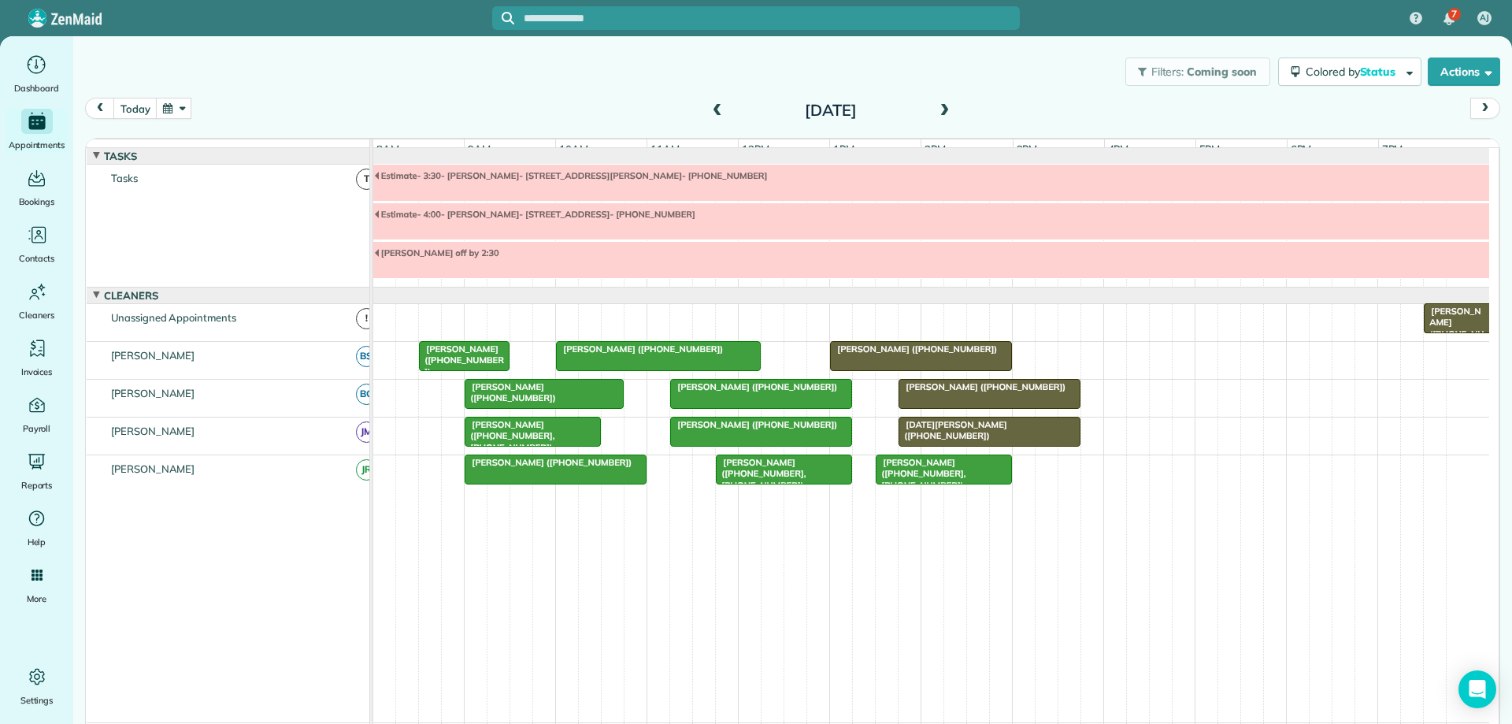
click at [935, 108] on span at bounding box center [943, 111] width 17 height 14
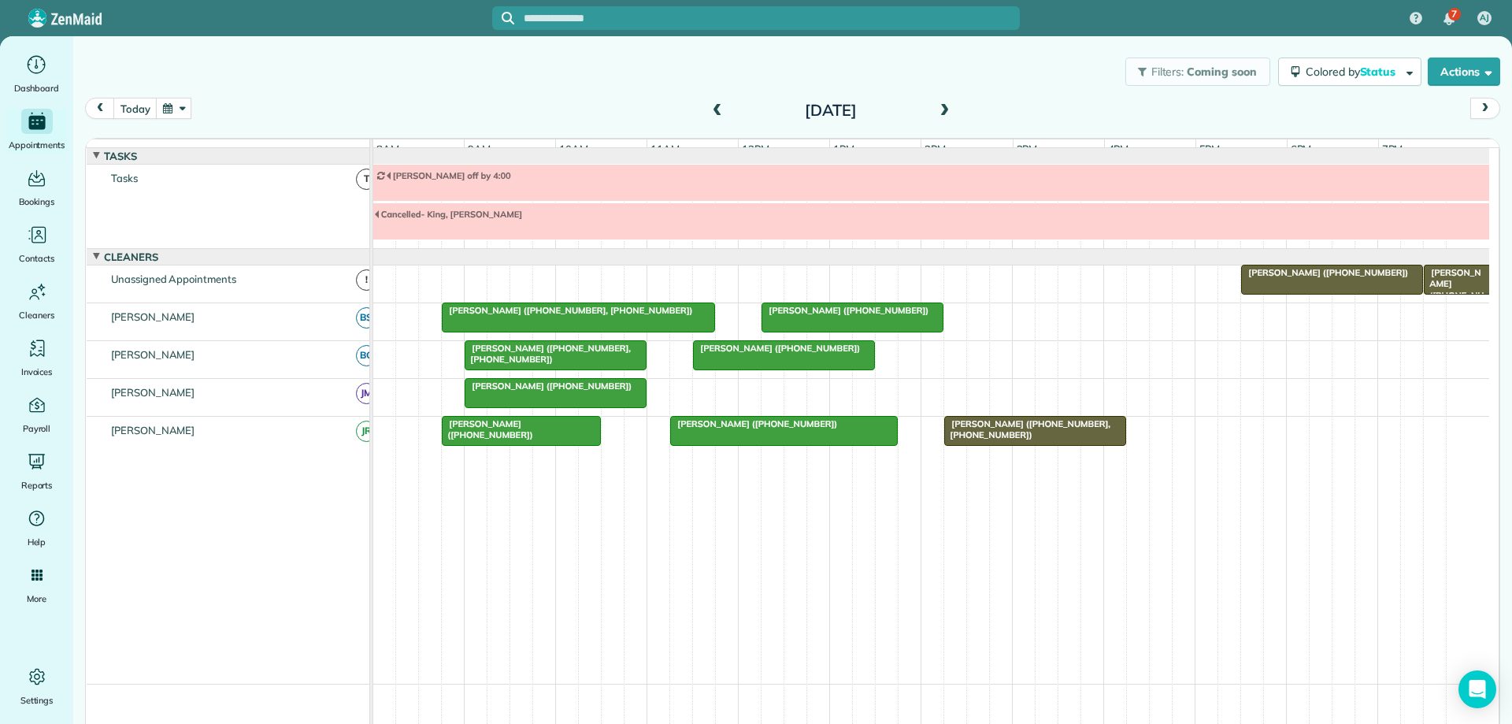
click at [935, 108] on span at bounding box center [943, 111] width 17 height 14
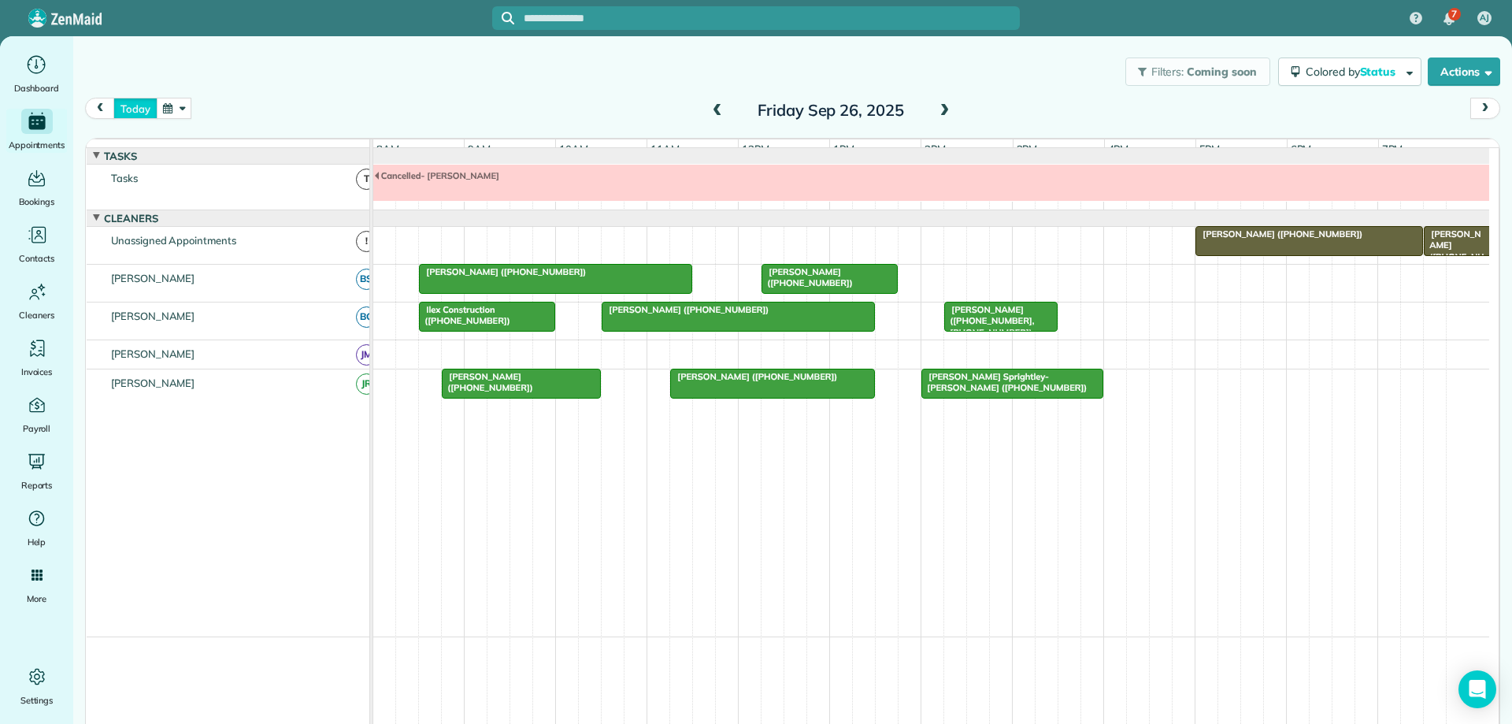
click at [138, 106] on button "today" at bounding box center [134, 108] width 43 height 21
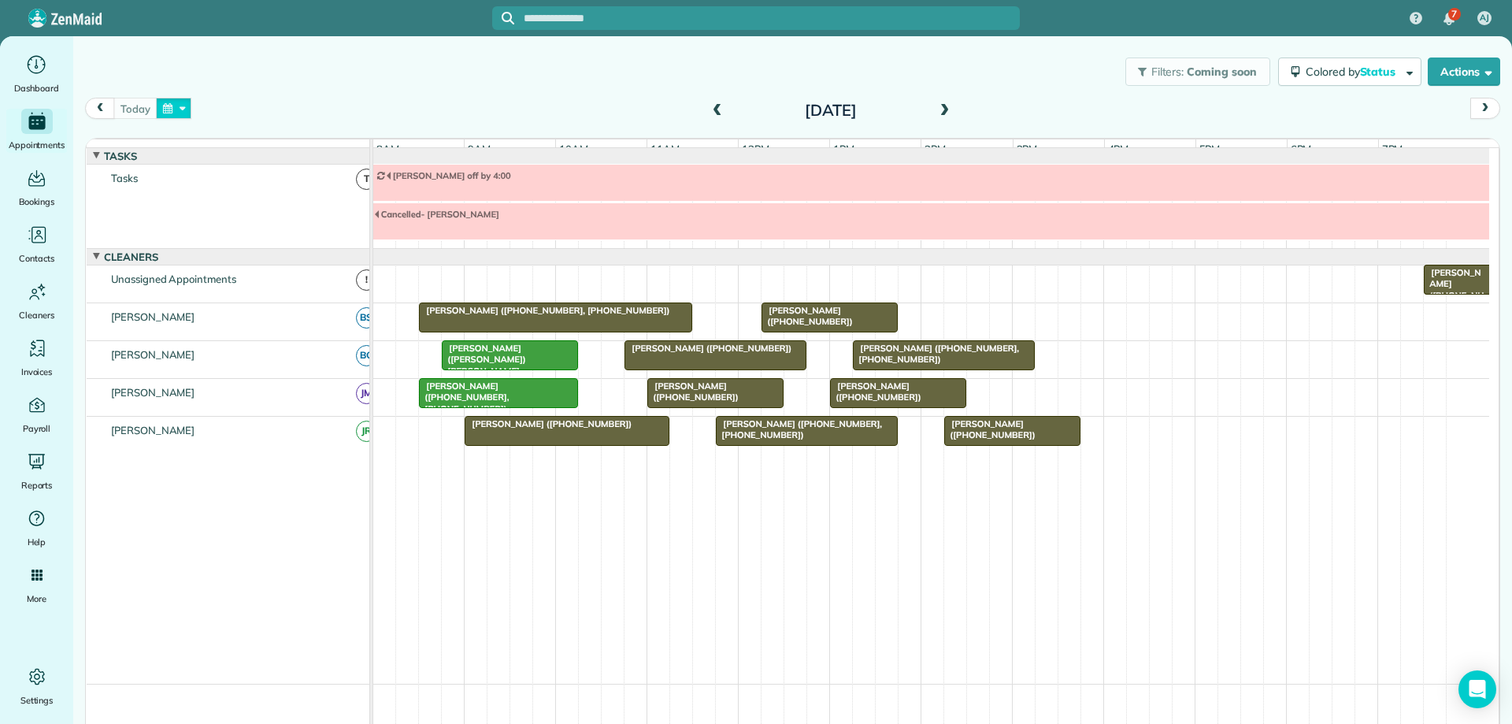
click at [183, 110] on button "button" at bounding box center [174, 108] width 36 height 21
click at [499, 69] on div "Filters: Coming soon Colored by Status Color by Cleaner Color by Team Color by …" at bounding box center [792, 72] width 1439 height 52
click at [648, 443] on div at bounding box center [566, 431] width 203 height 28
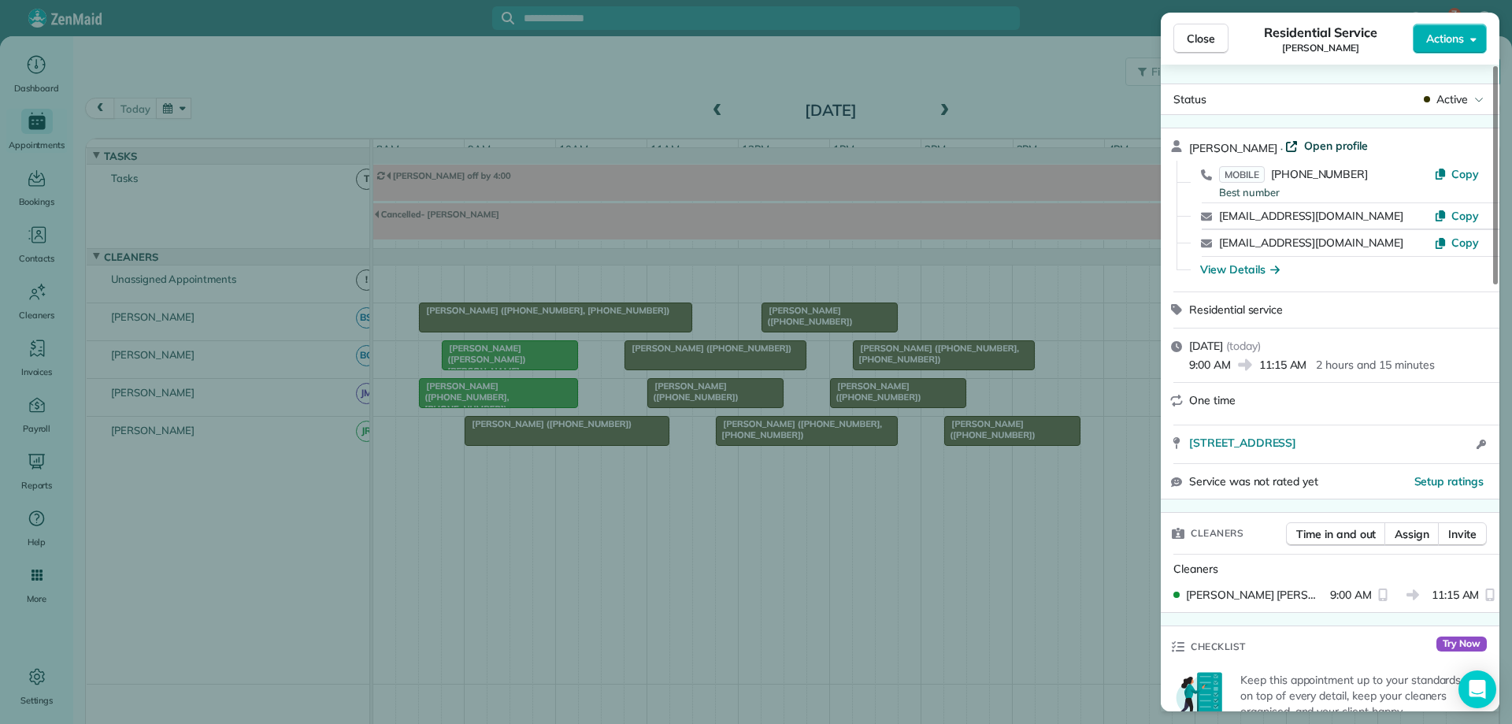
click at [1335, 147] on span "Open profile" at bounding box center [1336, 146] width 64 height 16
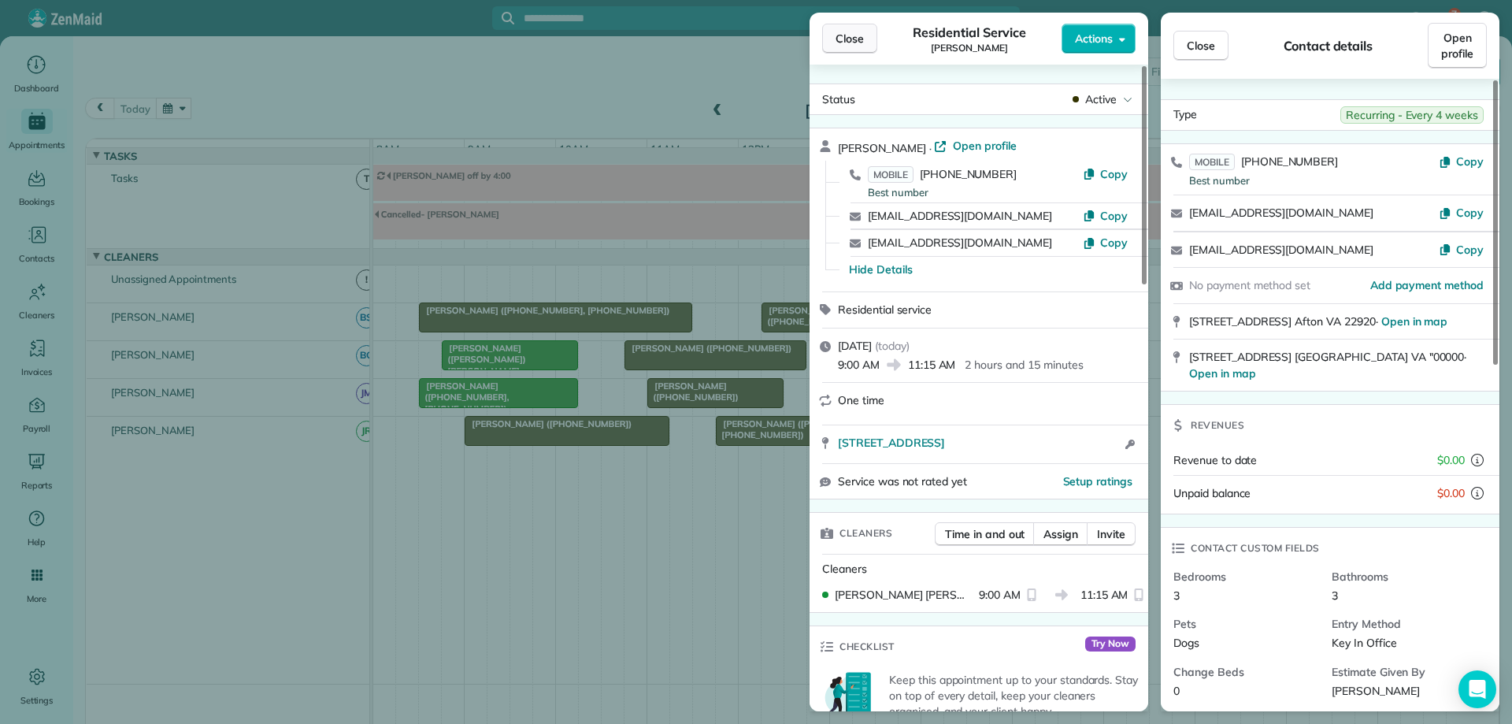
click at [840, 38] on span "Close" at bounding box center [849, 39] width 28 height 16
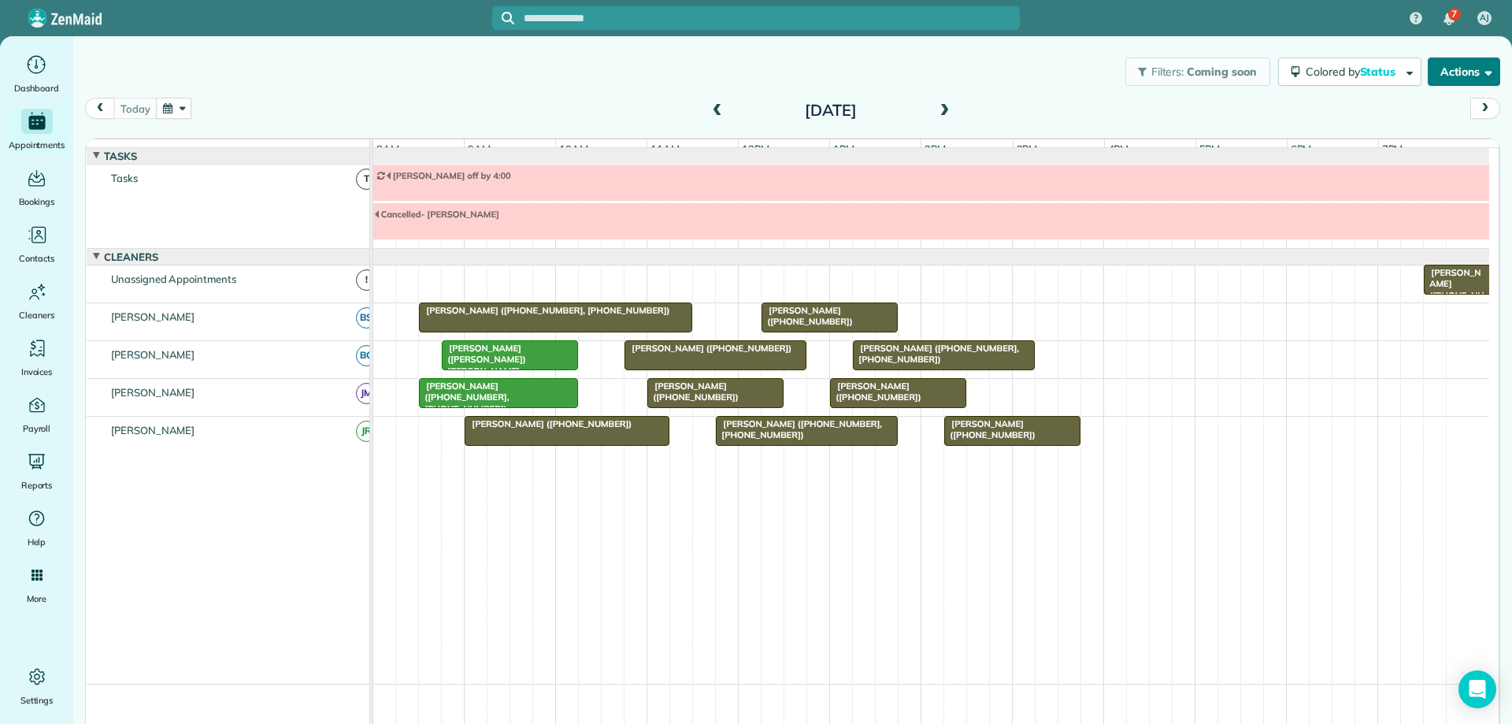
click at [1466, 73] on button "Actions" at bounding box center [1464, 71] width 72 height 28
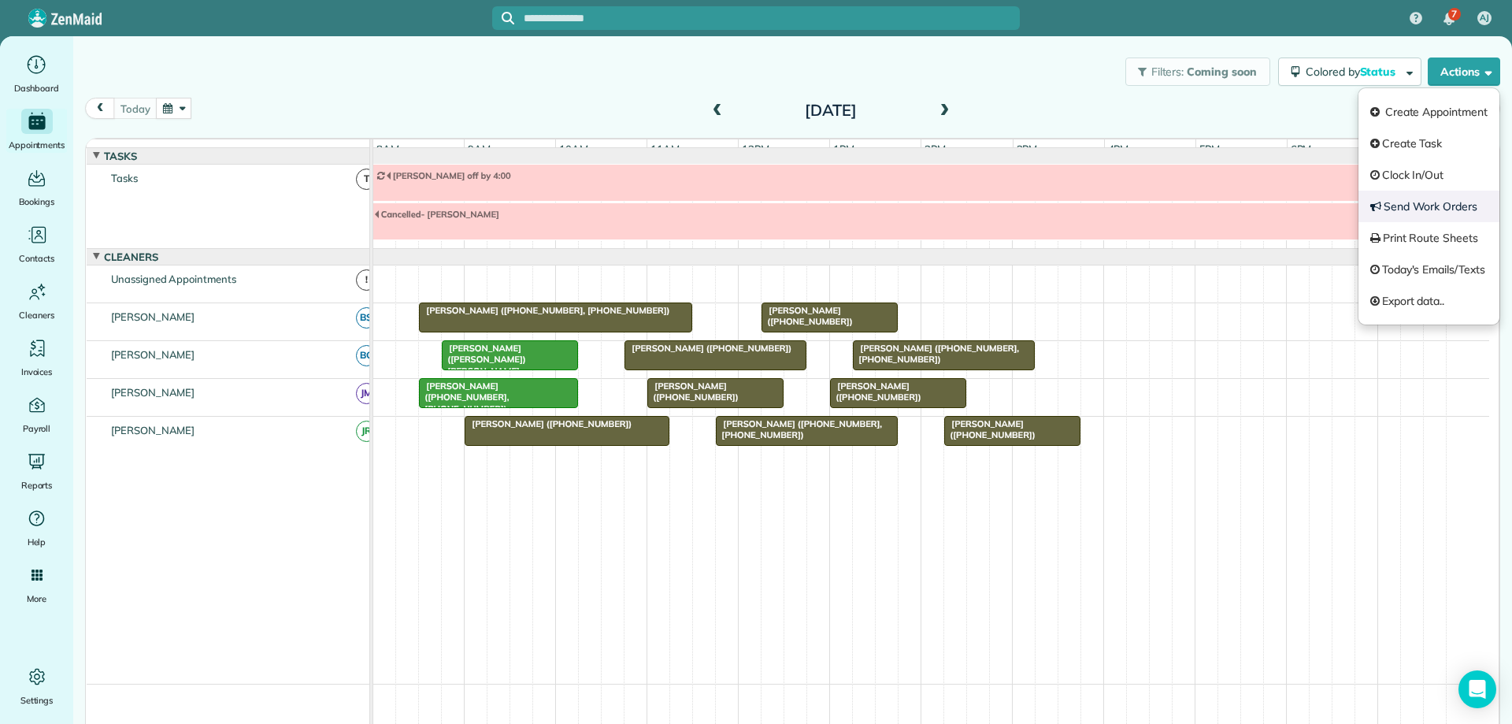
click at [1435, 213] on link "Send Work Orders" at bounding box center [1428, 206] width 141 height 31
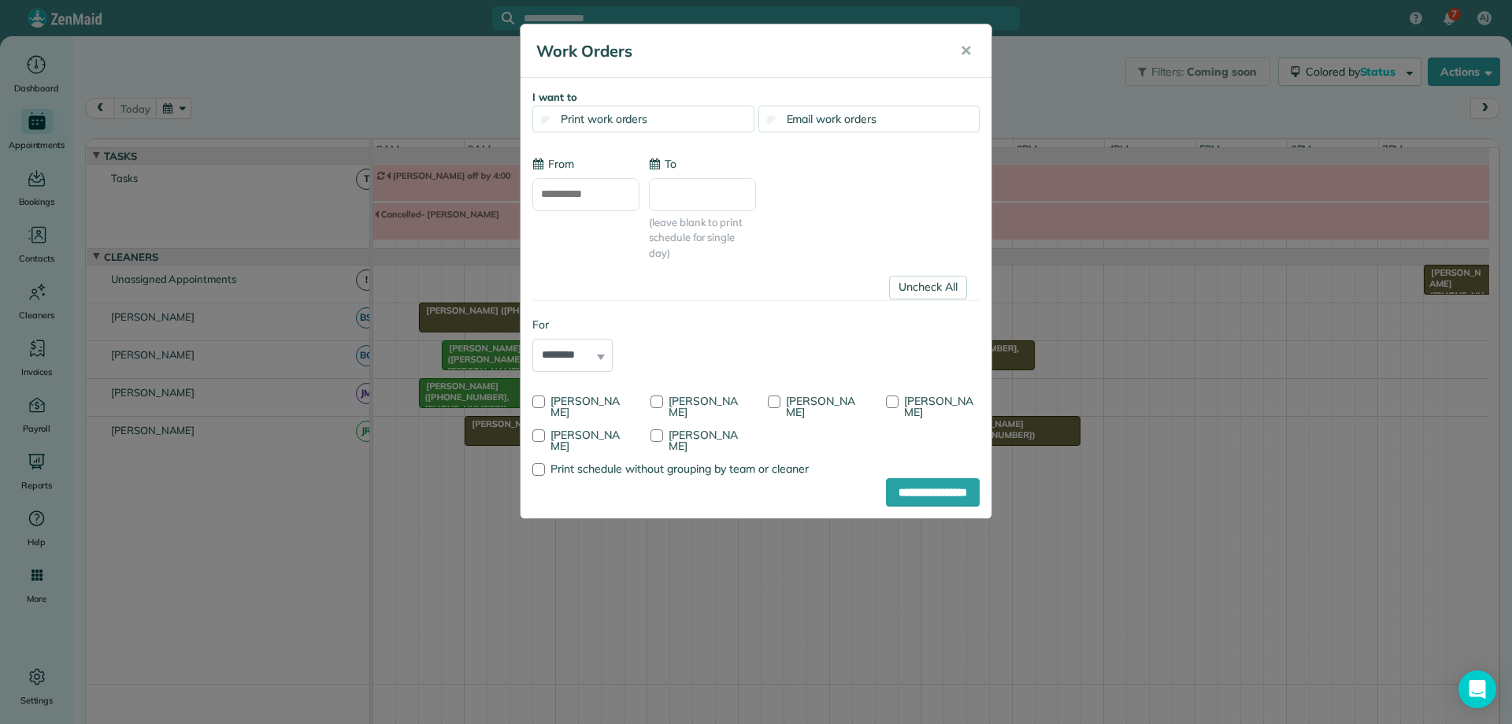
type input "**********"
click at [918, 287] on link "Uncheck All" at bounding box center [928, 288] width 78 height 24
click at [772, 406] on div at bounding box center [774, 401] width 13 height 13
click at [902, 497] on input "**********" at bounding box center [933, 492] width 94 height 28
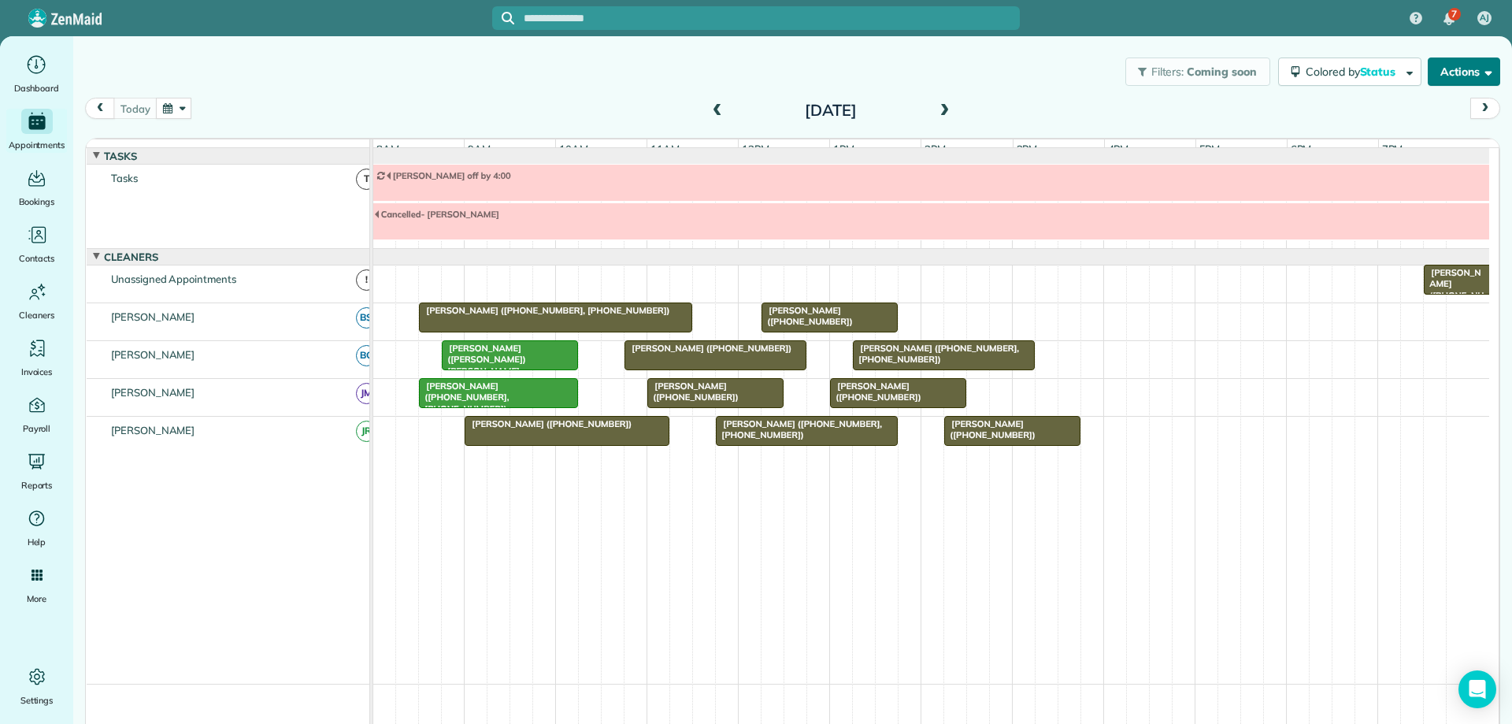
click at [1432, 78] on button "Actions" at bounding box center [1464, 71] width 72 height 28
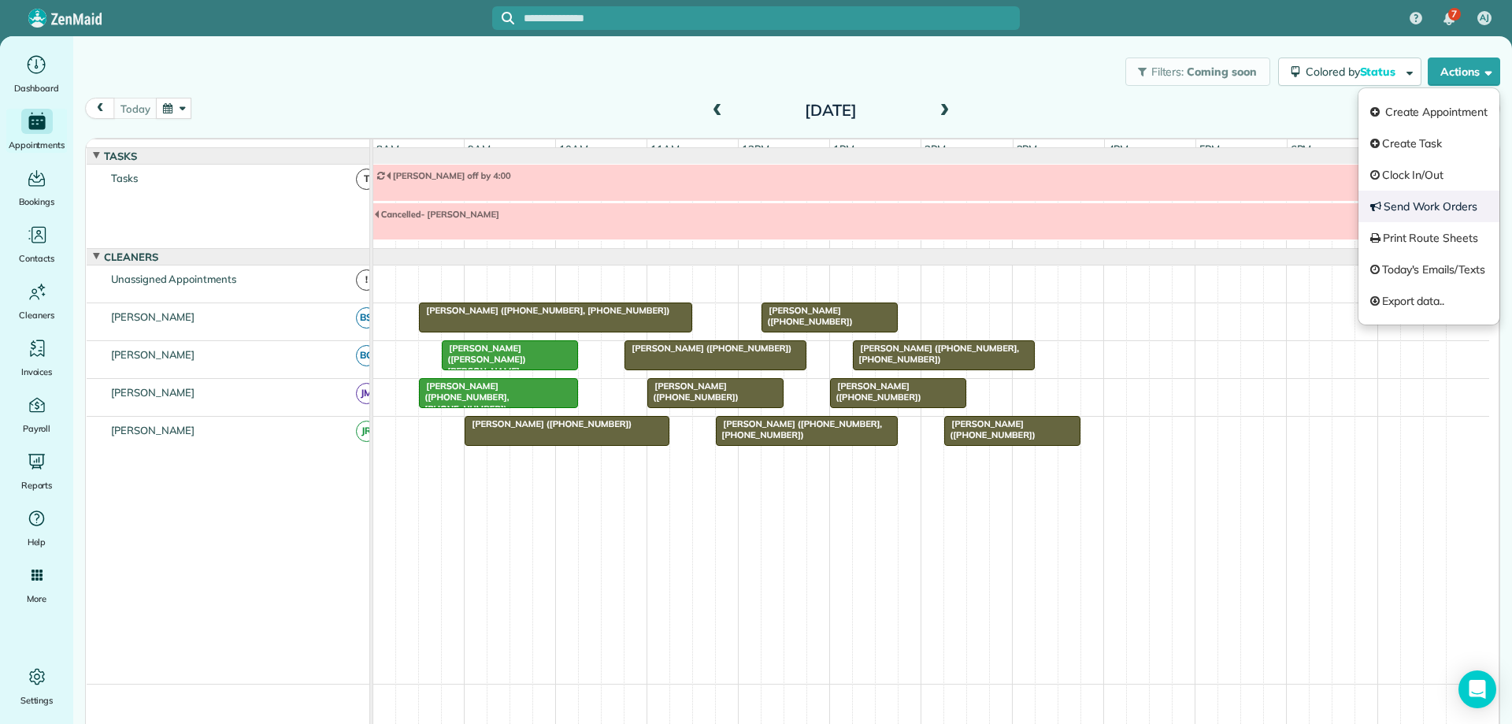
click at [1429, 202] on link "Send Work Orders" at bounding box center [1428, 206] width 141 height 31
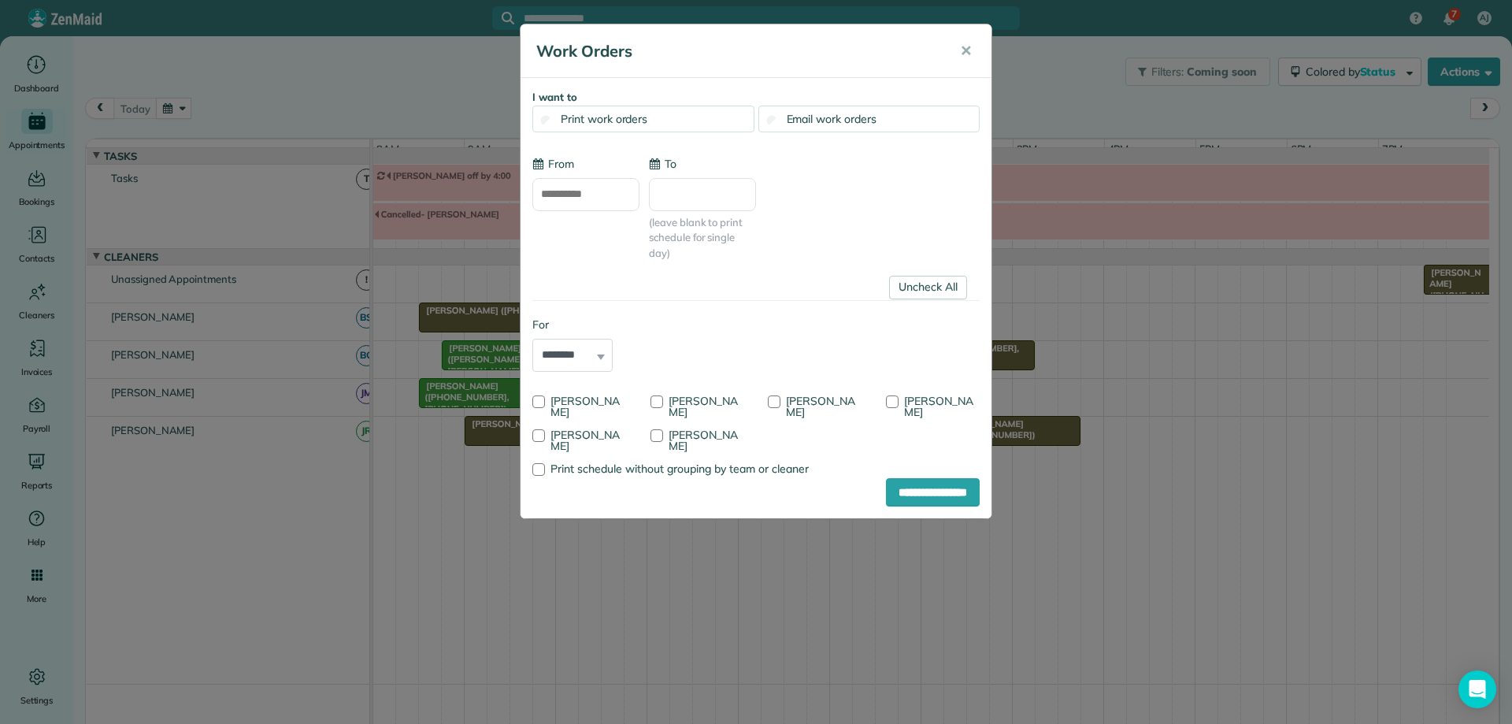
type input "**********"
click at [943, 291] on link "Uncheck All" at bounding box center [928, 288] width 78 height 24
click at [772, 402] on div at bounding box center [774, 401] width 13 height 13
click at [894, 495] on input "**********" at bounding box center [933, 492] width 94 height 28
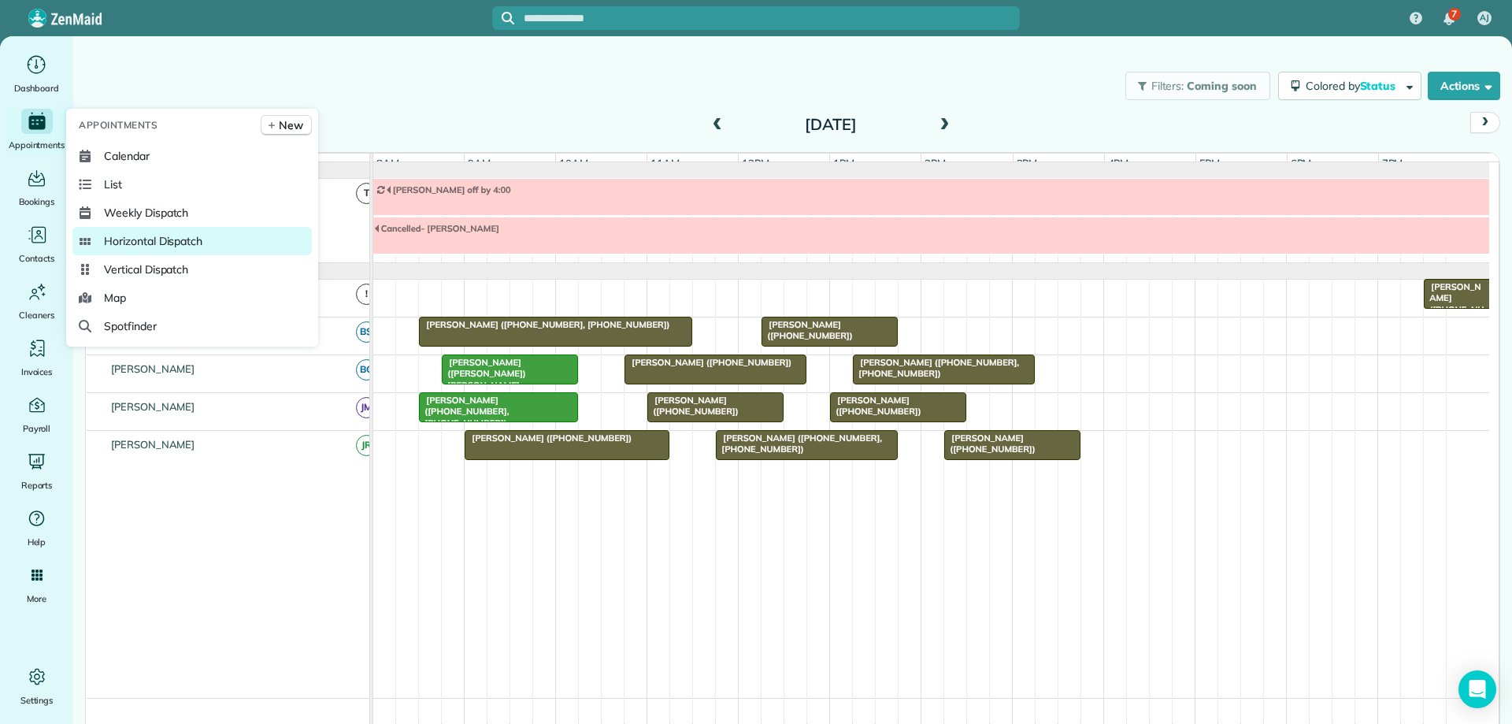
click at [217, 233] on link "Horizontal Dispatch" at bounding box center [191, 241] width 239 height 28
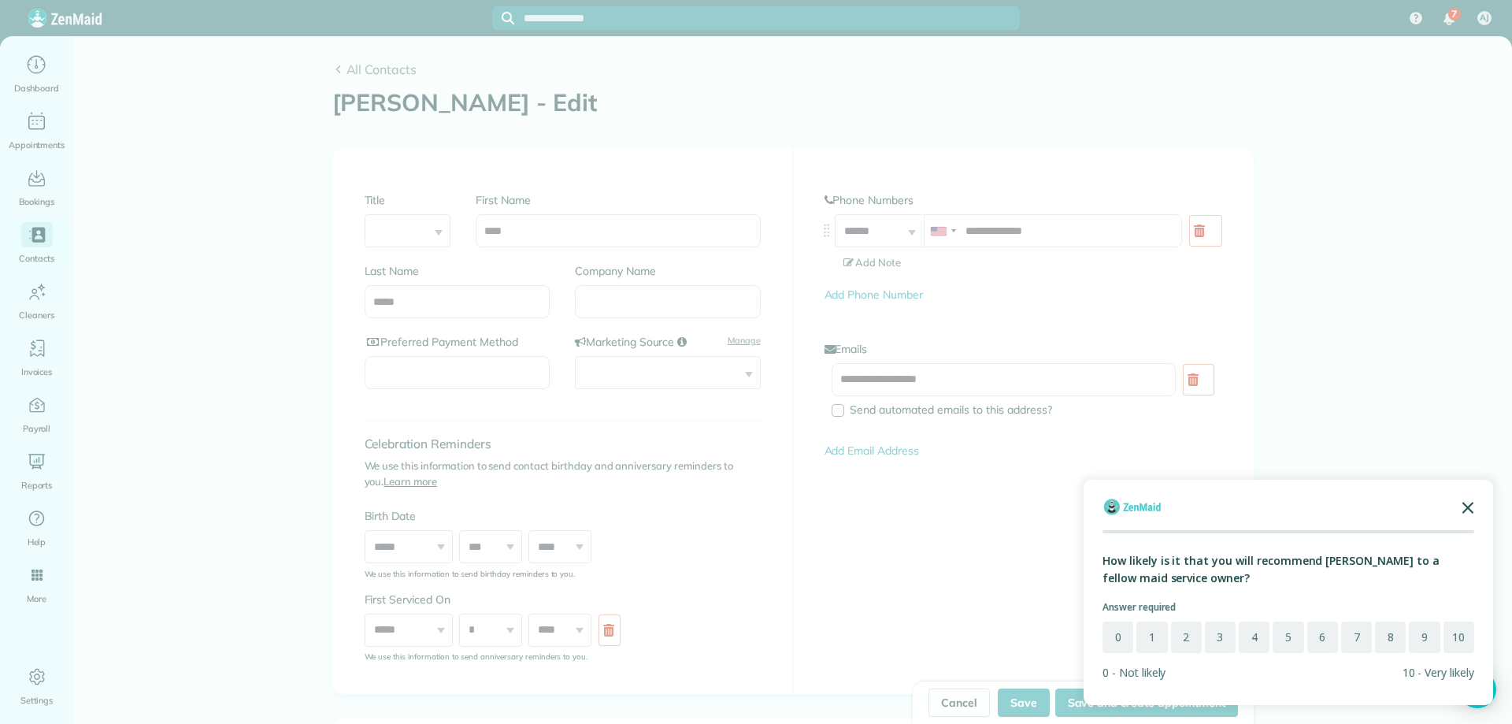
click at [1469, 503] on icon "Close the survey" at bounding box center [1467, 506] width 31 height 31
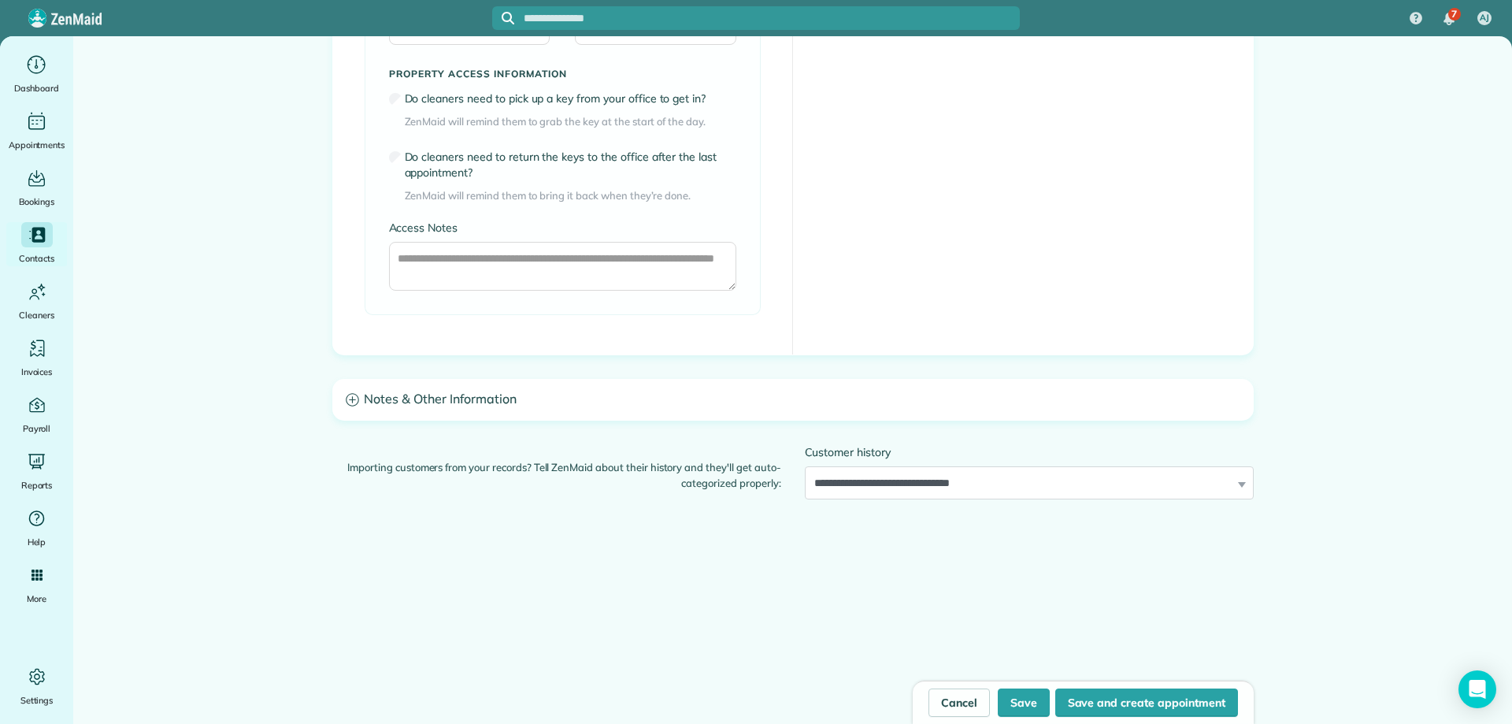
scroll to position [1181, 0]
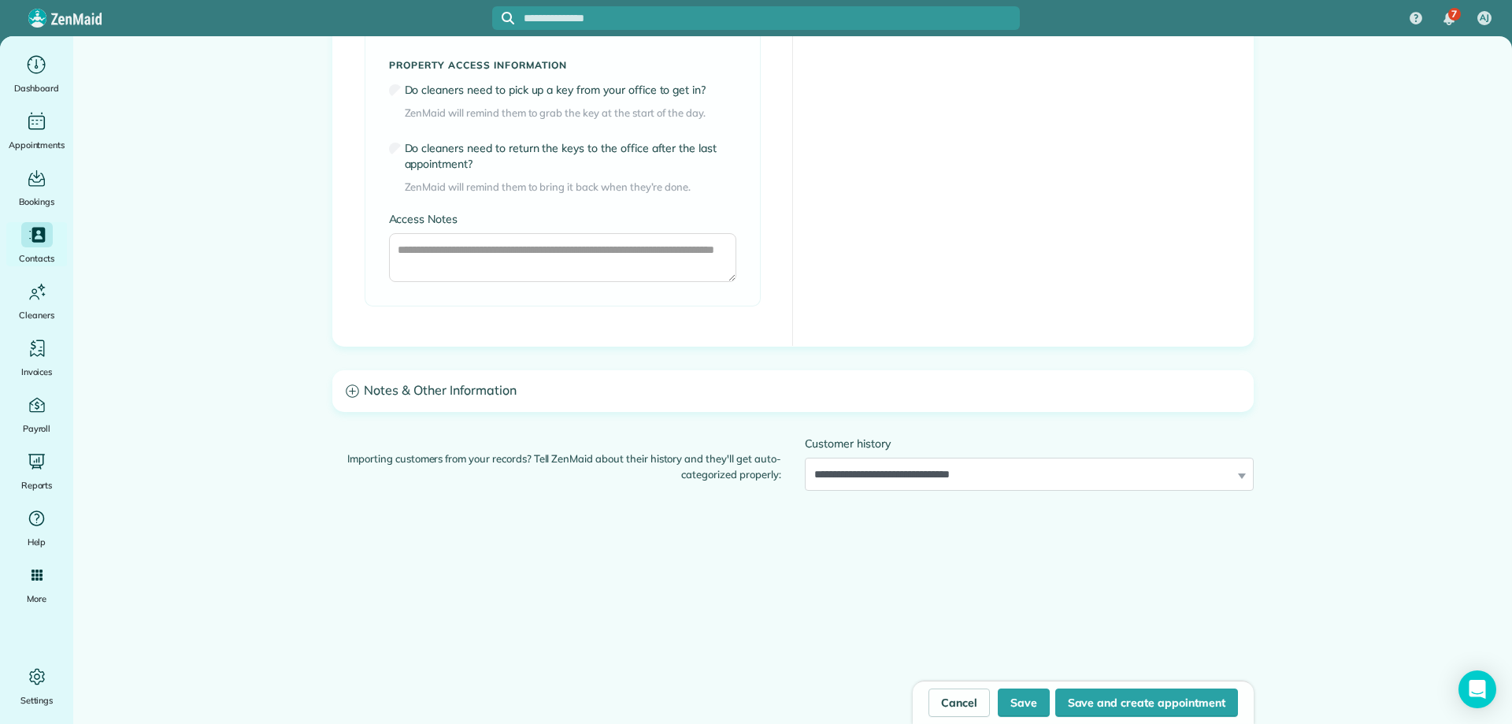
click at [903, 396] on h3 "Notes & Other Information" at bounding box center [793, 391] width 920 height 40
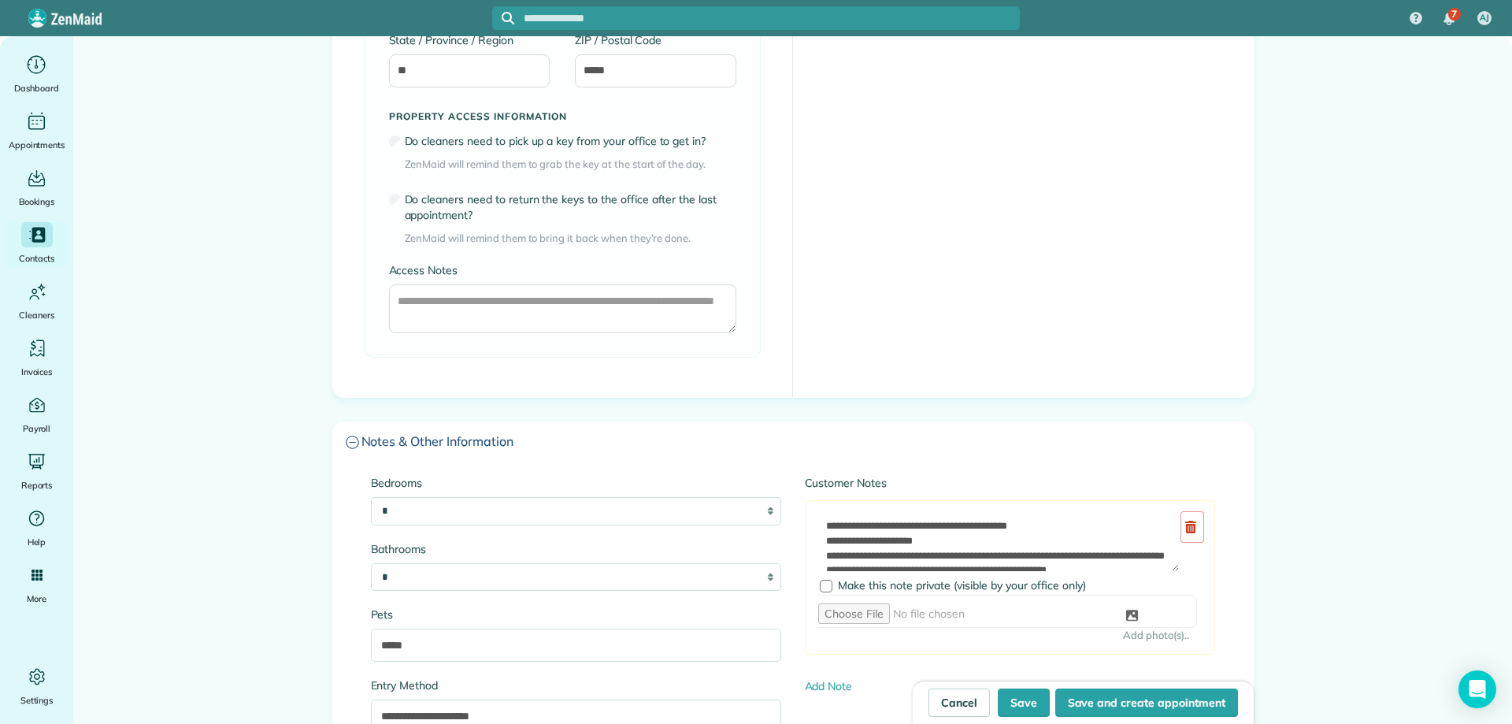
scroll to position [1102, 0]
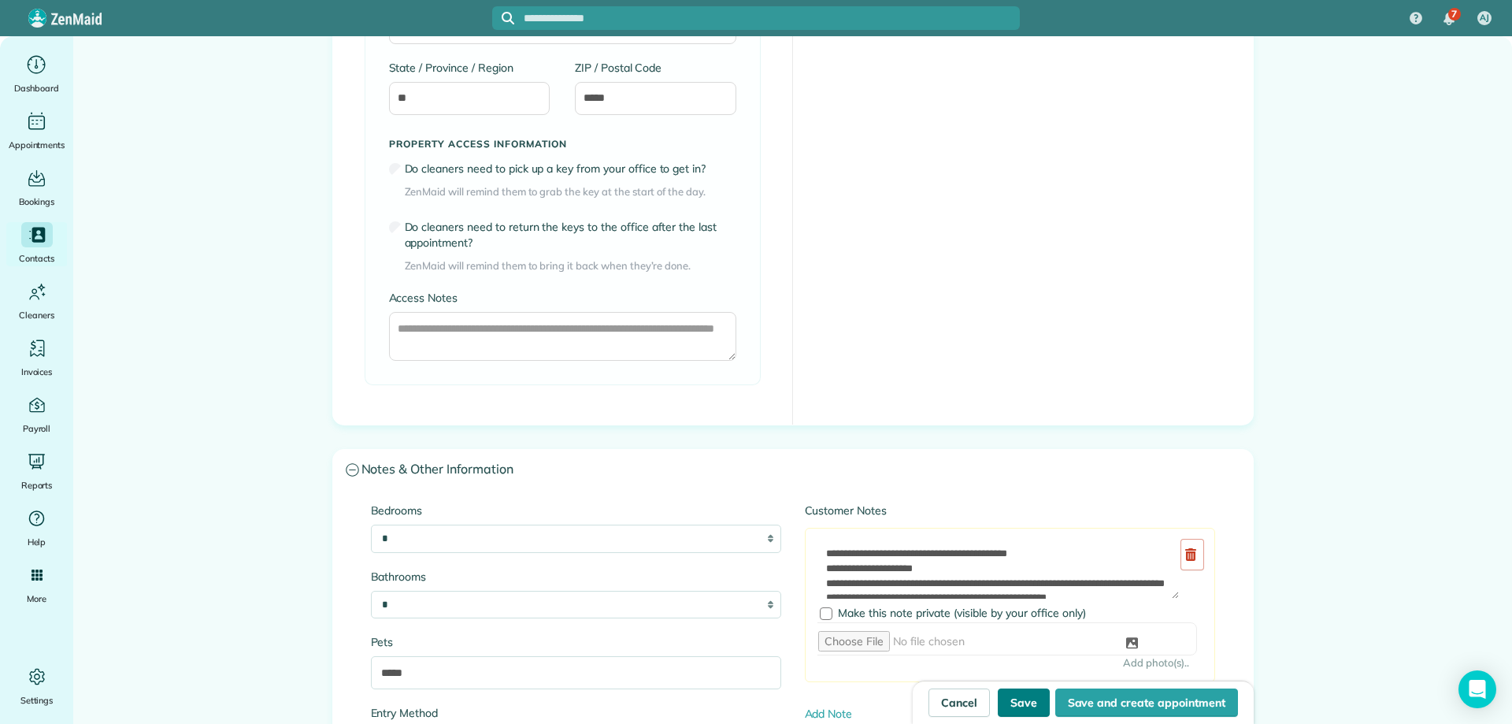
click at [1016, 696] on button "Save" at bounding box center [1024, 702] width 52 height 28
type input "**********"
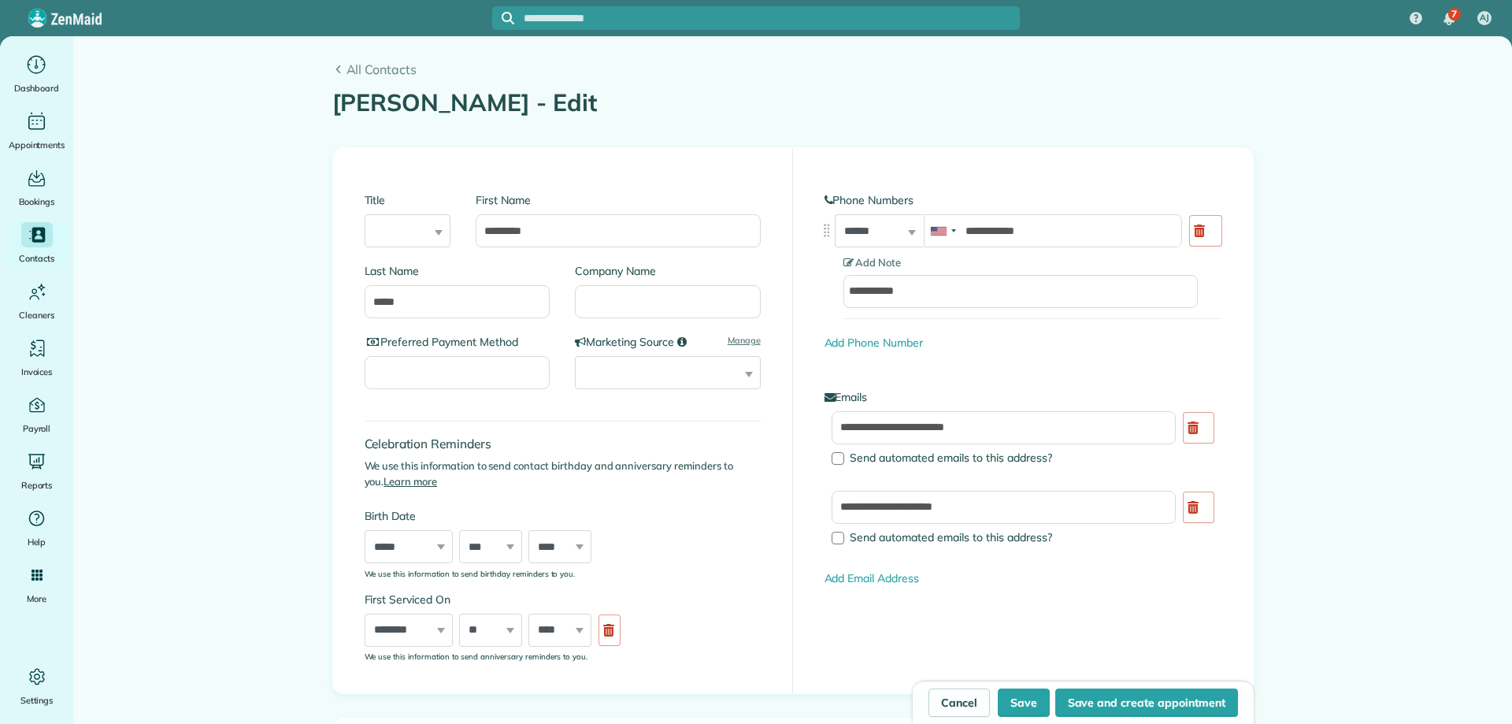
type input "**********"
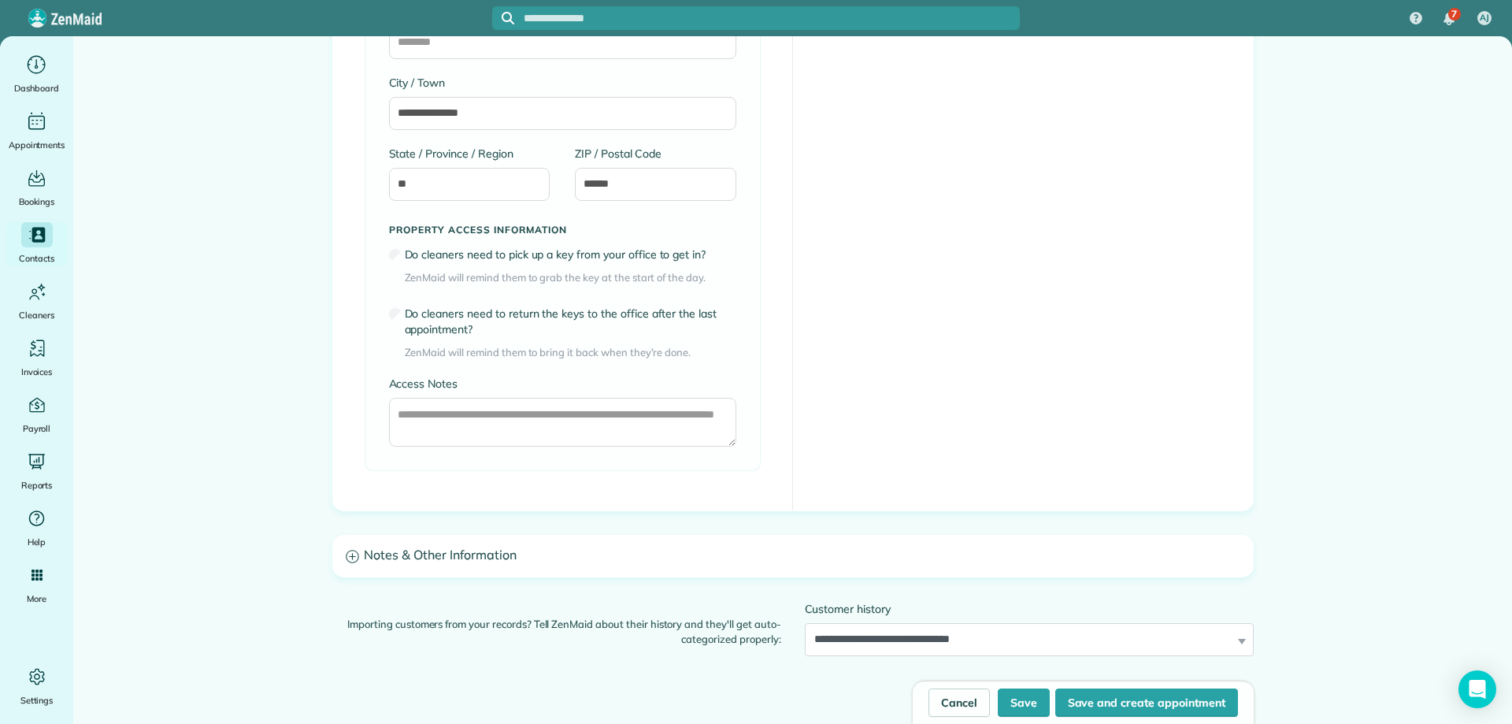
scroll to position [1847, 0]
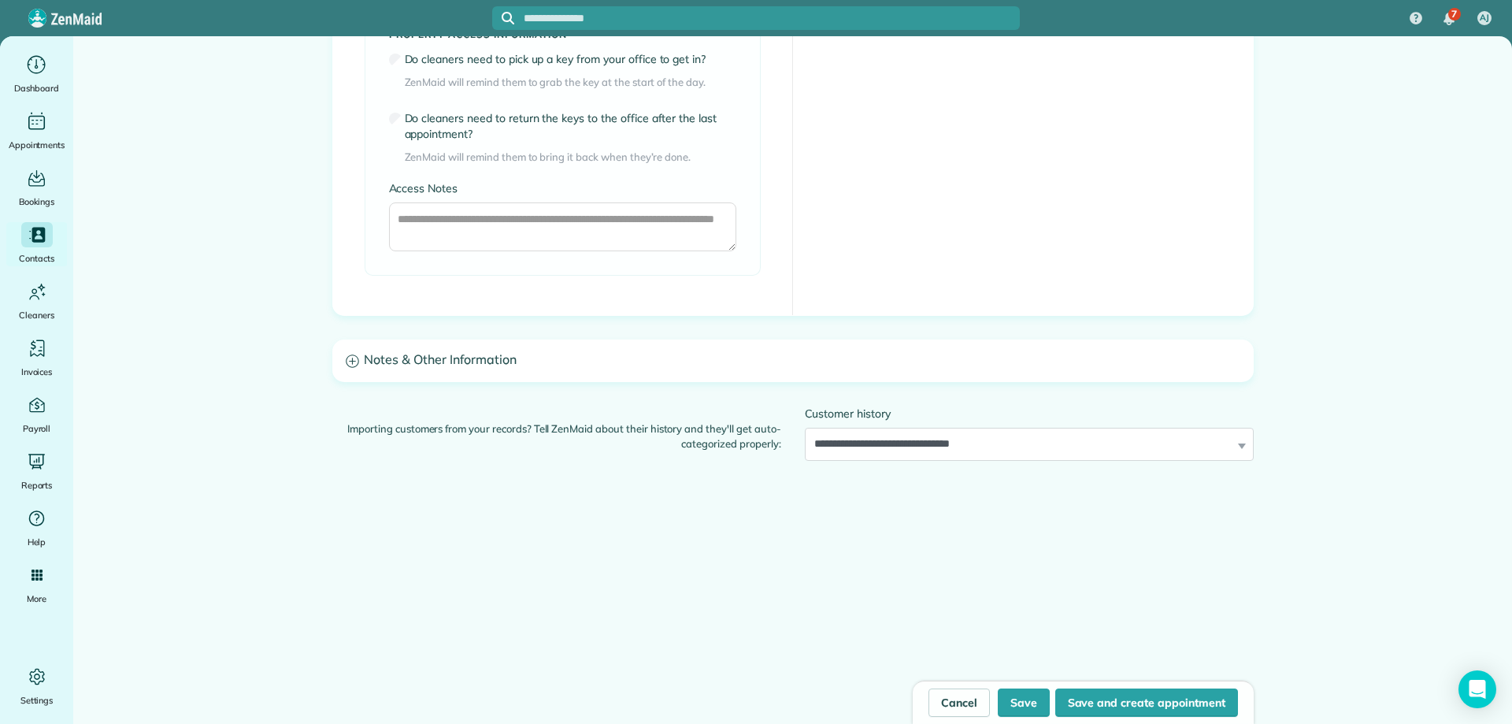
click at [748, 358] on h3 "Notes & Other Information" at bounding box center [793, 360] width 920 height 40
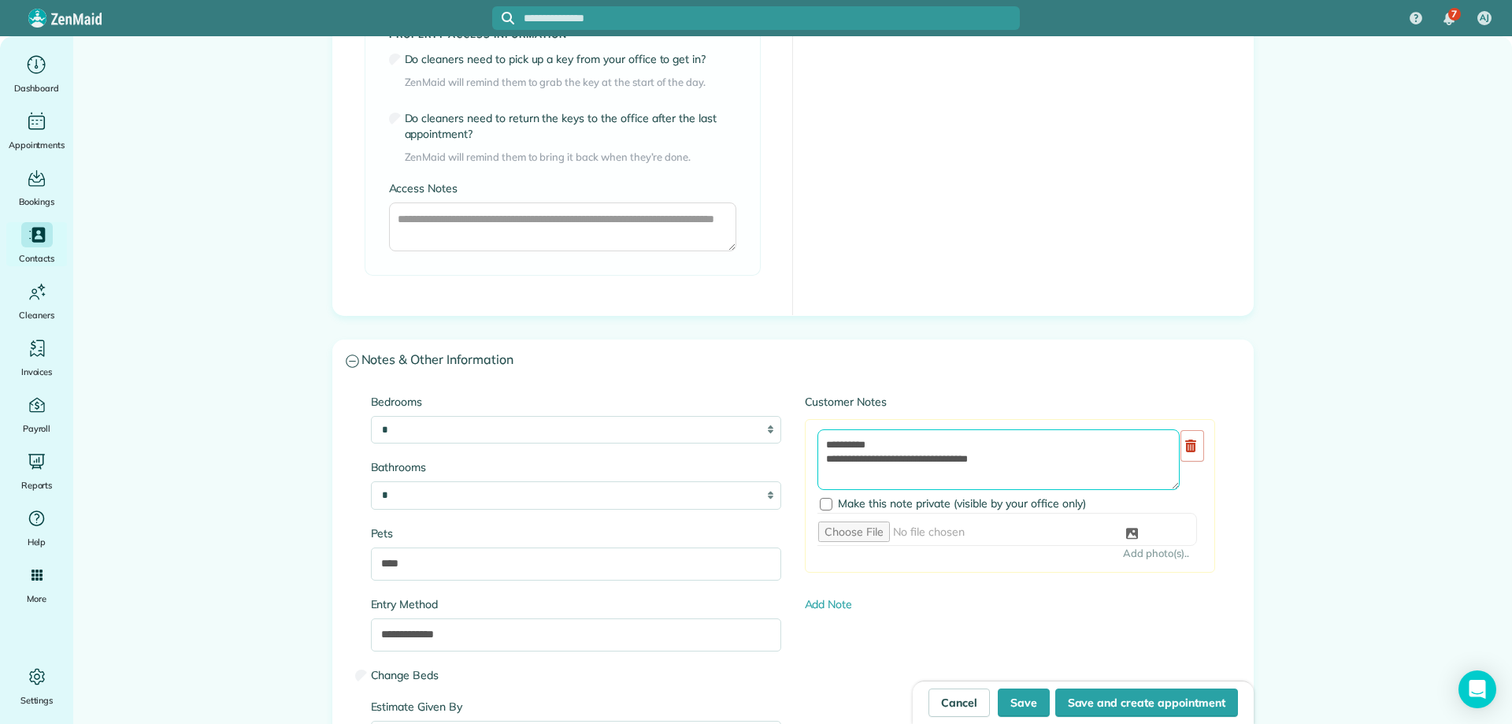
click at [820, 443] on textarea "**********" at bounding box center [998, 459] width 362 height 61
click at [824, 442] on textarea "**********" at bounding box center [998, 459] width 362 height 61
click at [933, 448] on textarea "**********" at bounding box center [998, 459] width 362 height 61
click at [936, 445] on textarea "**********" at bounding box center [998, 459] width 362 height 61
click at [865, 472] on textarea "**********" at bounding box center [998, 459] width 362 height 61
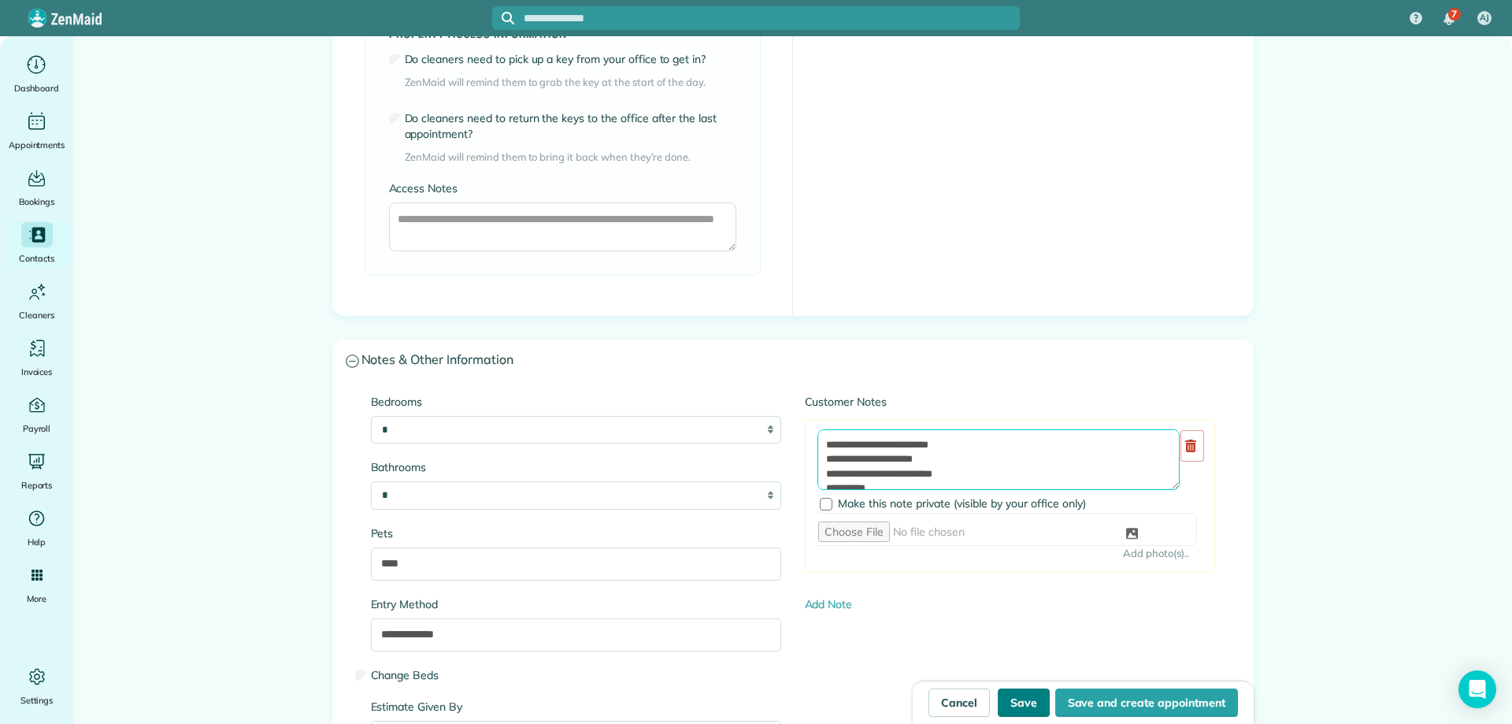
type textarea "**********"
click at [1025, 695] on button "Save" at bounding box center [1024, 702] width 52 height 28
type input "**********"
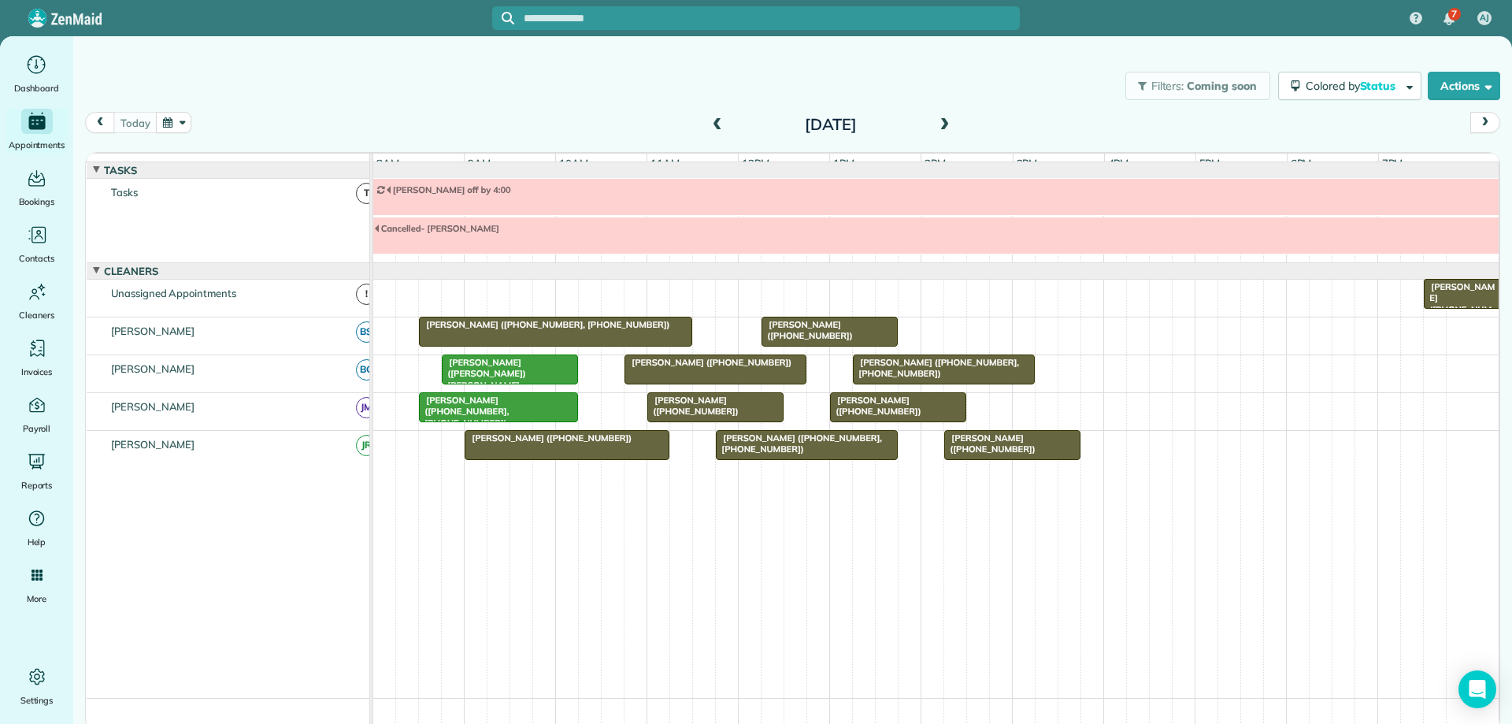
click at [584, 443] on span "[PERSON_NAME] ([PHONE_NUMBER])" at bounding box center [548, 437] width 169 height 11
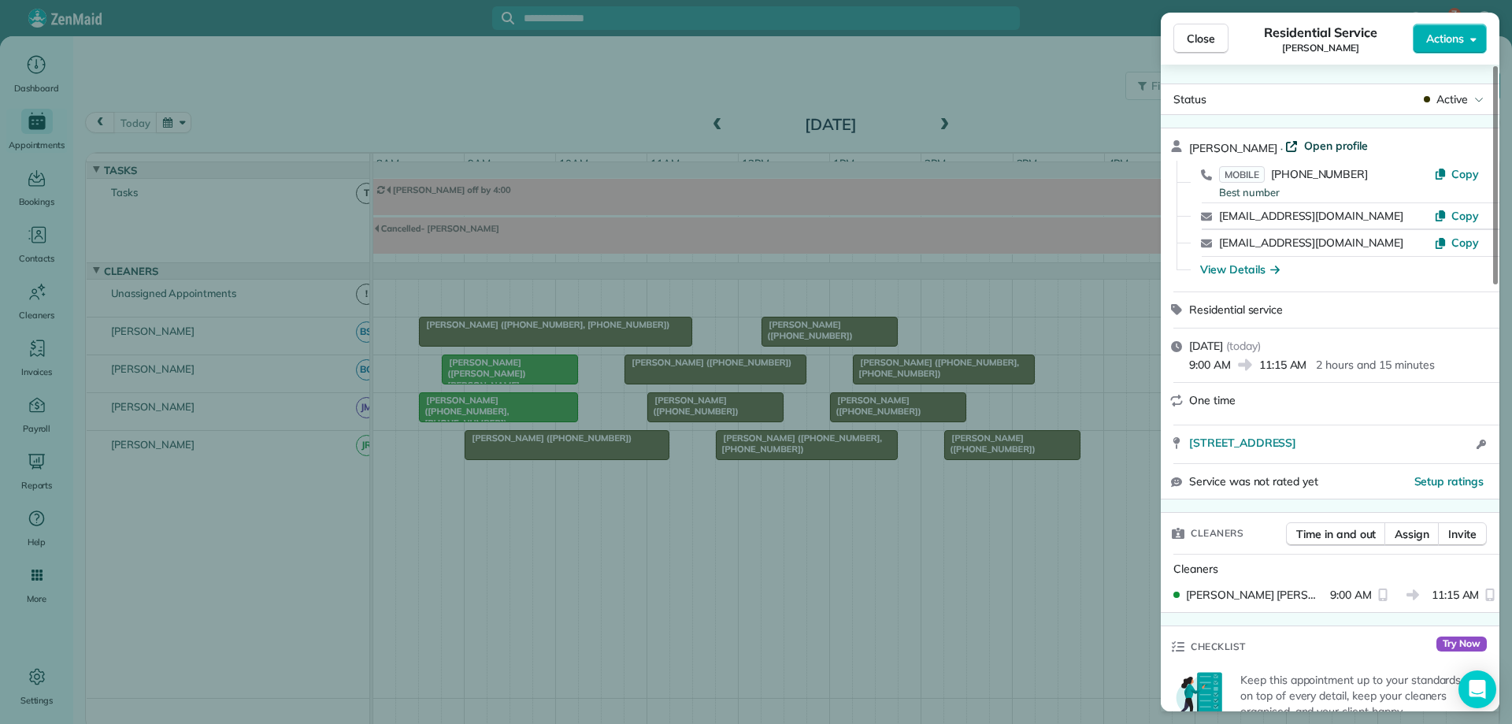
click at [1344, 152] on span "Open profile" at bounding box center [1336, 146] width 64 height 16
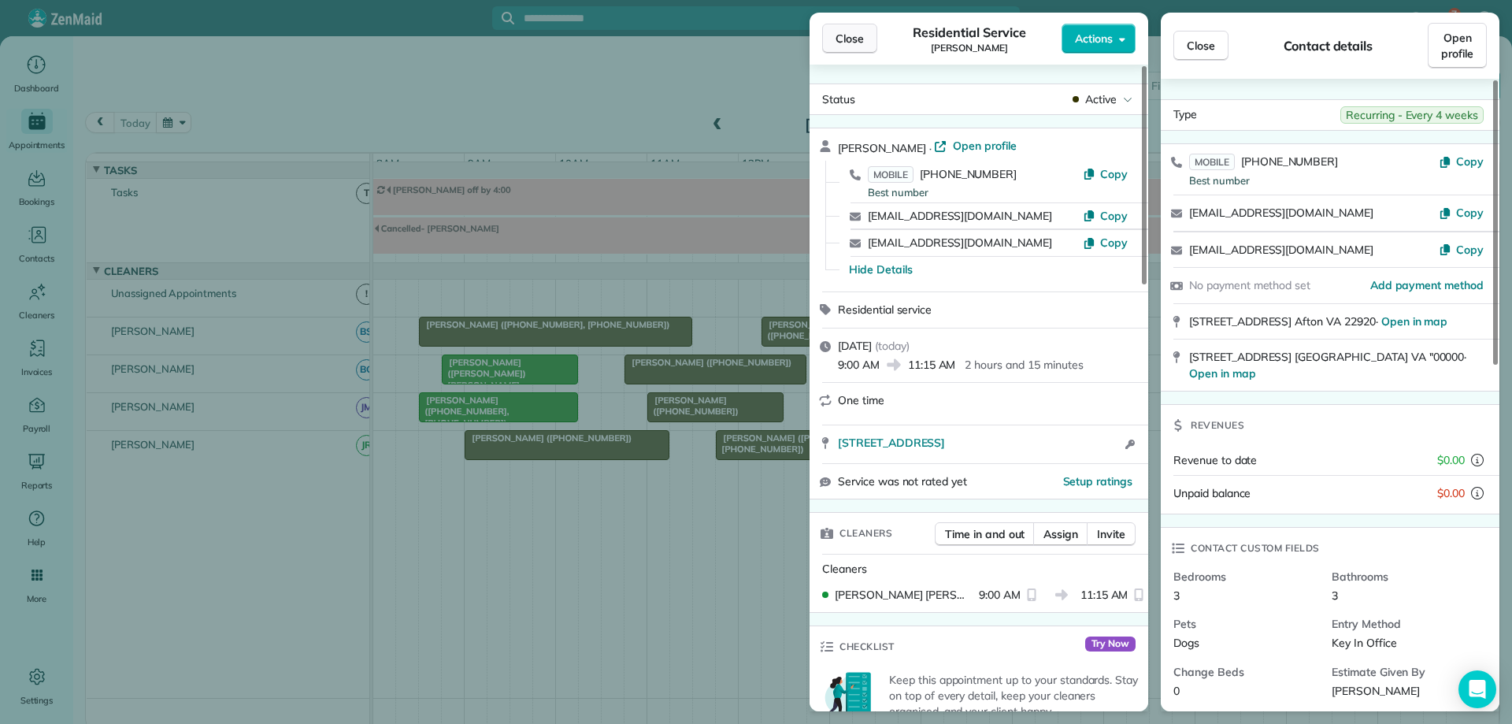
click at [858, 35] on span "Close" at bounding box center [849, 39] width 28 height 16
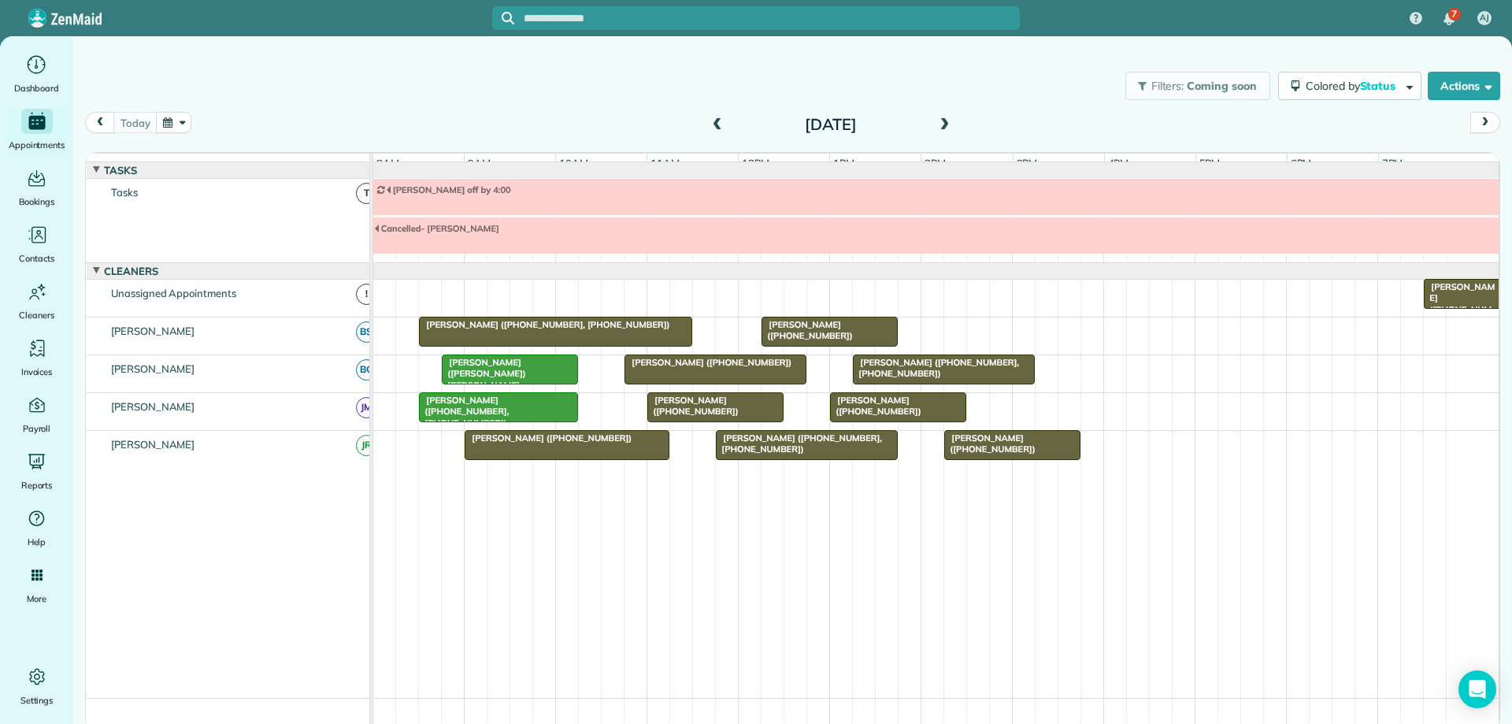
click at [717, 125] on span at bounding box center [717, 125] width 17 height 14
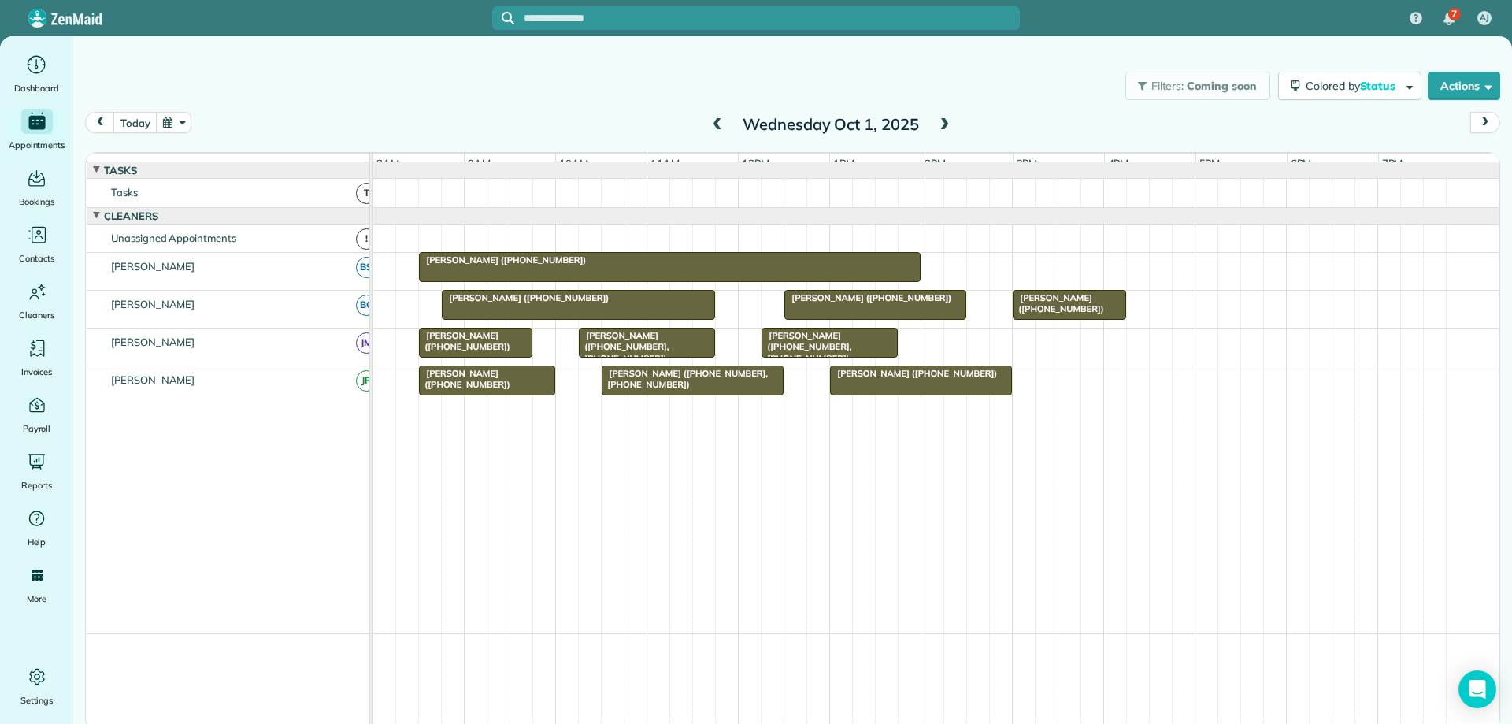
click at [717, 125] on span at bounding box center [717, 125] width 17 height 14
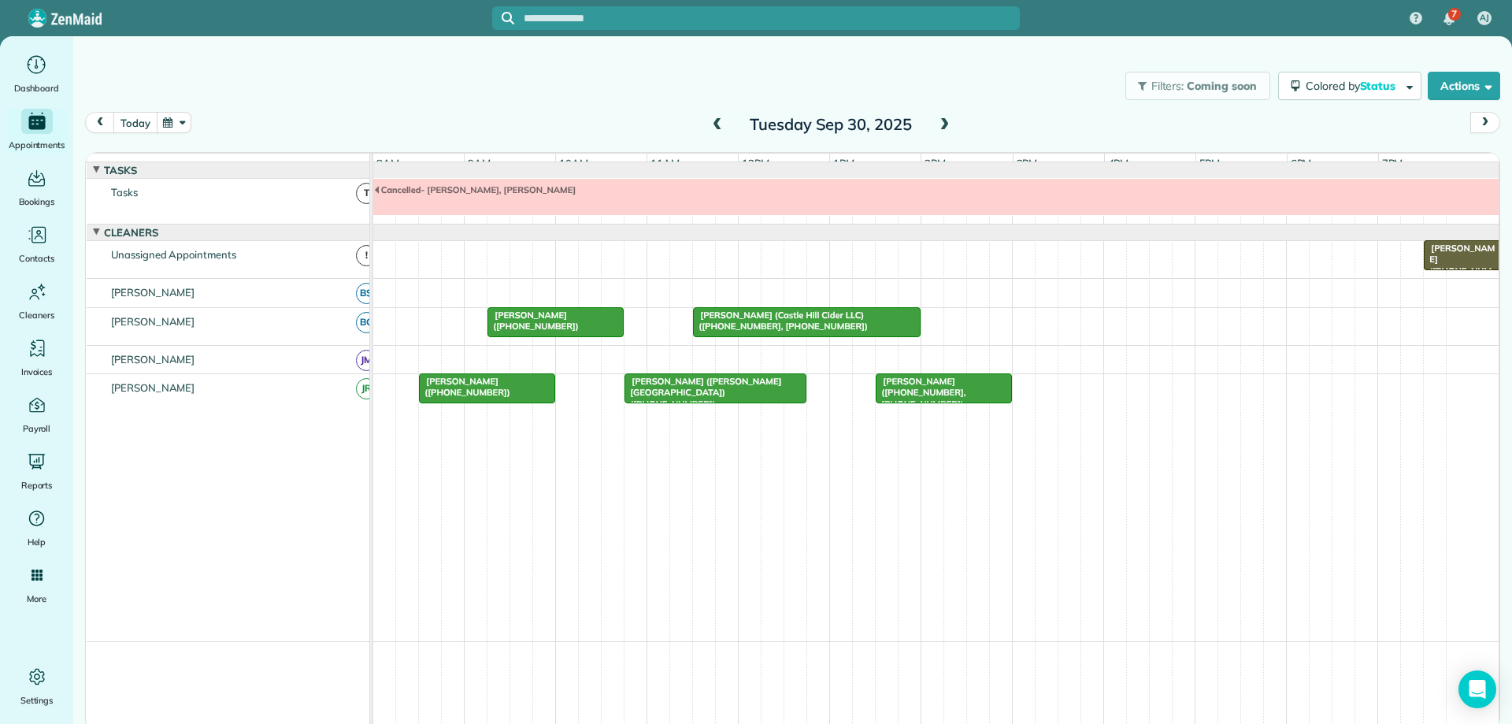
click at [128, 124] on button "today" at bounding box center [134, 122] width 43 height 21
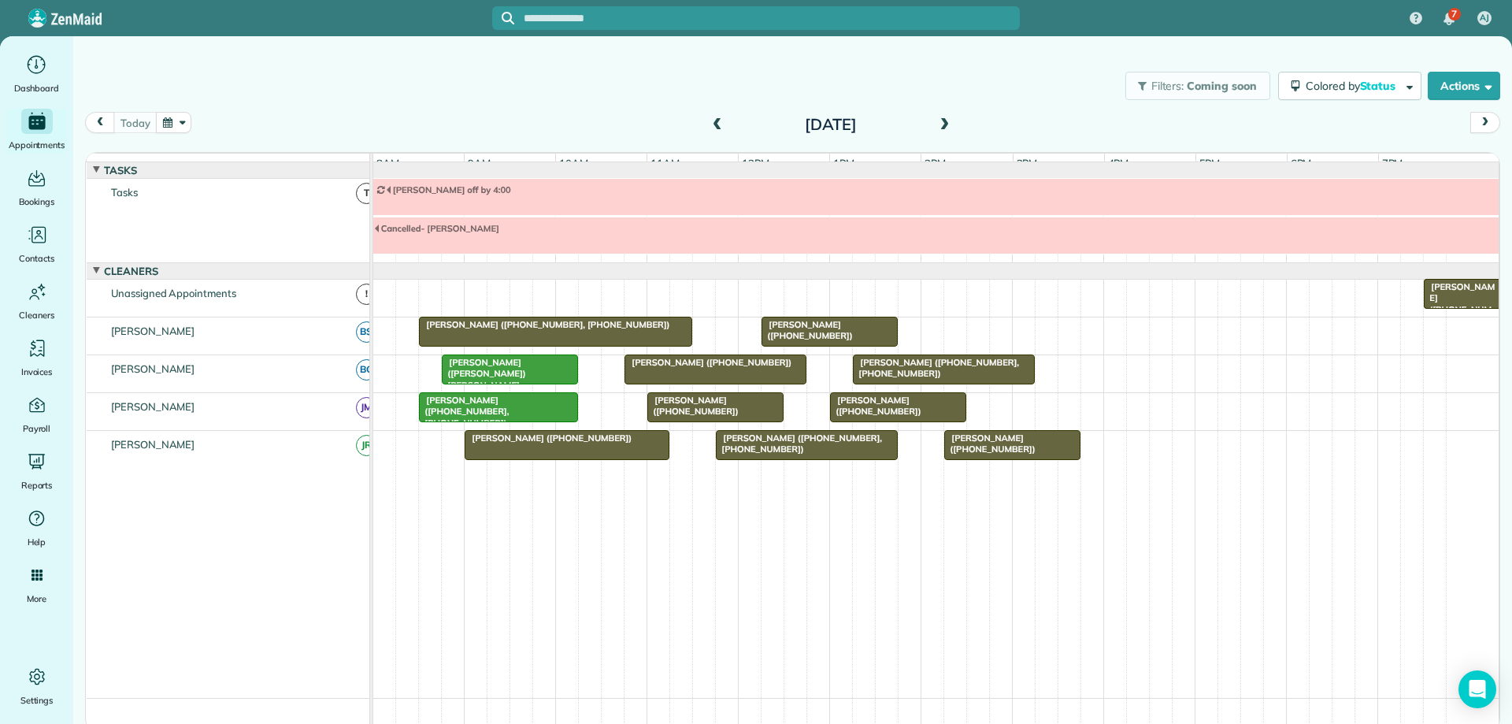
click at [719, 120] on span at bounding box center [717, 125] width 17 height 14
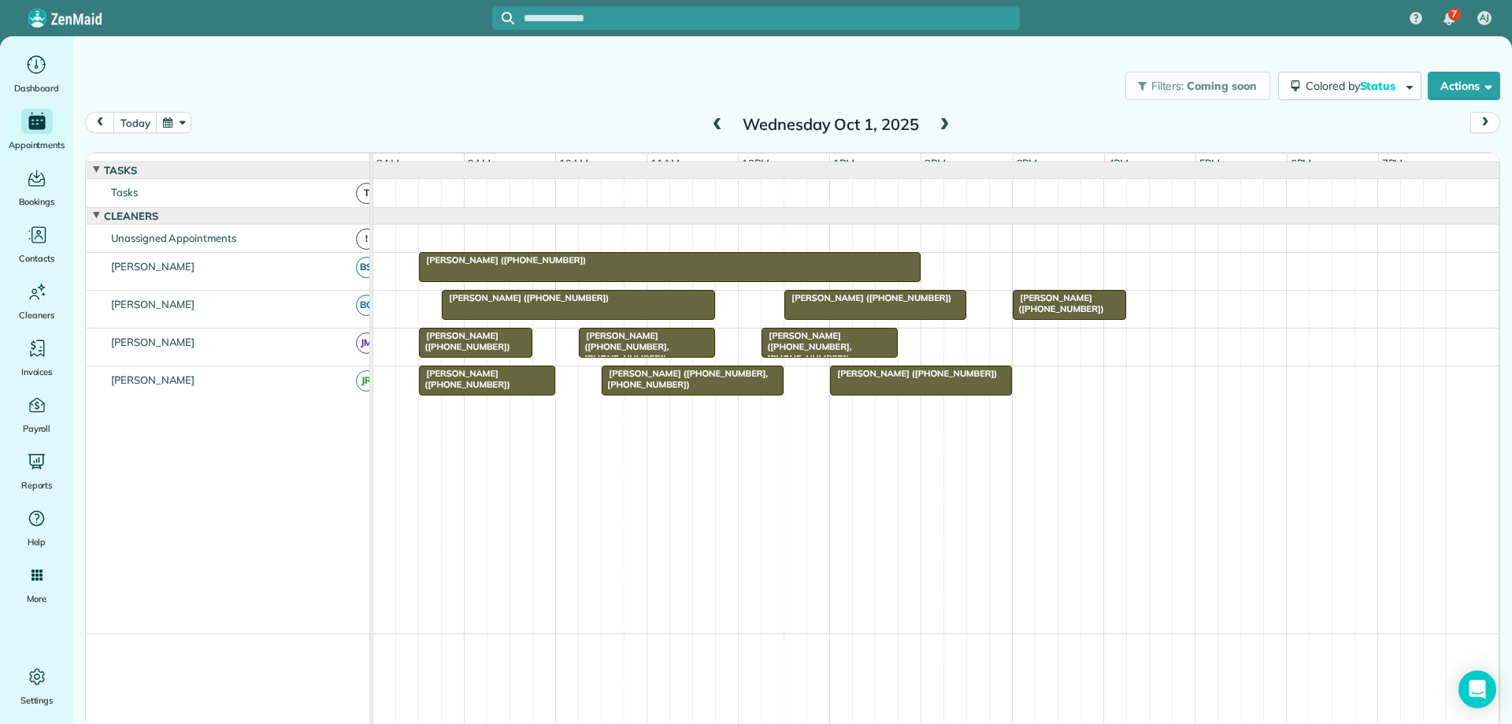
click at [615, 303] on div "[PERSON_NAME] ([PHONE_NUMBER])" at bounding box center [578, 297] width 264 height 11
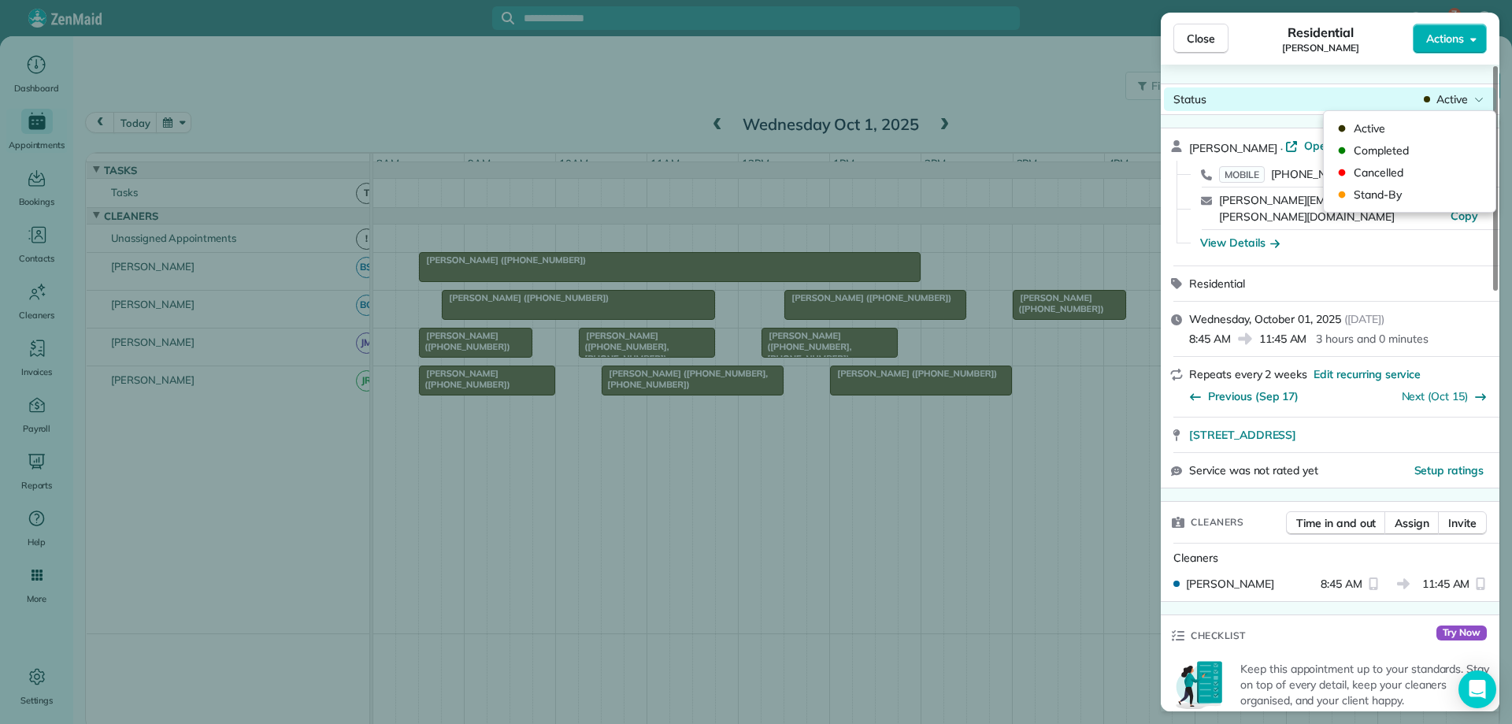
click at [1457, 103] on span "Active" at bounding box center [1451, 99] width 31 height 16
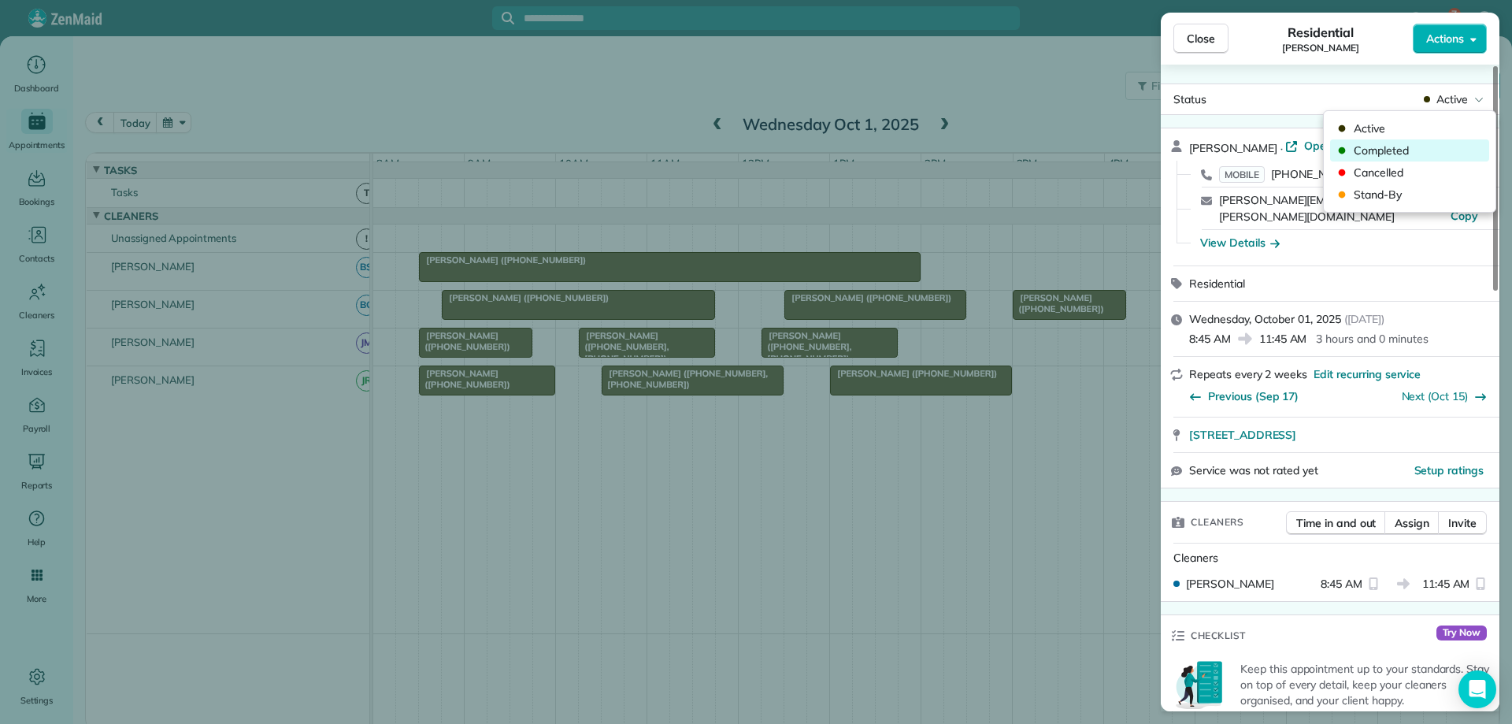
click at [1437, 154] on span "Completed" at bounding box center [1420, 151] width 132 height 16
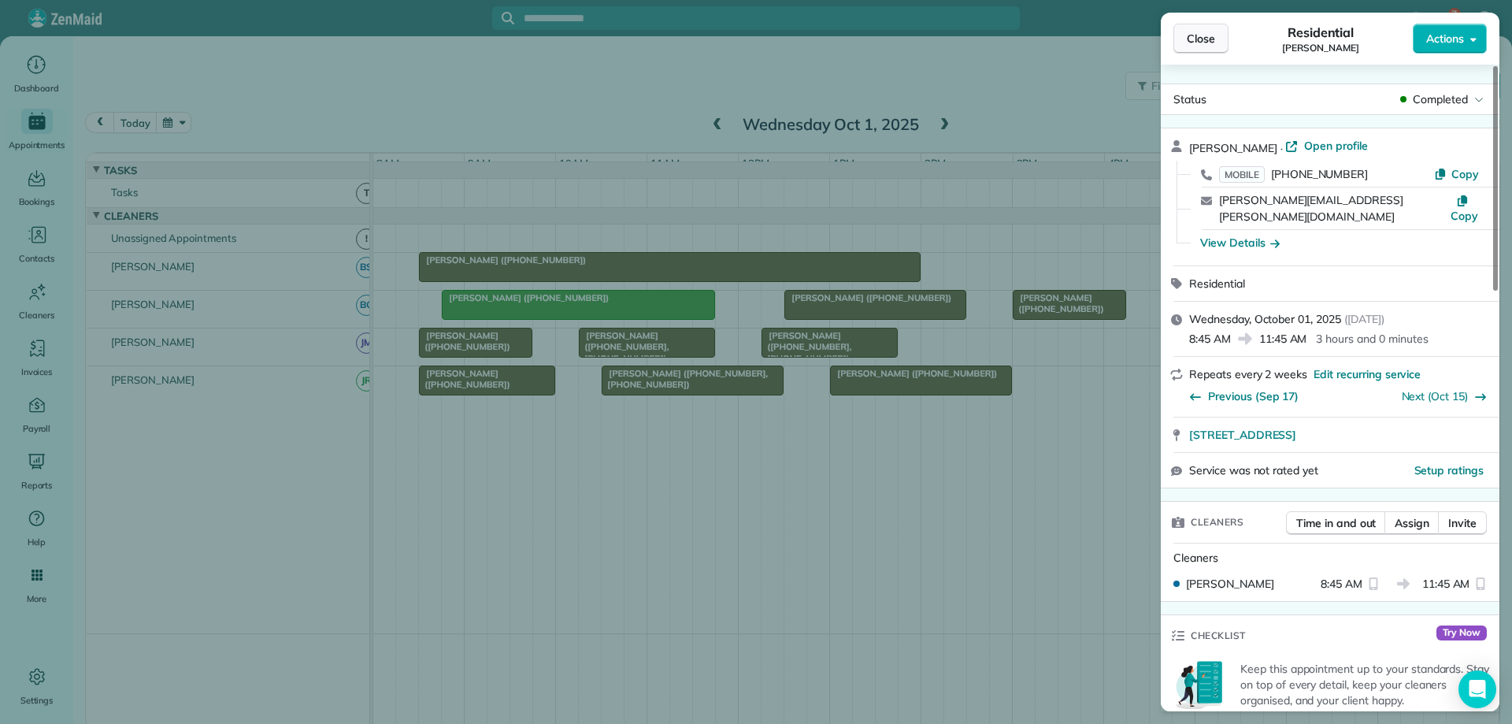
click at [1188, 42] on span "Close" at bounding box center [1201, 39] width 28 height 16
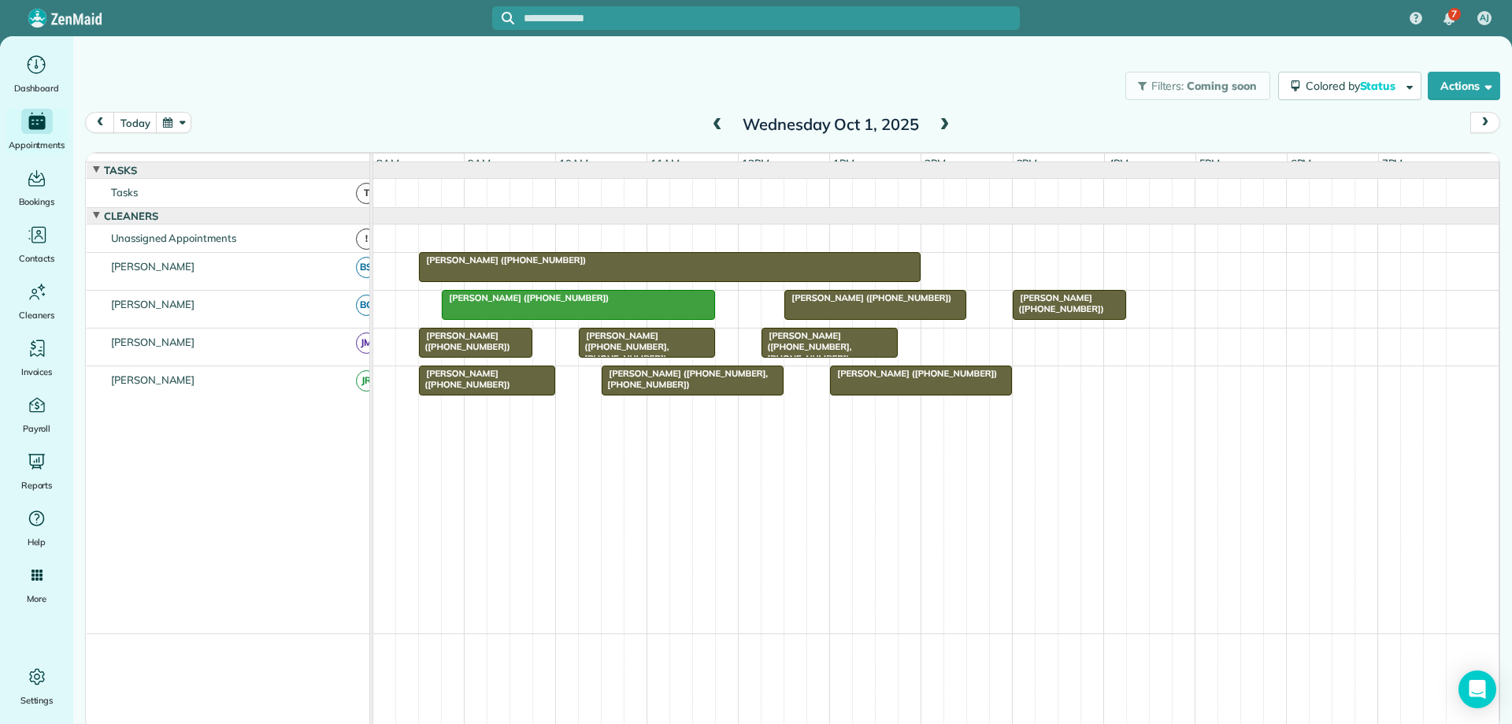
click at [909, 303] on span "[PERSON_NAME] ([PHONE_NUMBER])" at bounding box center [867, 297] width 169 height 11
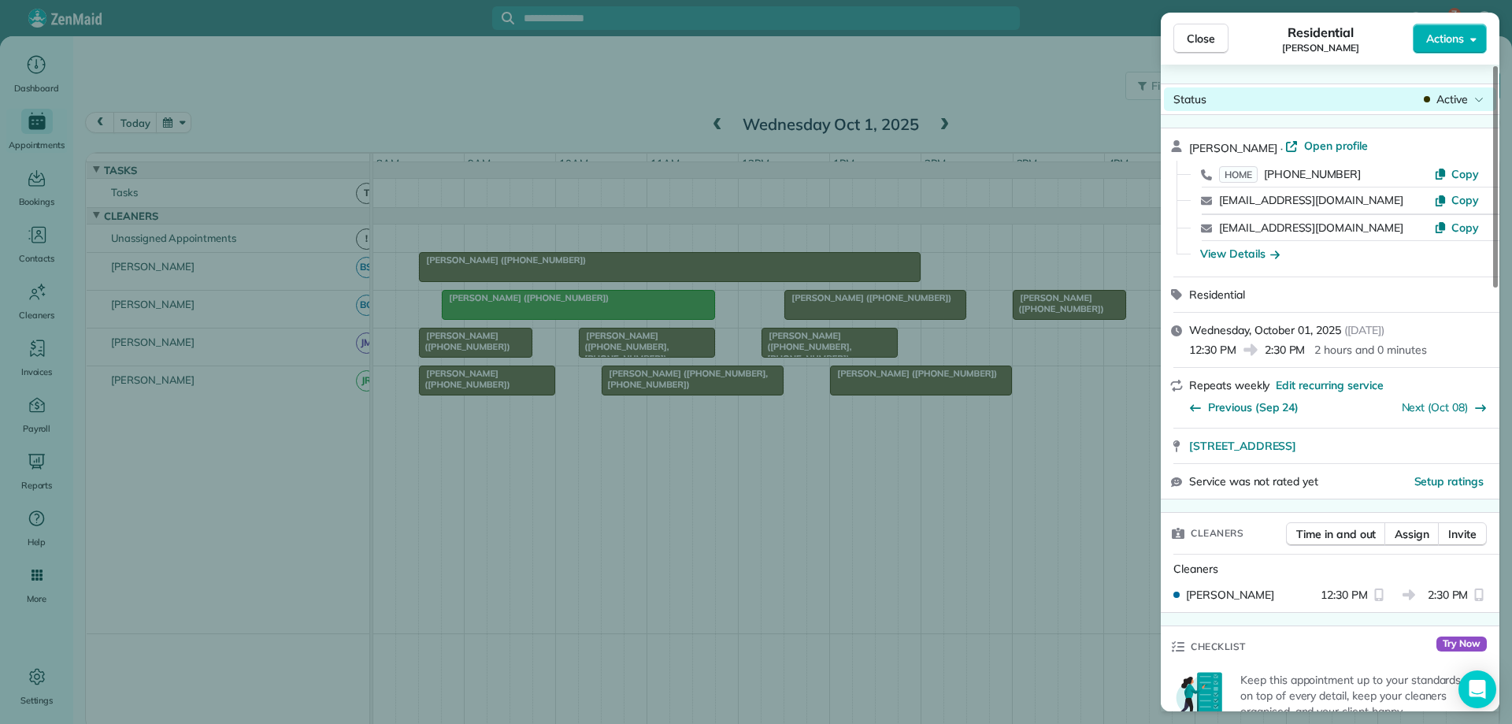
click at [1477, 106] on icon at bounding box center [1478, 99] width 9 height 16
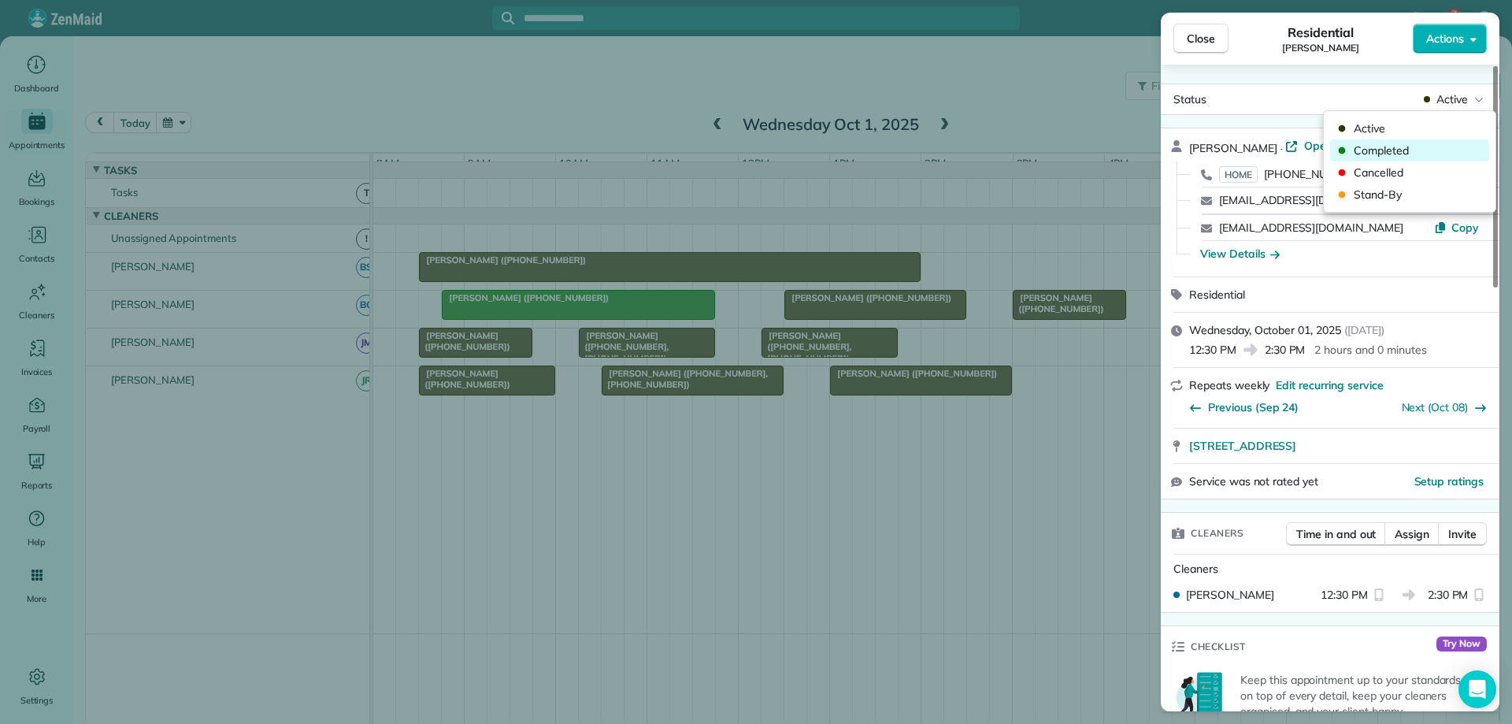
click at [1413, 148] on span "Completed" at bounding box center [1420, 151] width 132 height 16
click at [1210, 40] on span "Close" at bounding box center [1201, 39] width 28 height 16
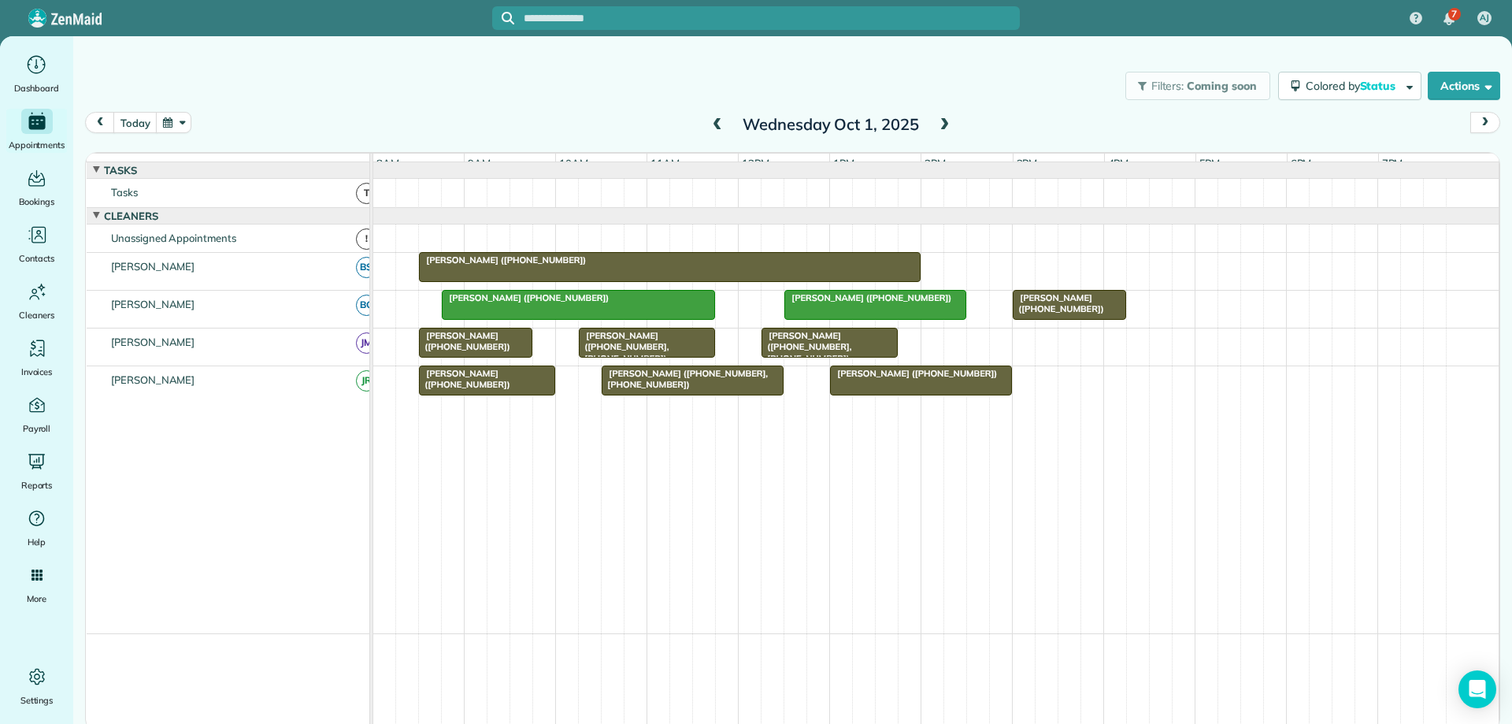
click at [1117, 315] on div "[PERSON_NAME] ([PHONE_NUMBER])" at bounding box center [1069, 303] width 104 height 23
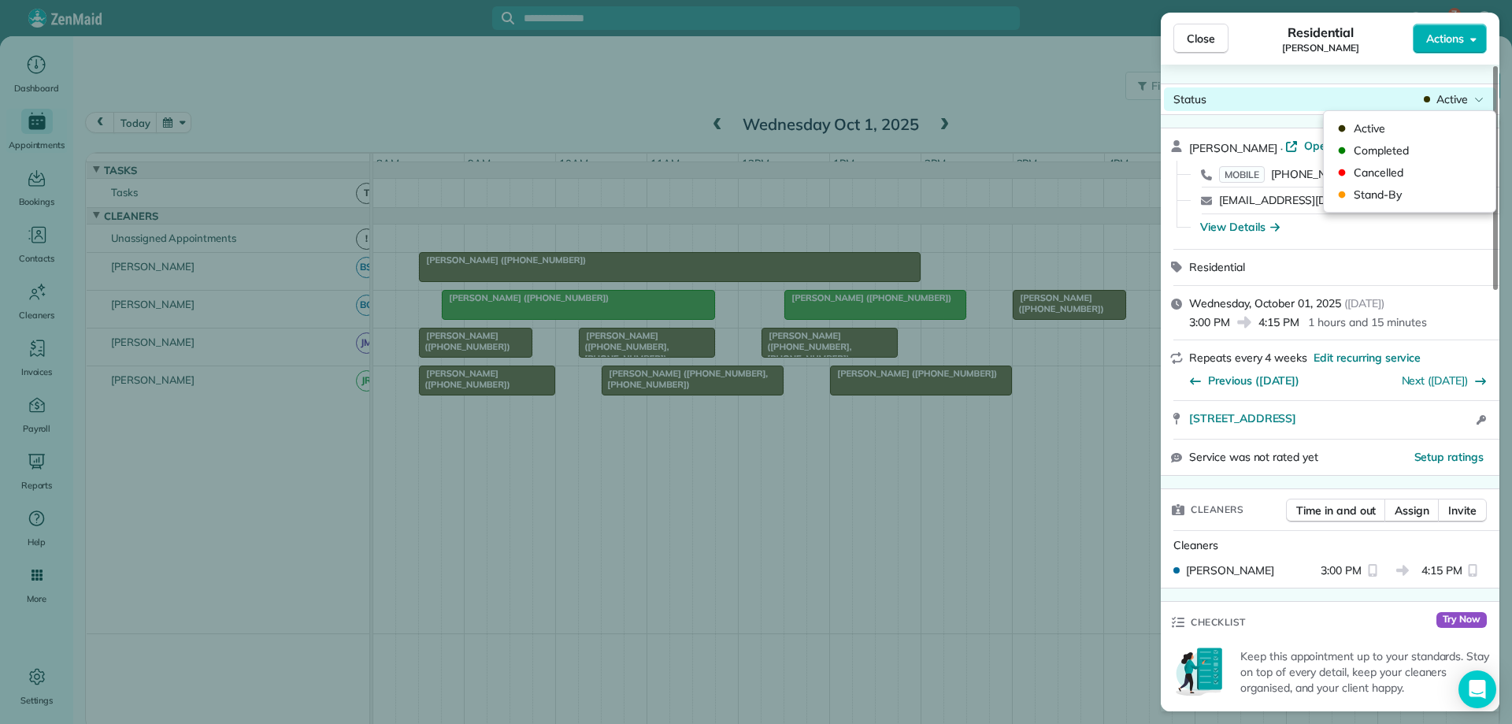
click at [1457, 97] on span "Active" at bounding box center [1451, 99] width 31 height 16
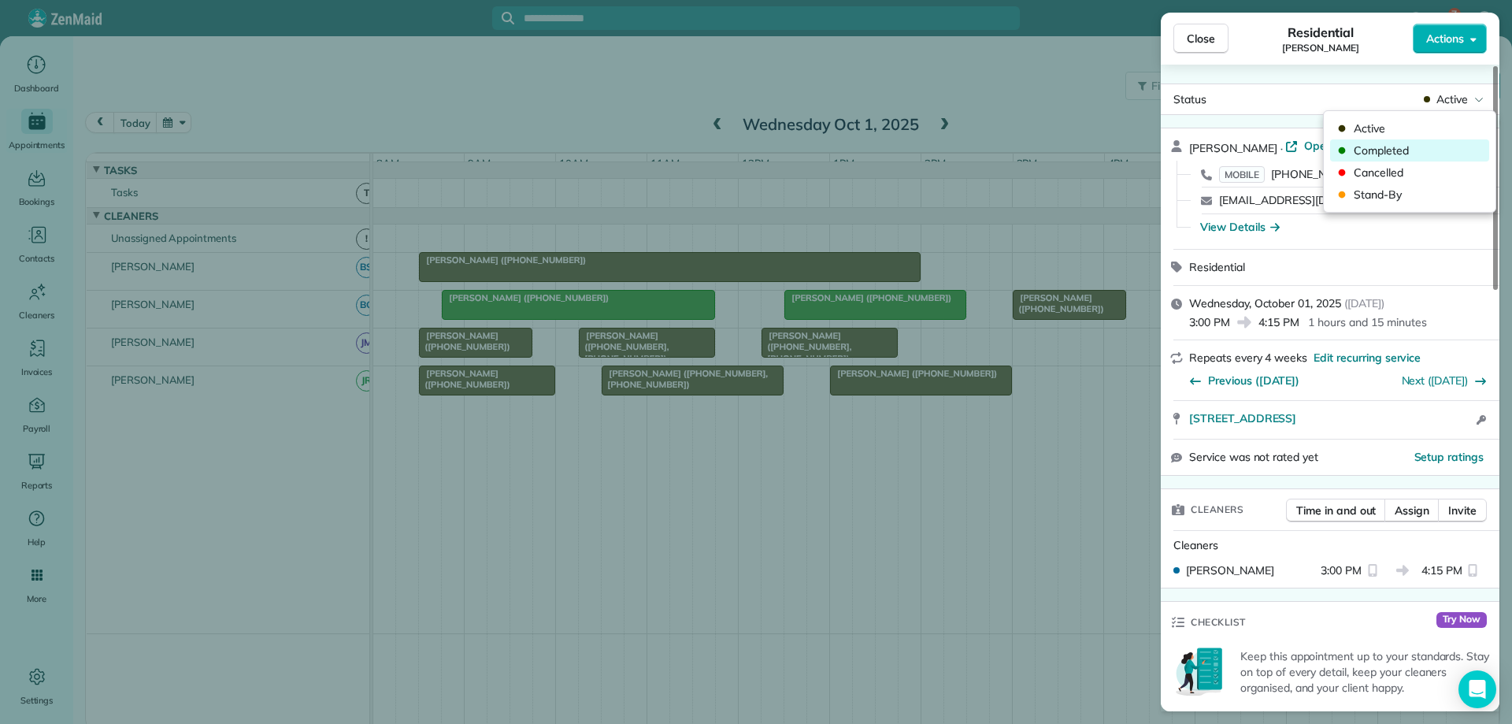
click at [1434, 150] on span "Completed" at bounding box center [1420, 151] width 132 height 16
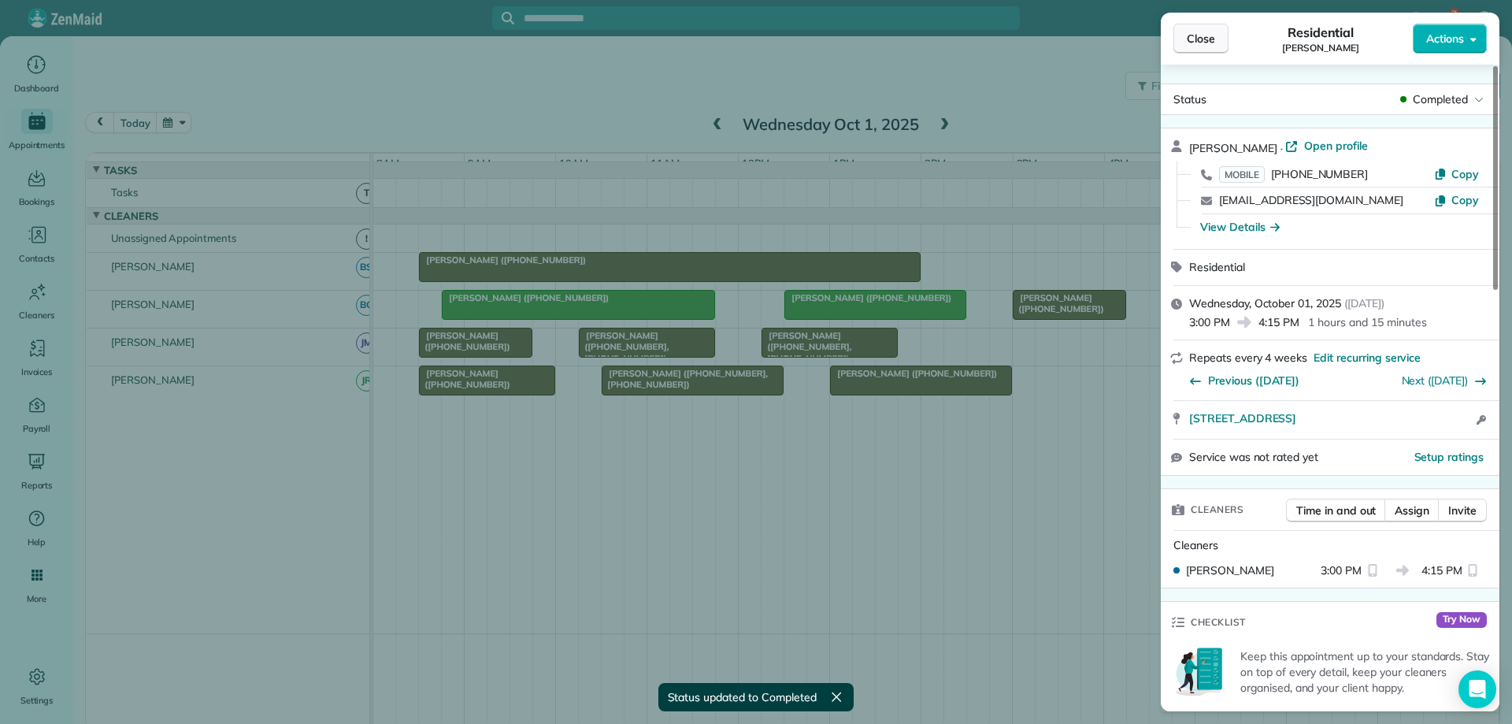
click at [1213, 48] on button "Close" at bounding box center [1200, 39] width 55 height 30
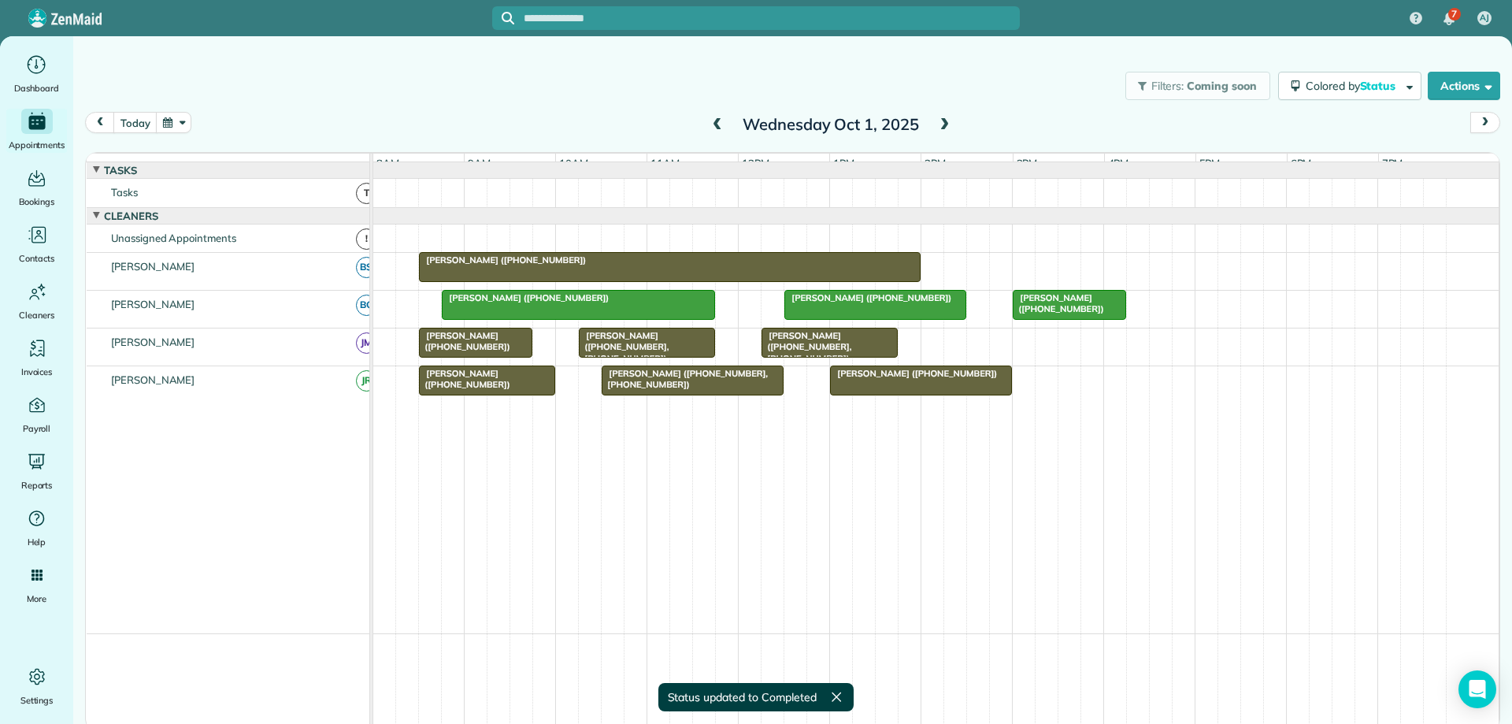
click at [480, 352] on span "[PERSON_NAME] ([PHONE_NUMBER])" at bounding box center [464, 341] width 92 height 22
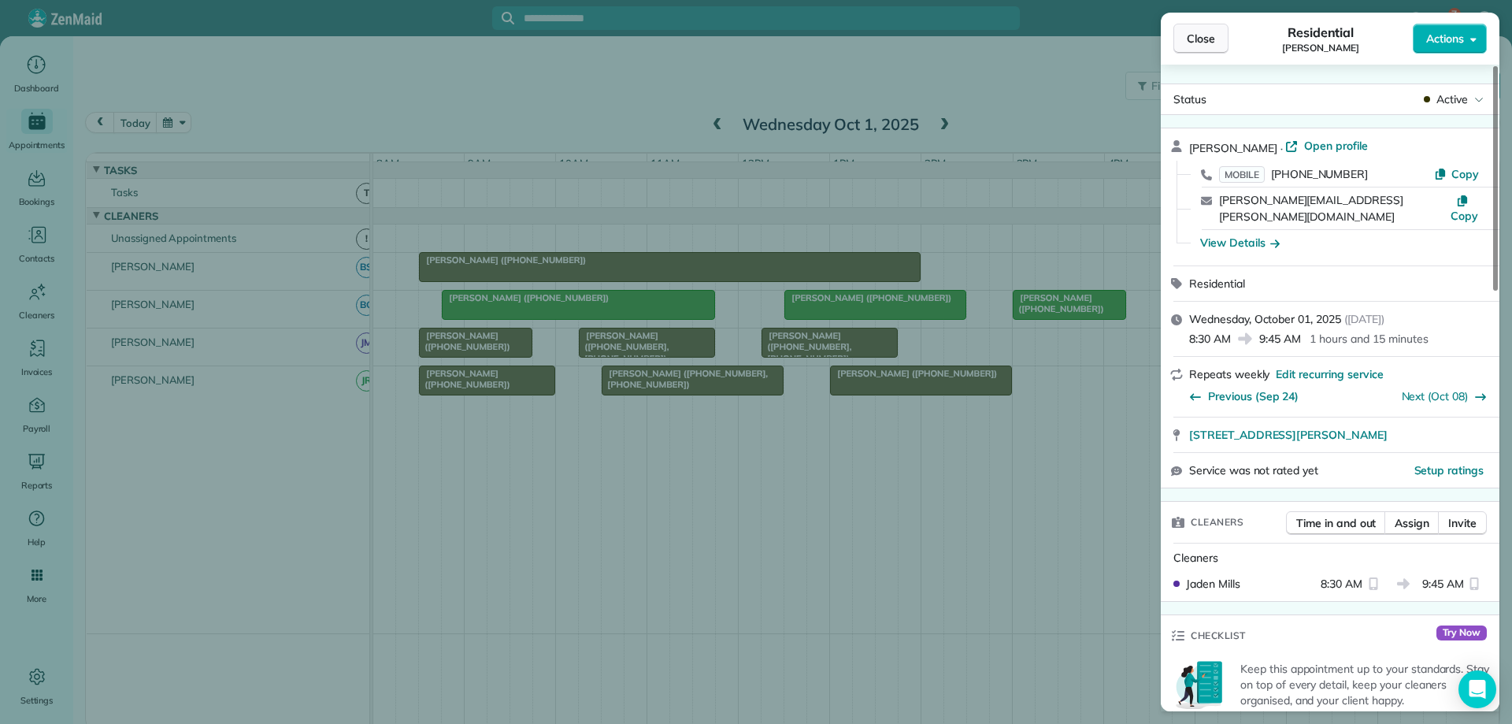
click at [1202, 34] on span "Close" at bounding box center [1201, 39] width 28 height 16
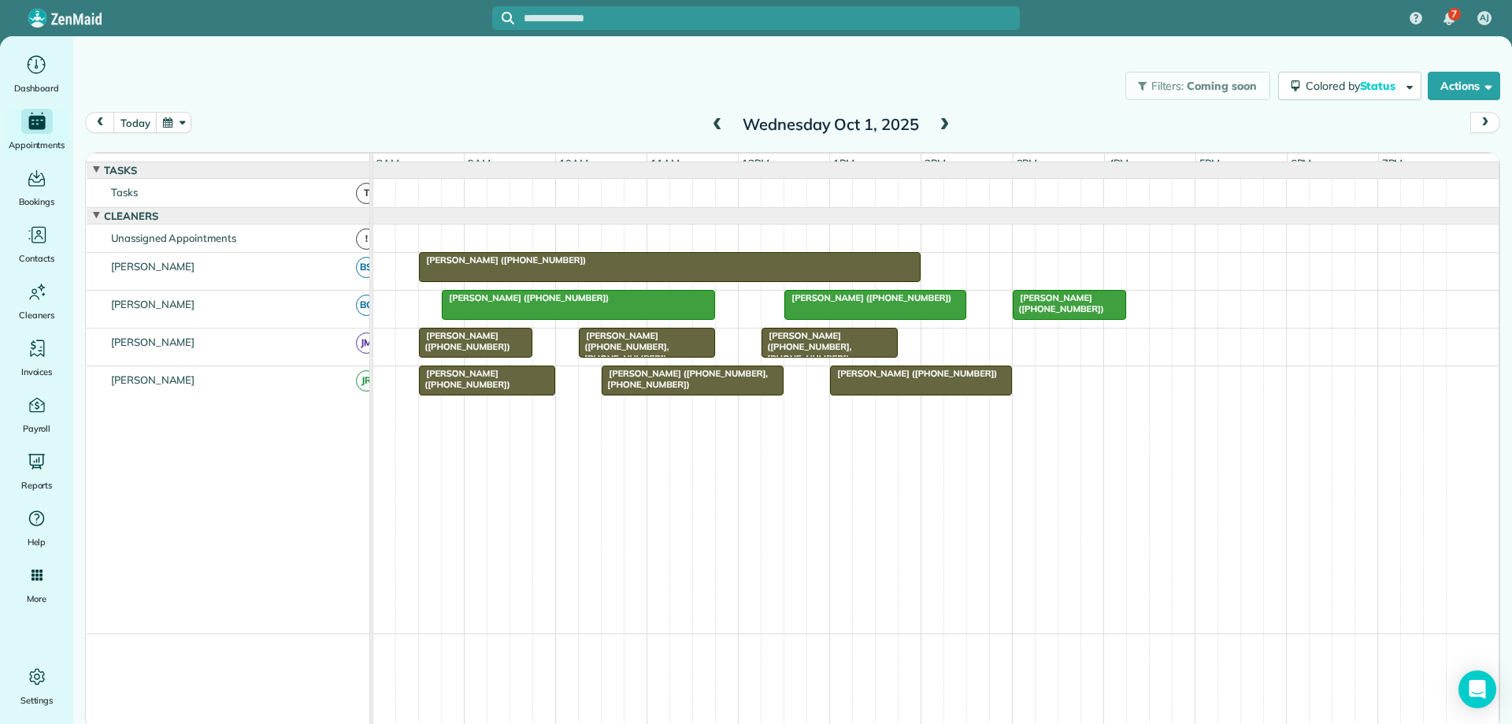
click at [469, 352] on span "[PERSON_NAME] ([PHONE_NUMBER])" at bounding box center [464, 341] width 92 height 22
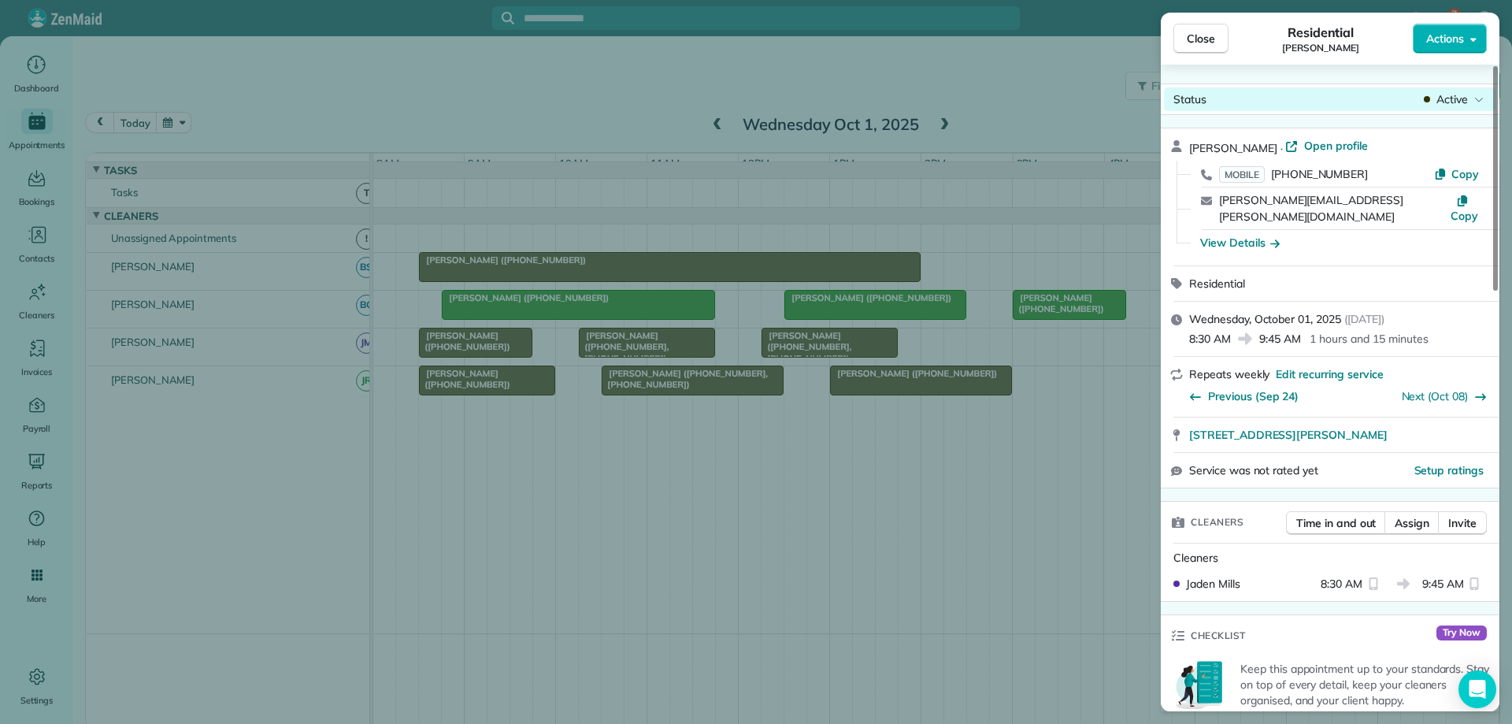
click at [1448, 99] on span "Active" at bounding box center [1451, 99] width 31 height 16
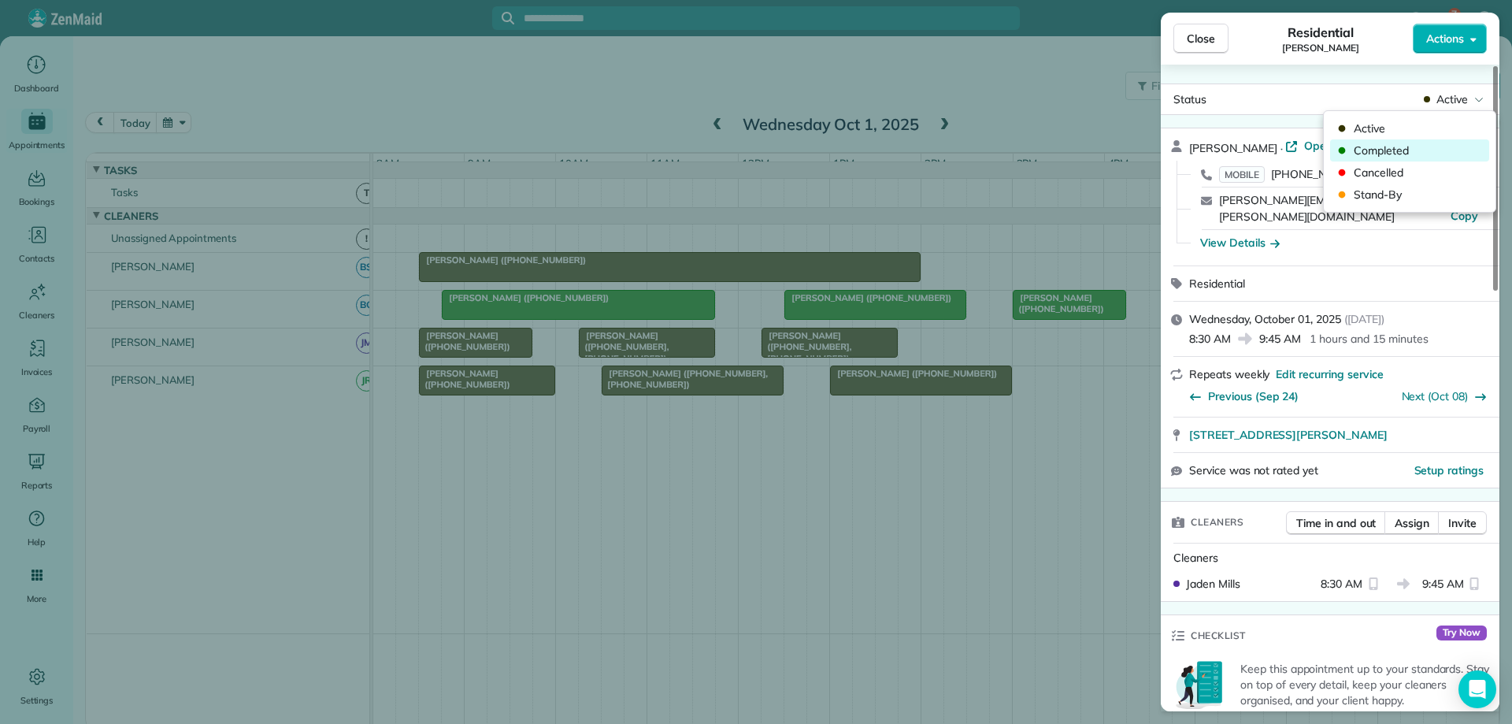
click at [1429, 150] on span "Completed" at bounding box center [1420, 151] width 132 height 16
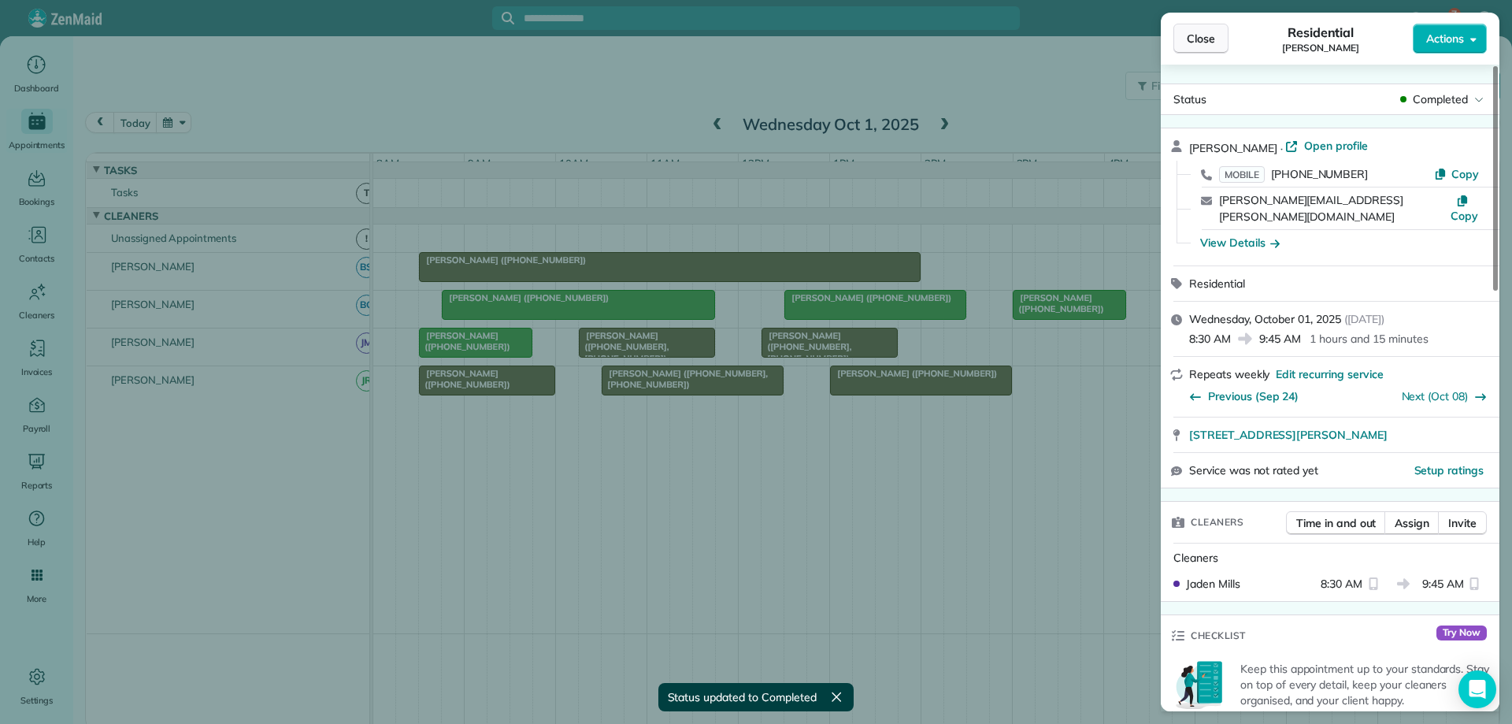
click at [1194, 37] on span "Close" at bounding box center [1201, 39] width 28 height 16
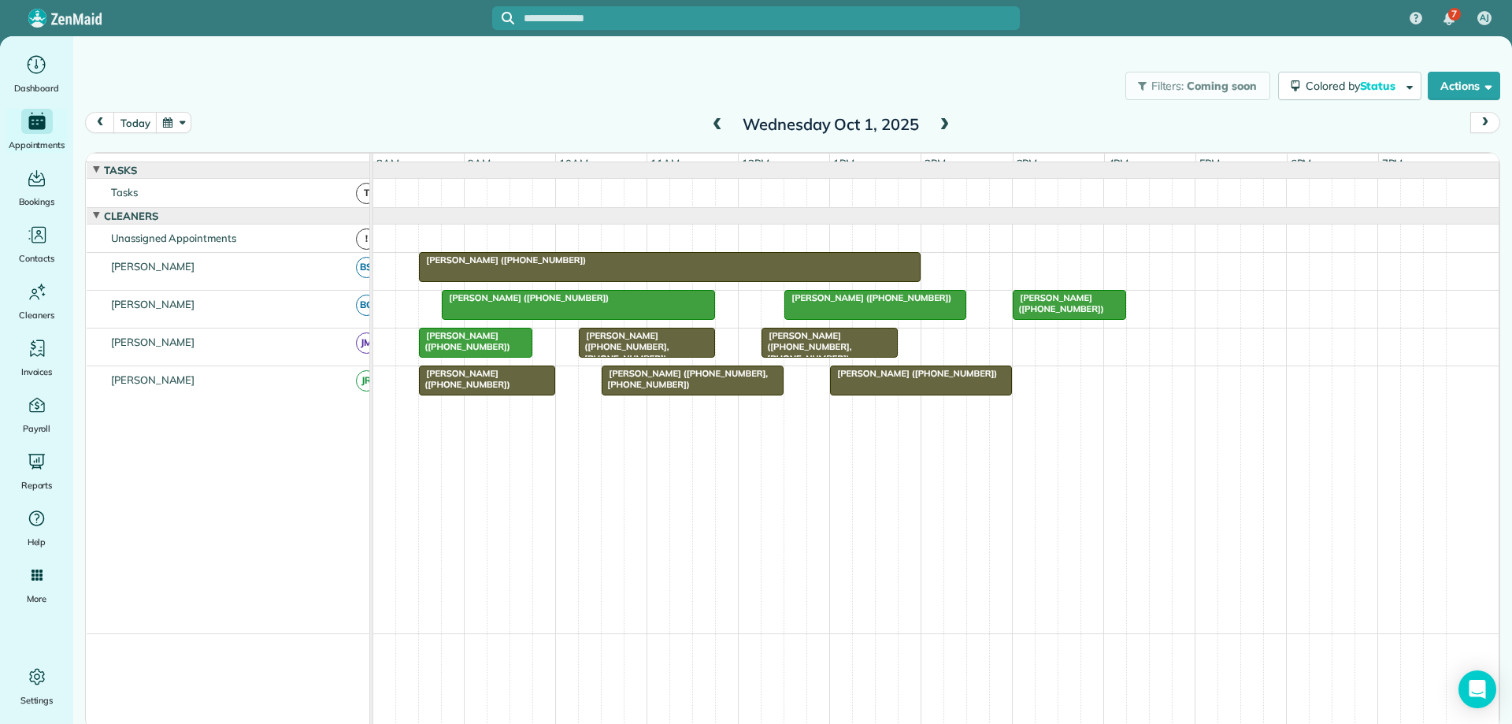
click at [669, 352] on div "[PERSON_NAME] ([PHONE_NUMBER], [PHONE_NUMBER])" at bounding box center [646, 347] width 127 height 34
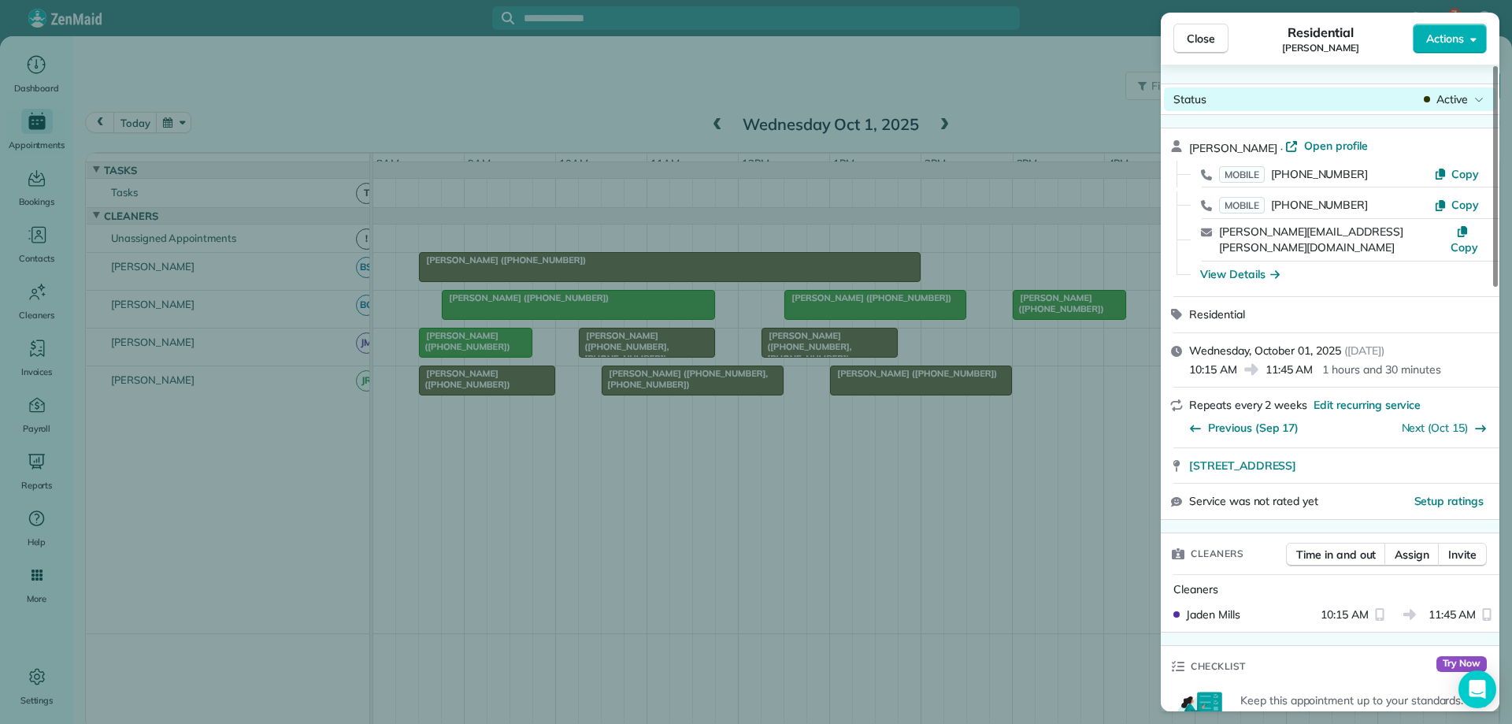
click at [1436, 96] on span "Active" at bounding box center [1451, 99] width 31 height 16
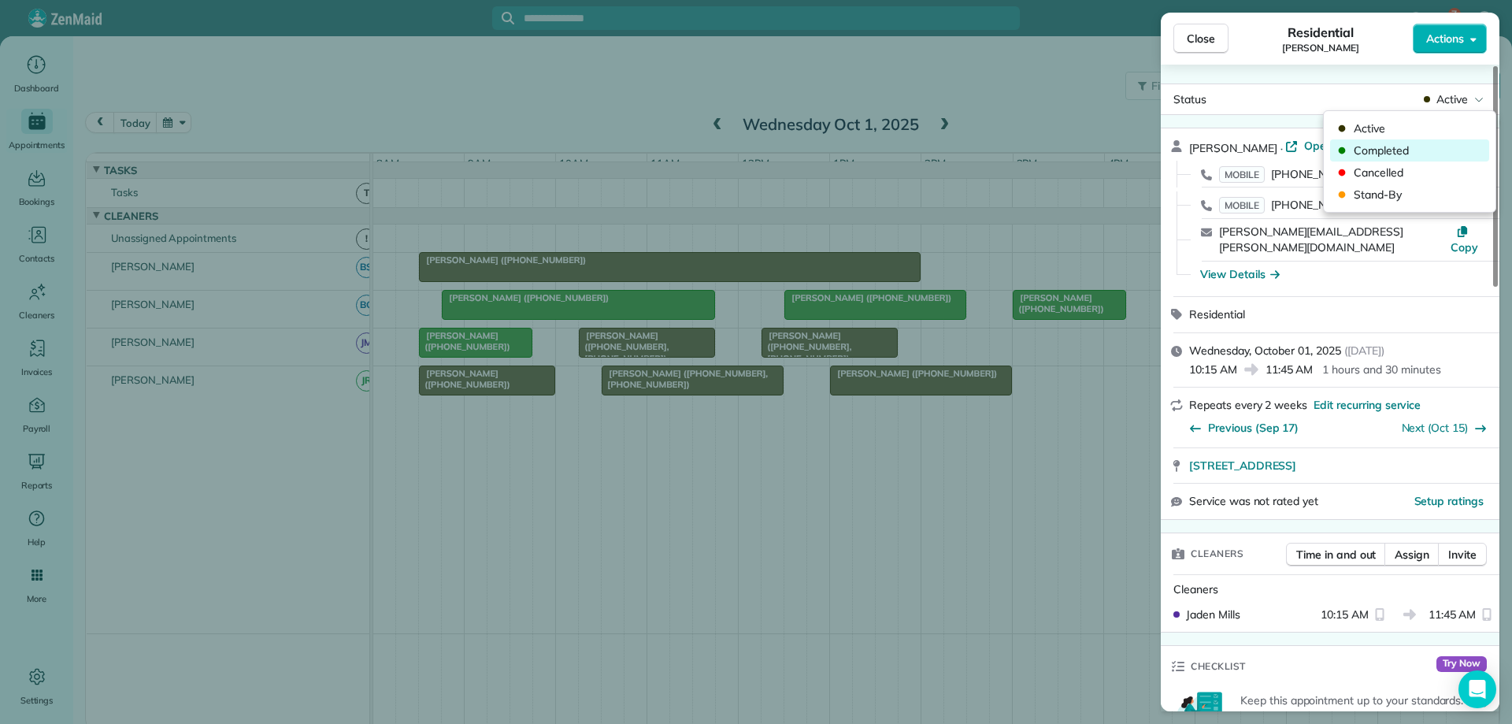
click at [1425, 145] on span "Completed" at bounding box center [1420, 151] width 132 height 16
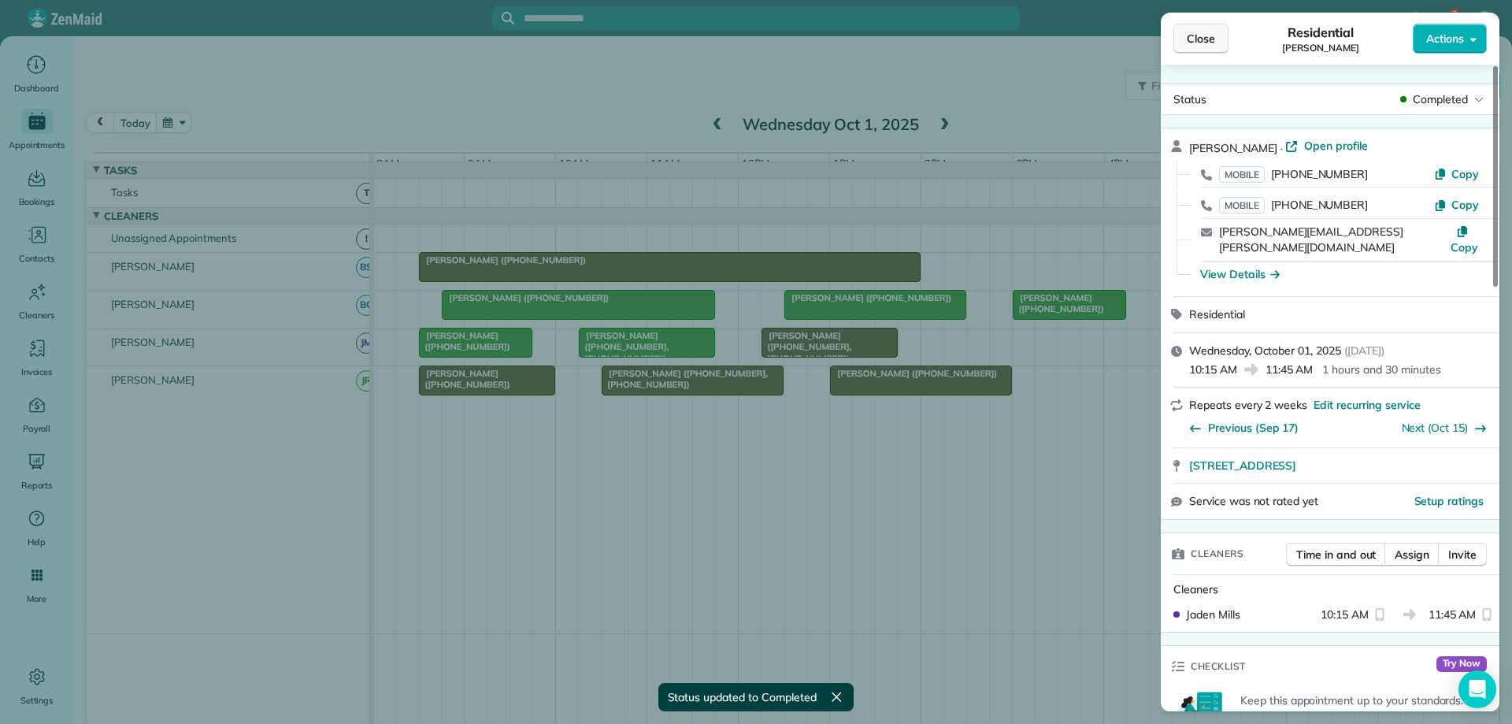
click at [1186, 37] on button "Close" at bounding box center [1200, 39] width 55 height 30
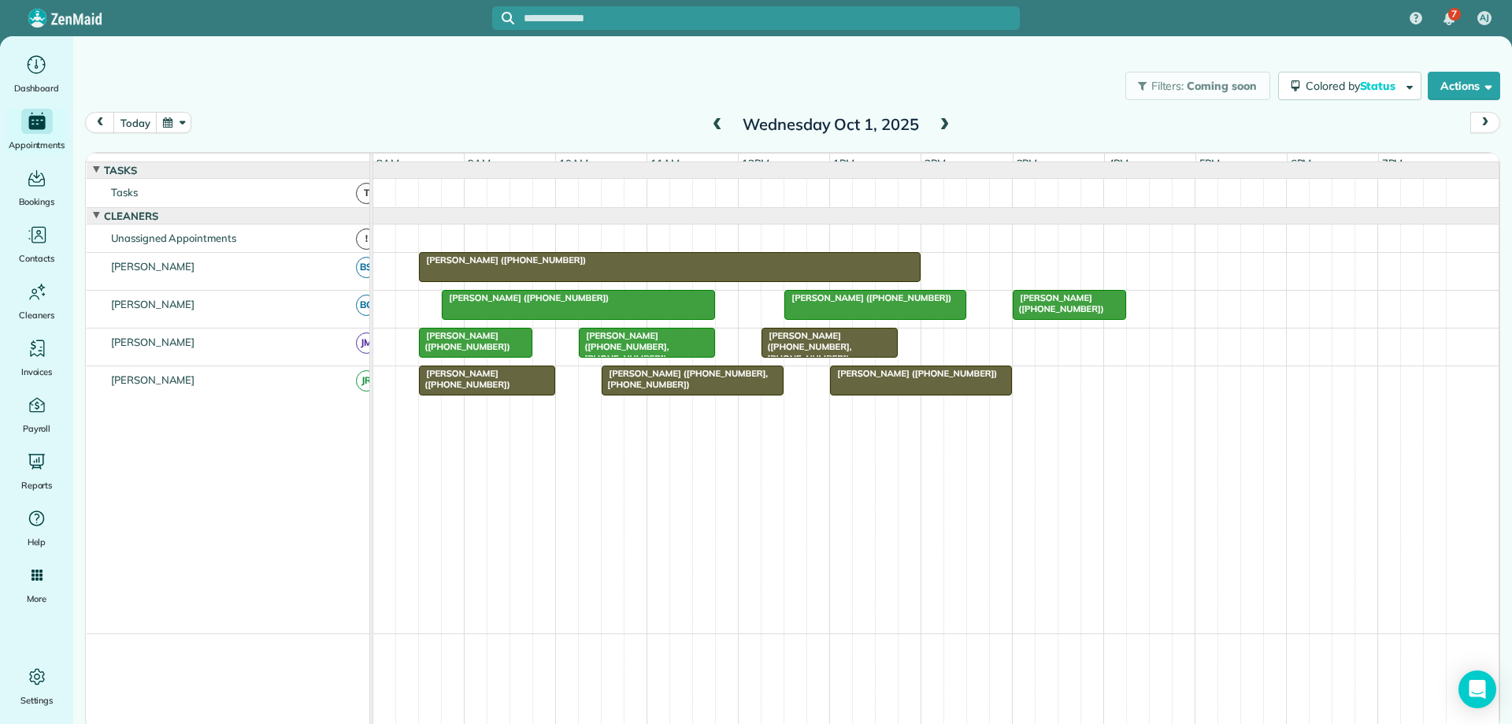
click at [857, 361] on div "[PERSON_NAME] ([PHONE_NUMBER], [PHONE_NUMBER])" at bounding box center [829, 347] width 127 height 34
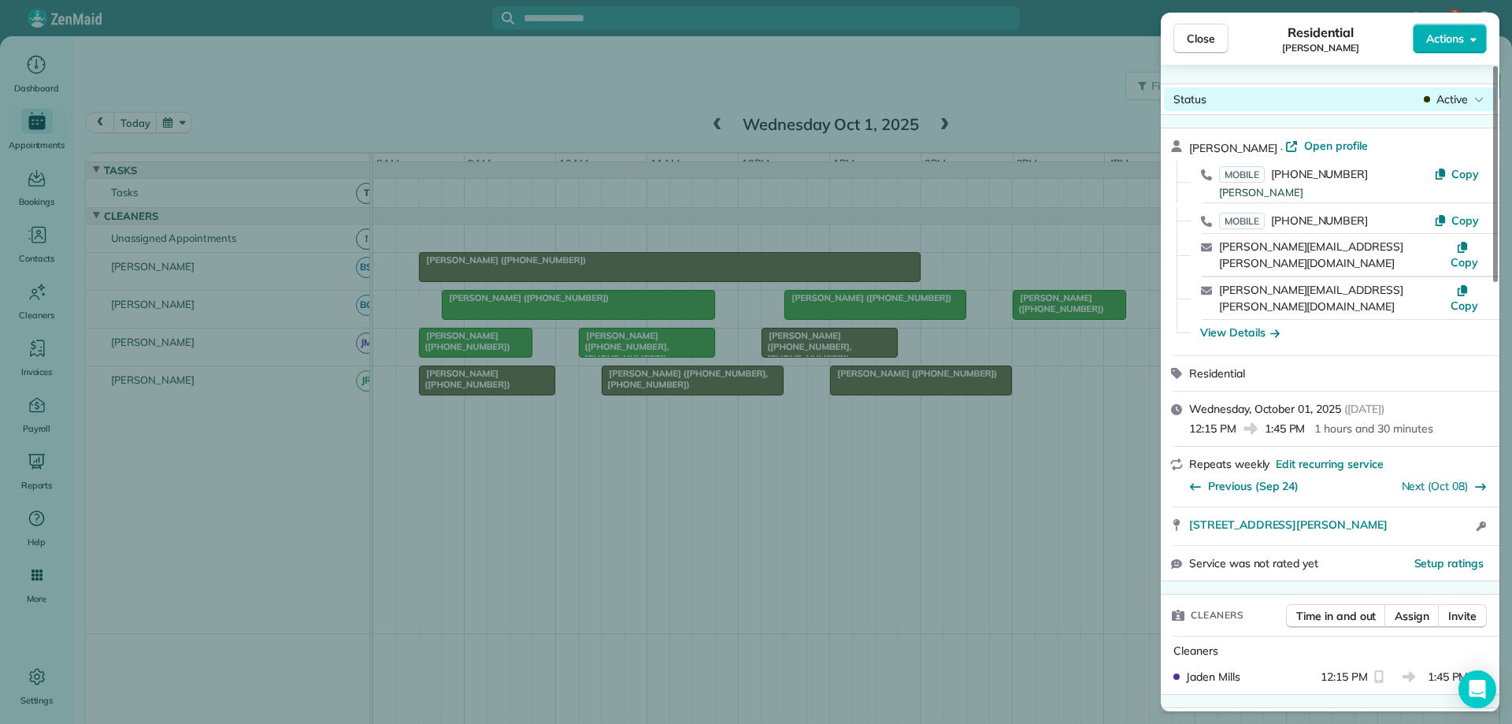
click at [1438, 98] on span "Active" at bounding box center [1451, 99] width 31 height 16
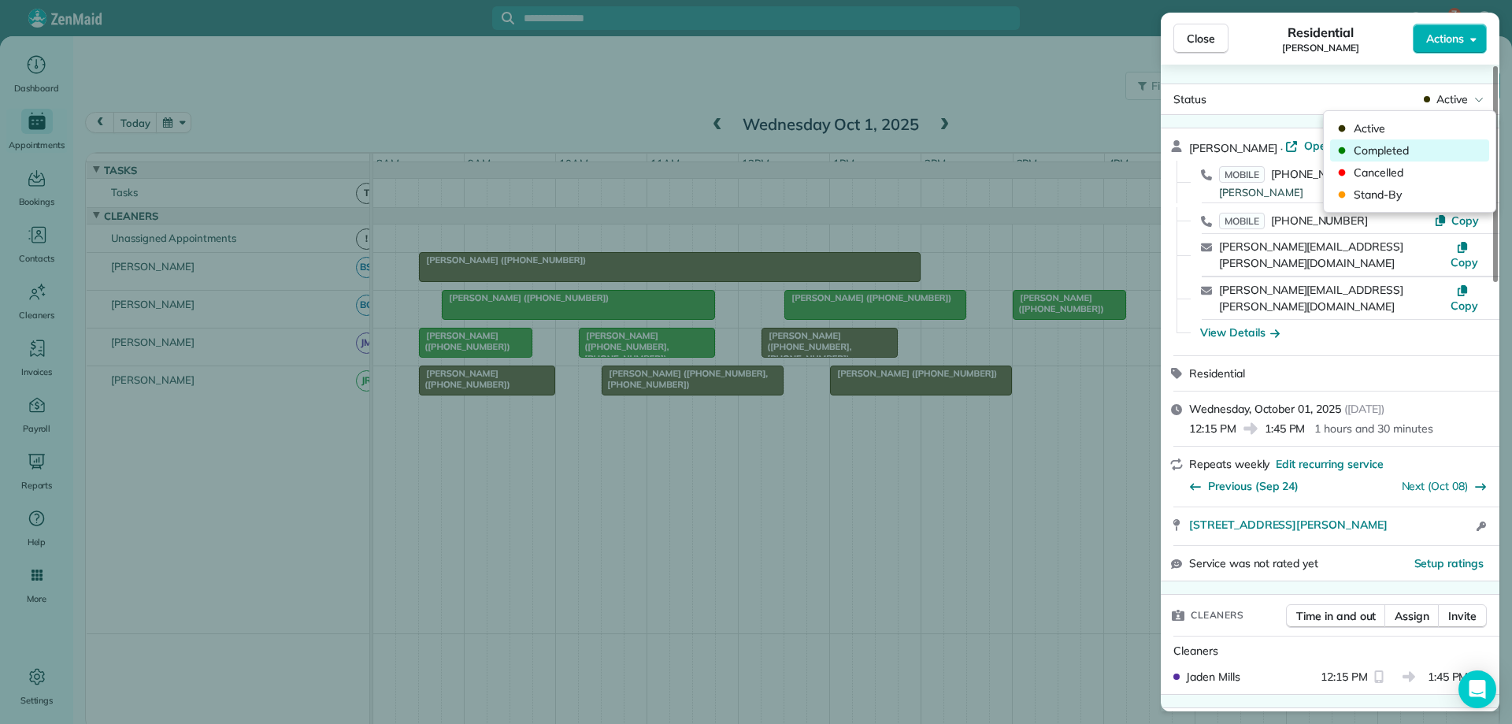
click at [1443, 154] on span "Completed" at bounding box center [1420, 151] width 132 height 16
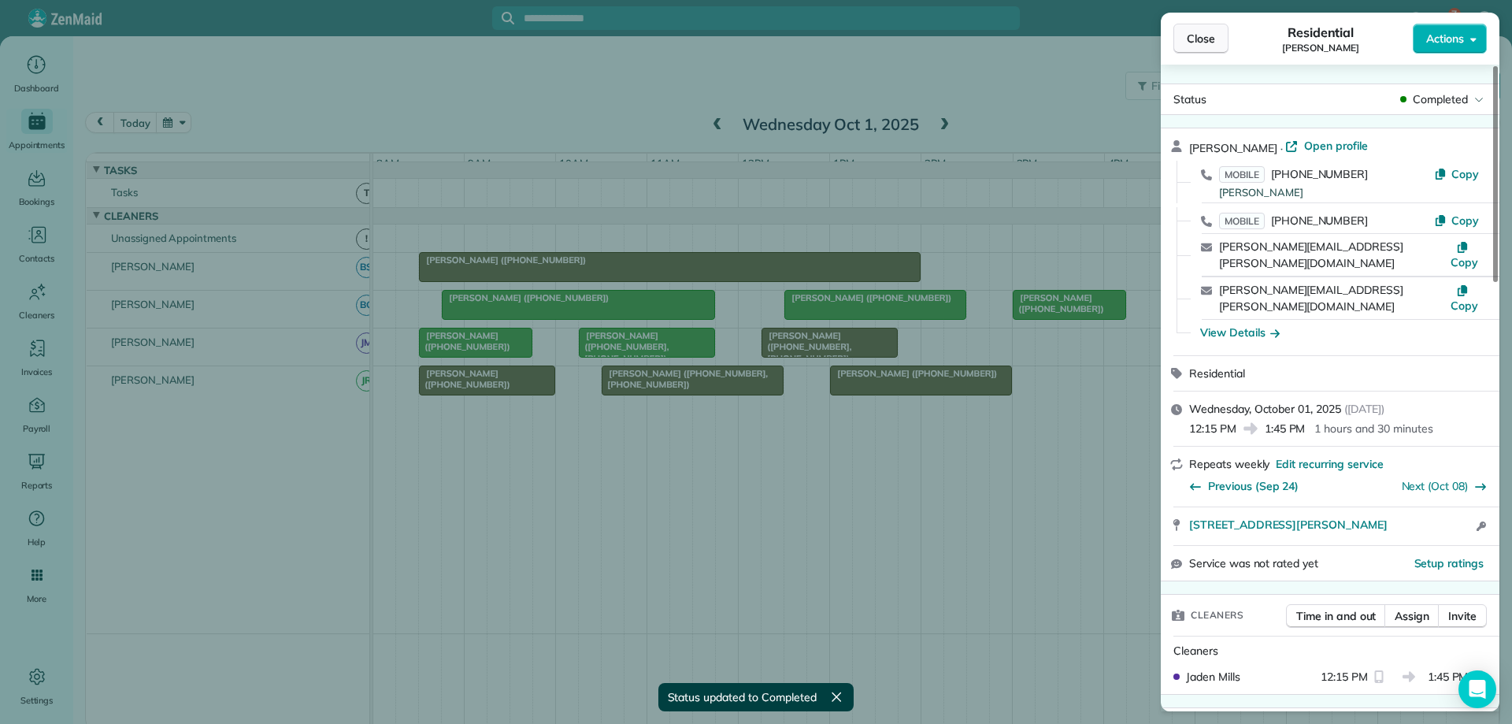
click at [1216, 37] on button "Close" at bounding box center [1200, 39] width 55 height 30
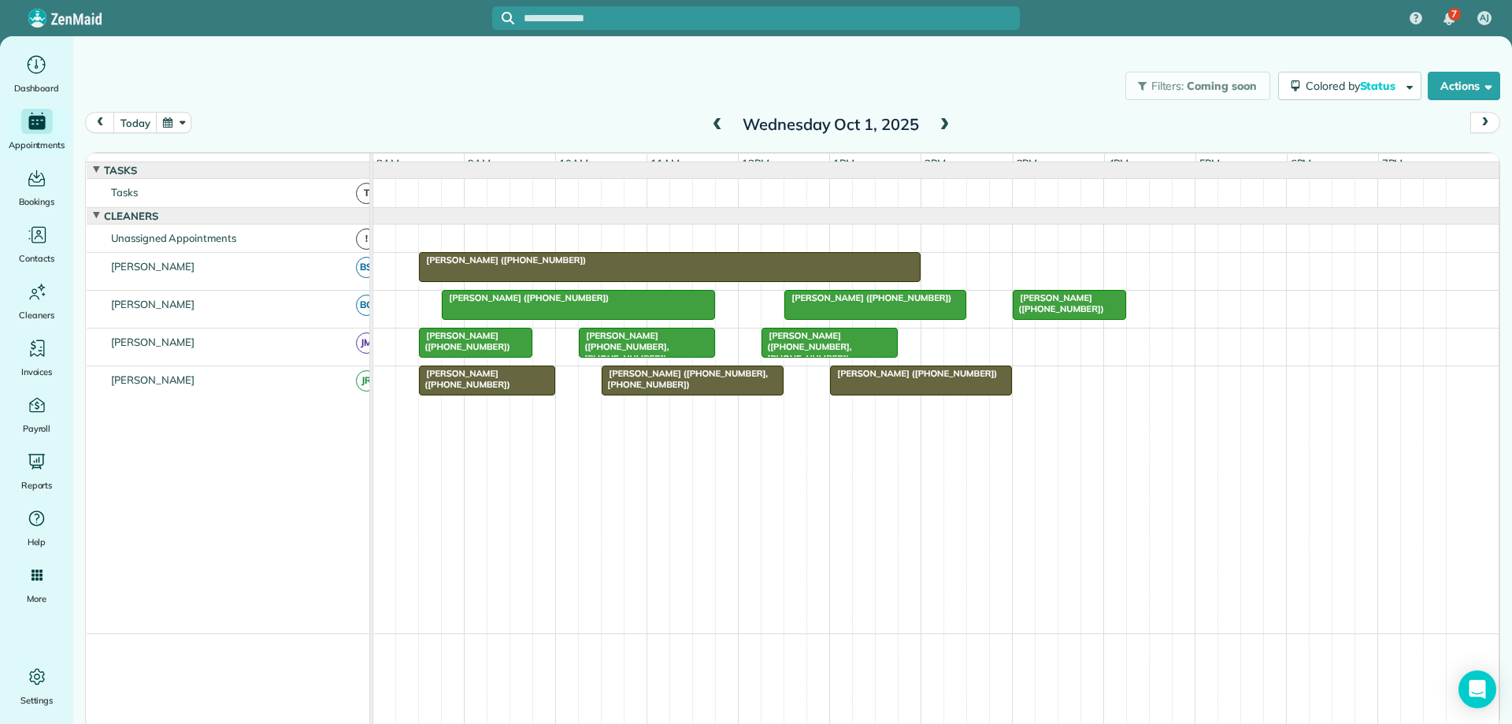
click at [510, 385] on div "[PERSON_NAME] ([PHONE_NUMBER])" at bounding box center [487, 379] width 127 height 23
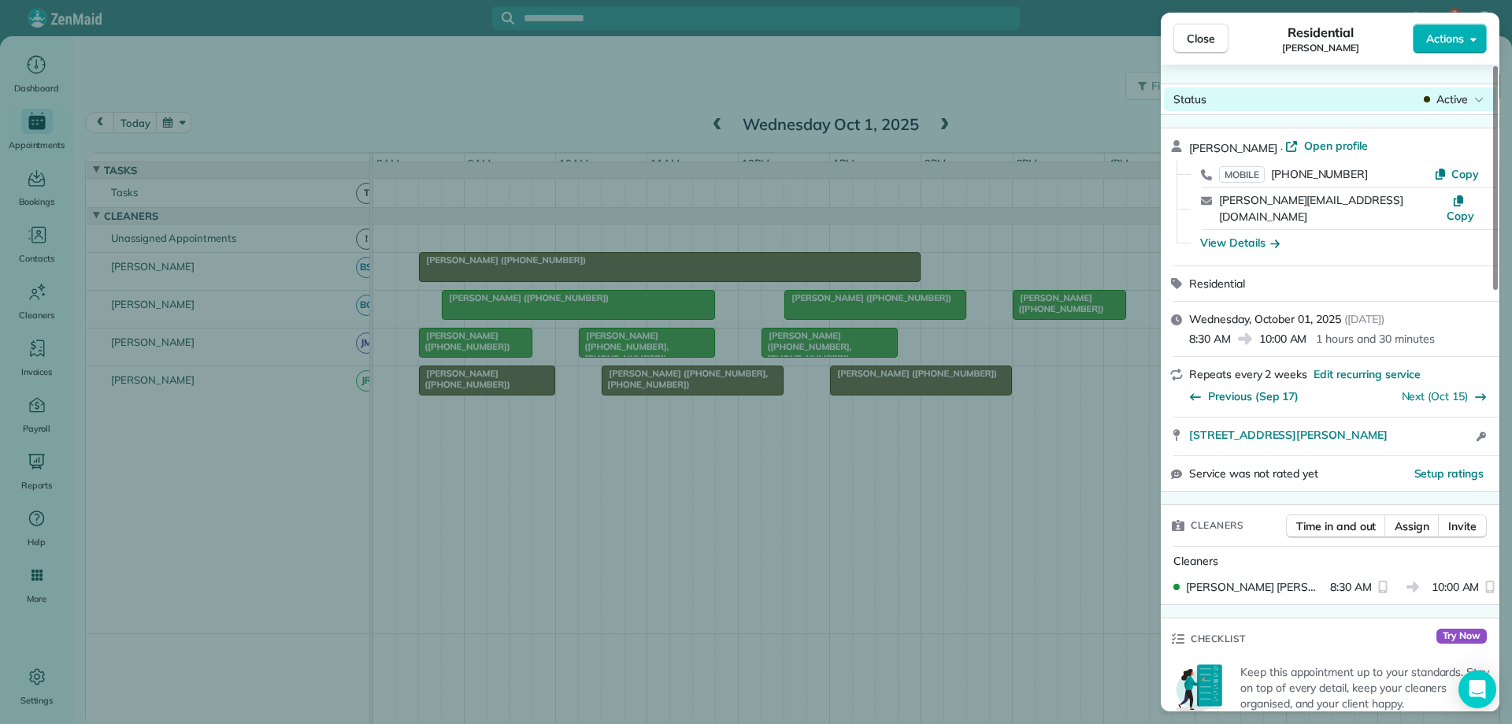
click at [1432, 102] on div "Active" at bounding box center [1454, 99] width 66 height 16
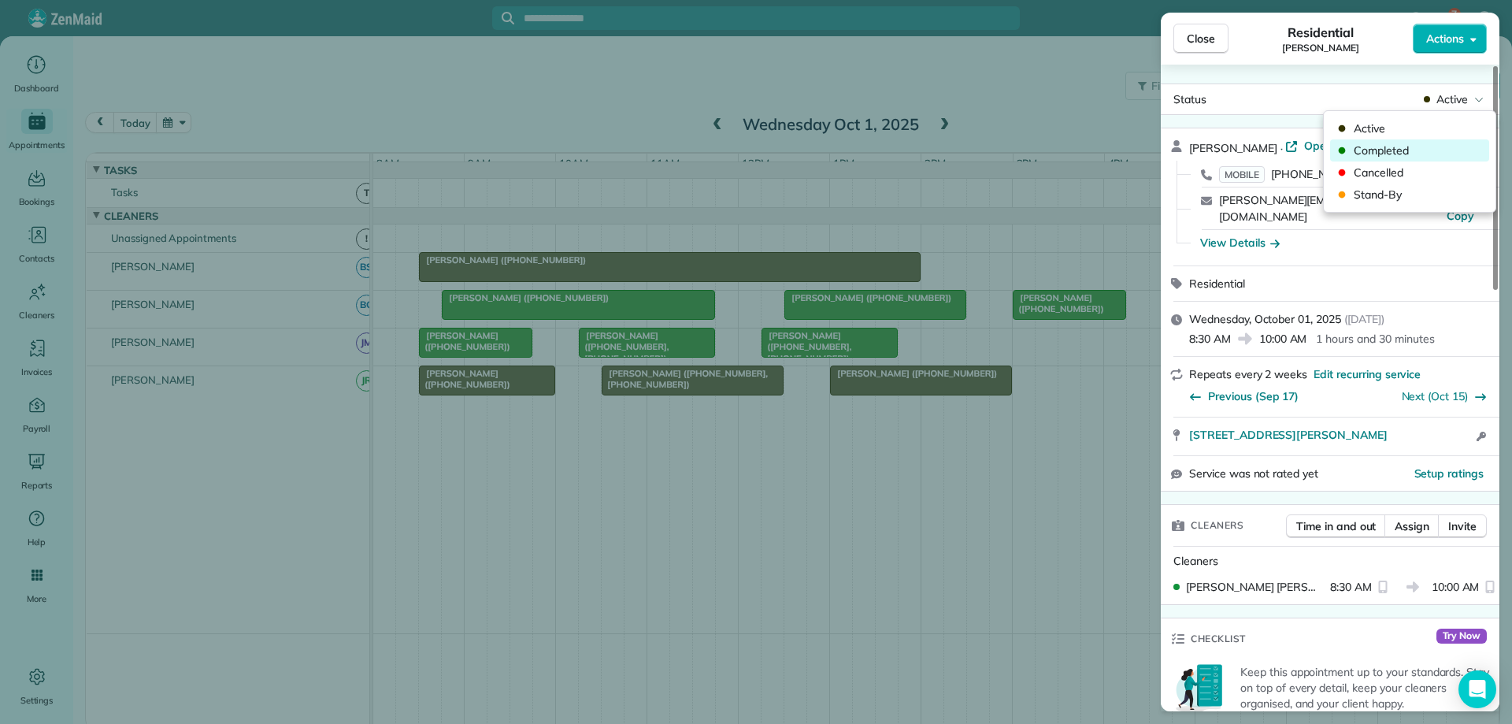
click at [1428, 150] on span "Completed" at bounding box center [1420, 151] width 132 height 16
click at [1198, 35] on span "Close" at bounding box center [1201, 39] width 28 height 16
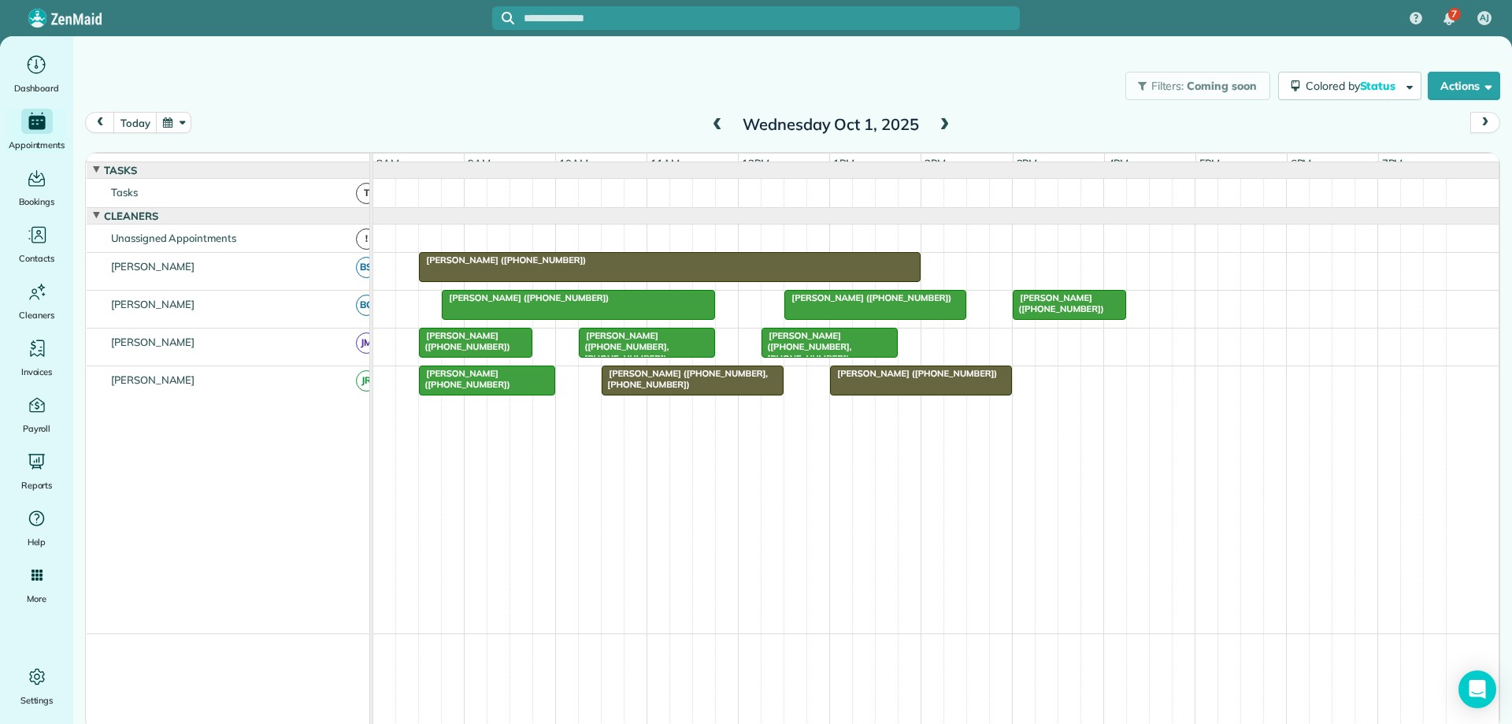
click at [755, 391] on div "[PERSON_NAME] ([PHONE_NUMBER], [PHONE_NUMBER])" at bounding box center [692, 379] width 172 height 23
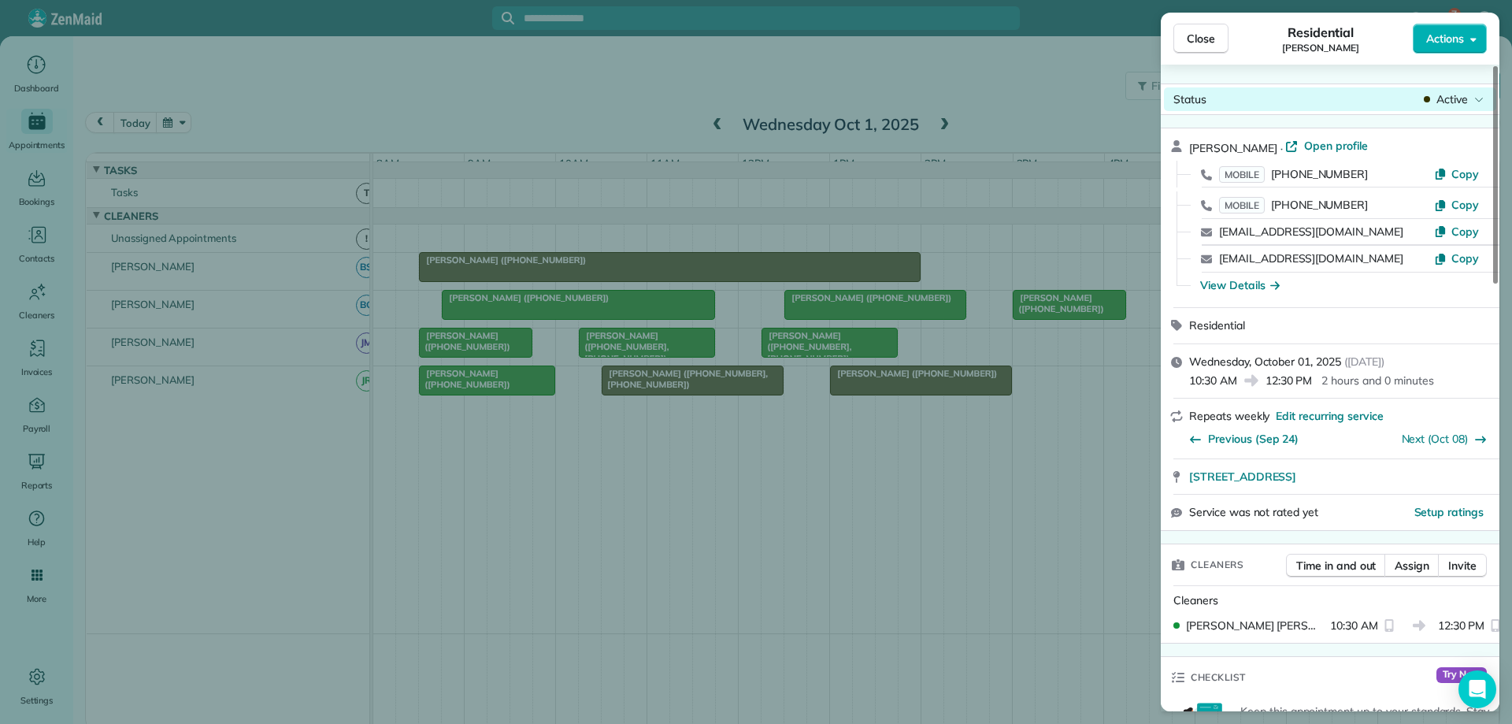
click at [1459, 99] on span "Active" at bounding box center [1451, 99] width 31 height 16
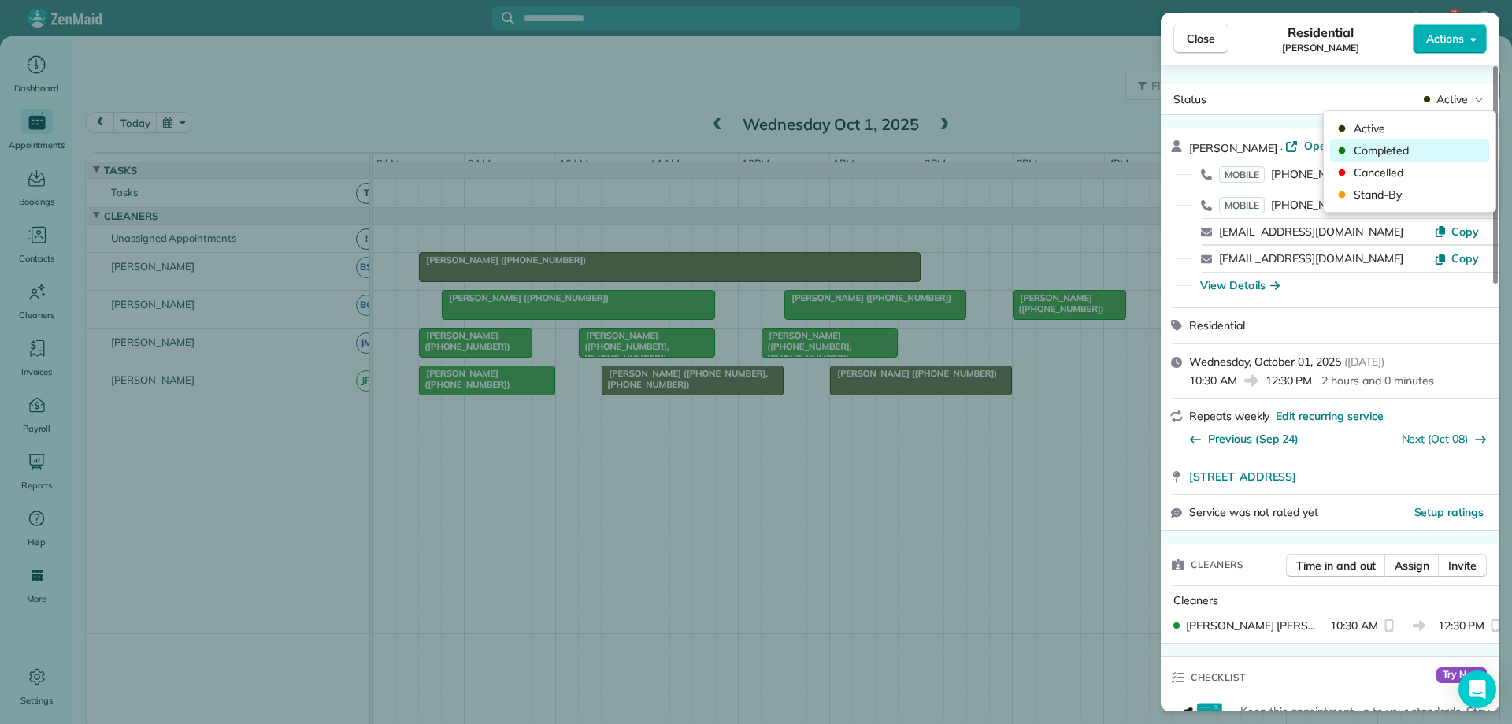
click at [1421, 150] on span "Completed" at bounding box center [1420, 151] width 132 height 16
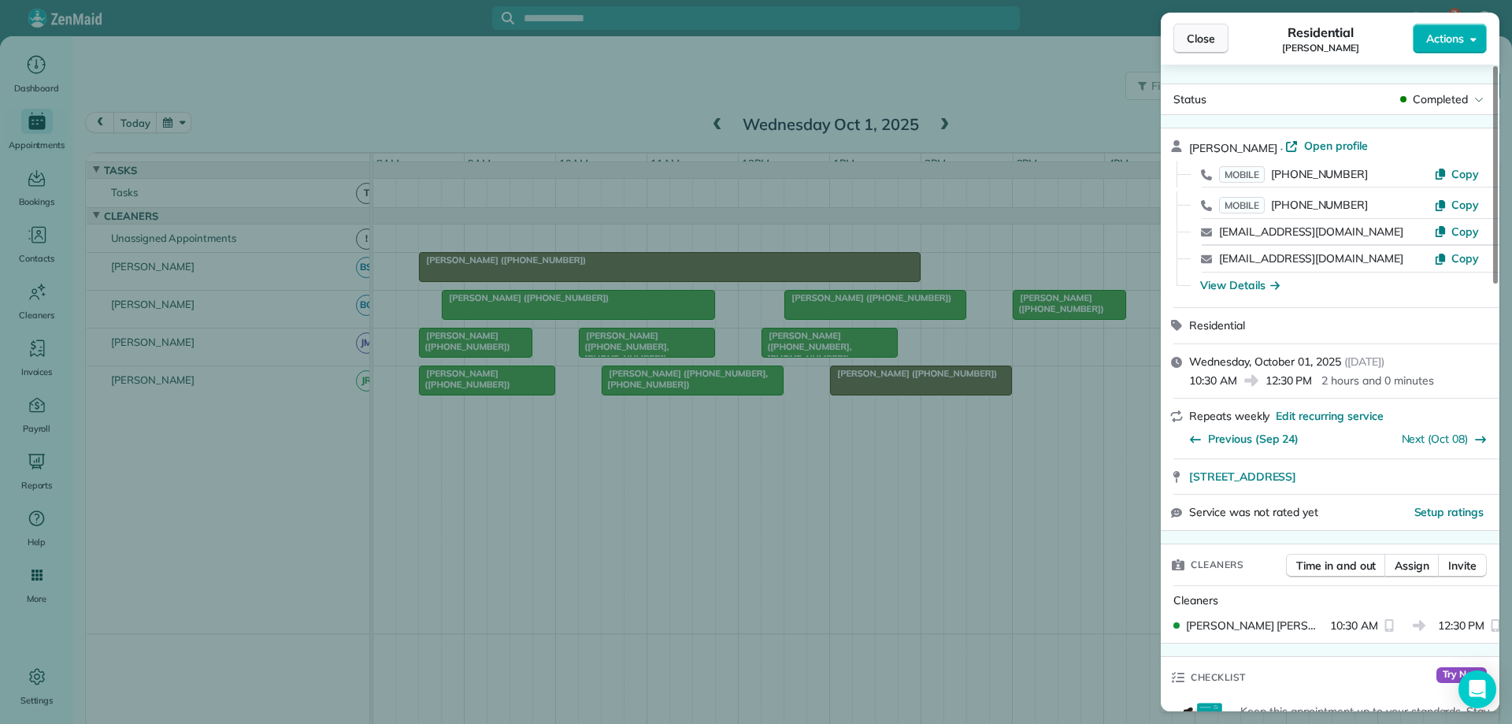
click at [1220, 39] on button "Close" at bounding box center [1200, 39] width 55 height 30
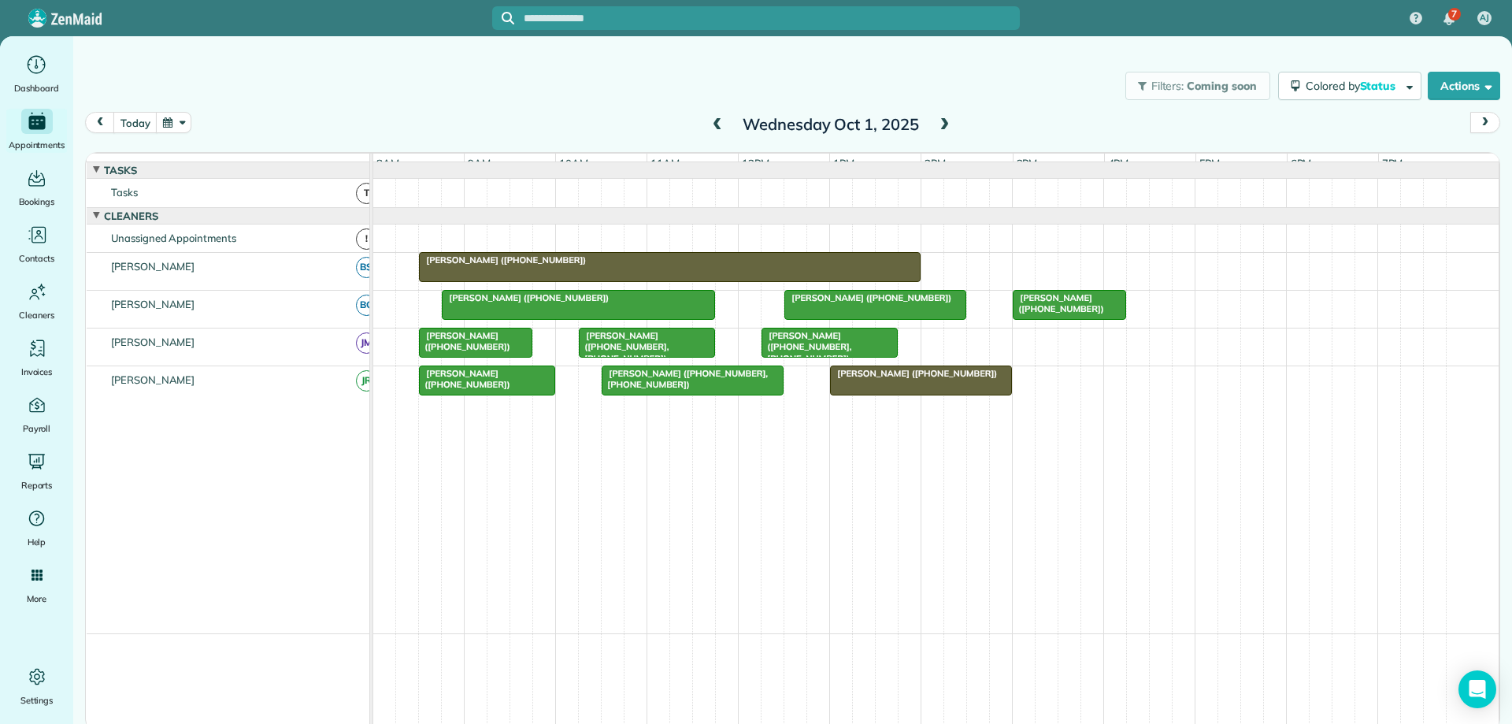
click at [965, 394] on div at bounding box center [921, 380] width 180 height 28
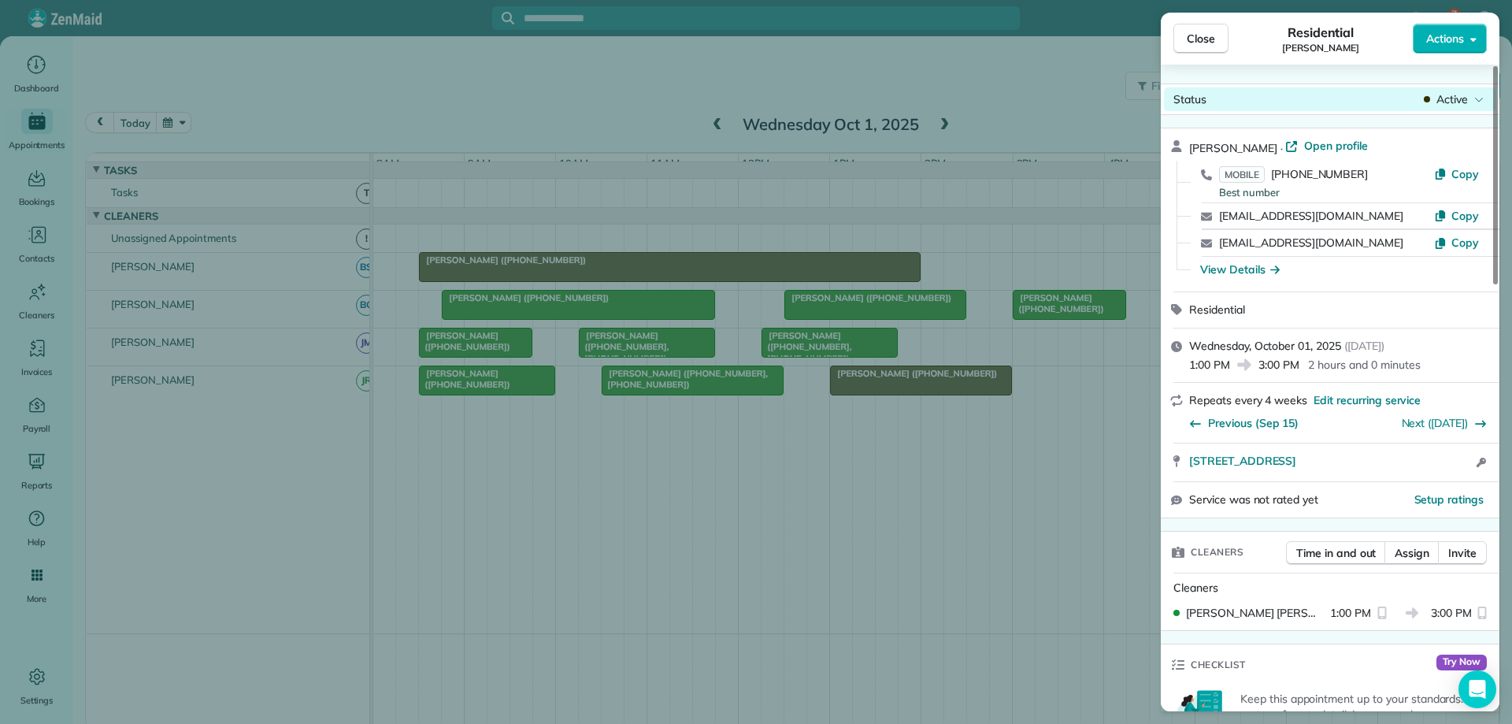
click at [1451, 97] on span "Active" at bounding box center [1451, 99] width 31 height 16
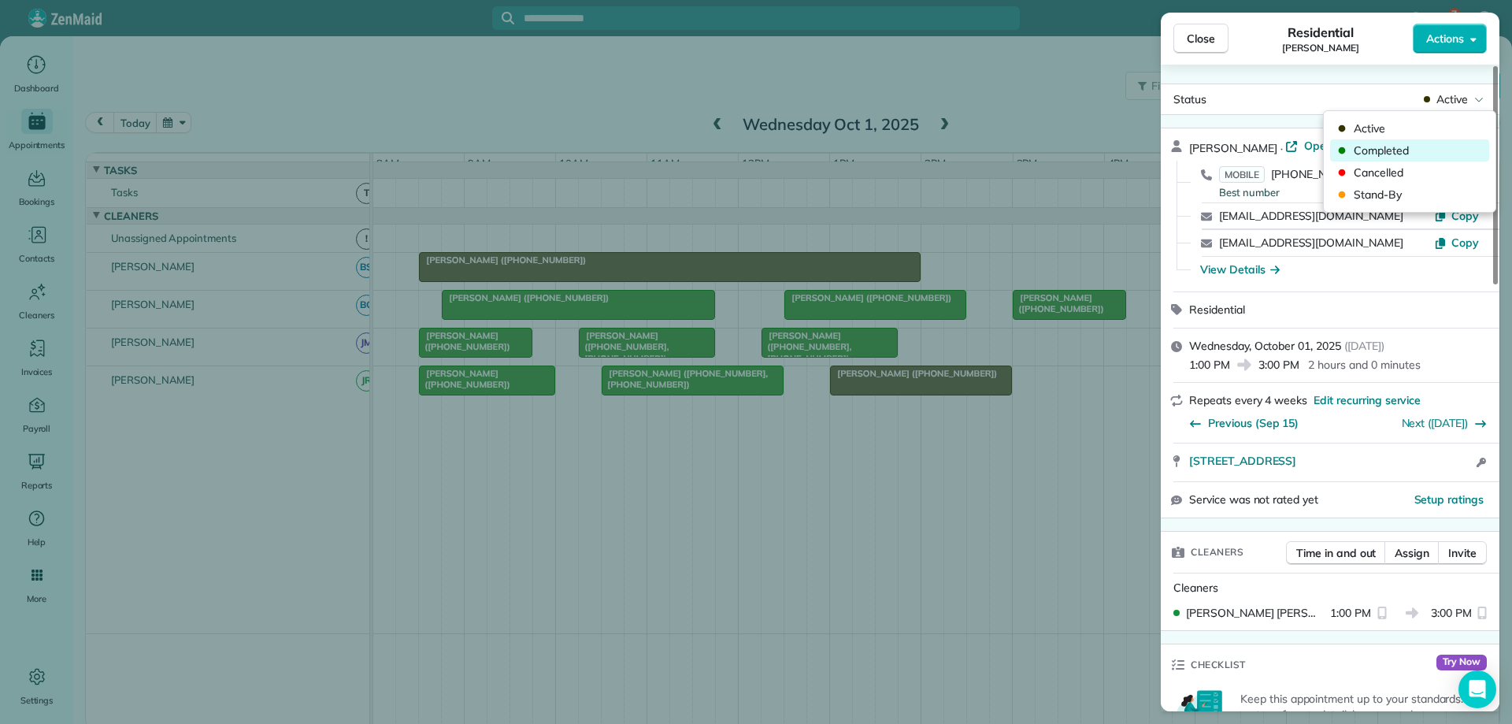
click at [1428, 148] on span "Completed" at bounding box center [1420, 151] width 132 height 16
click at [1208, 45] on span "Close" at bounding box center [1201, 39] width 28 height 16
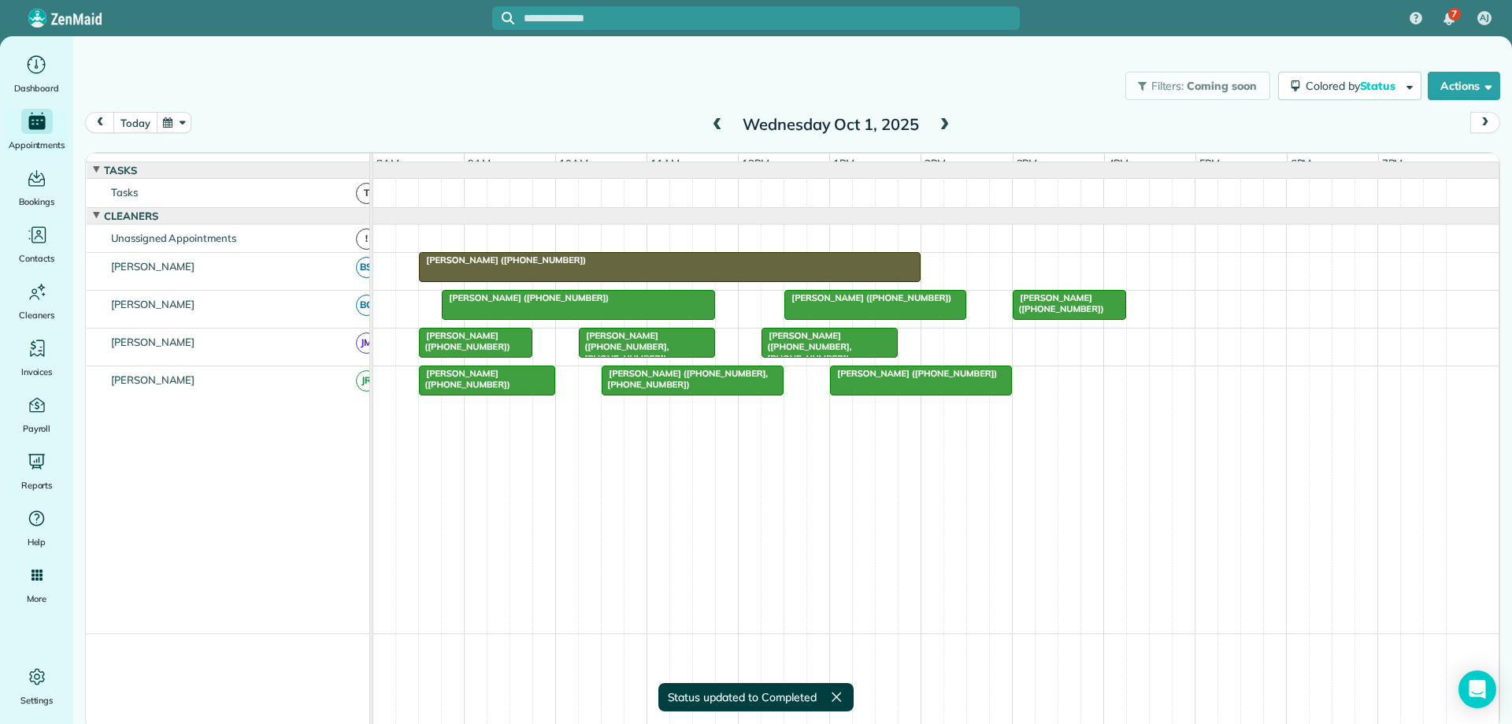
click at [146, 116] on button "today" at bounding box center [134, 122] width 43 height 21
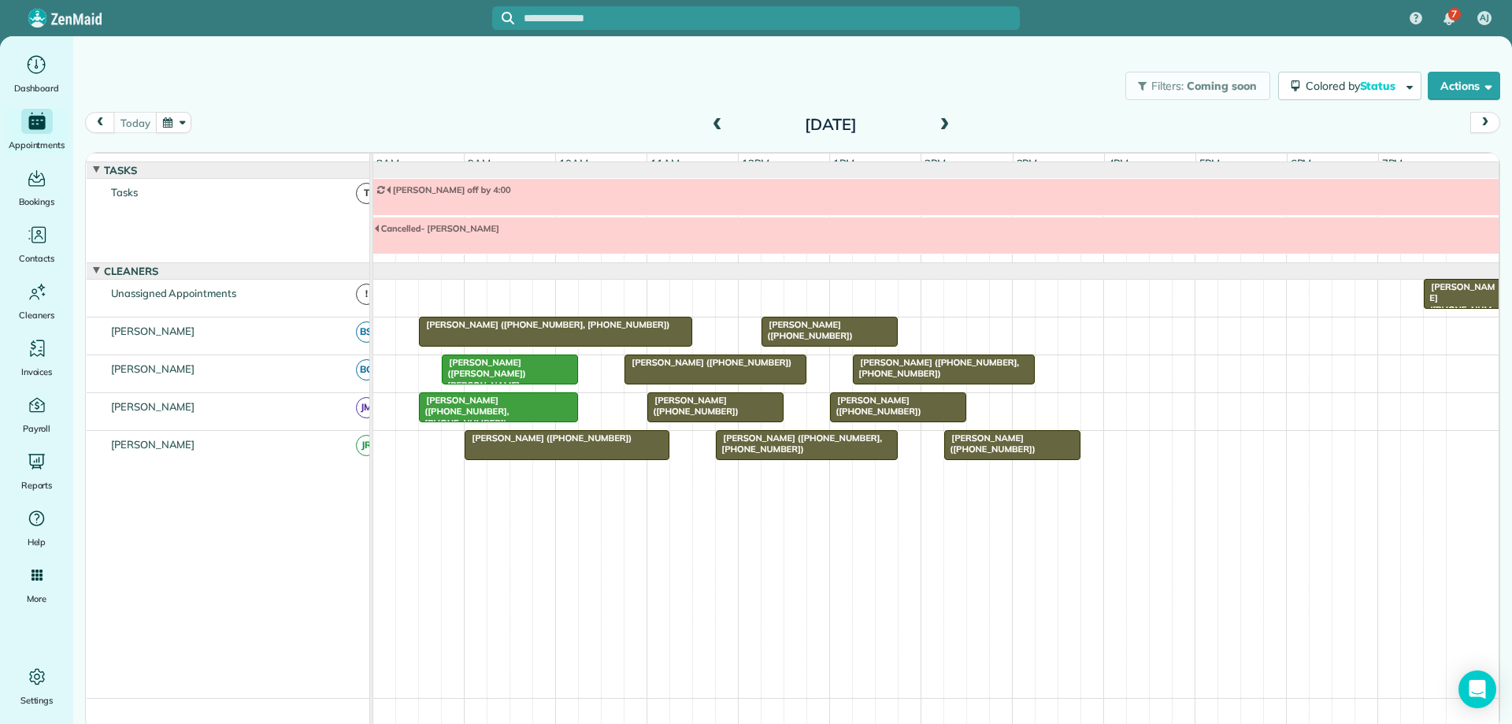
click at [602, 443] on span "[PERSON_NAME] ([PHONE_NUMBER])" at bounding box center [548, 437] width 169 height 11
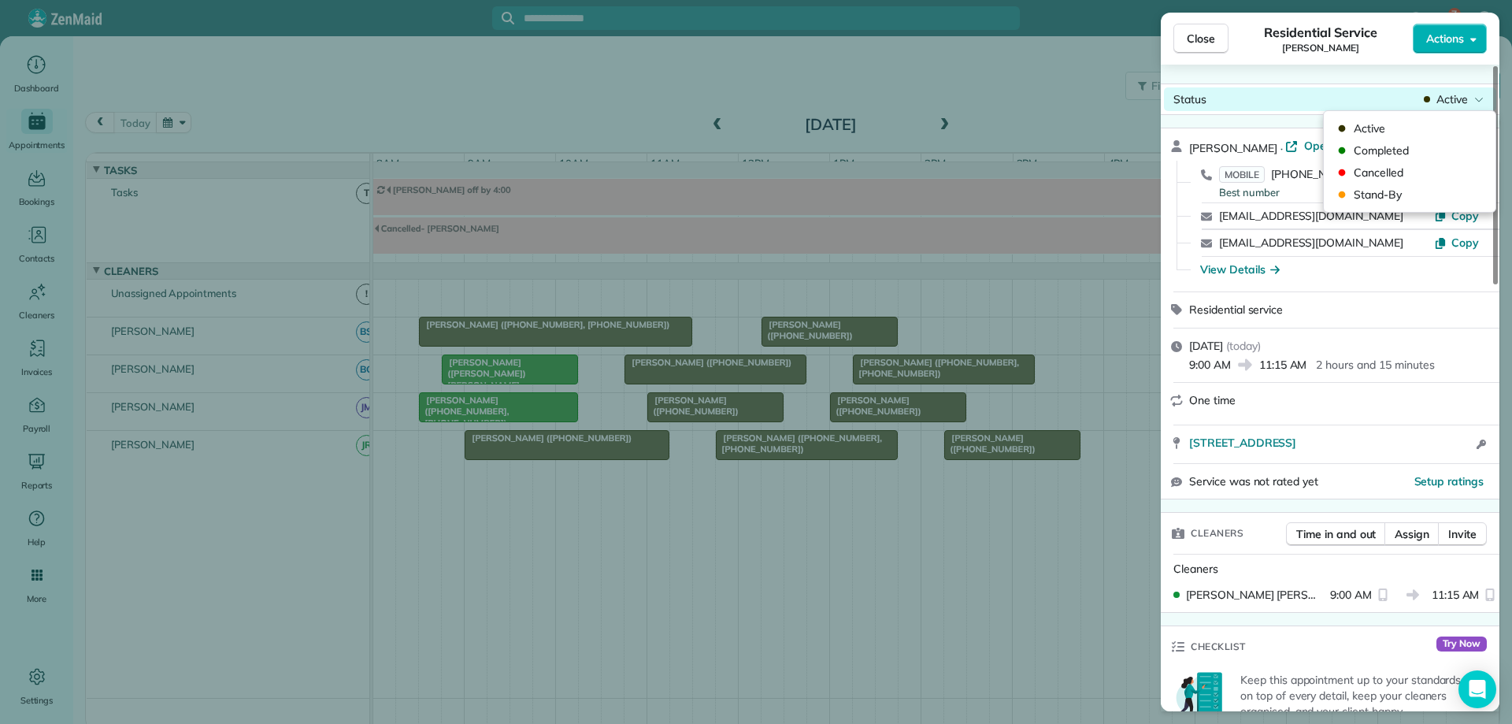
click at [1453, 98] on span "Active" at bounding box center [1451, 99] width 31 height 16
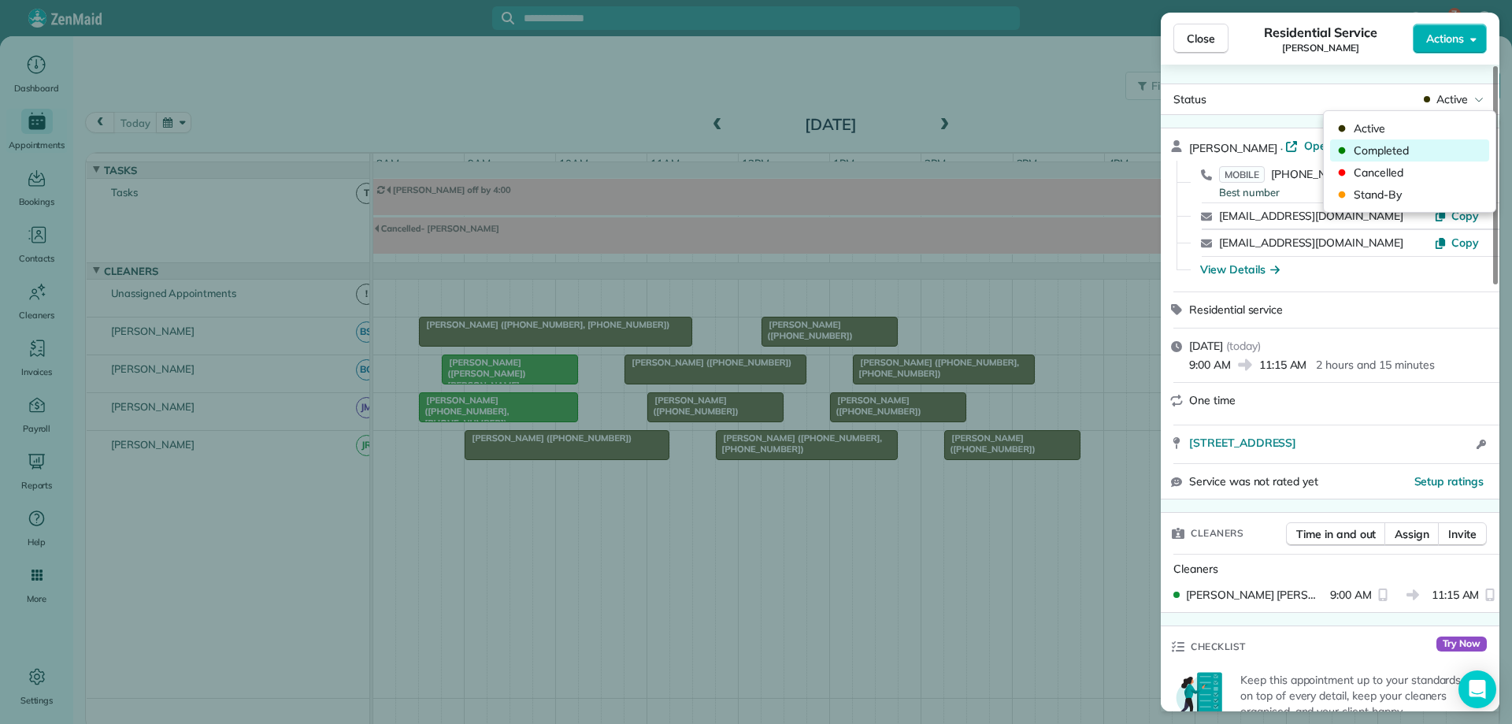
click at [1444, 145] on span "Completed" at bounding box center [1420, 151] width 132 height 16
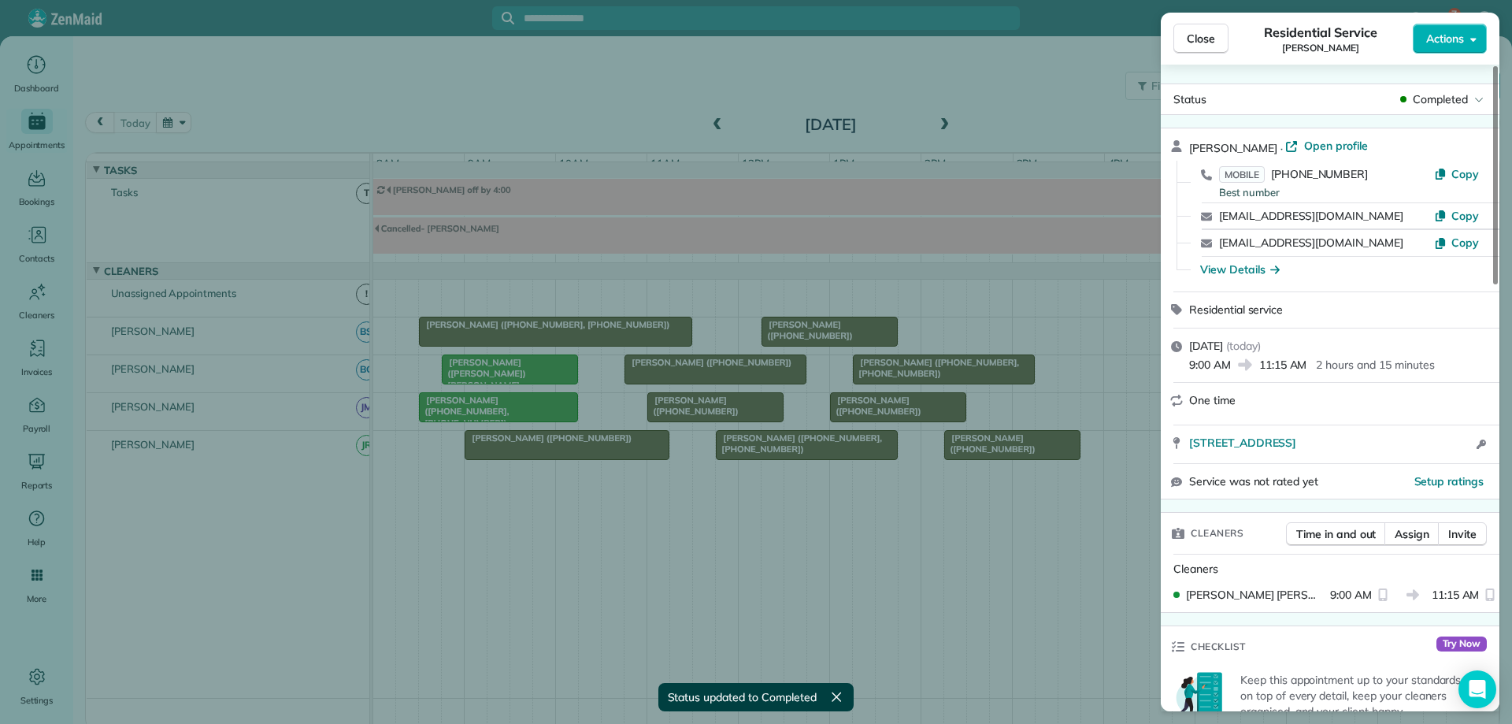
click at [630, 344] on div "Close Residential Service [PERSON_NAME] Actions Status Completed [PERSON_NAME] …" at bounding box center [756, 362] width 1512 height 724
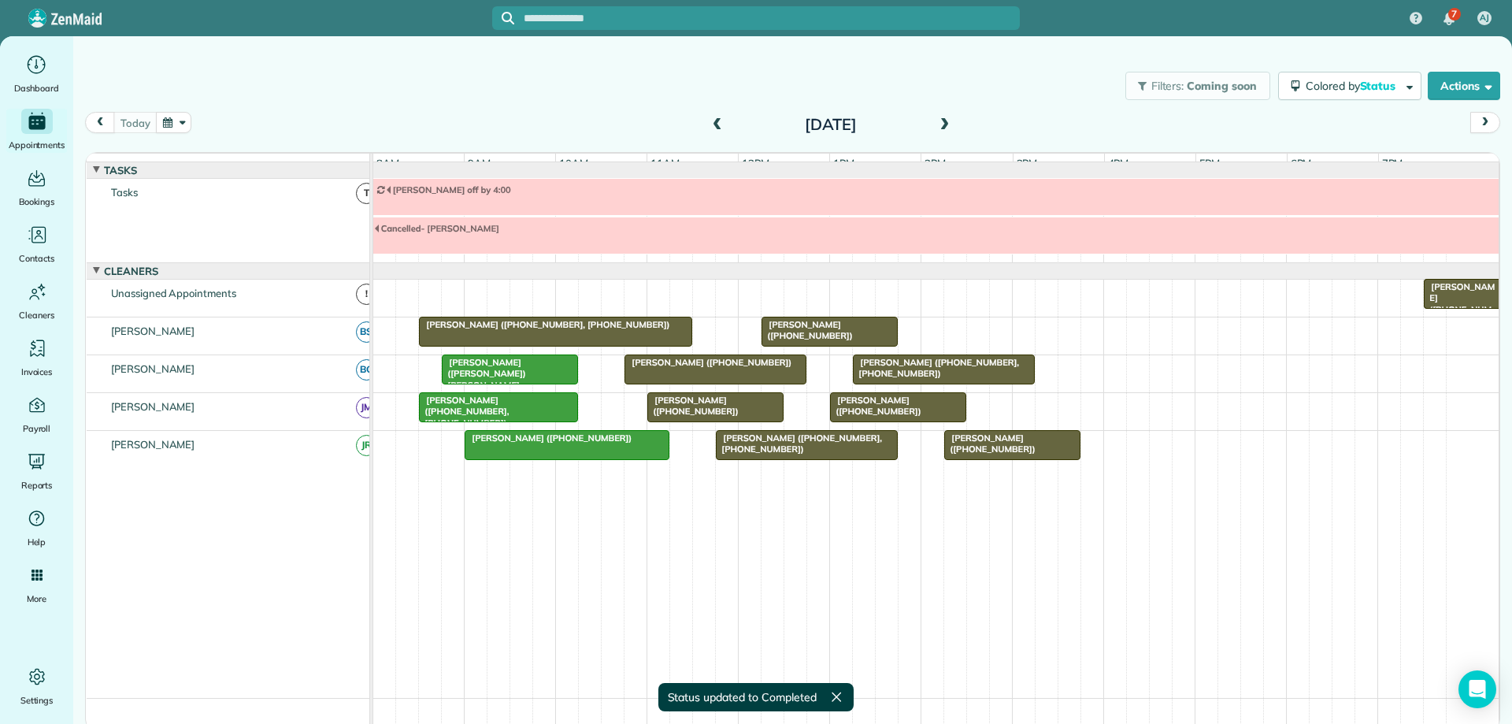
click at [632, 343] on div at bounding box center [556, 331] width 272 height 28
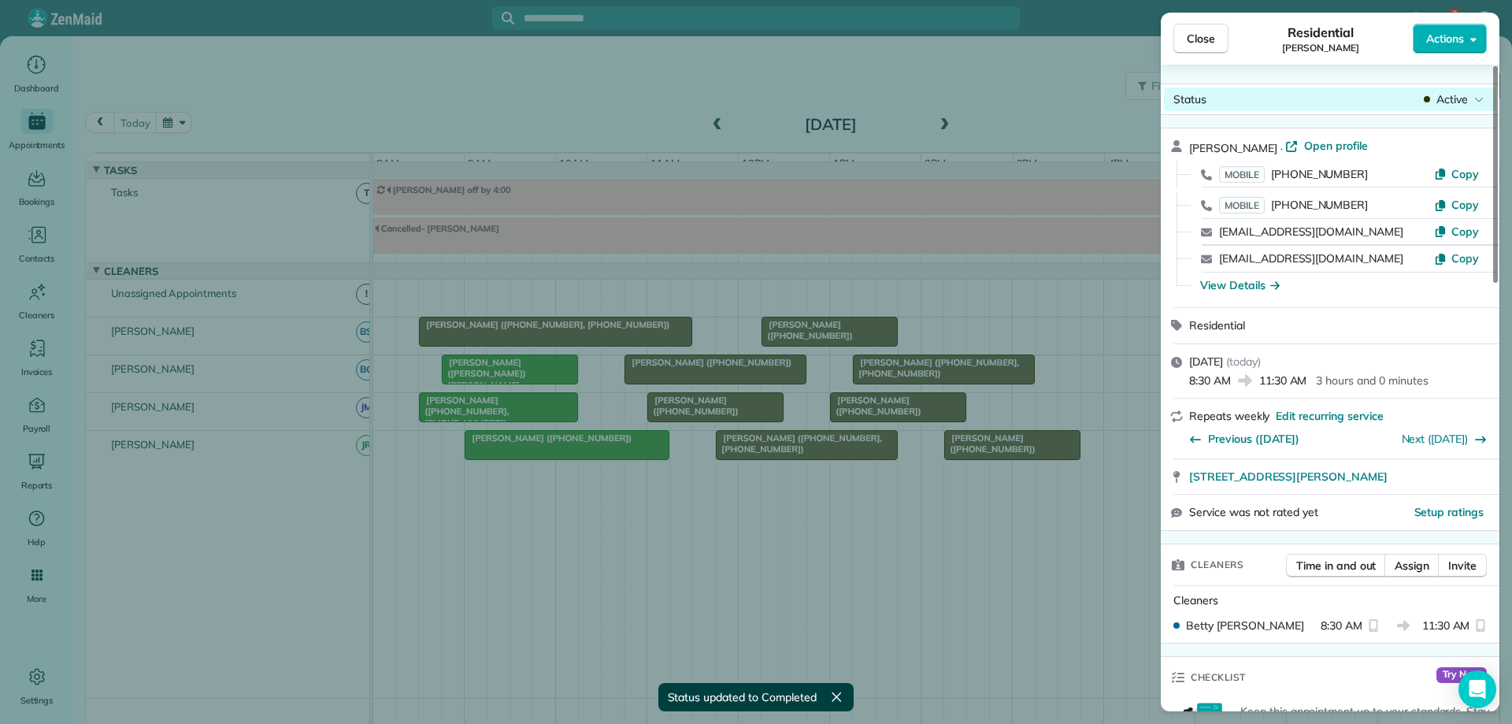
click at [1455, 99] on span "Active" at bounding box center [1451, 99] width 31 height 16
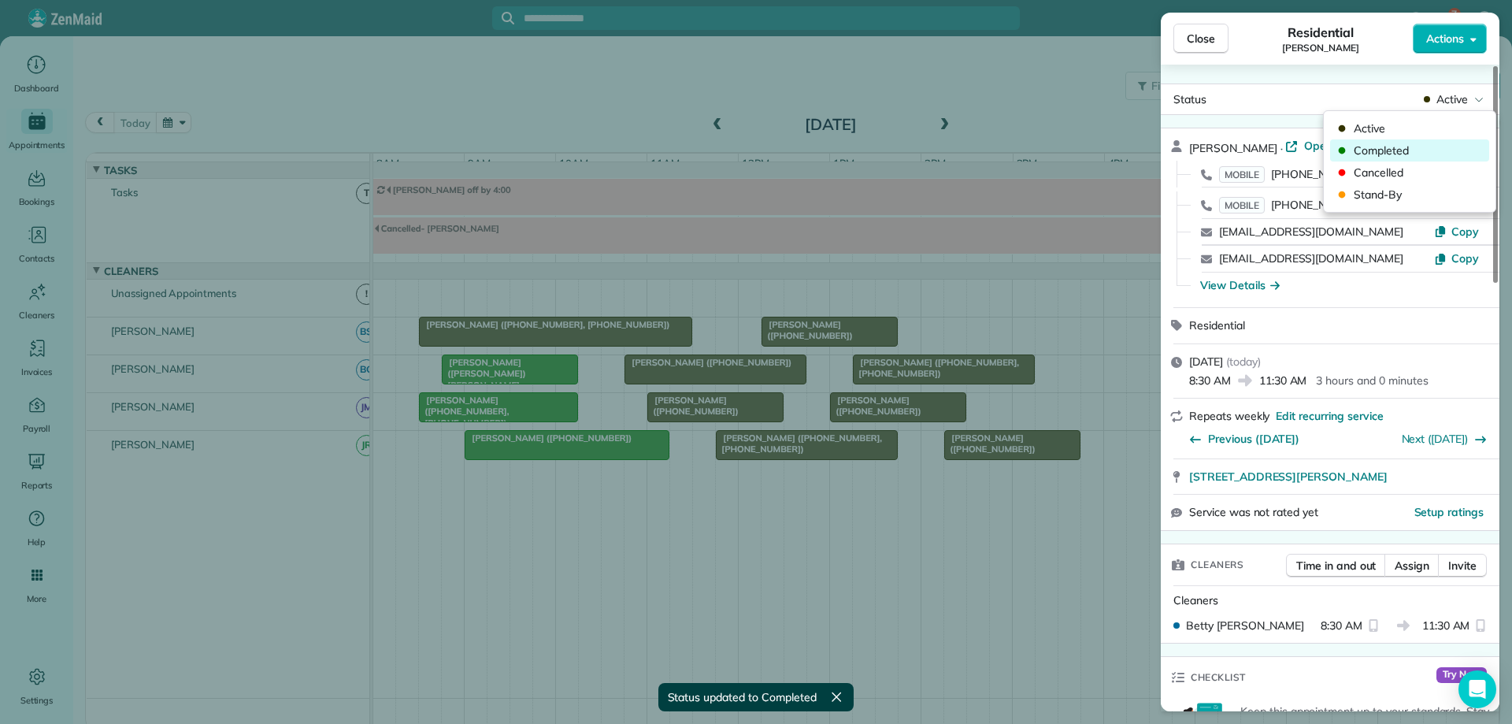
click at [1431, 148] on span "Completed" at bounding box center [1420, 151] width 132 height 16
click at [1205, 39] on span "Close" at bounding box center [1201, 39] width 28 height 16
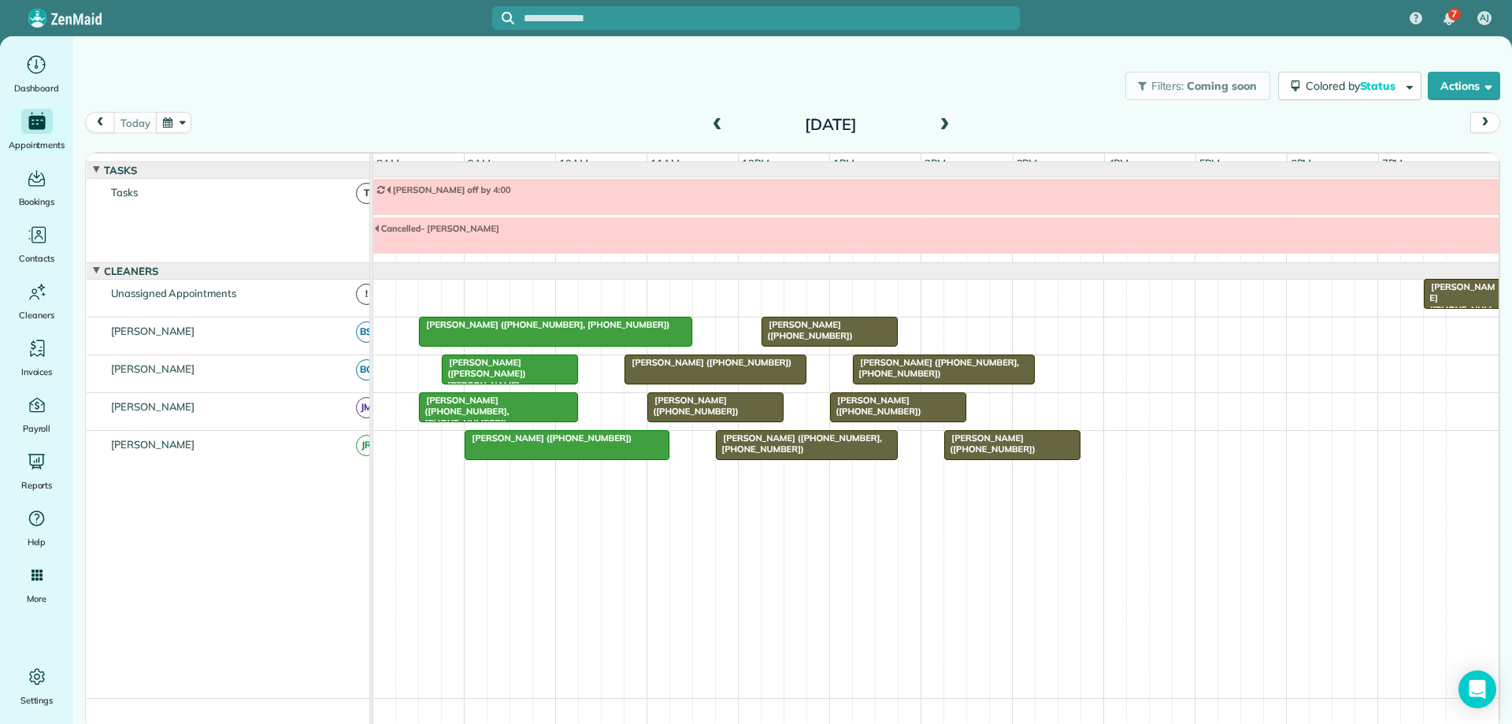
click at [945, 123] on span at bounding box center [943, 125] width 17 height 14
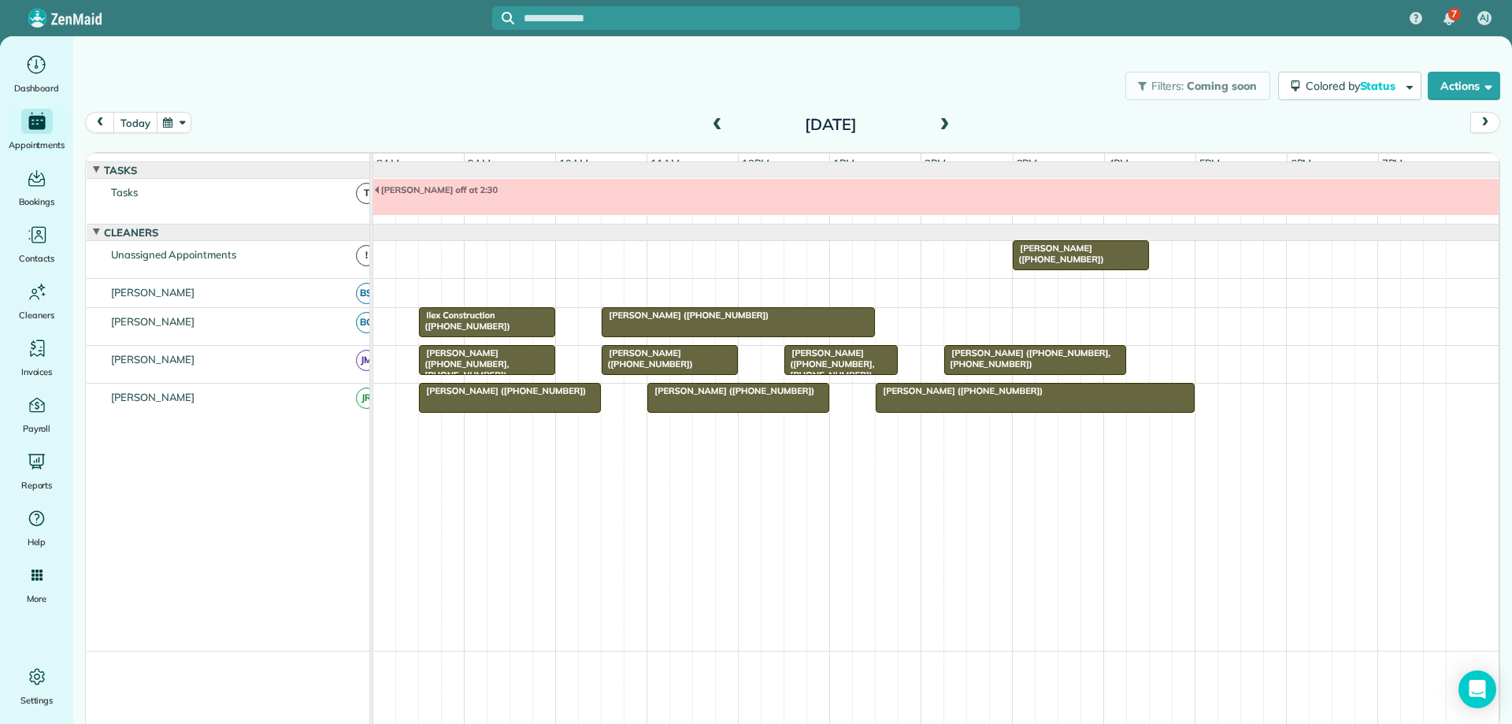
click at [143, 124] on button "today" at bounding box center [134, 122] width 43 height 21
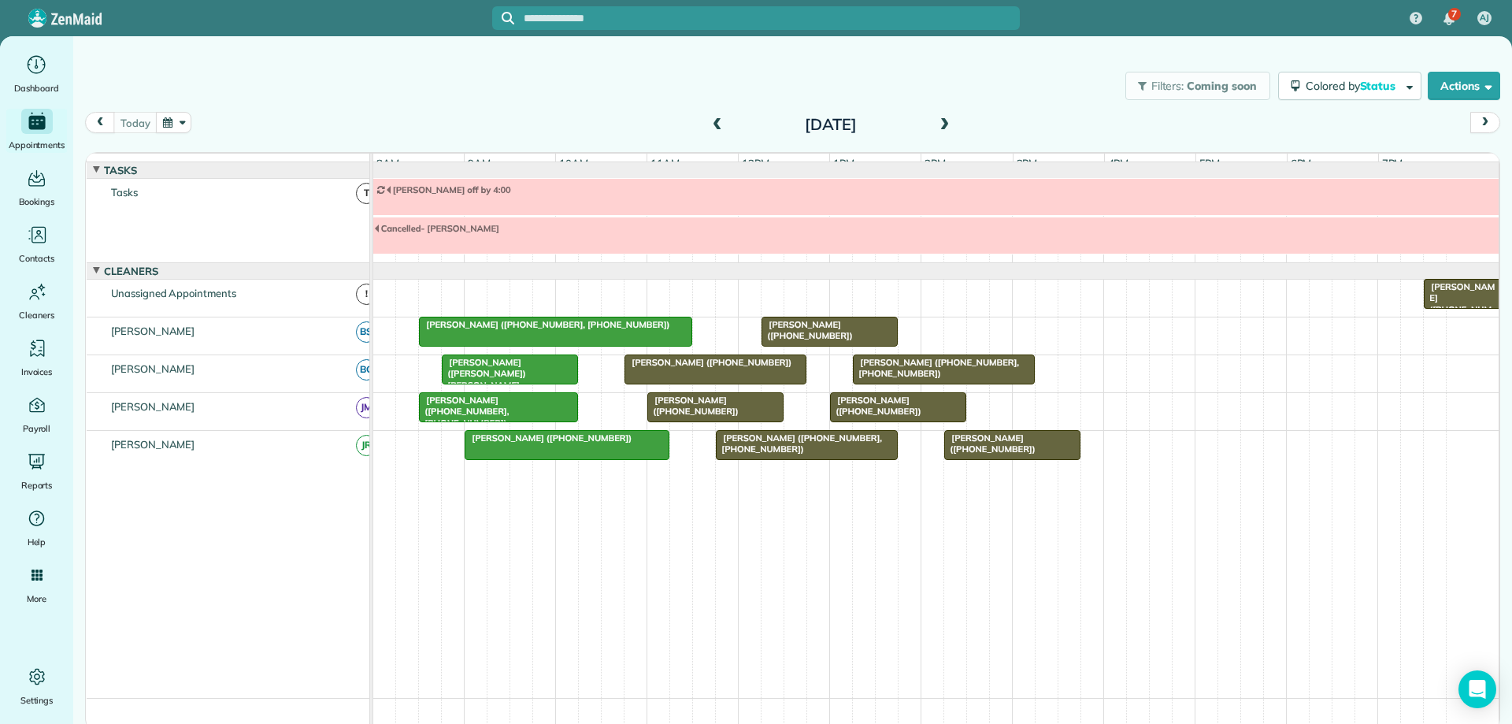
click at [941, 129] on span at bounding box center [943, 125] width 17 height 14
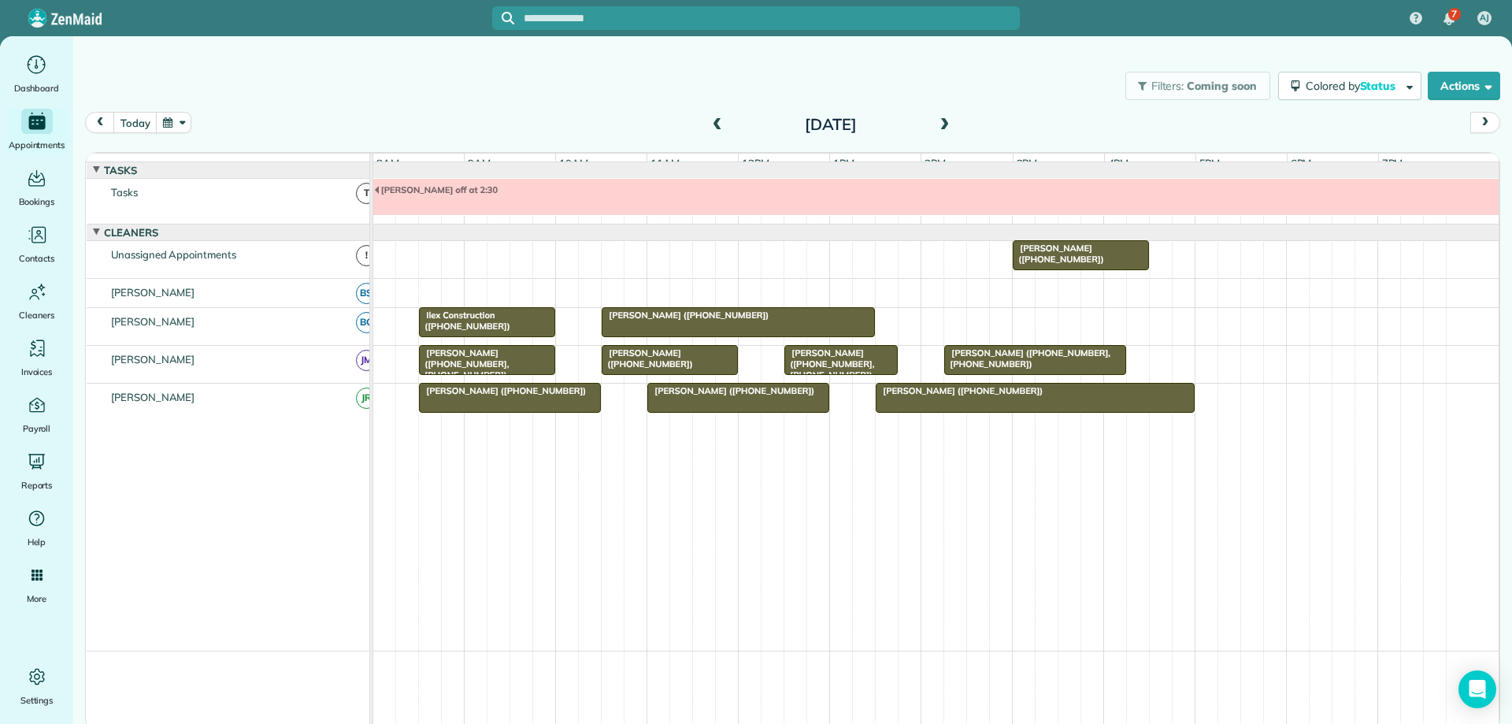
click at [713, 124] on span at bounding box center [717, 125] width 17 height 14
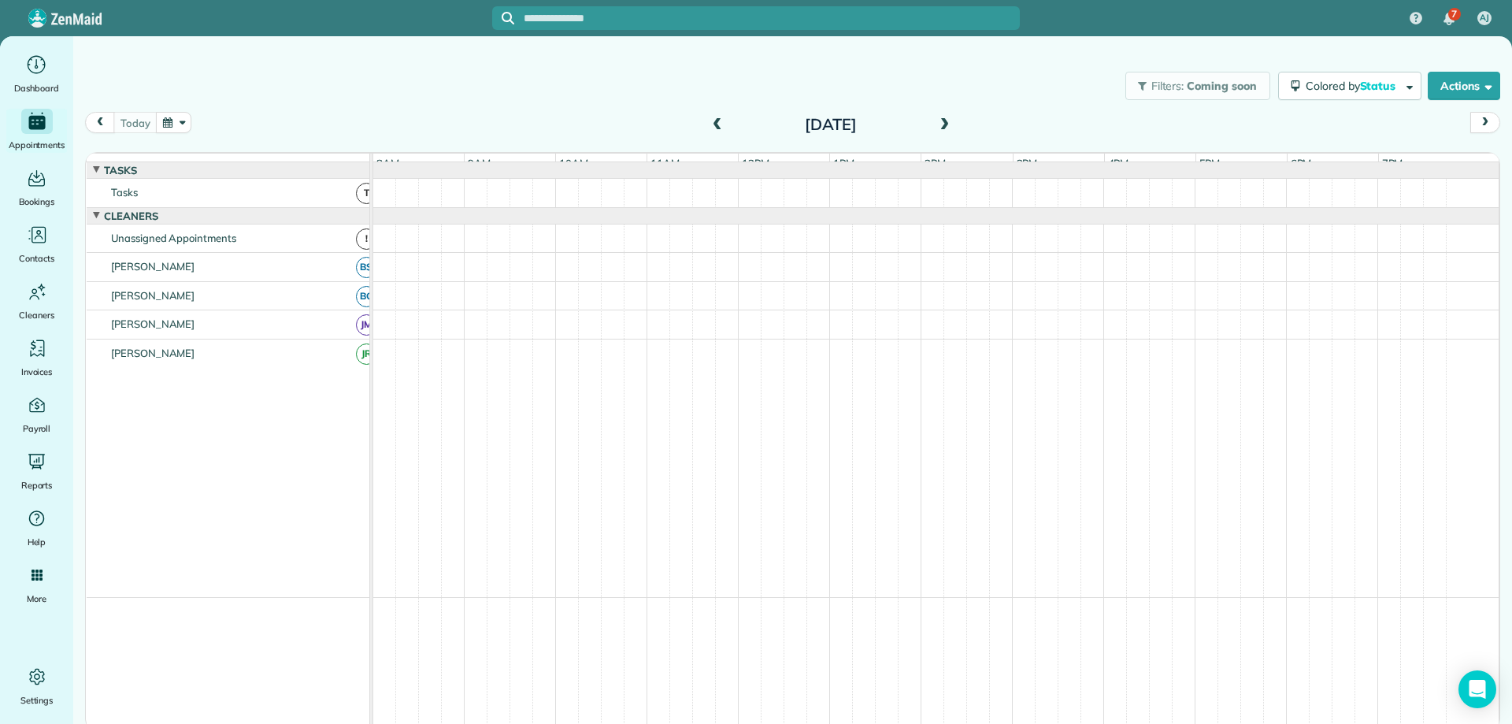
click at [713, 124] on span at bounding box center [717, 125] width 17 height 14
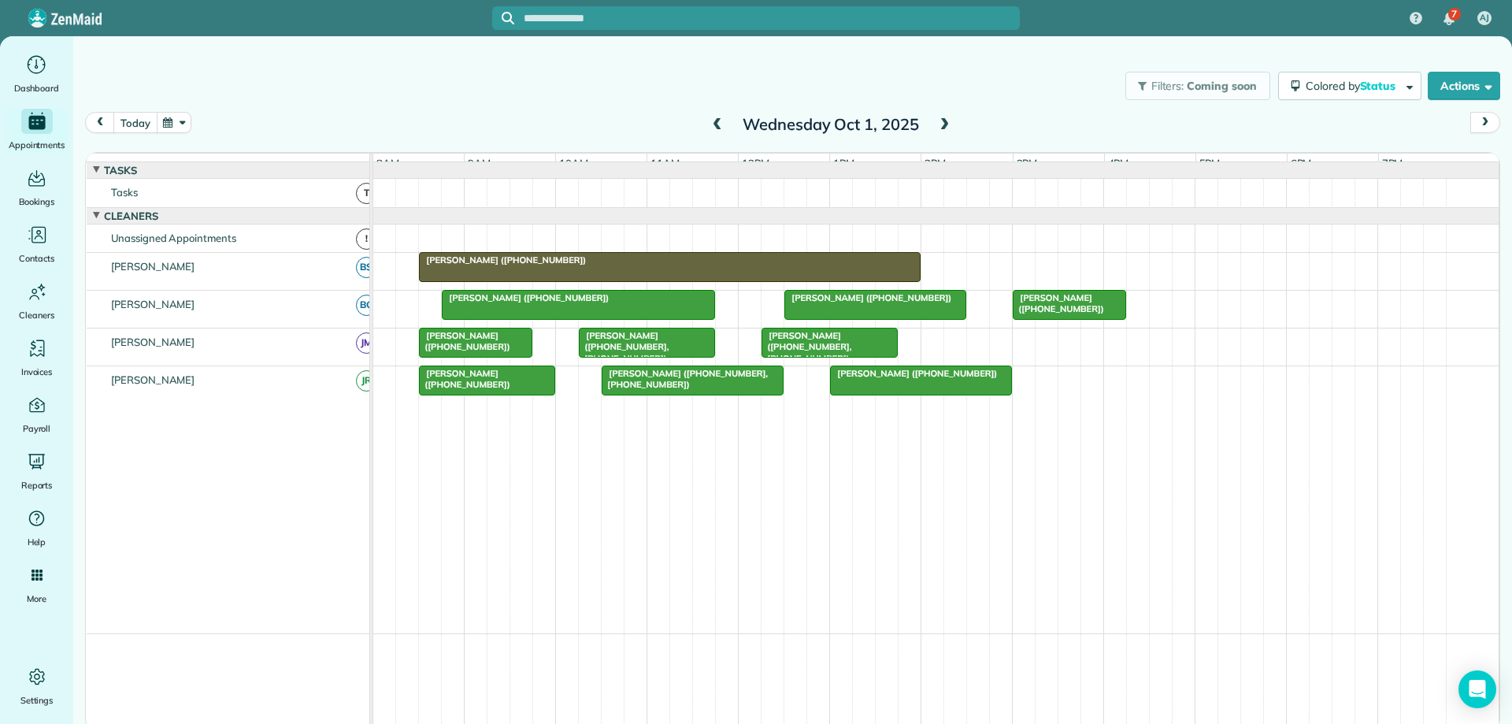
click at [140, 120] on button "today" at bounding box center [134, 122] width 43 height 21
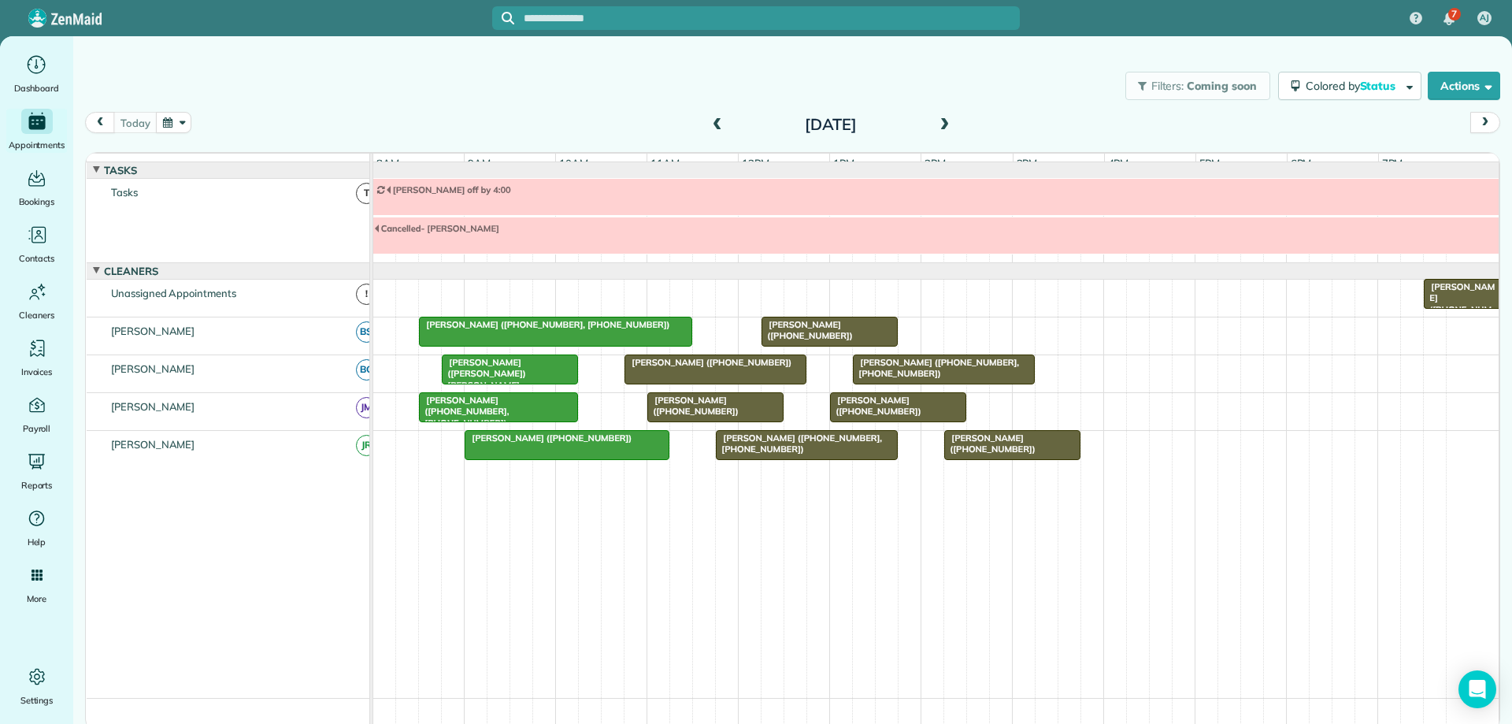
click at [946, 123] on span at bounding box center [943, 125] width 17 height 14
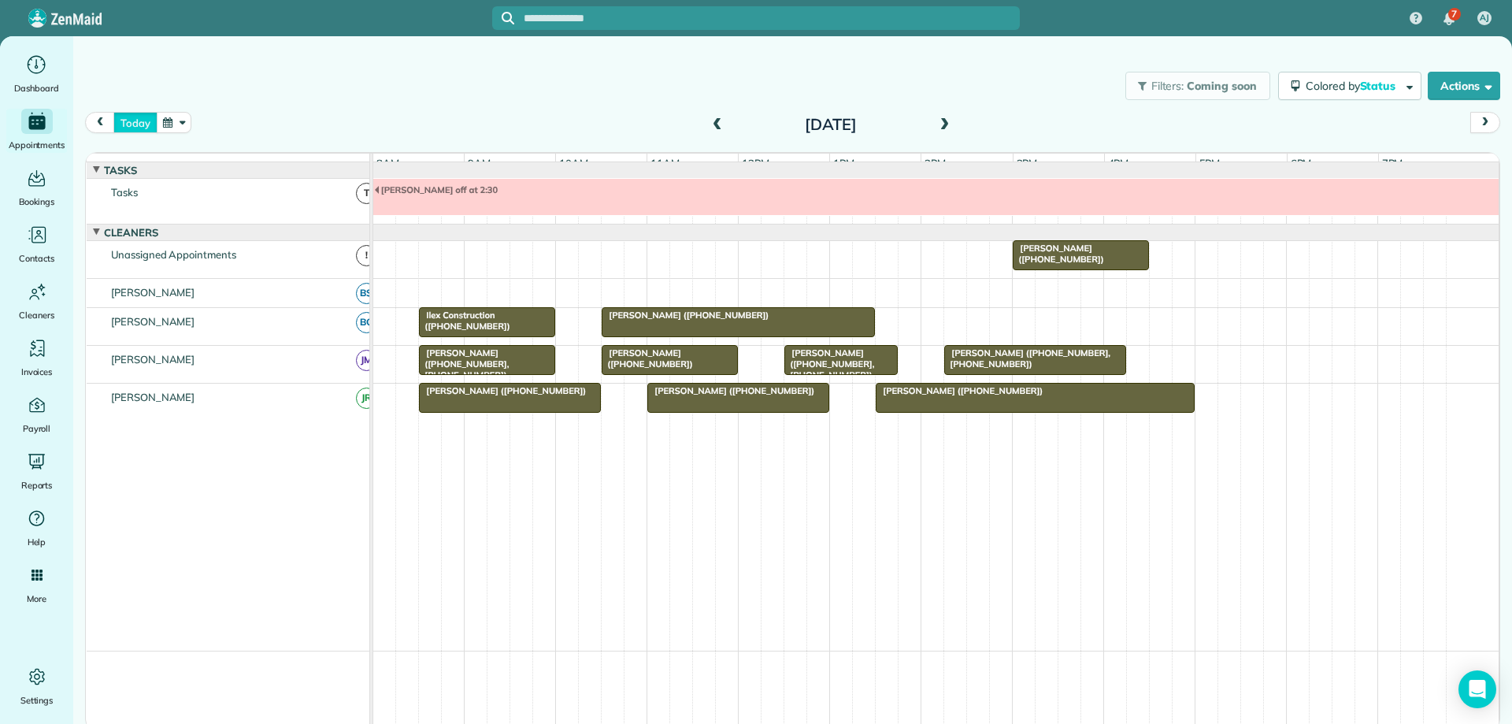
click at [141, 123] on button "today" at bounding box center [134, 122] width 43 height 21
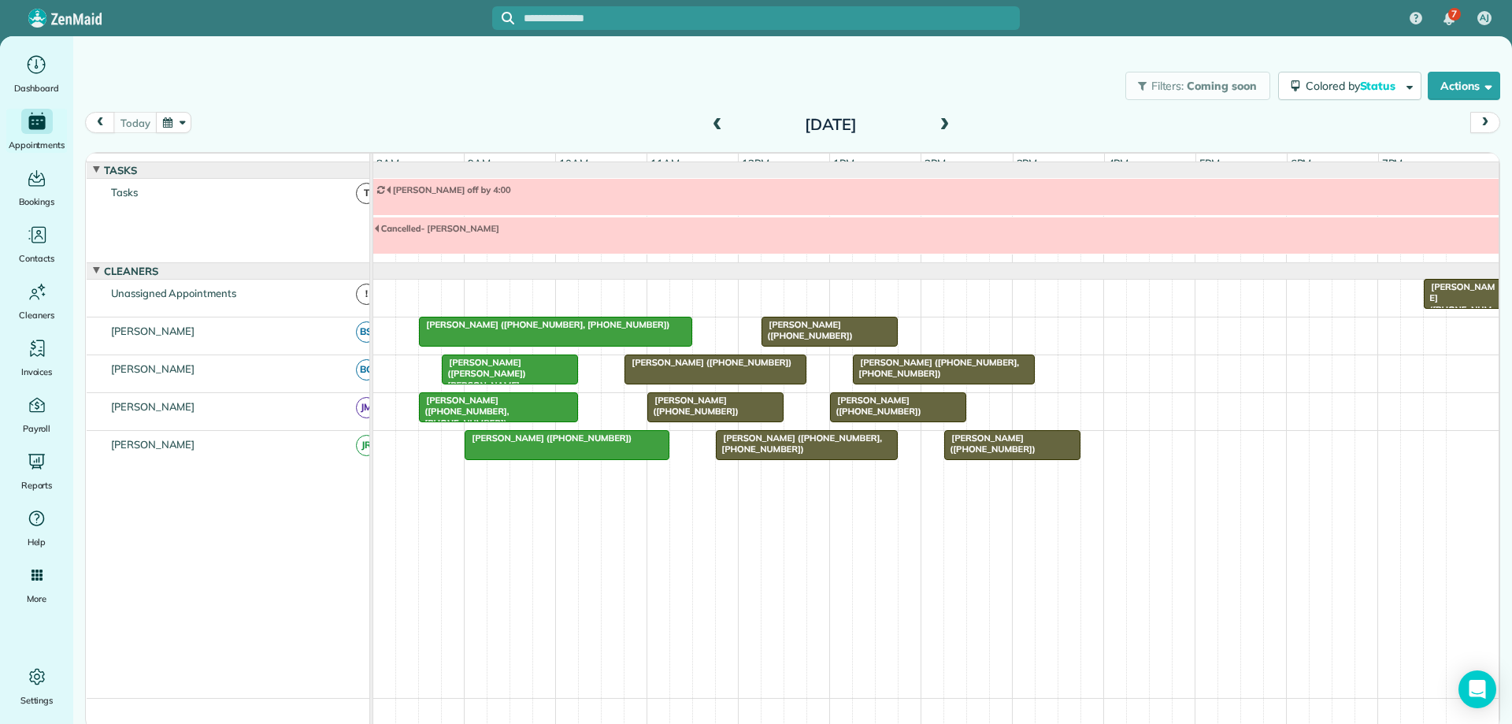
click at [945, 132] on span at bounding box center [943, 125] width 17 height 14
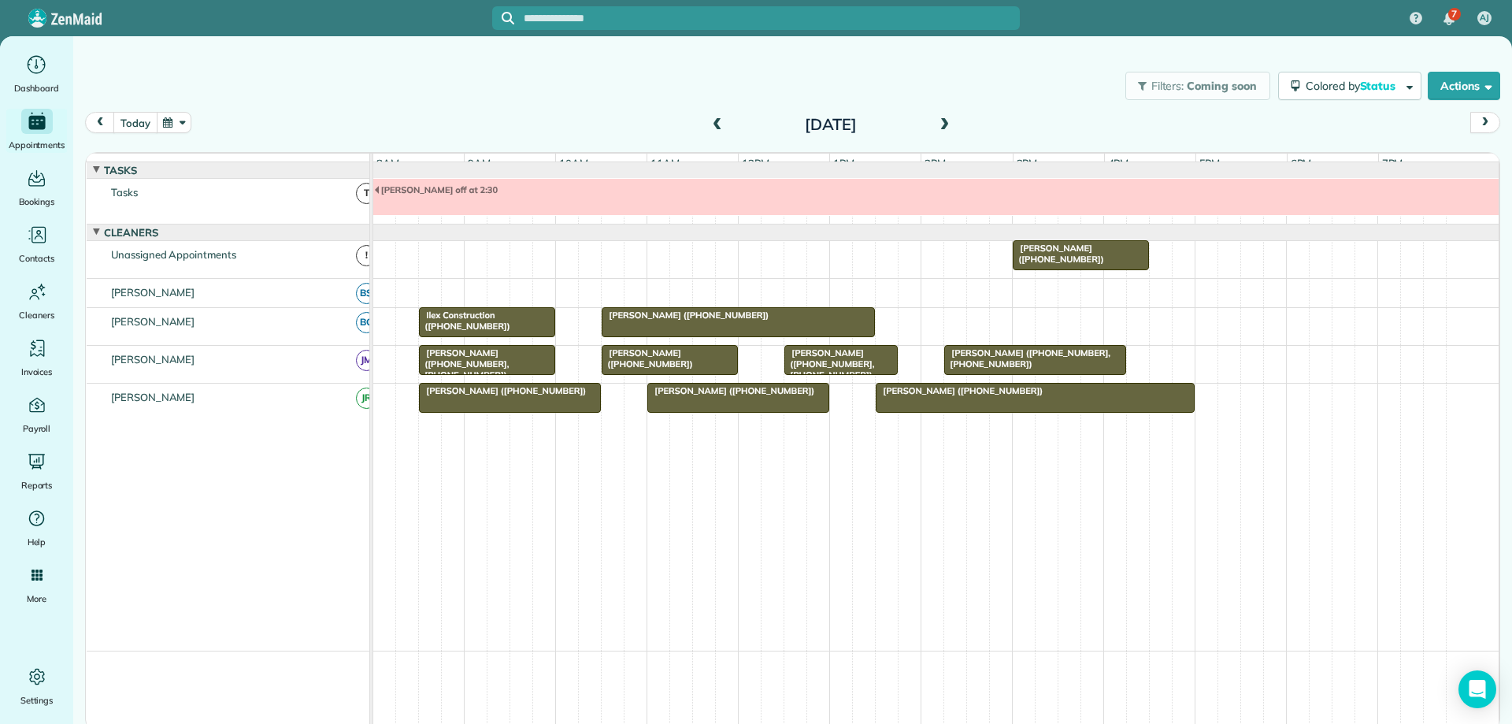
click at [128, 124] on button "today" at bounding box center [134, 122] width 43 height 21
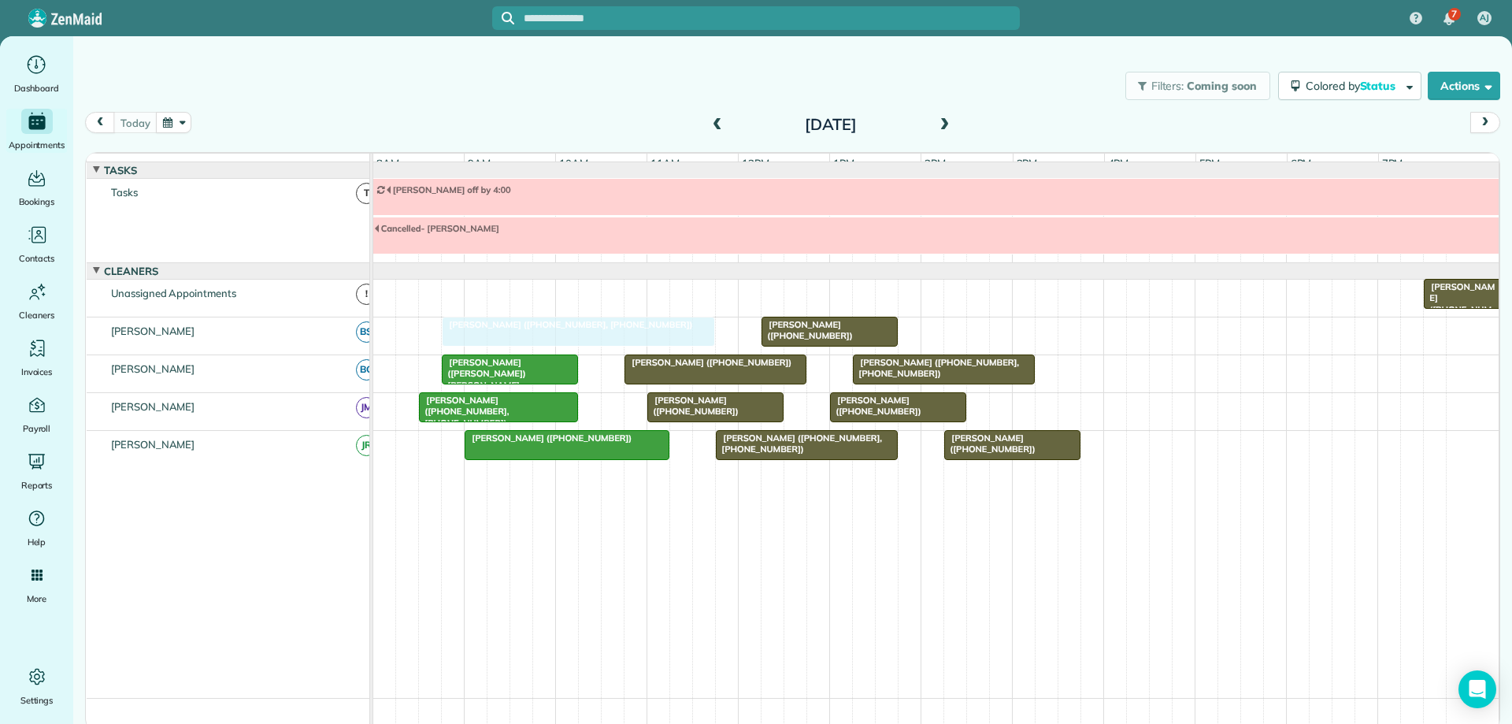
drag, startPoint x: 658, startPoint y: 348, endPoint x: 673, endPoint y: 347, distance: 15.8
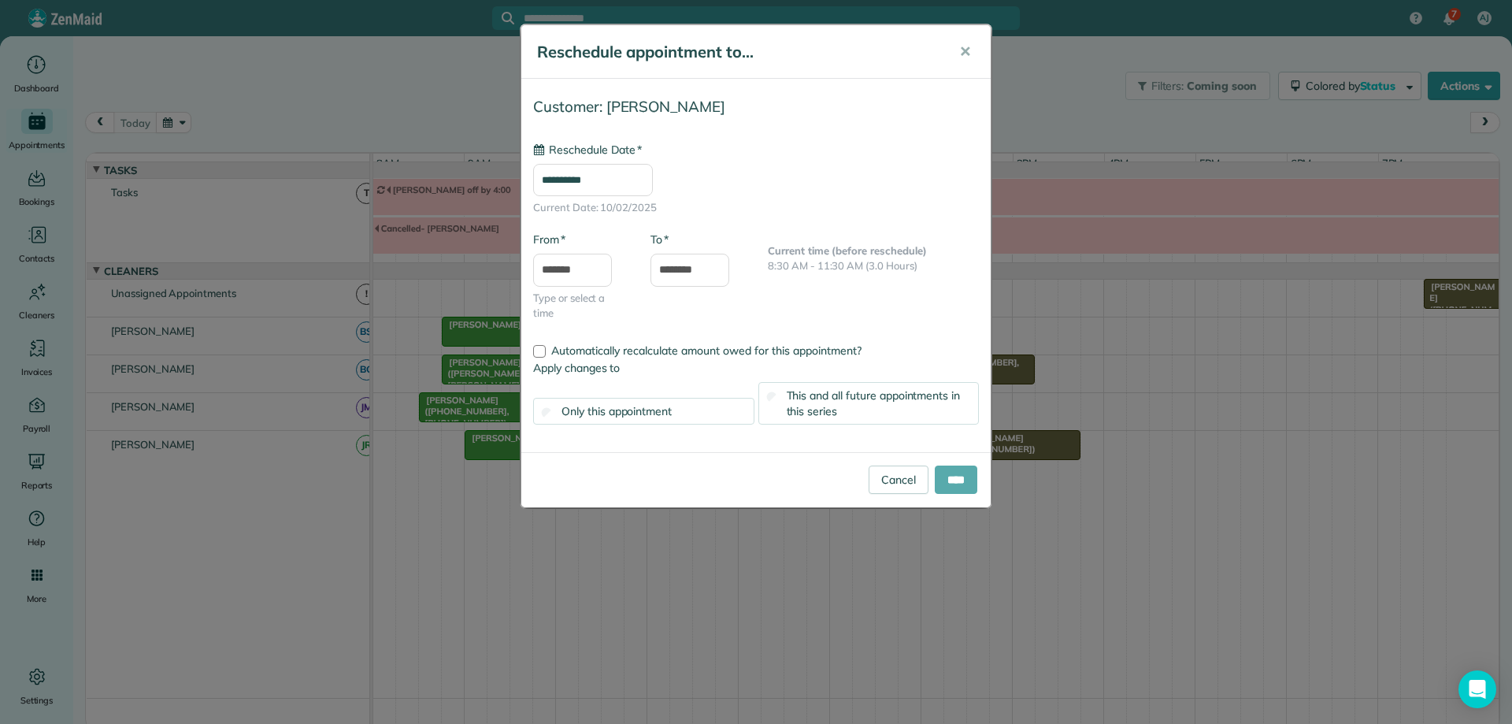
type input "**********"
click at [954, 476] on input "****" at bounding box center [956, 479] width 43 height 28
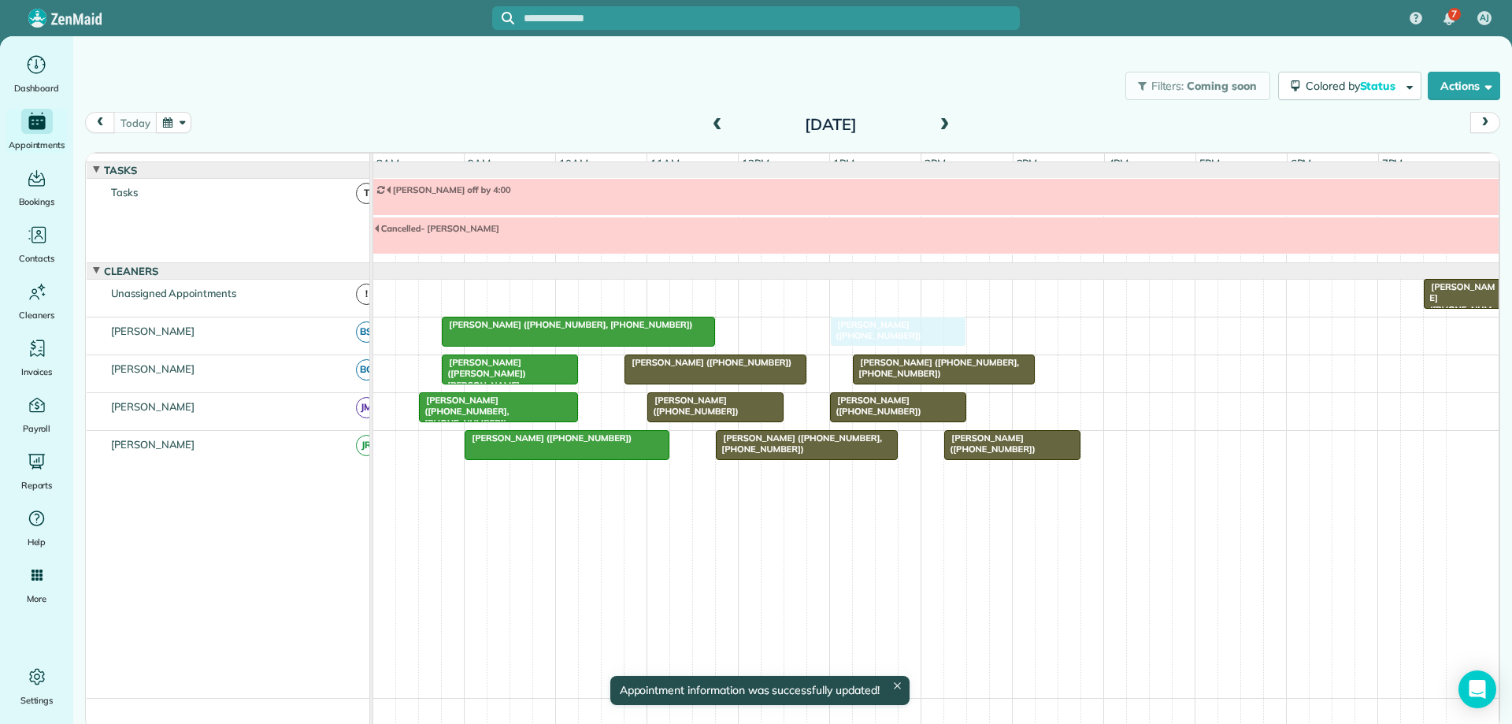
drag, startPoint x: 806, startPoint y: 344, endPoint x: 863, endPoint y: 345, distance: 57.5
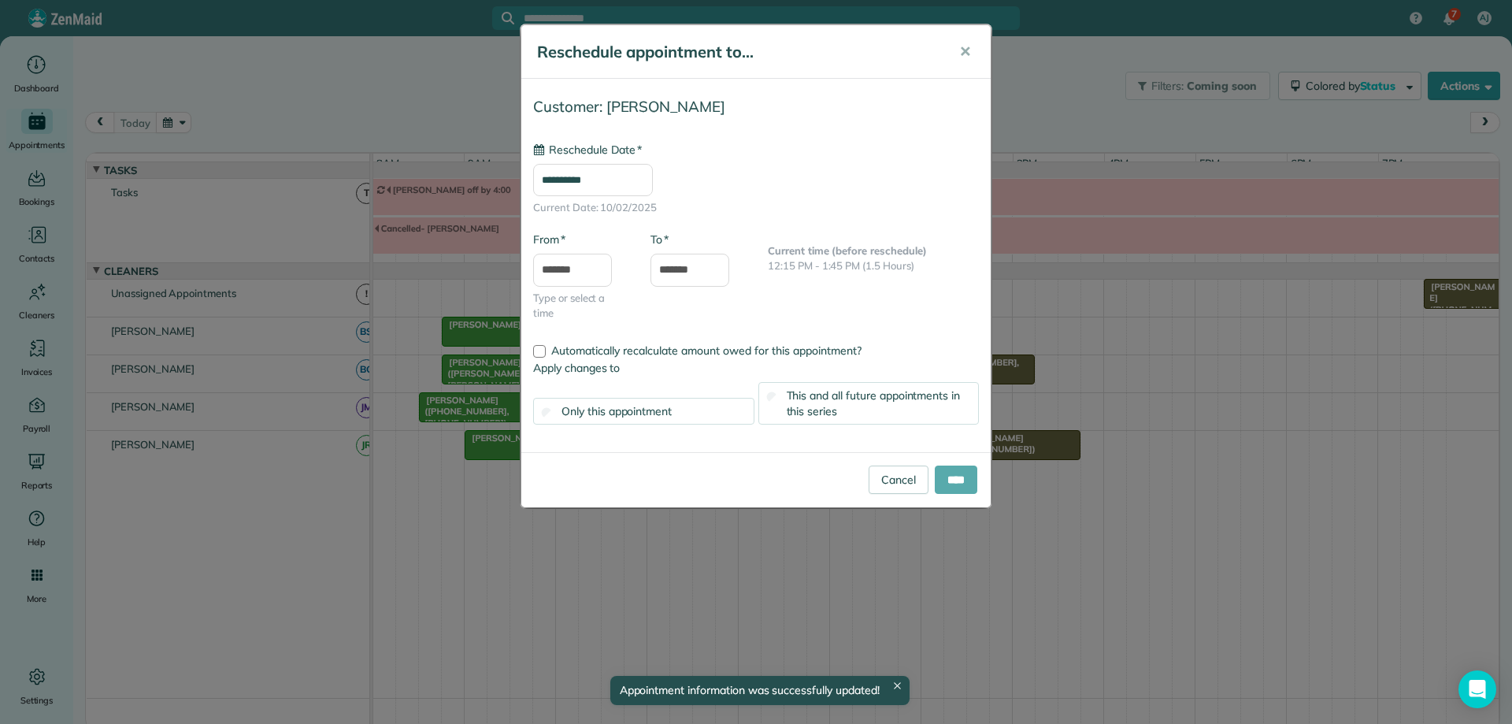
type input "**********"
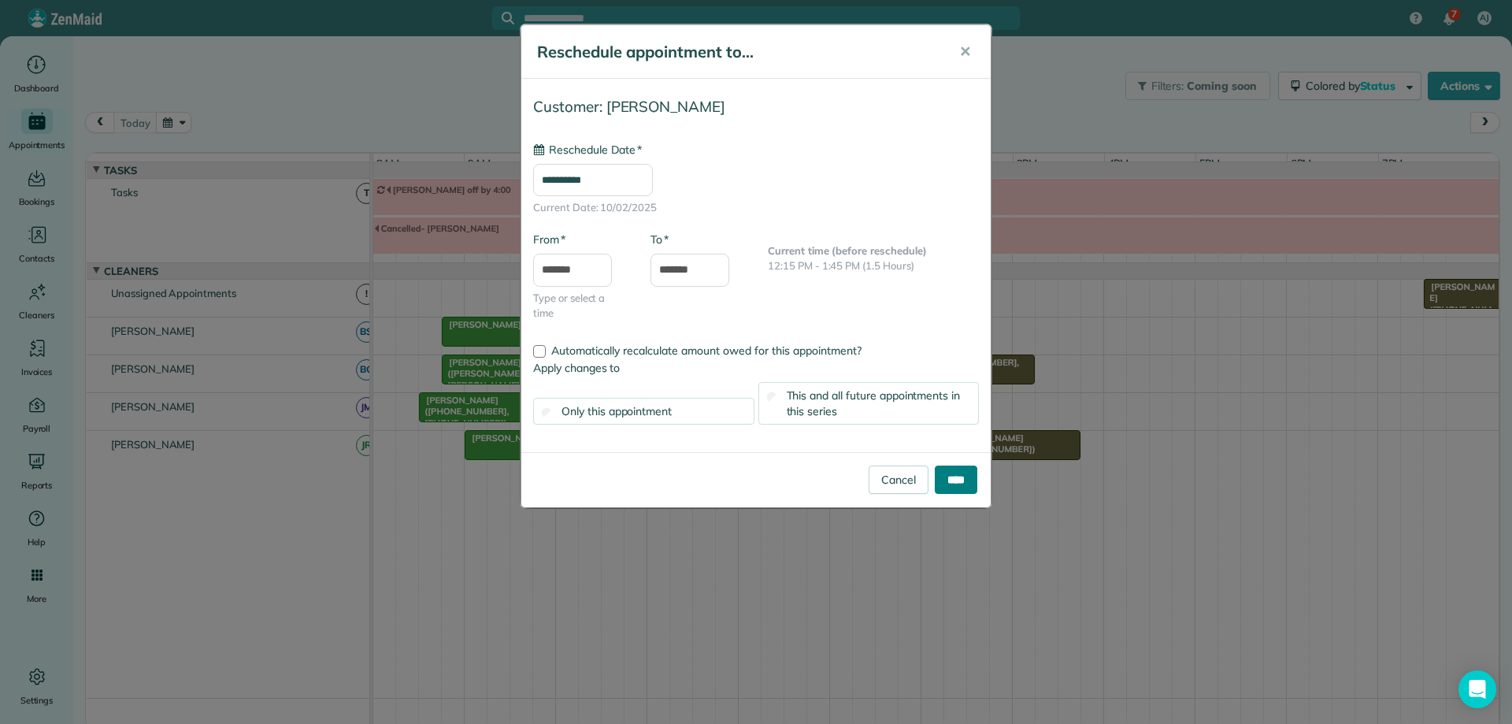
click at [945, 480] on input "****" at bounding box center [956, 479] width 43 height 28
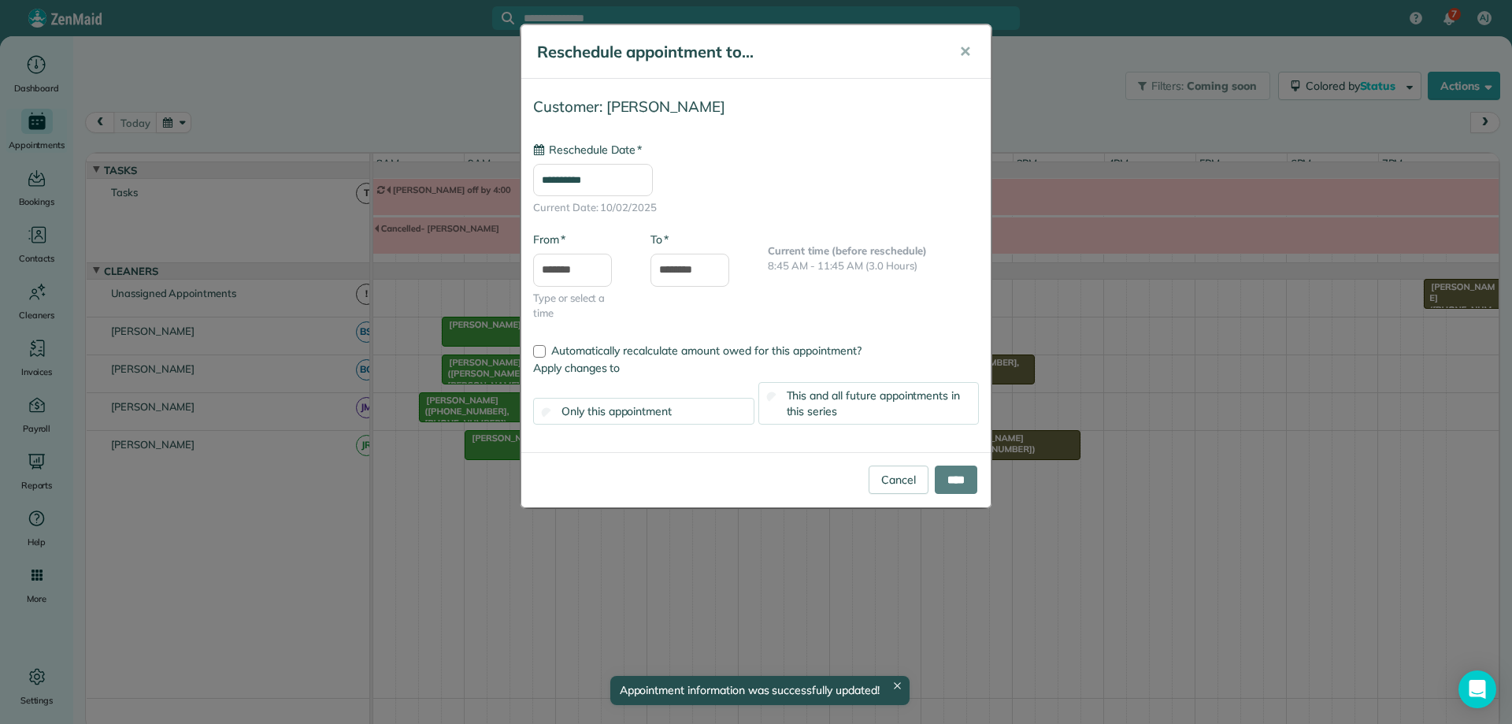
type input "**********"
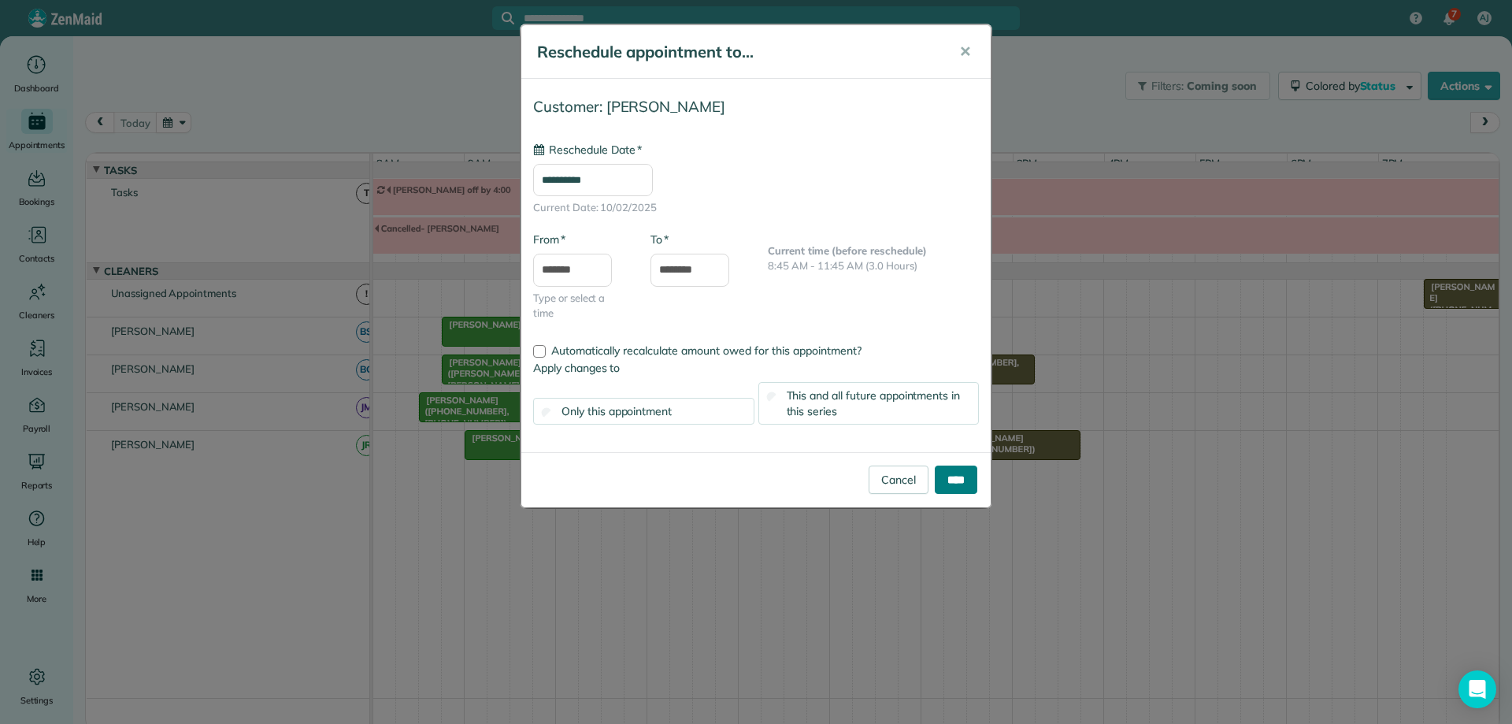
click at [950, 476] on input "****" at bounding box center [956, 479] width 43 height 28
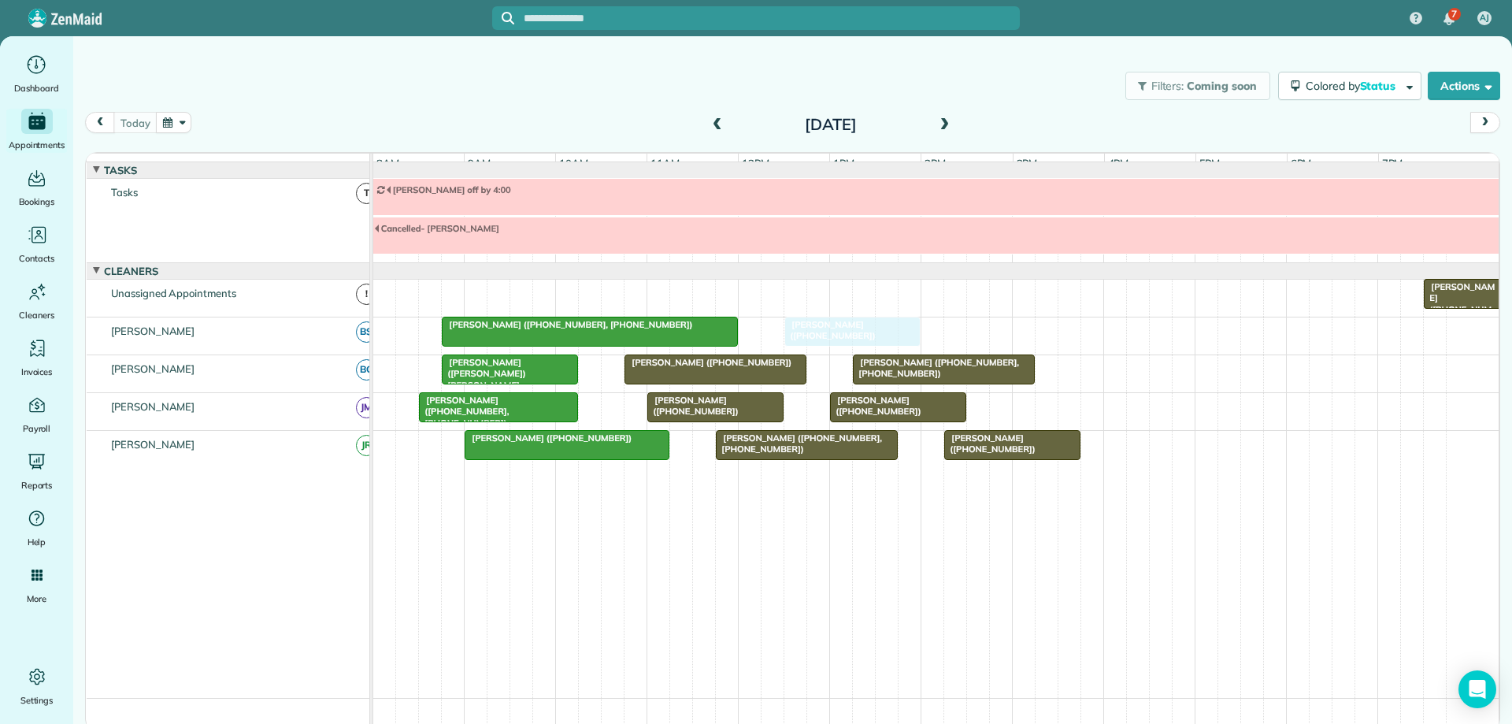
drag, startPoint x: 937, startPoint y: 343, endPoint x: 898, endPoint y: 349, distance: 39.9
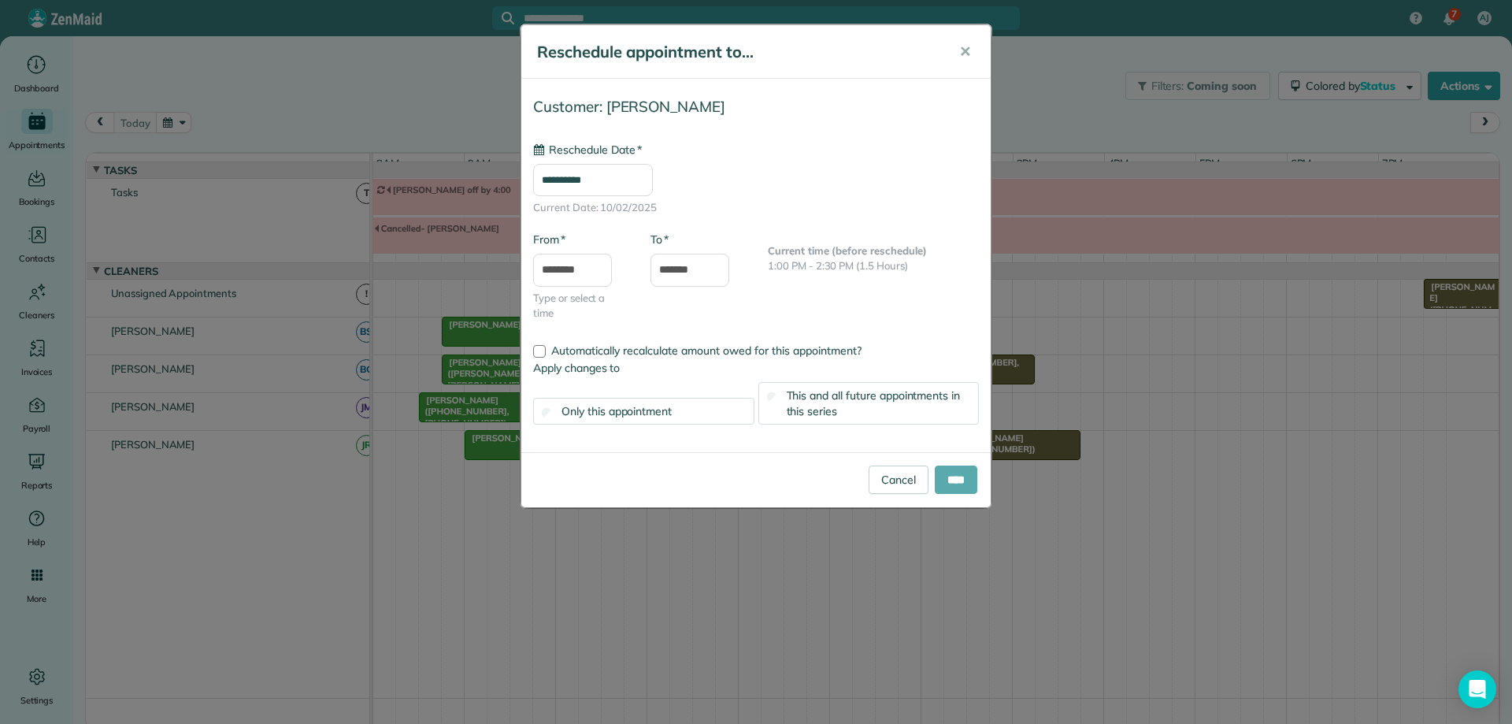
type input "**********"
click at [958, 484] on input "****" at bounding box center [956, 479] width 43 height 28
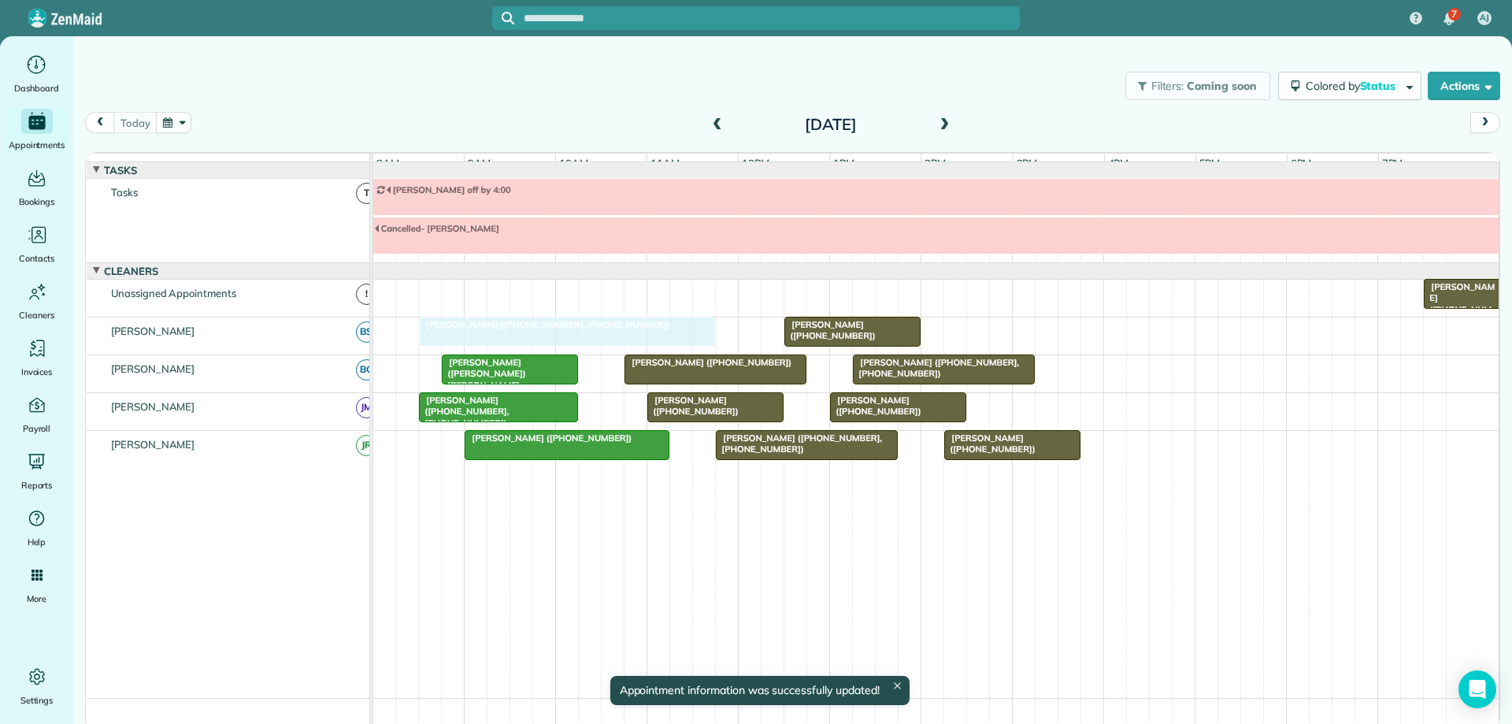
drag, startPoint x: 667, startPoint y: 350, endPoint x: 643, endPoint y: 349, distance: 24.4
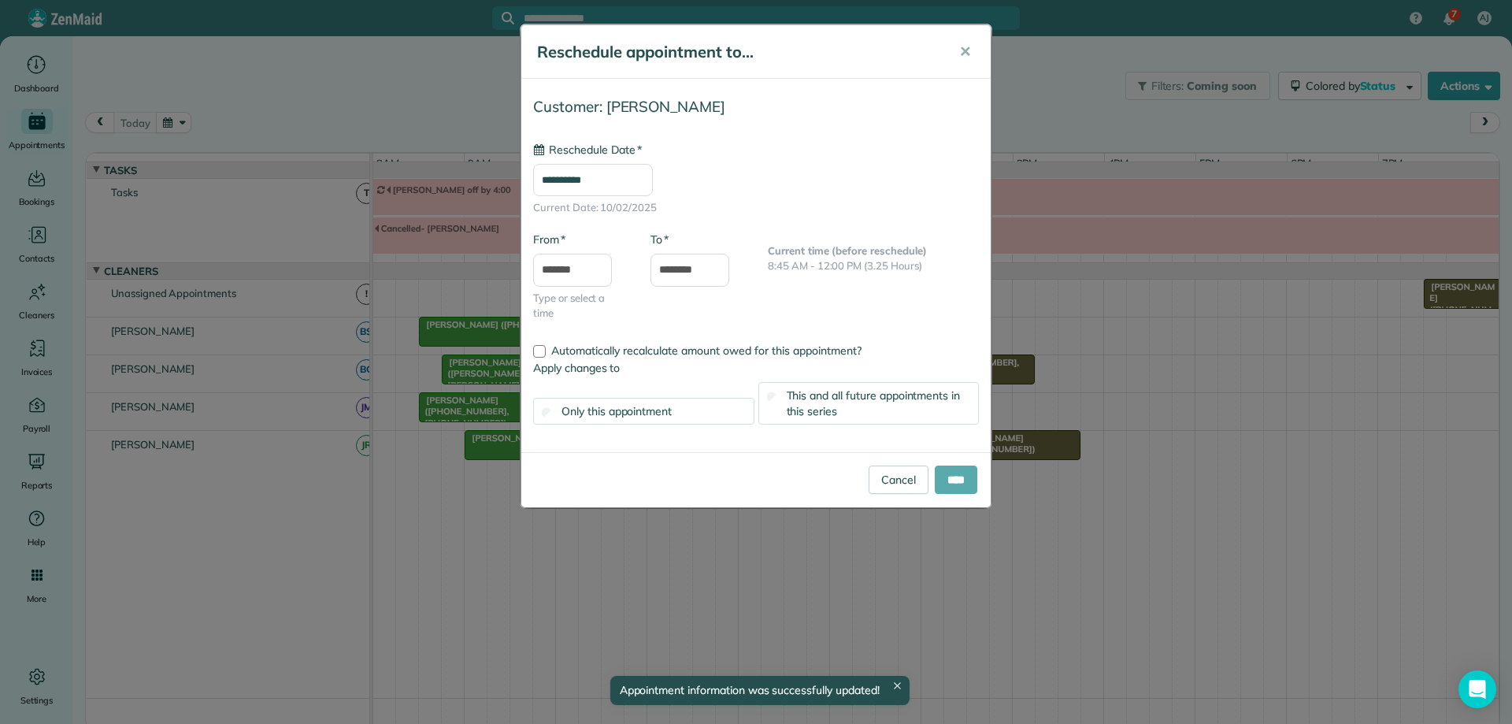
type input "**********"
click at [947, 472] on input "****" at bounding box center [956, 479] width 43 height 28
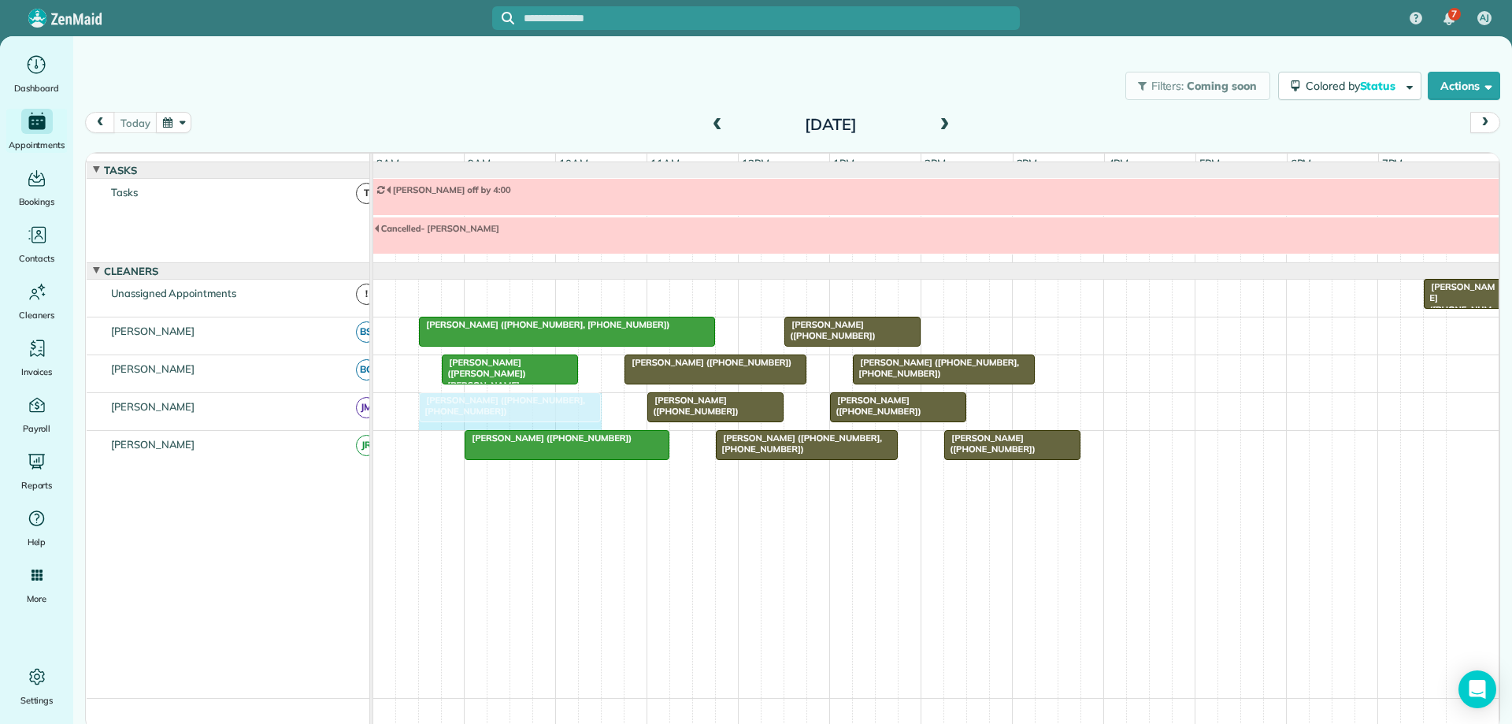
drag, startPoint x: 574, startPoint y: 424, endPoint x: 582, endPoint y: 423, distance: 8.0
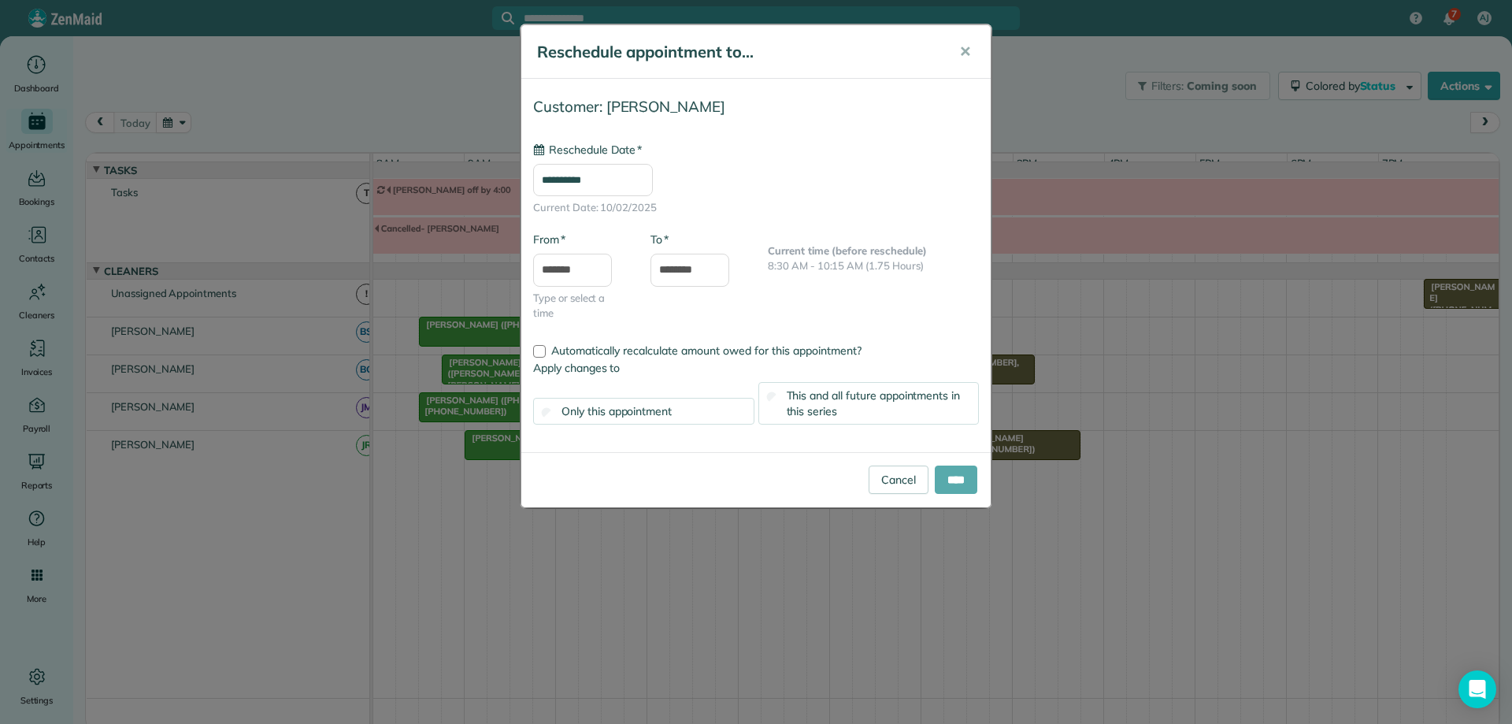
type input "**********"
click at [950, 472] on input "****" at bounding box center [956, 479] width 43 height 28
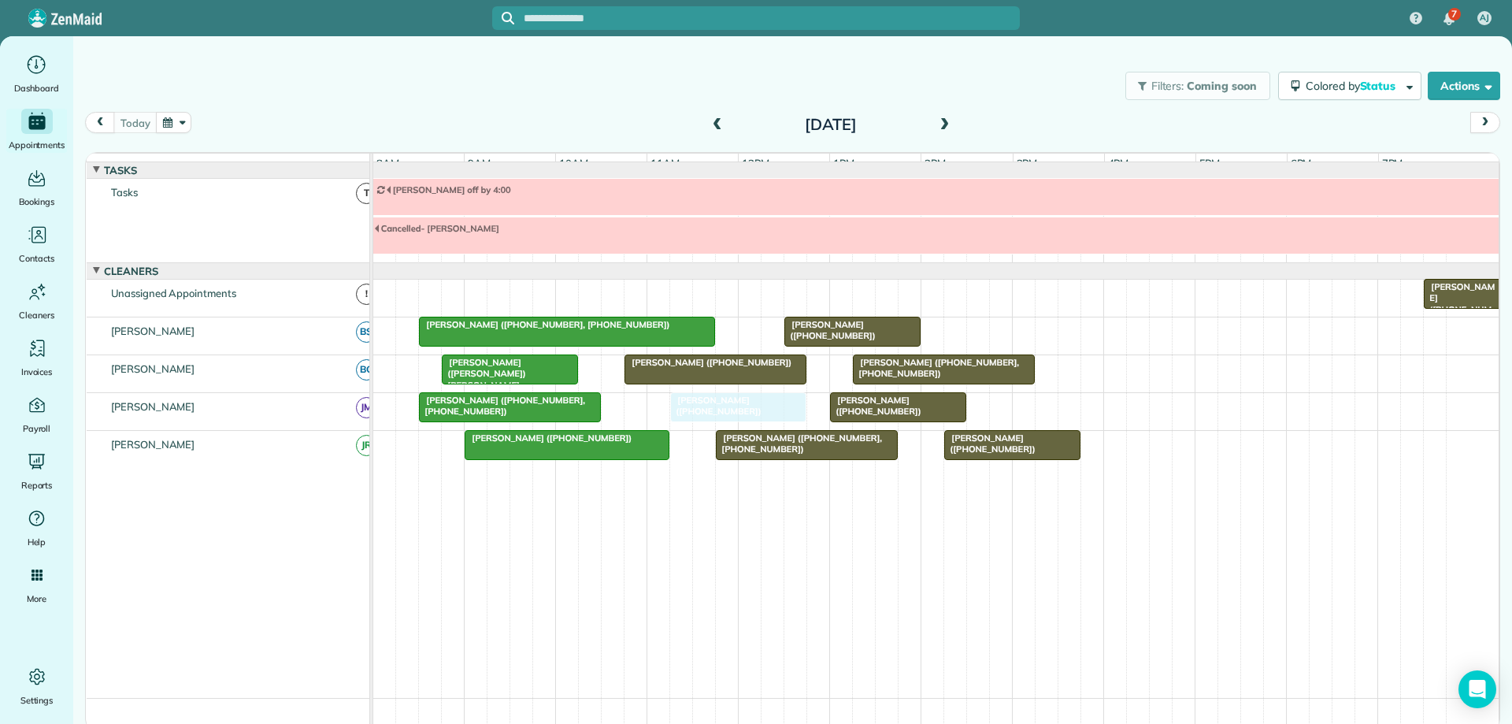
drag, startPoint x: 764, startPoint y: 417, endPoint x: 781, endPoint y: 416, distance: 17.4
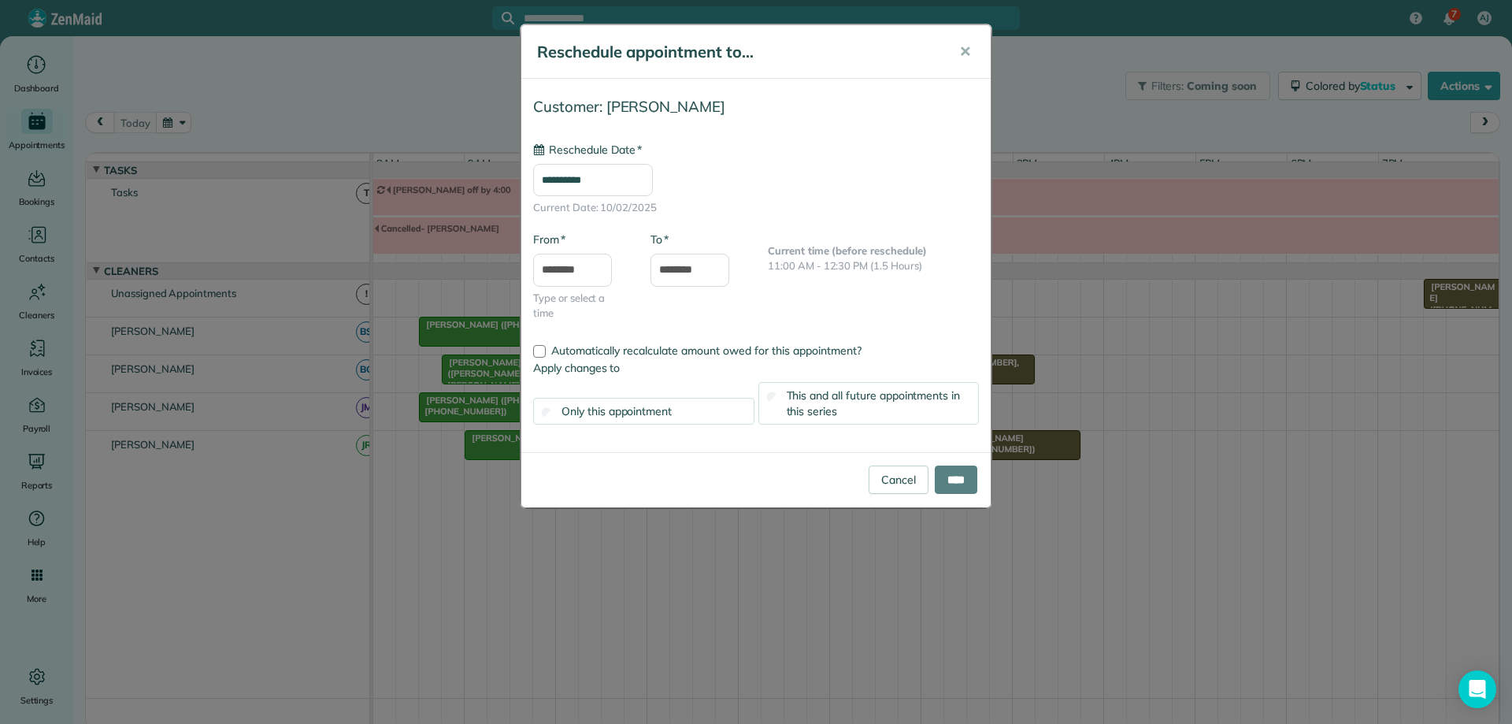
type input "**********"
click at [953, 476] on input "****" at bounding box center [956, 479] width 43 height 28
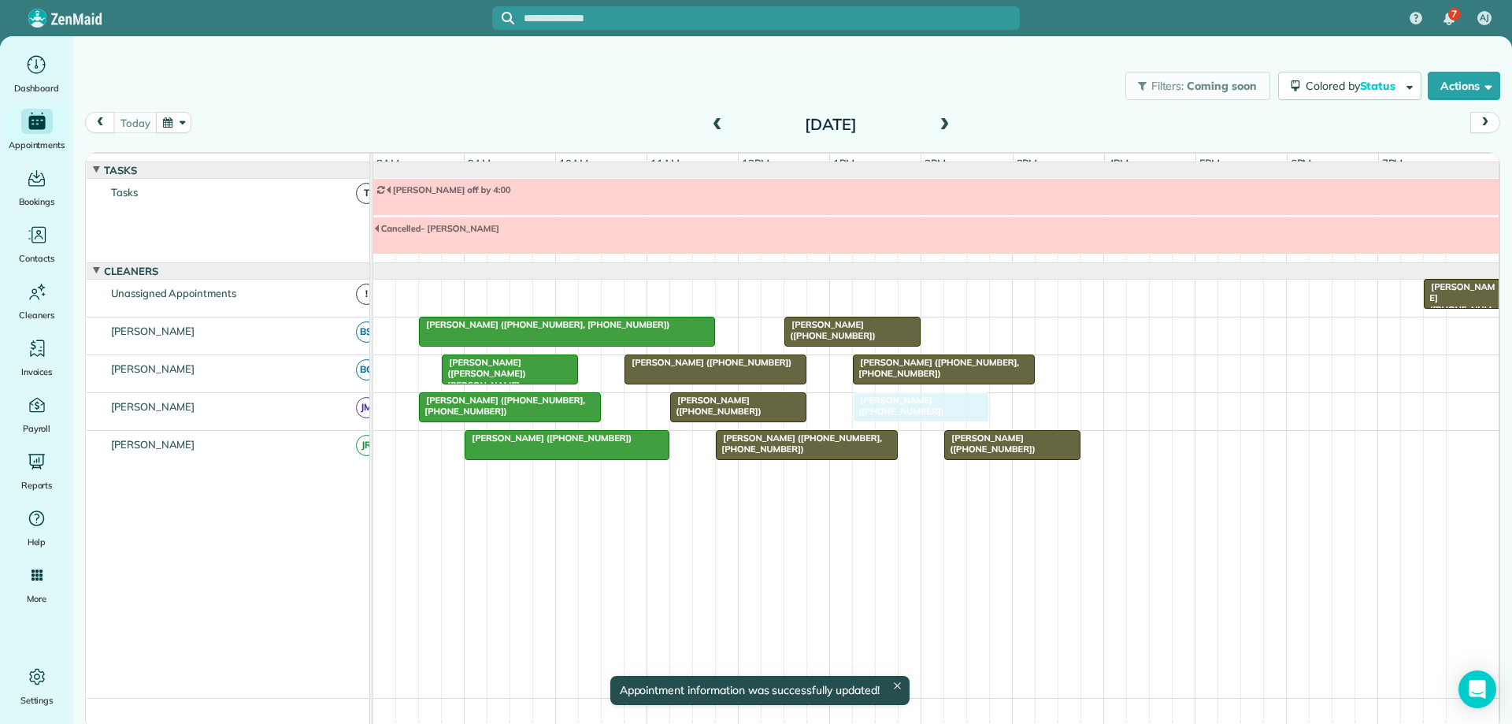
drag, startPoint x: 913, startPoint y: 414, endPoint x: 934, endPoint y: 414, distance: 21.3
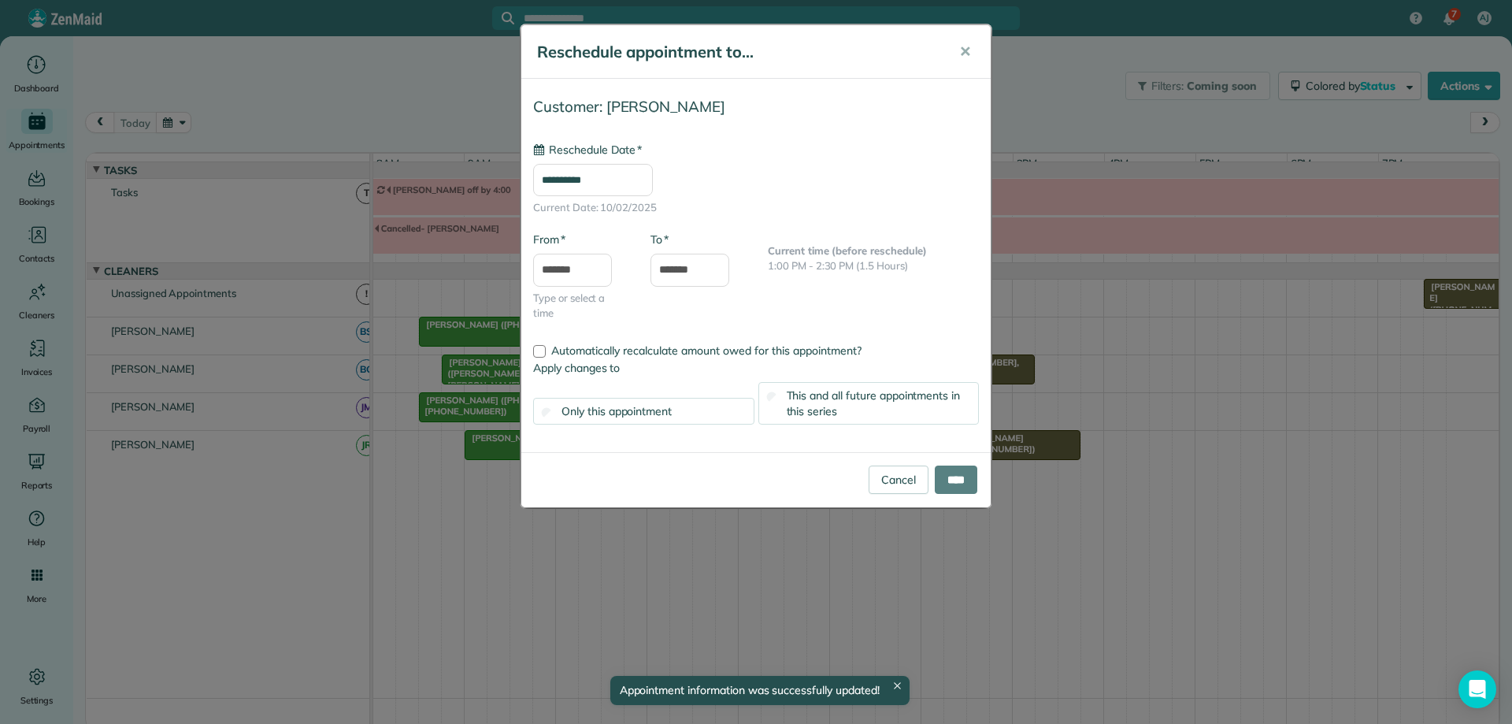
type input "**********"
click at [966, 498] on div "Cancel ****" at bounding box center [755, 479] width 469 height 55
click at [961, 487] on input "****" at bounding box center [956, 479] width 43 height 28
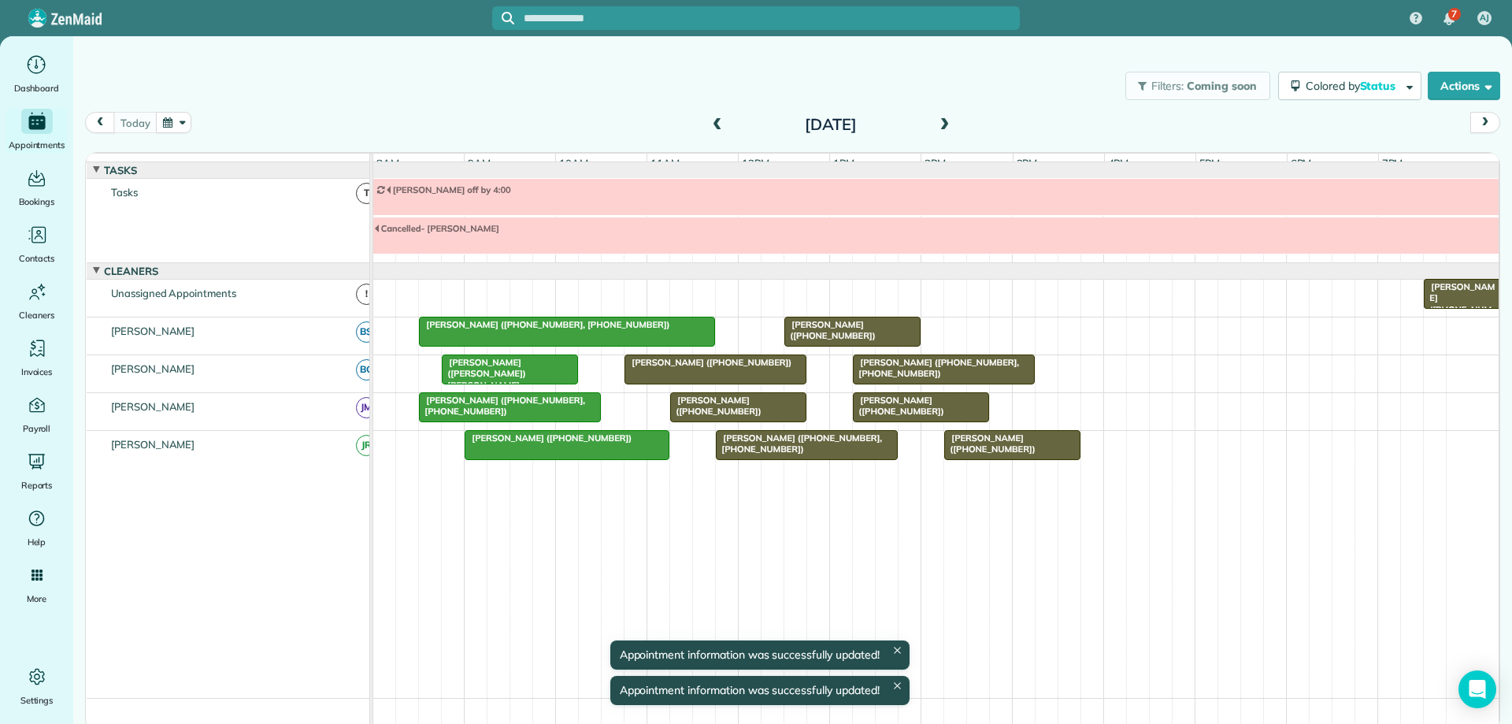
click at [772, 416] on div "[PERSON_NAME] ([PHONE_NUMBER])" at bounding box center [738, 406] width 127 height 23
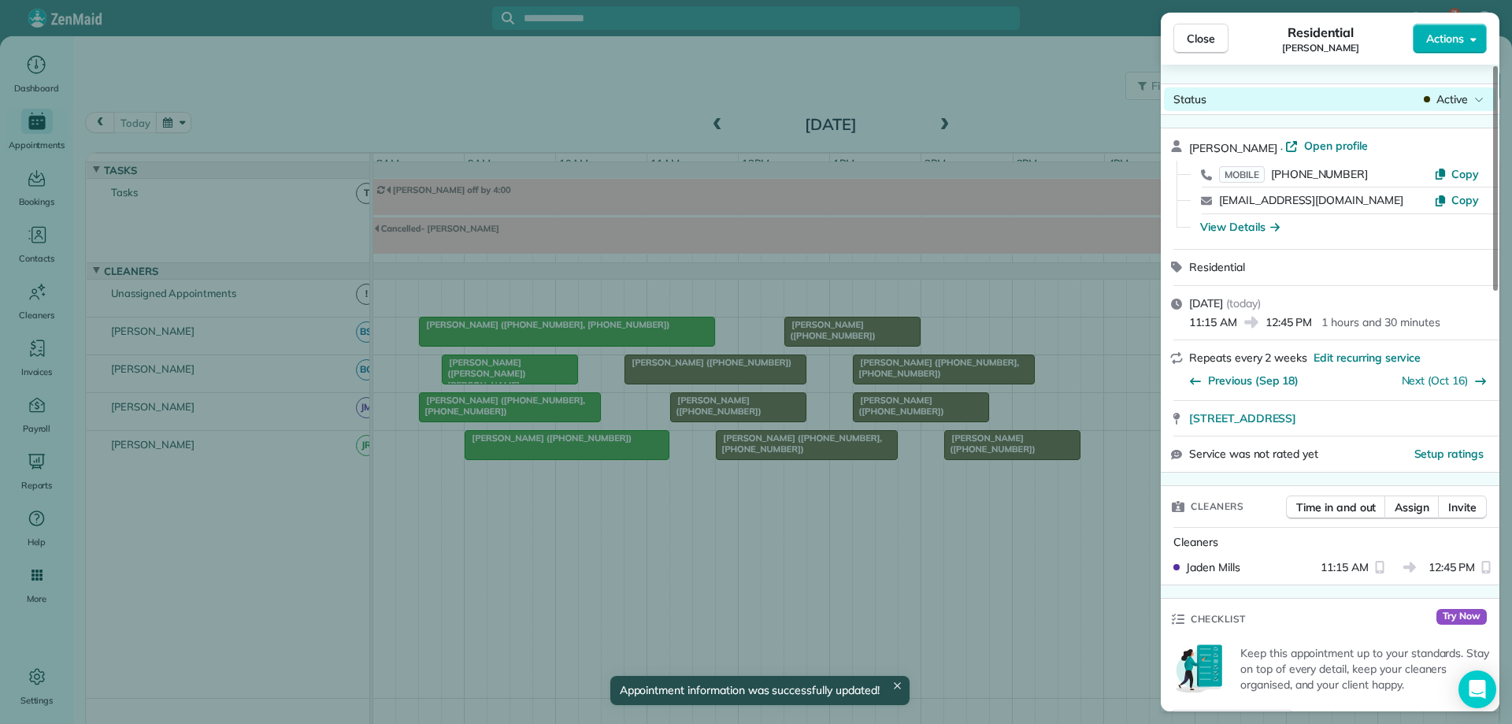
click at [1458, 98] on span "Active" at bounding box center [1451, 99] width 31 height 16
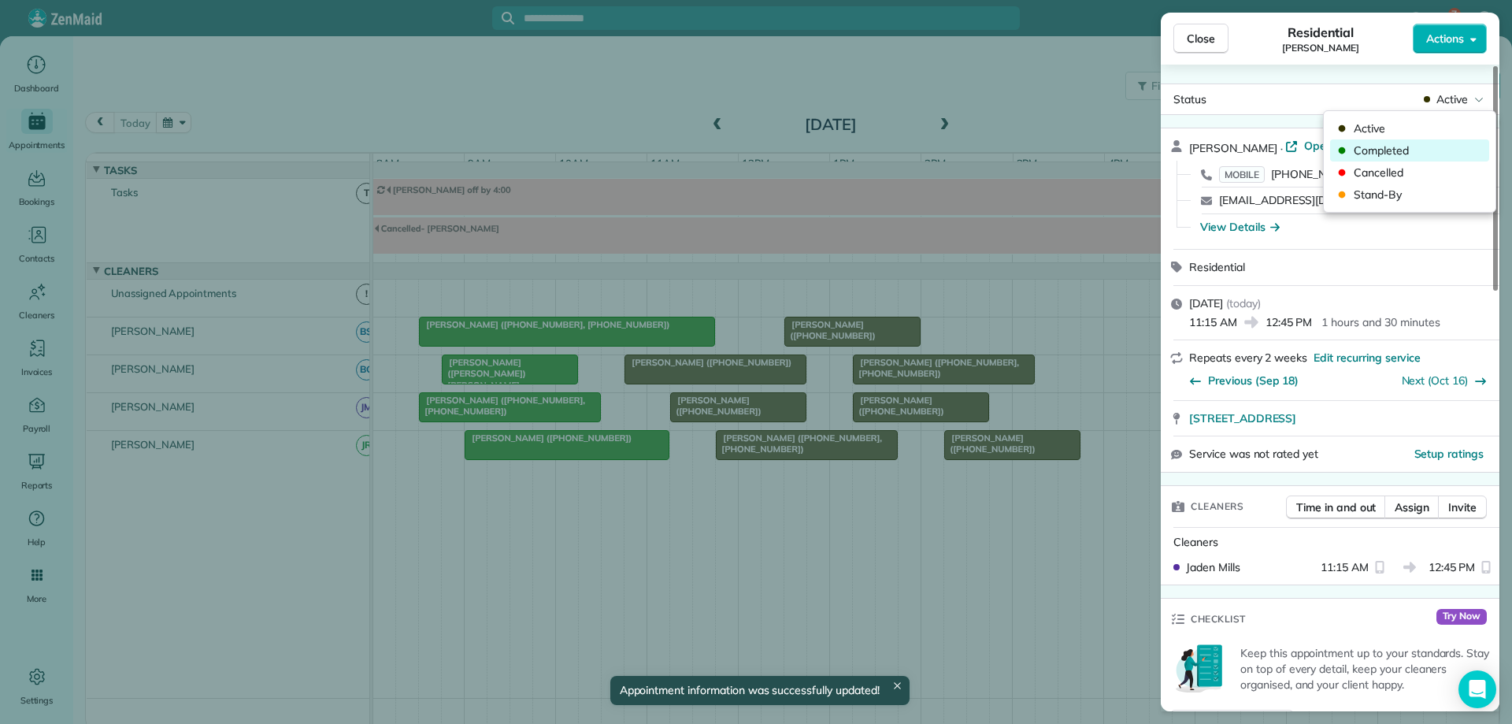
click at [1435, 149] on span "Completed" at bounding box center [1420, 151] width 132 height 16
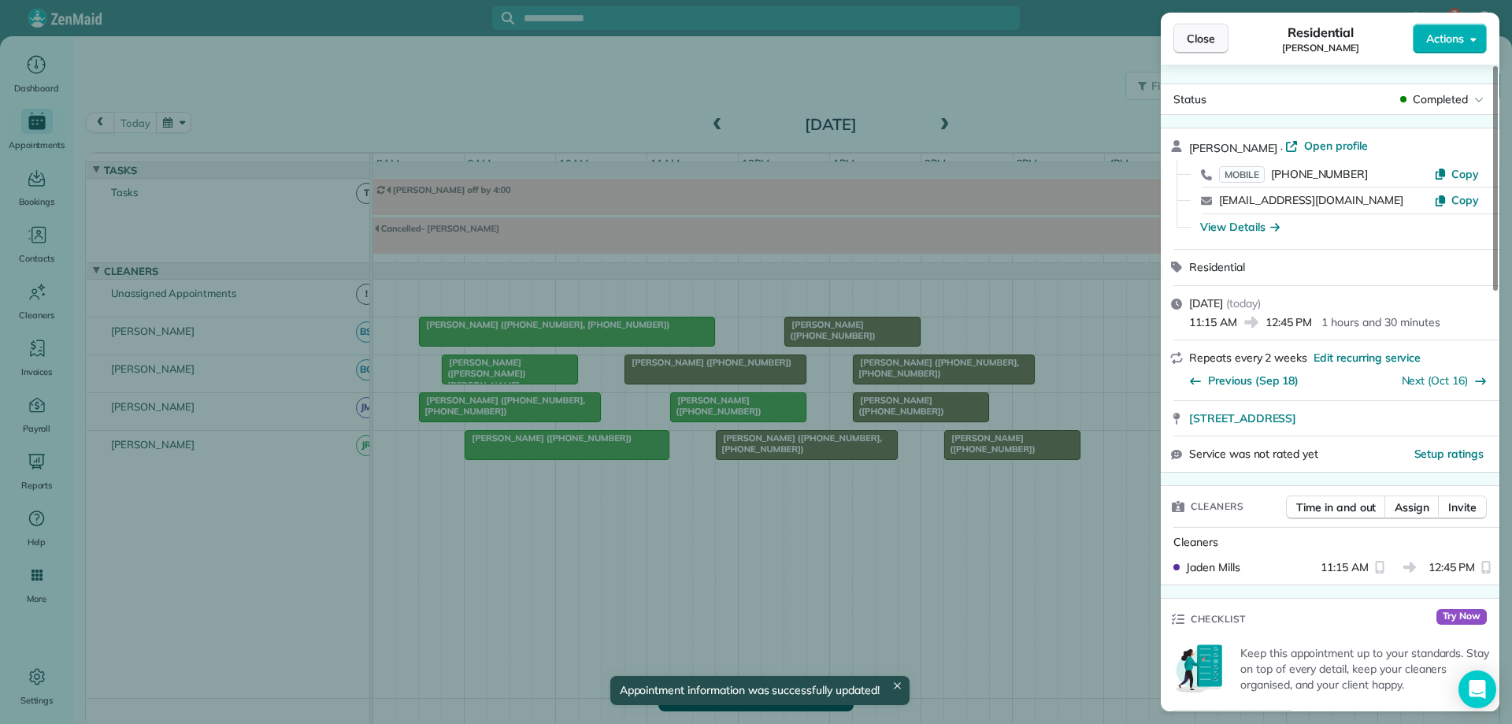
click at [1203, 42] on span "Close" at bounding box center [1201, 39] width 28 height 16
